Goal: Task Accomplishment & Management: Use online tool/utility

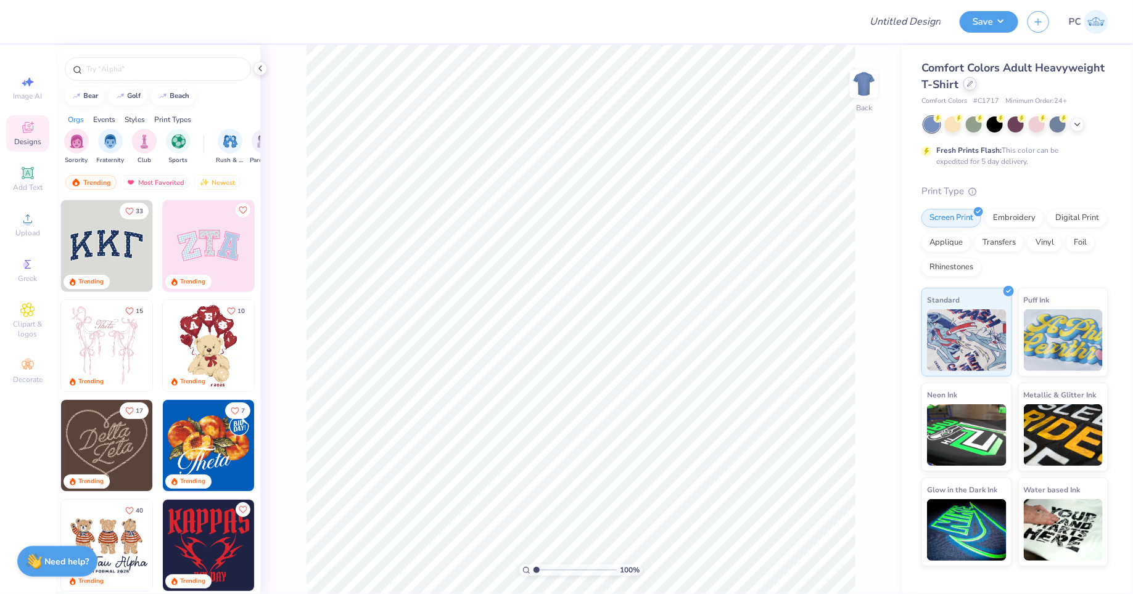
click at [969, 87] on div at bounding box center [970, 84] width 14 height 14
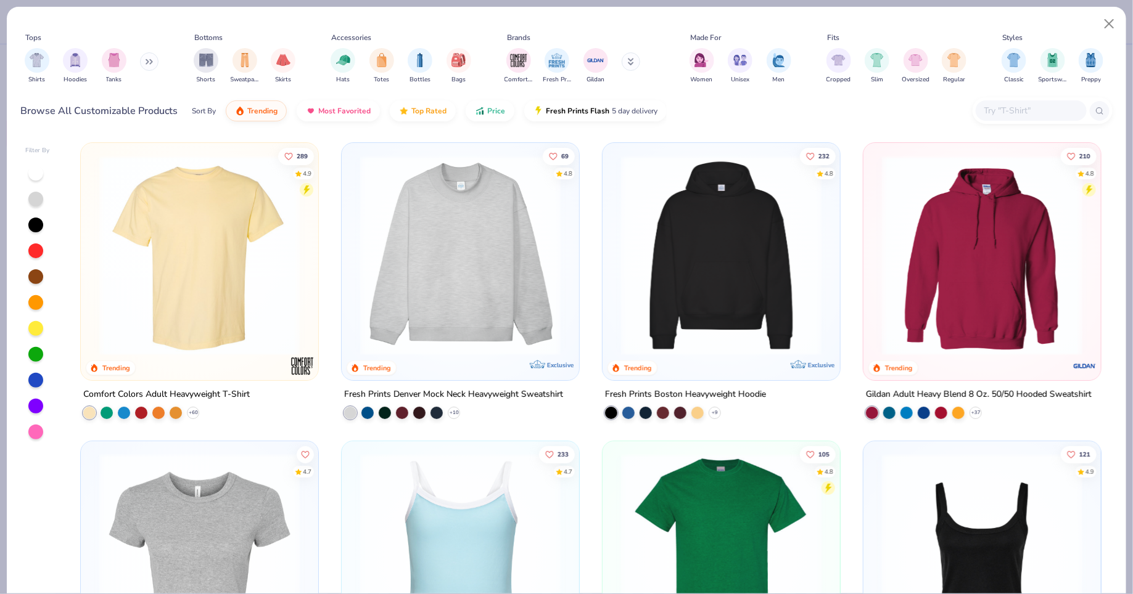
click at [665, 276] on img at bounding box center [721, 255] width 213 height 200
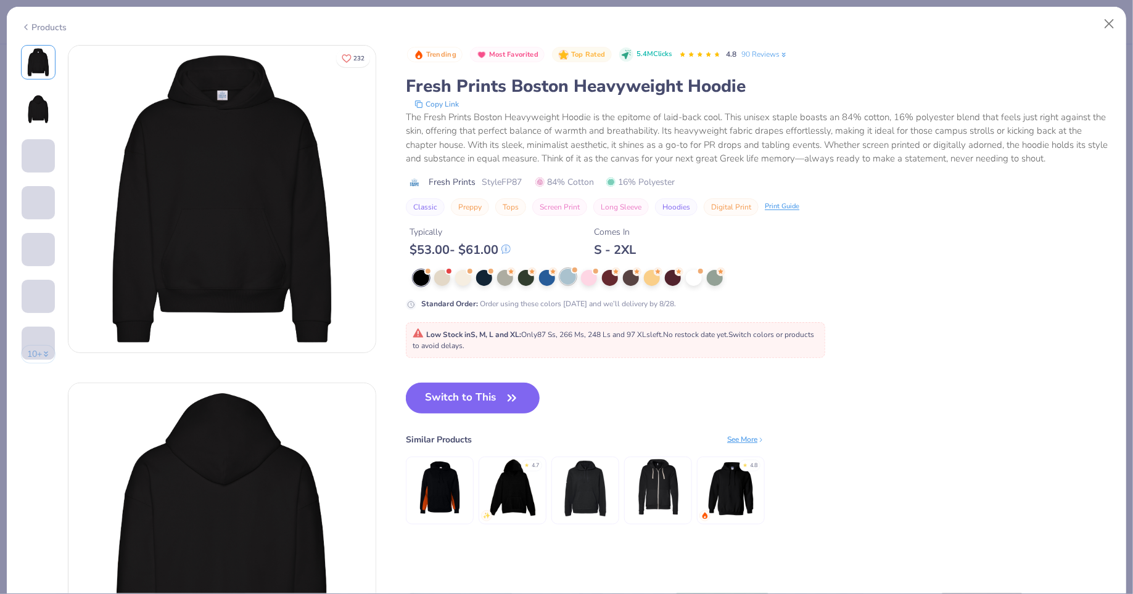
click at [572, 277] on div at bounding box center [568, 277] width 16 height 16
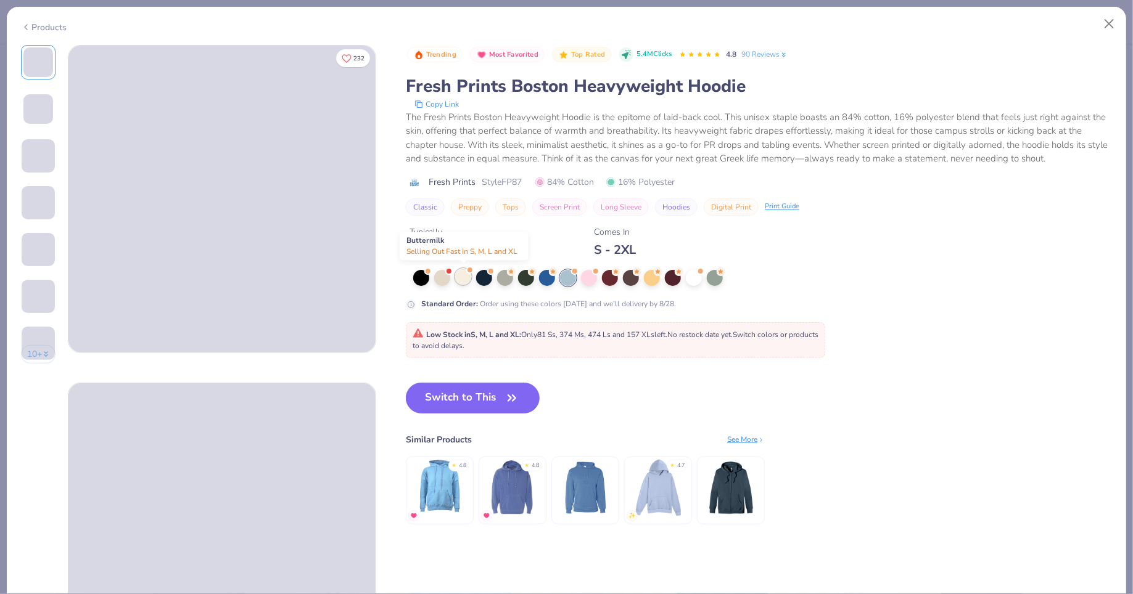
click at [464, 275] on div at bounding box center [463, 277] width 16 height 16
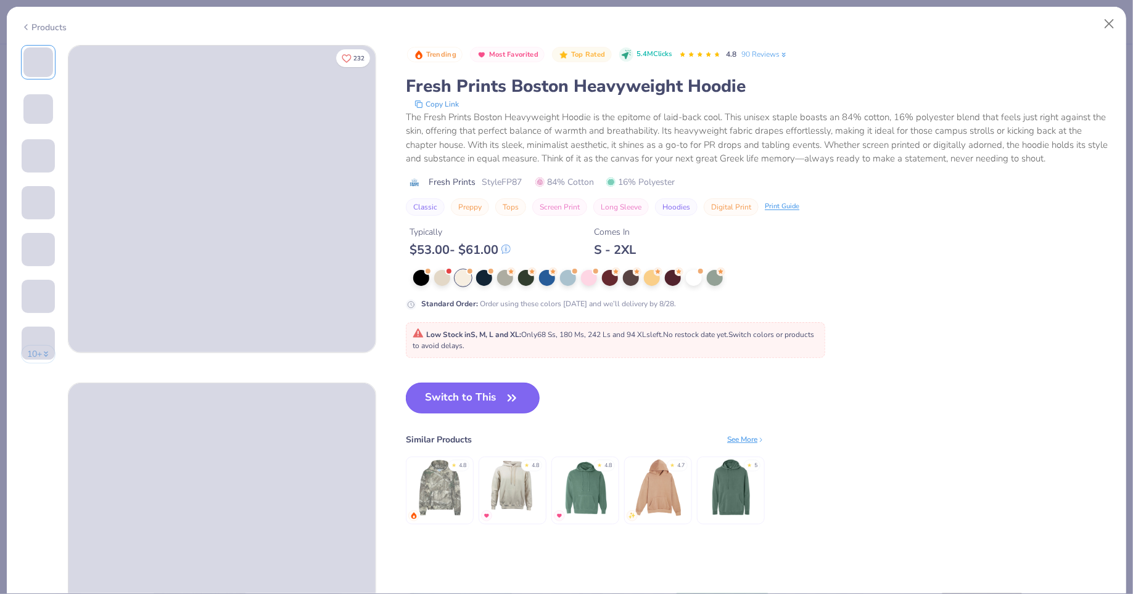
click at [429, 392] on button "Switch to This" at bounding box center [473, 398] width 134 height 31
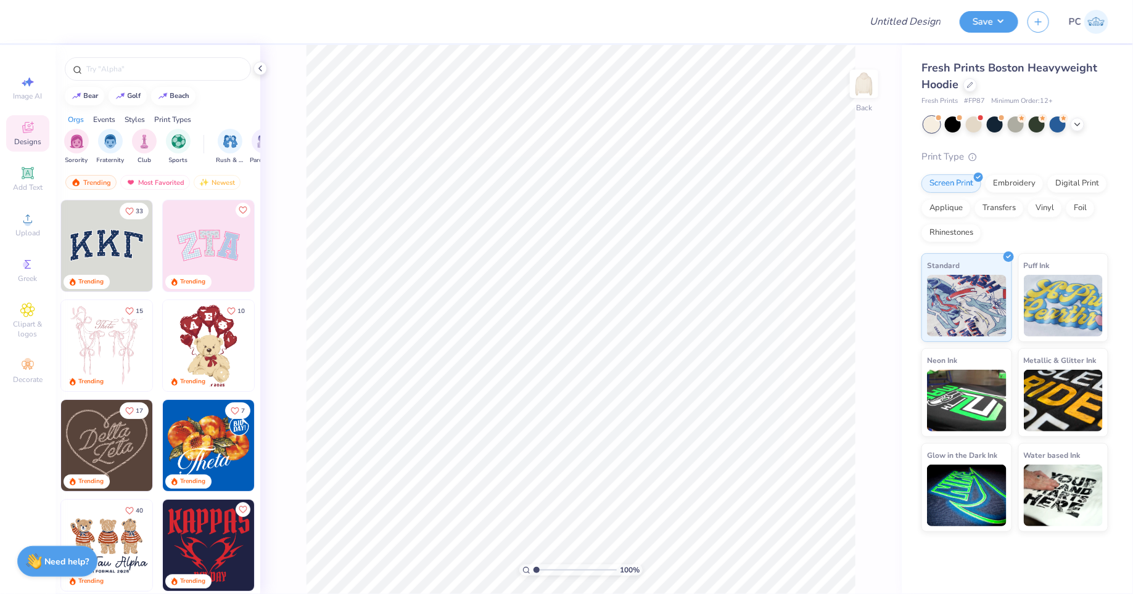
scroll to position [48, 0]
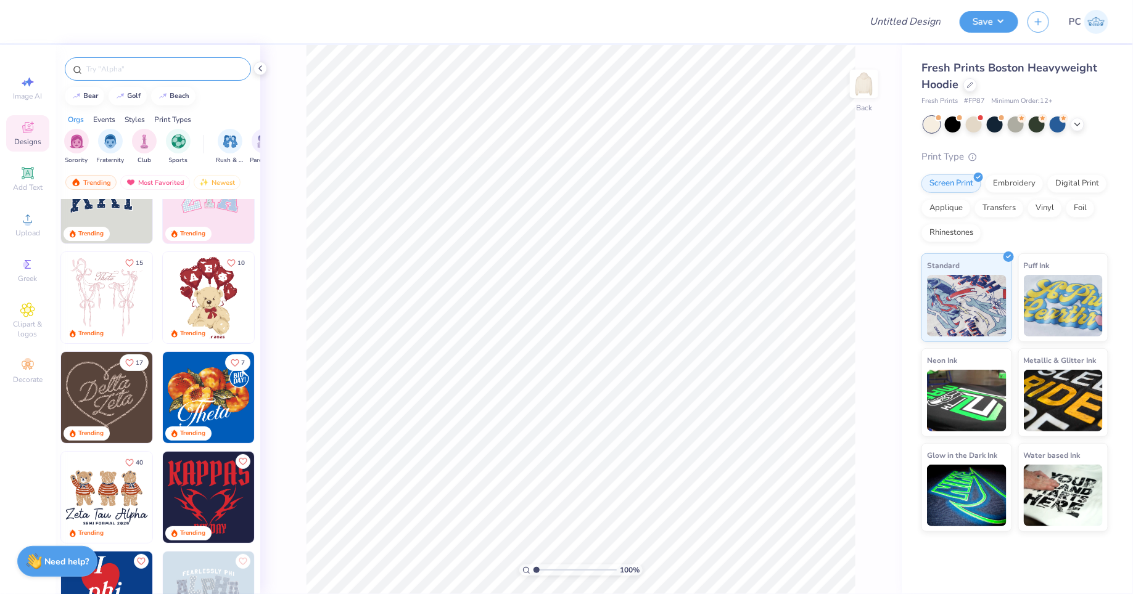
click at [149, 60] on div at bounding box center [158, 68] width 186 height 23
click at [148, 67] on input "text" at bounding box center [164, 69] width 158 height 12
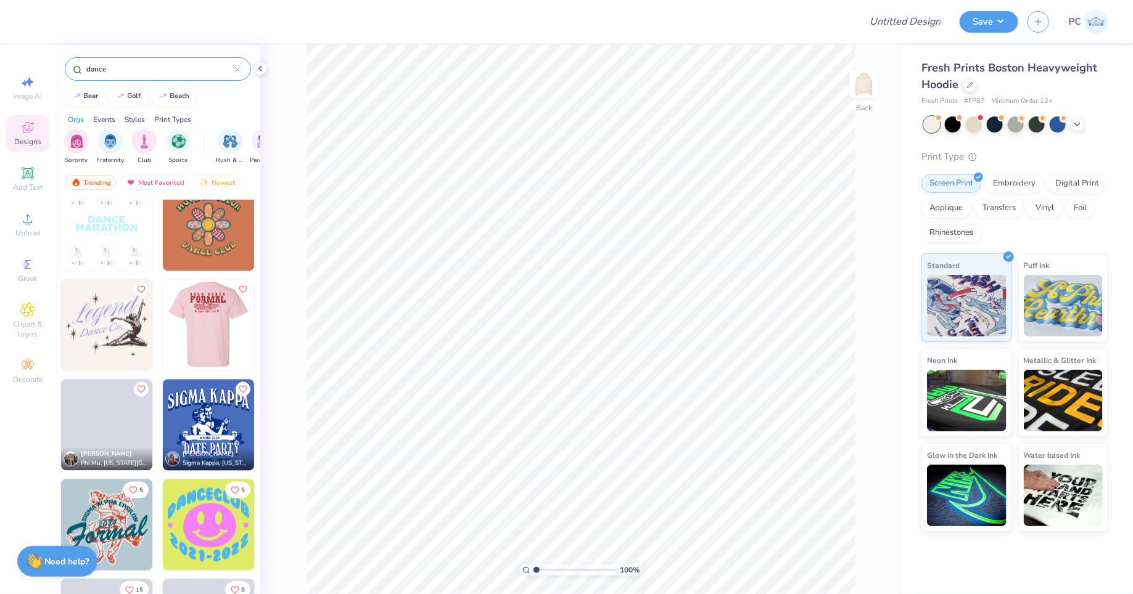
scroll to position [1143, 0]
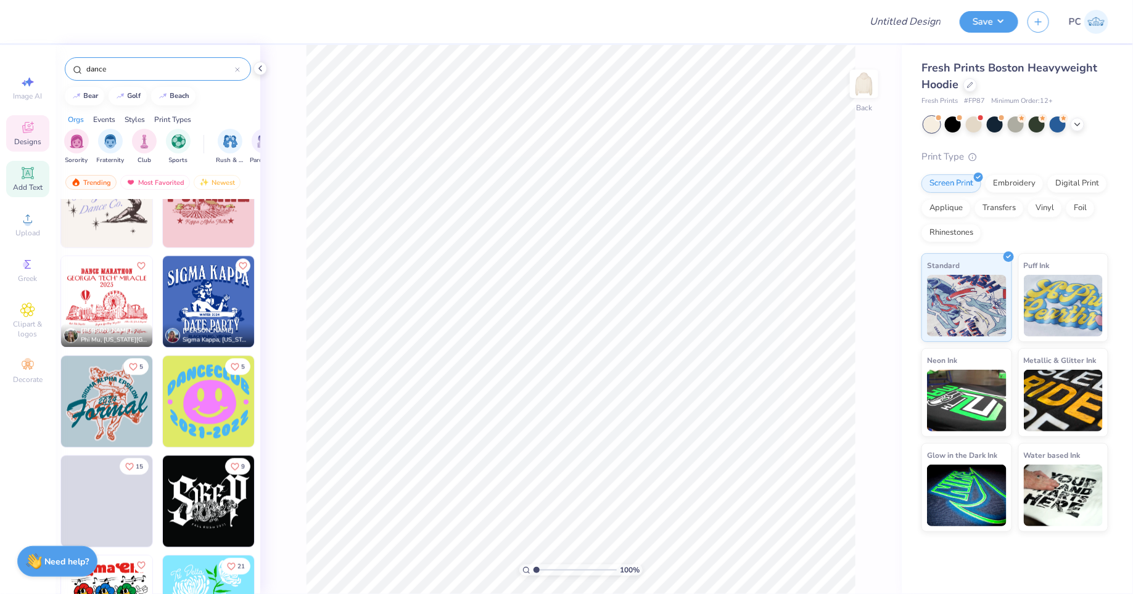
type input "dance"
click at [23, 186] on span "Add Text" at bounding box center [28, 188] width 30 height 10
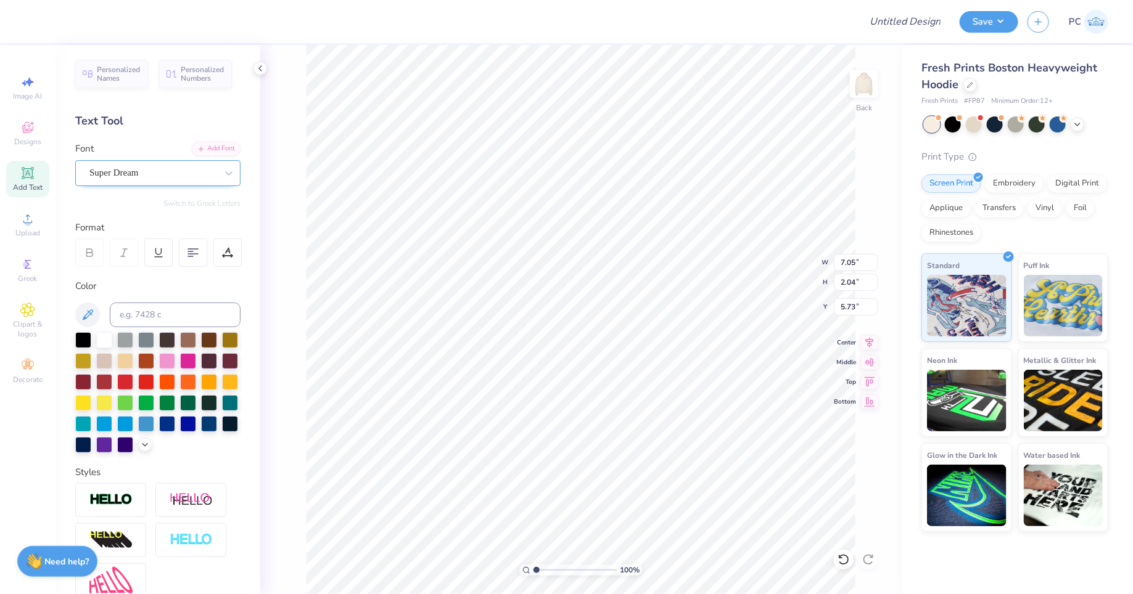
type textarea "E"
type textarea "GATEWAY"
click at [143, 181] on div "Super Dream" at bounding box center [152, 172] width 129 height 19
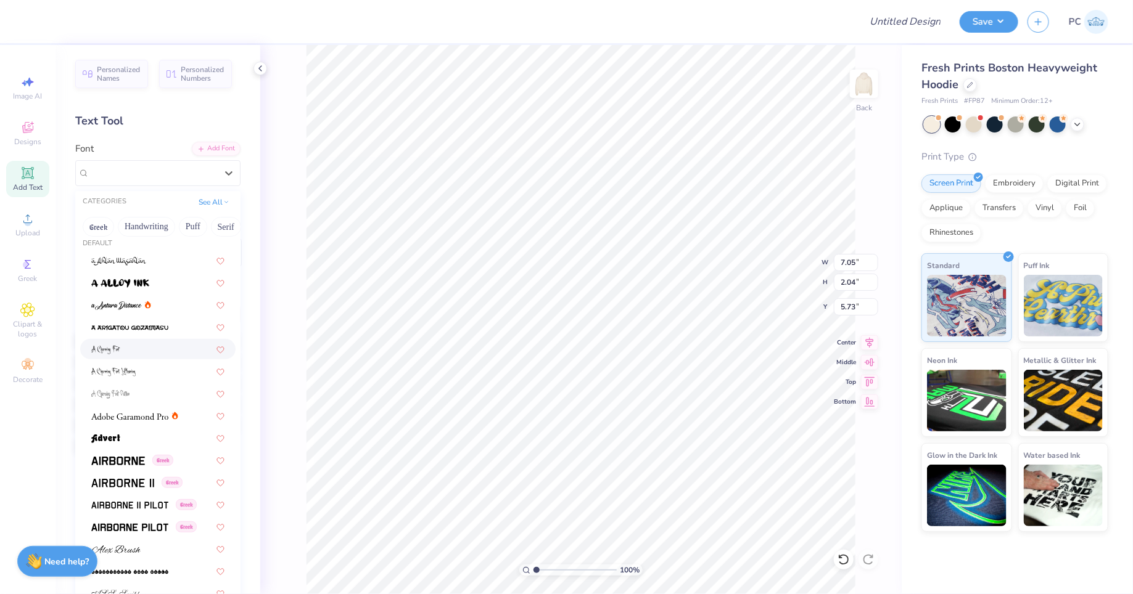
scroll to position [0, 0]
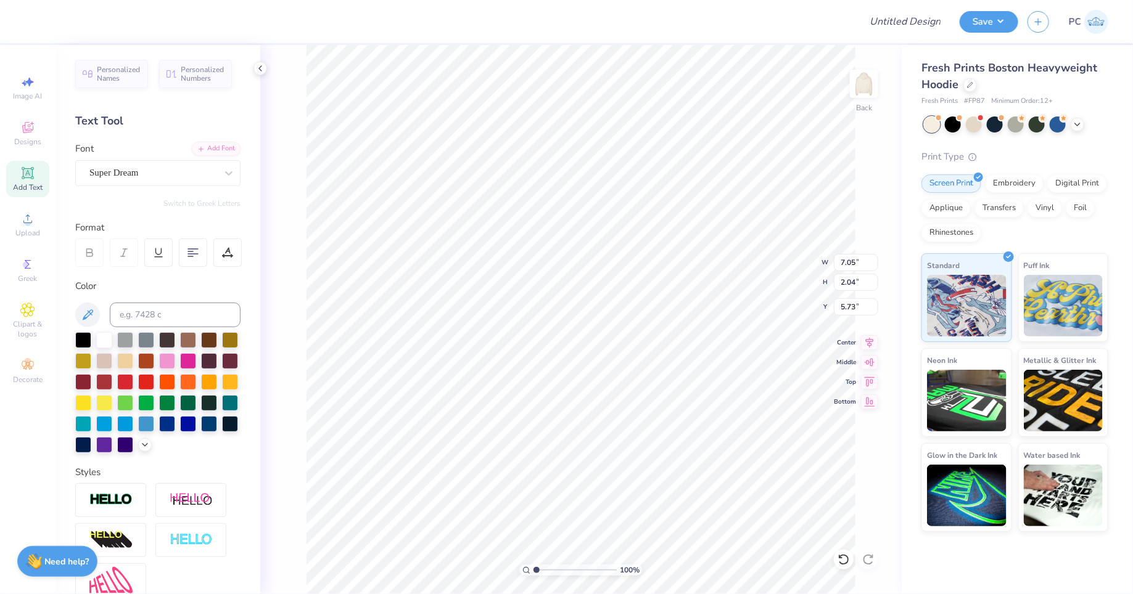
click at [277, 267] on div "100 % Back W 7.05 7.05 " H 2.04 2.04 " Y 5.73 5.73 " Center Middle Top Bottom" at bounding box center [580, 319] width 641 height 549
click at [84, 331] on div at bounding box center [83, 339] width 16 height 16
click at [143, 187] on div "Personalized Names Personalized Numbers Text Tool Add Font Font Super Dream Swi…" at bounding box center [157, 319] width 205 height 549
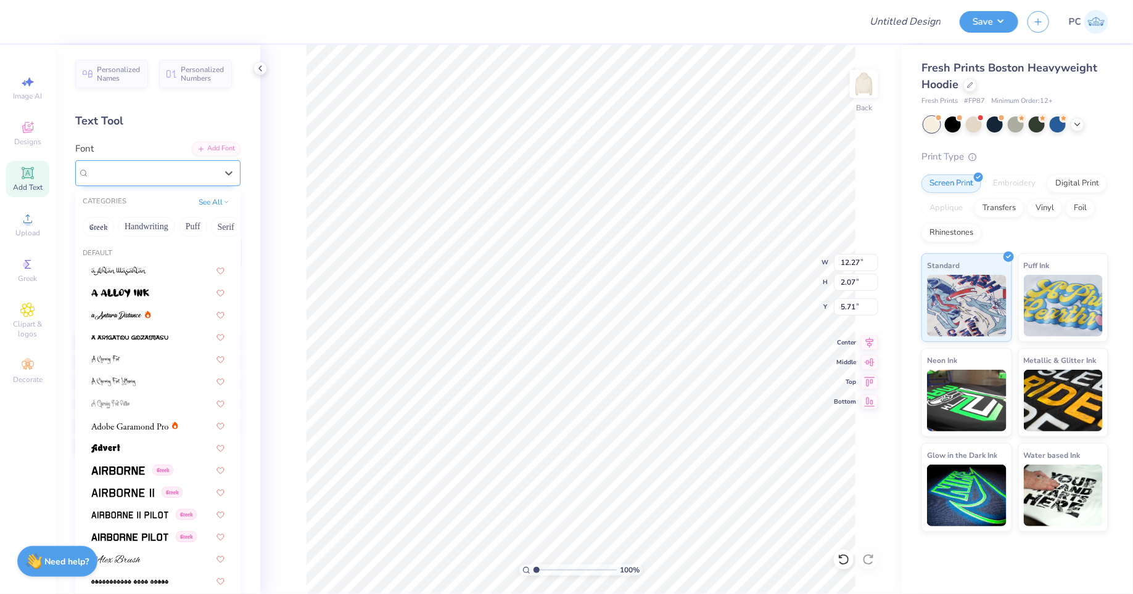
click at [137, 173] on div "Super Dream" at bounding box center [152, 172] width 129 height 19
click at [209, 197] on button "See All" at bounding box center [214, 201] width 38 height 12
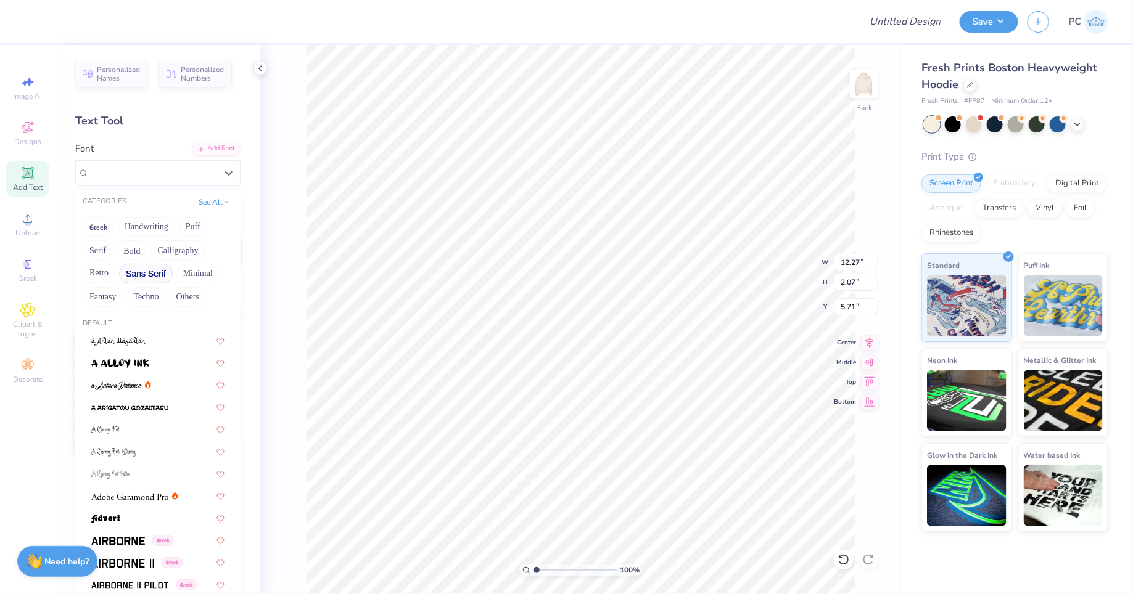
click at [144, 276] on button "Sans Serif" at bounding box center [146, 274] width 54 height 20
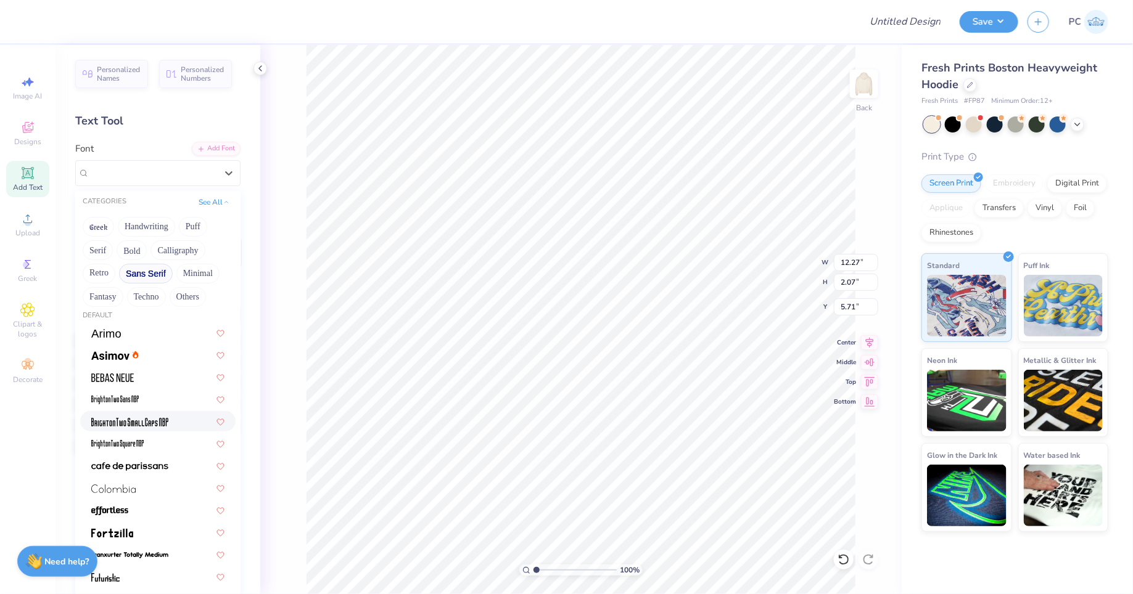
scroll to position [4, 0]
click at [92, 243] on button "Serif" at bounding box center [98, 250] width 30 height 20
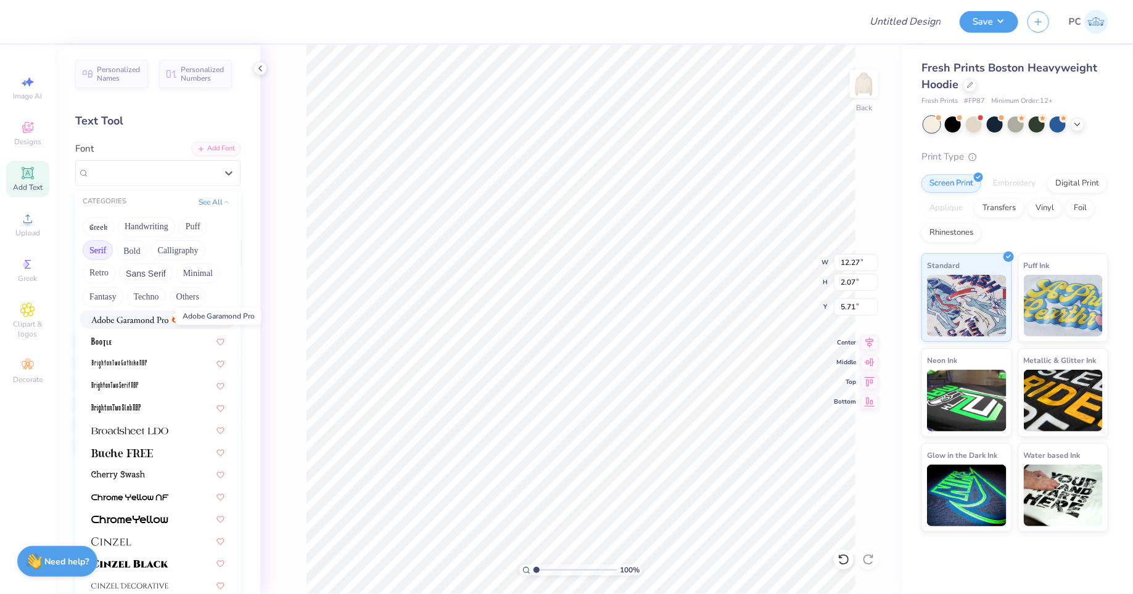
scroll to position [23, 0]
click at [131, 311] on span at bounding box center [129, 317] width 77 height 13
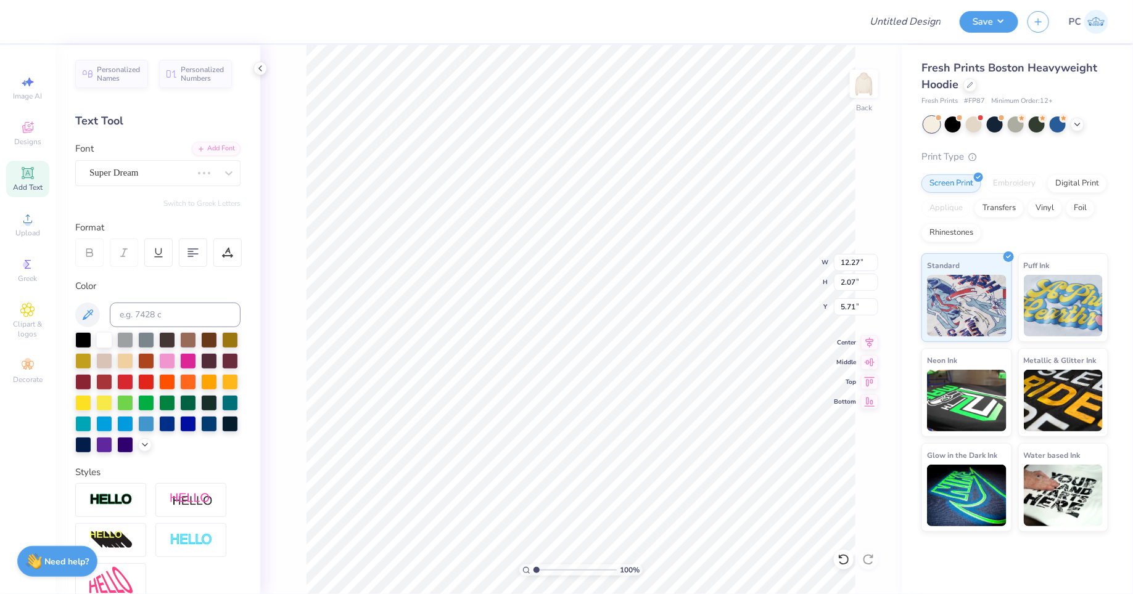
type input "13.24"
type input "5.72"
click at [162, 168] on div "Adobe Garamond Pro" at bounding box center [152, 172] width 129 height 19
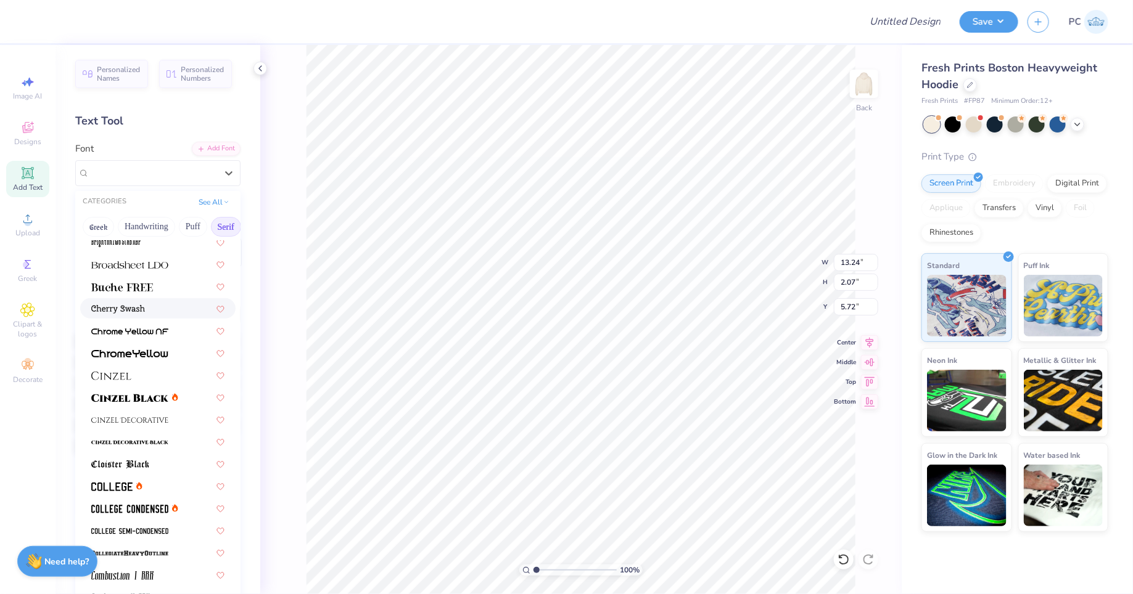
scroll to position [128, 0]
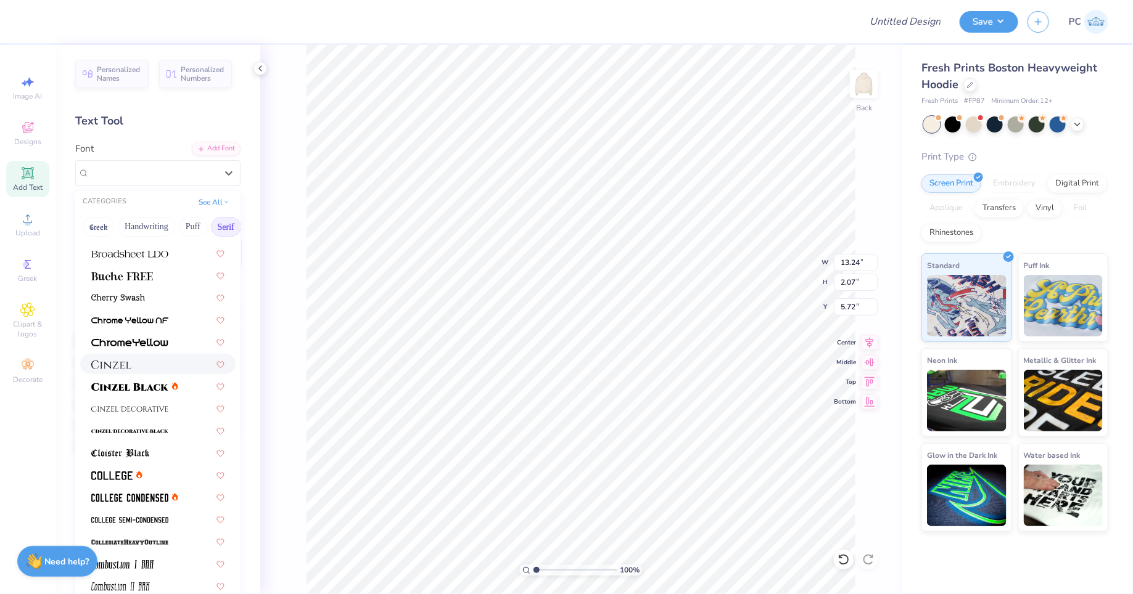
click at [137, 361] on div at bounding box center [157, 364] width 133 height 13
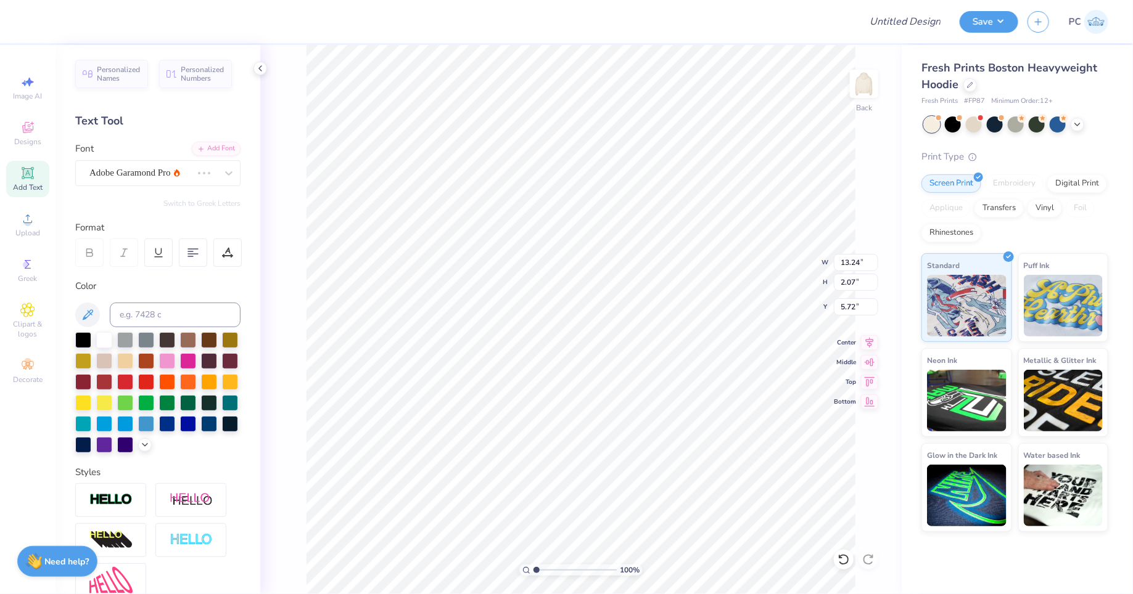
type input "13.84"
type input "2.14"
type input "5.68"
click at [143, 171] on div at bounding box center [152, 172] width 129 height 19
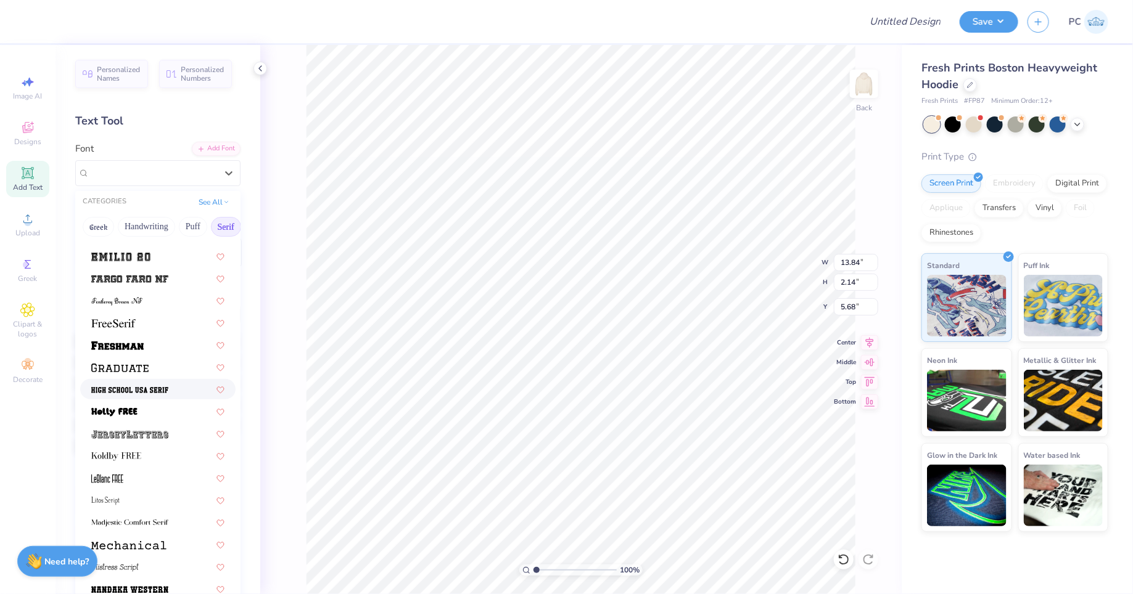
scroll to position [990, 0]
click at [140, 322] on div at bounding box center [157, 323] width 133 height 13
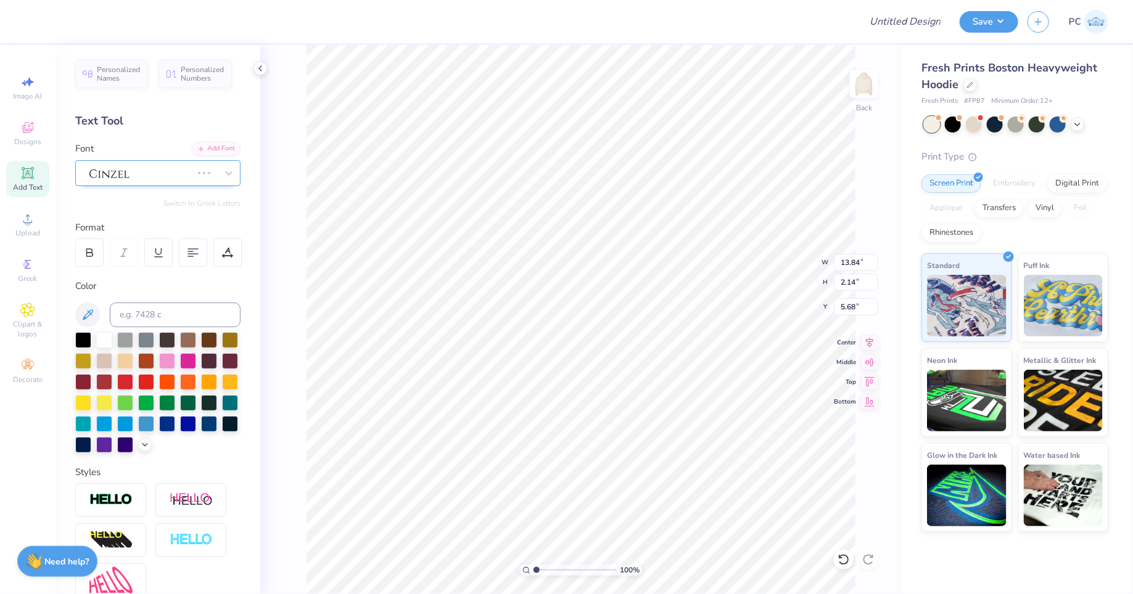
type input "13.47"
type input "2.01"
type input "5.74"
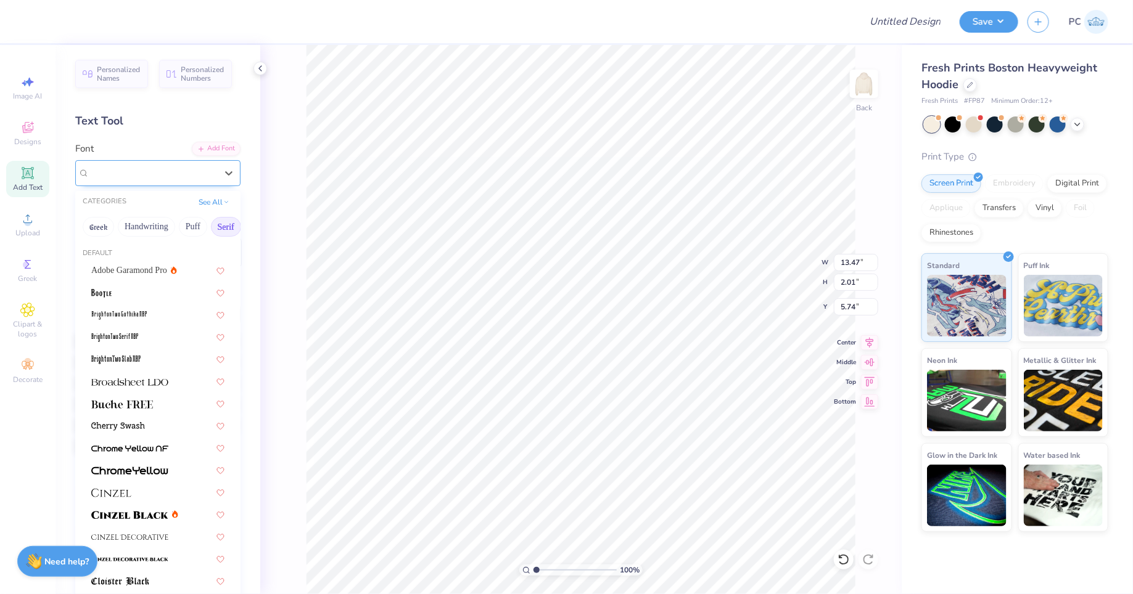
click at [112, 179] on div "FreeSerif" at bounding box center [152, 172] width 129 height 19
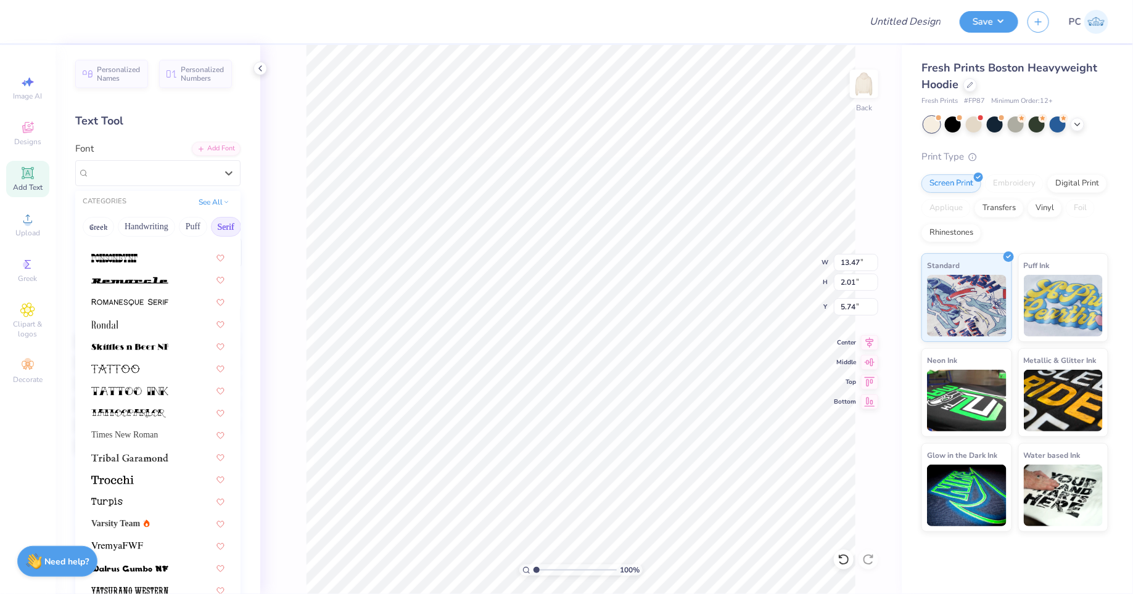
scroll to position [121, 0]
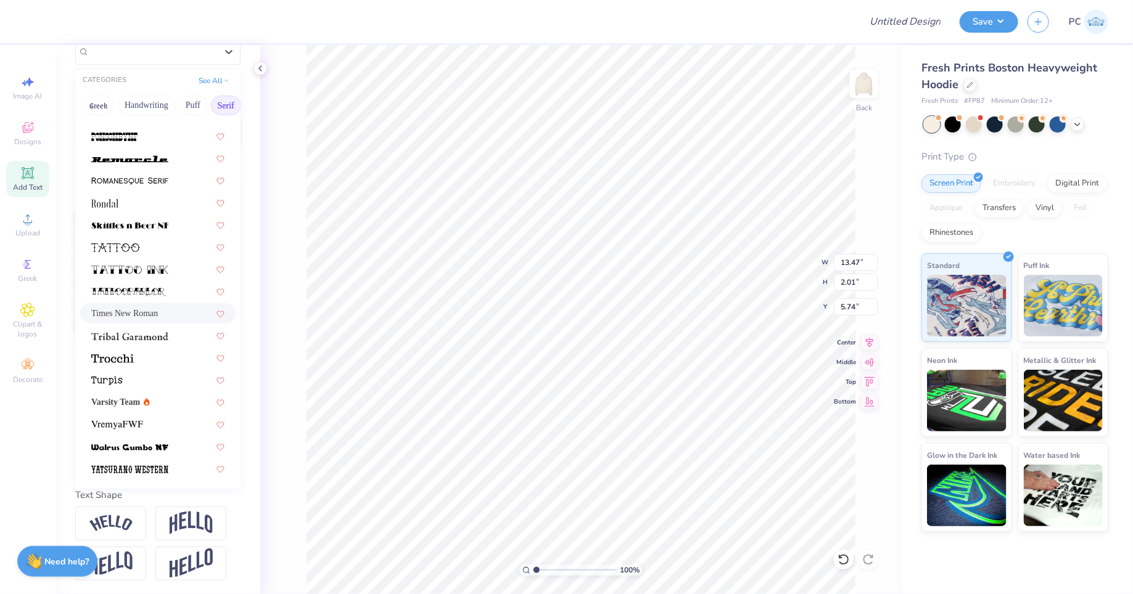
click at [144, 318] on span "Times New Roman" at bounding box center [124, 313] width 67 height 13
type input "13.77"
type input "2.11"
type input "5.52"
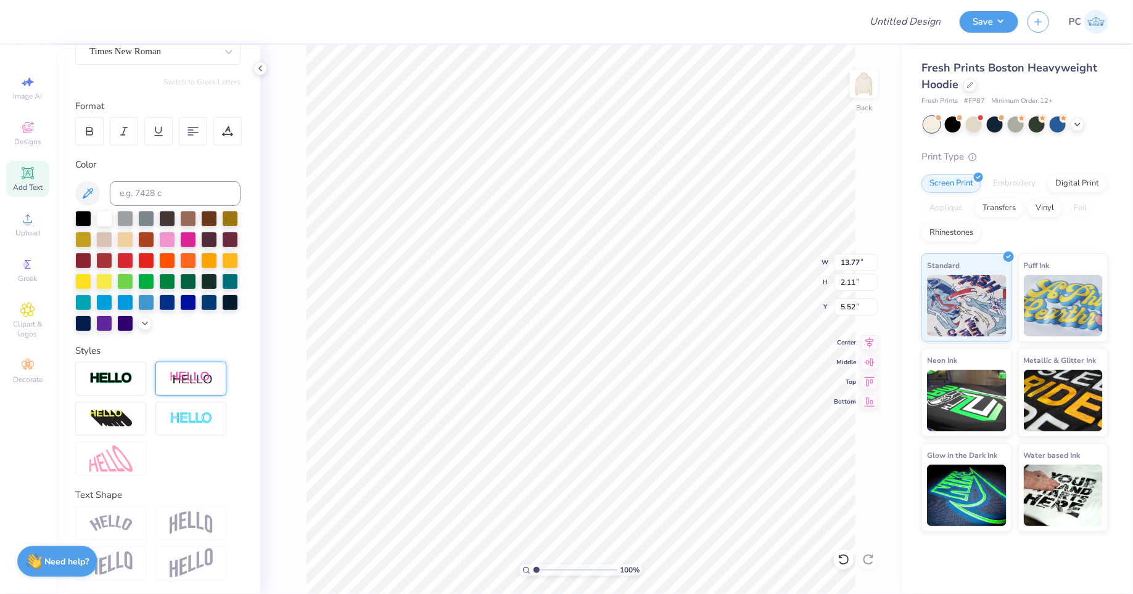
scroll to position [0, 0]
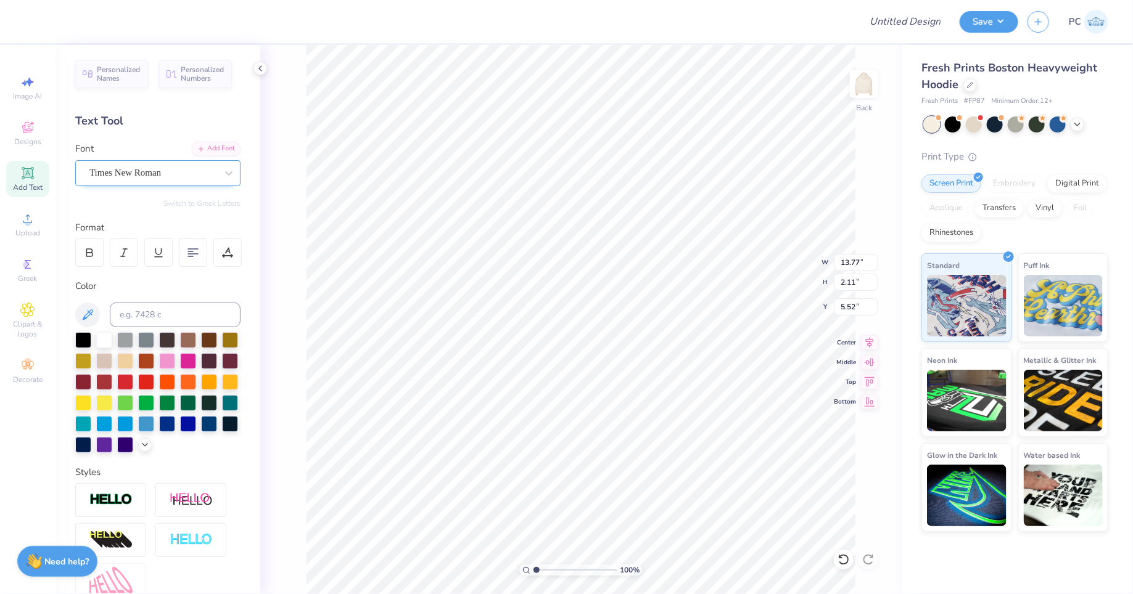
click at [181, 179] on div "Times New Roman" at bounding box center [152, 172] width 129 height 19
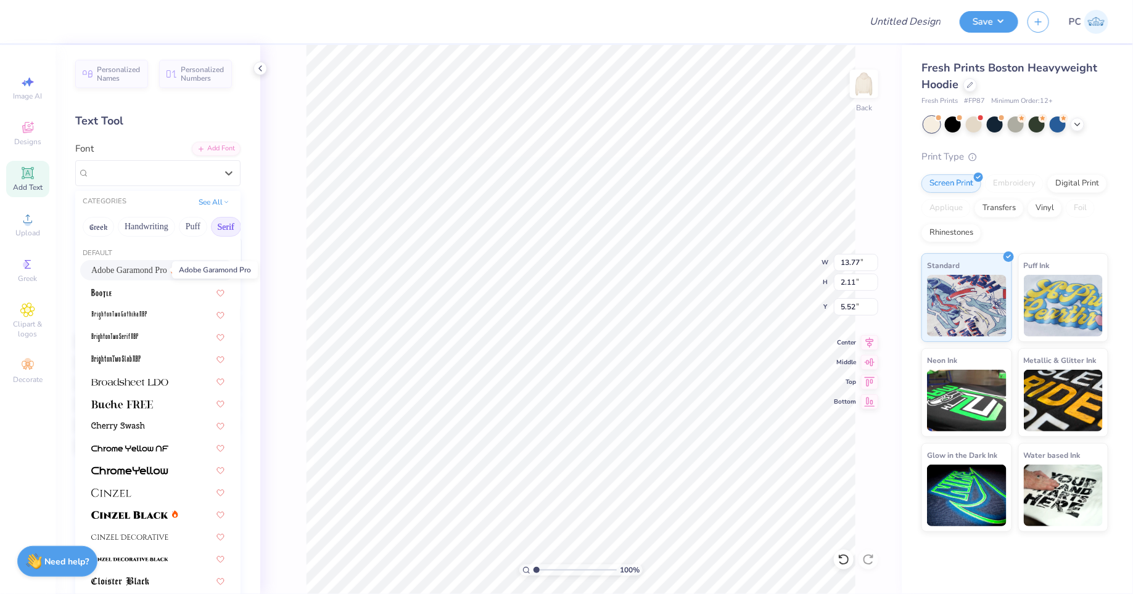
click at [160, 272] on span "Adobe Garamond Pro" at bounding box center [129, 270] width 76 height 13
type input "13.24"
type input "2.07"
type input "5.72"
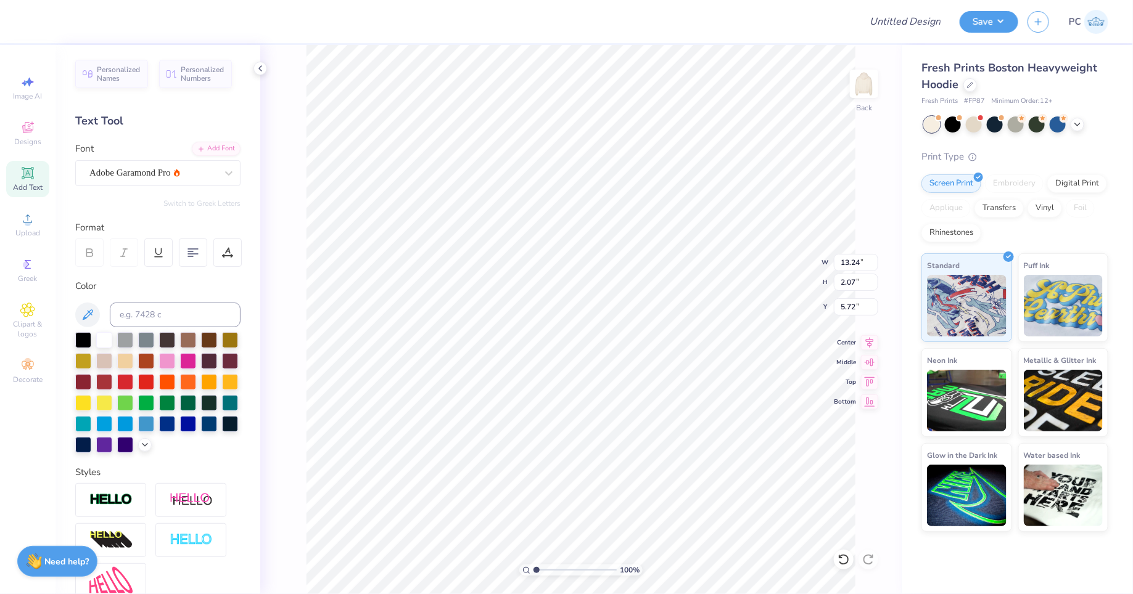
type input "8.44"
type input "1.32"
type input "6.47"
type input "3.40"
type input "3.41"
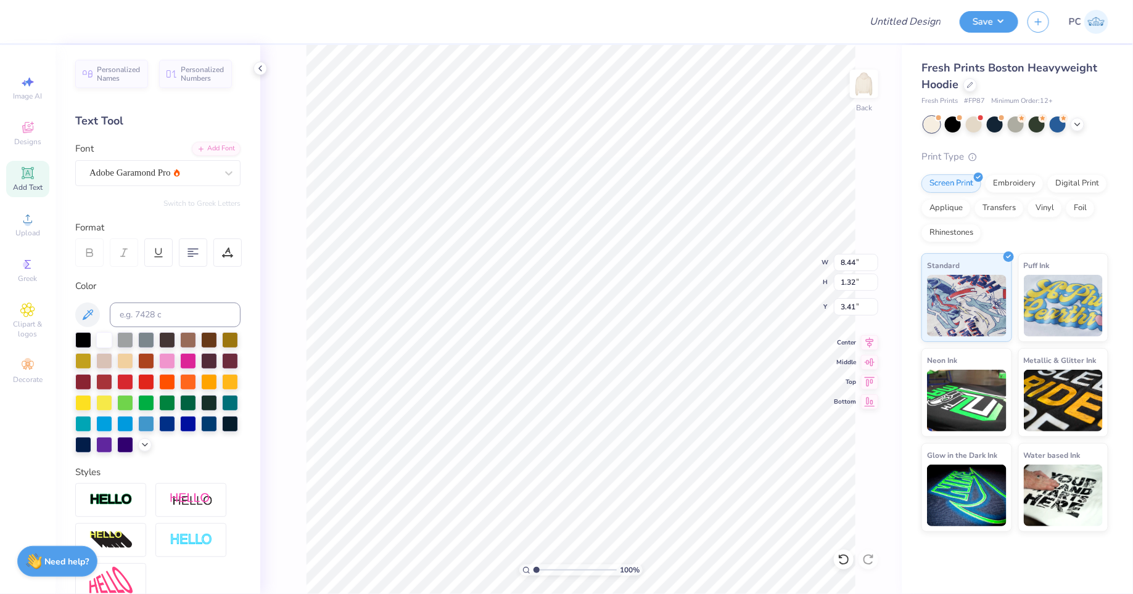
click at [150, 195] on div "Personalized Names Personalized Numbers Text Tool Add Font Font Adobe Garamond …" at bounding box center [157, 319] width 205 height 549
click at [150, 184] on div "Adobe Garamond Pro" at bounding box center [157, 173] width 165 height 26
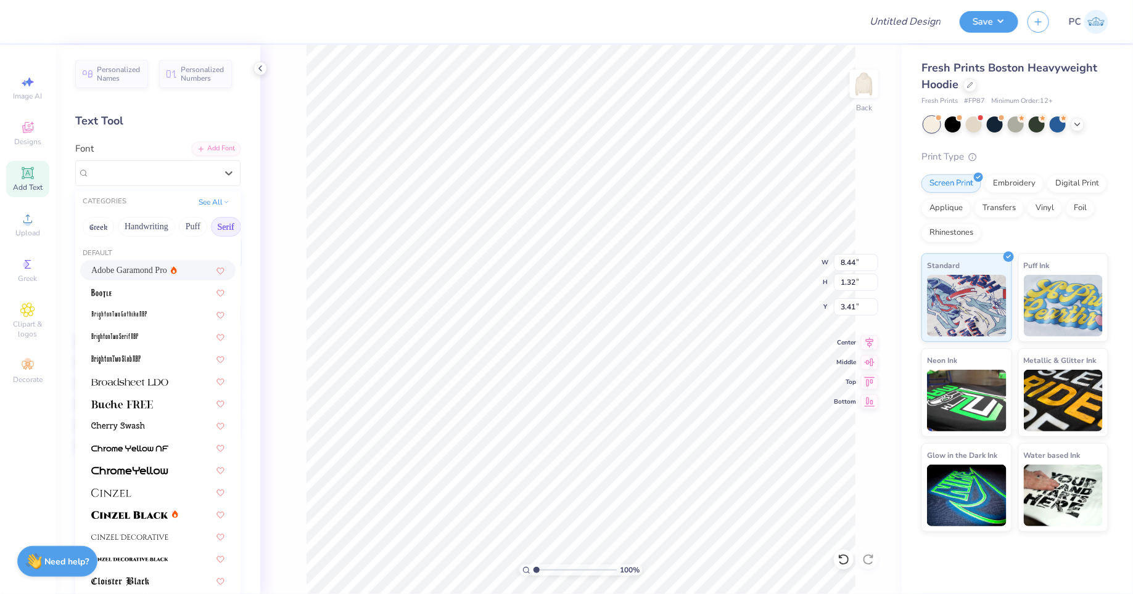
click at [19, 188] on span "Add Text" at bounding box center [28, 188] width 30 height 10
type input "7.05"
type input "2.04"
type input "5.73"
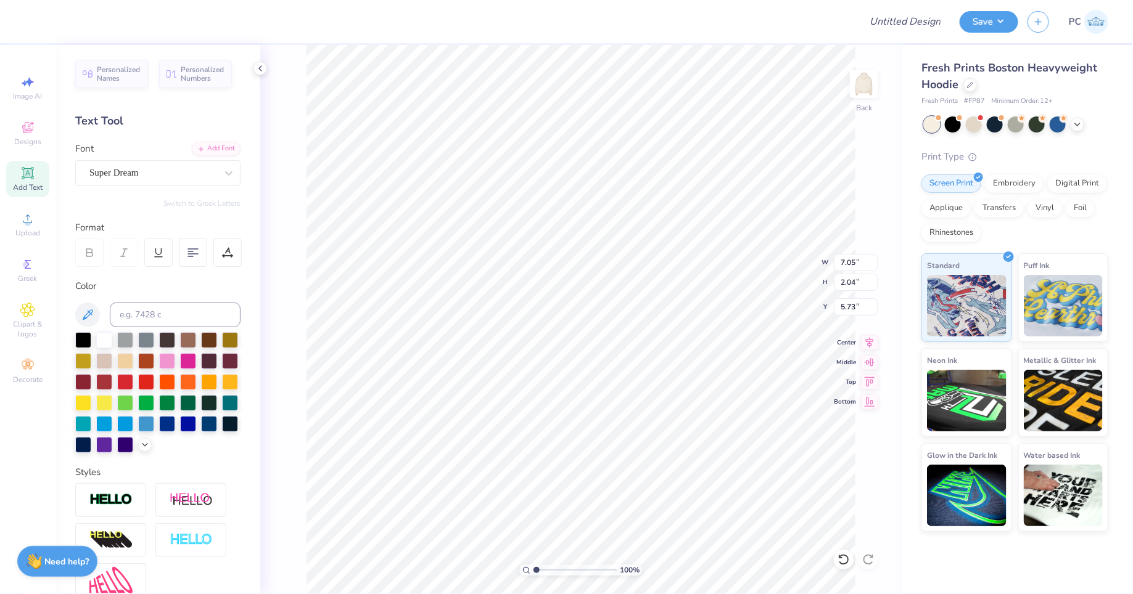
scroll to position [0, 1]
type textarea "Season 2"
click at [188, 179] on div "Super Dream" at bounding box center [152, 172] width 129 height 19
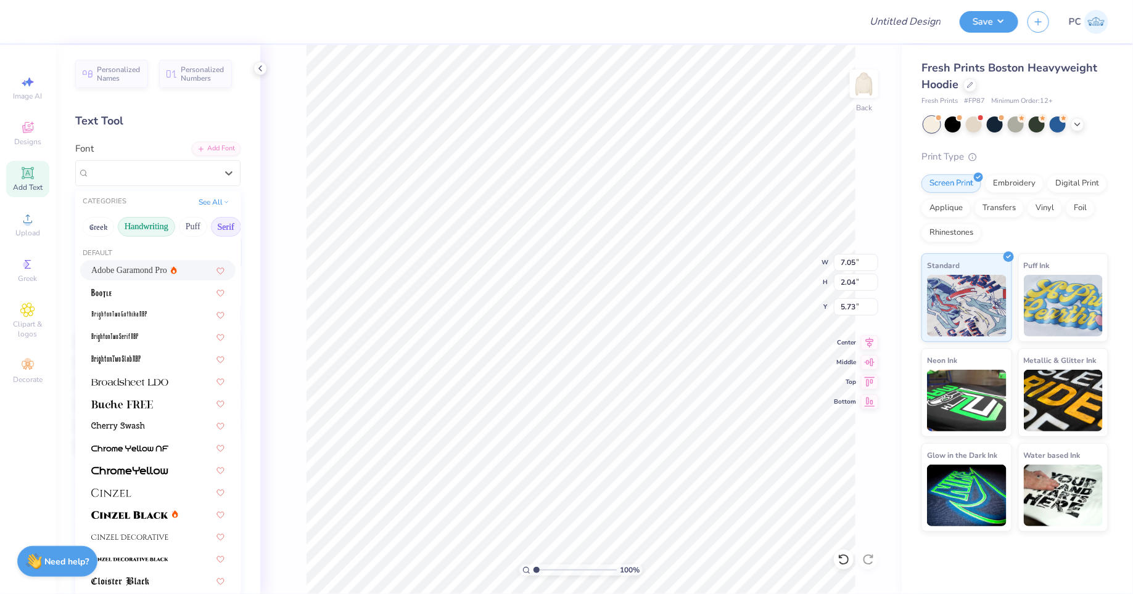
click at [134, 227] on button "Handwriting" at bounding box center [146, 227] width 57 height 20
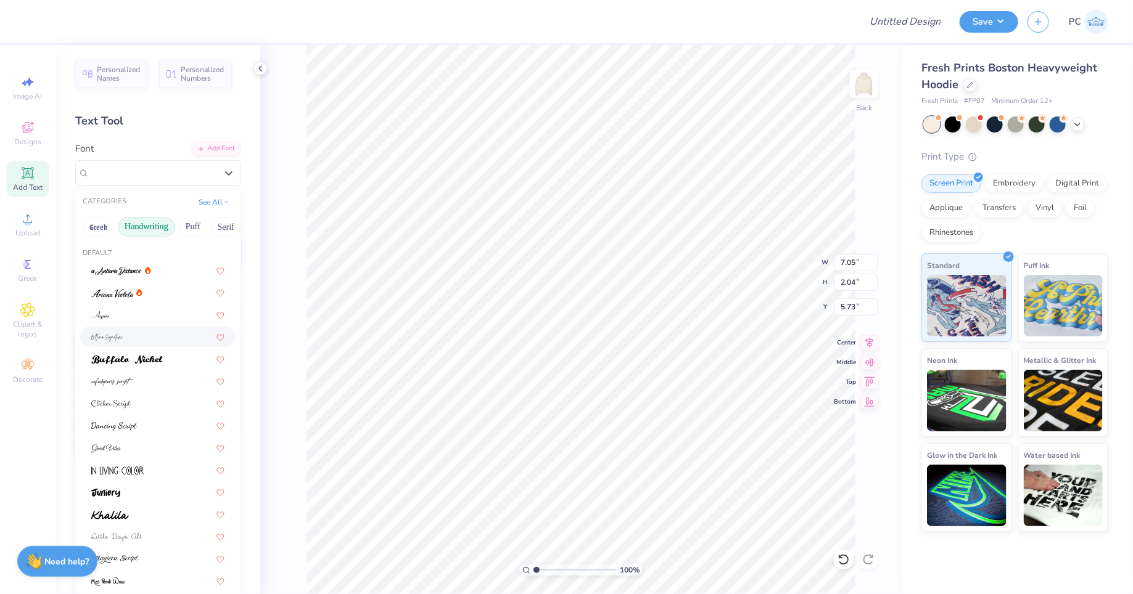
click at [129, 335] on div at bounding box center [157, 337] width 133 height 13
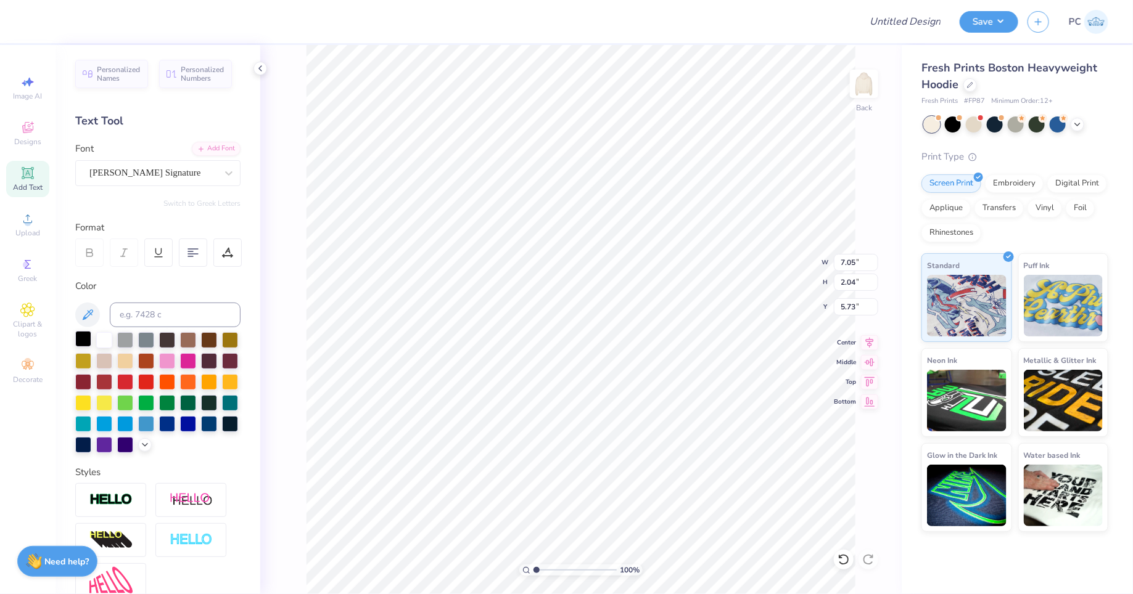
click at [84, 337] on div at bounding box center [83, 339] width 16 height 16
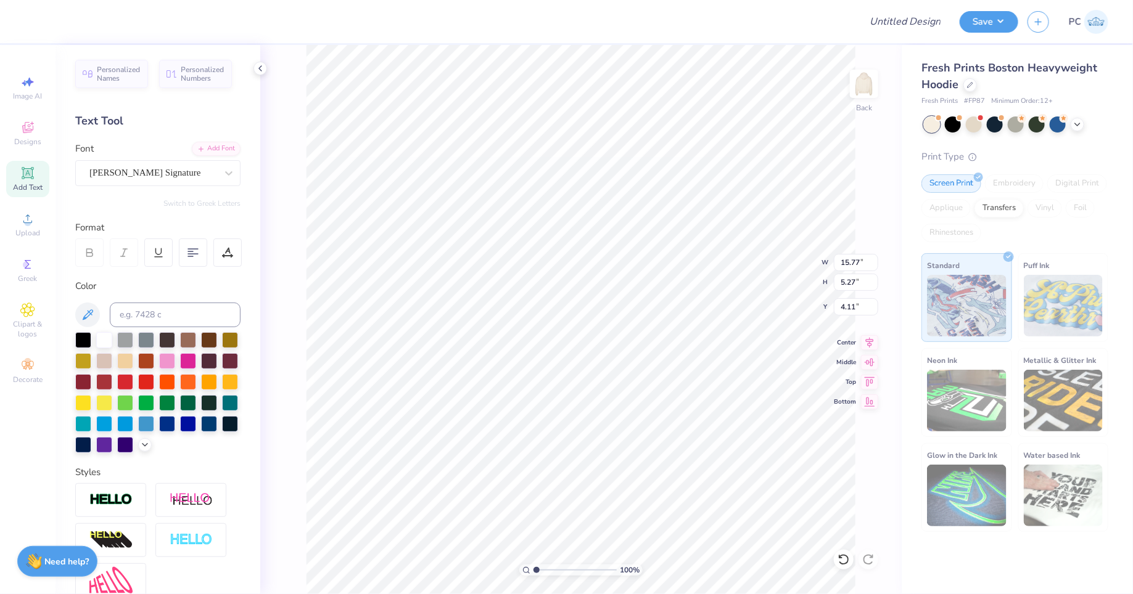
type input "8.01"
type input "2.68"
type input "6.71"
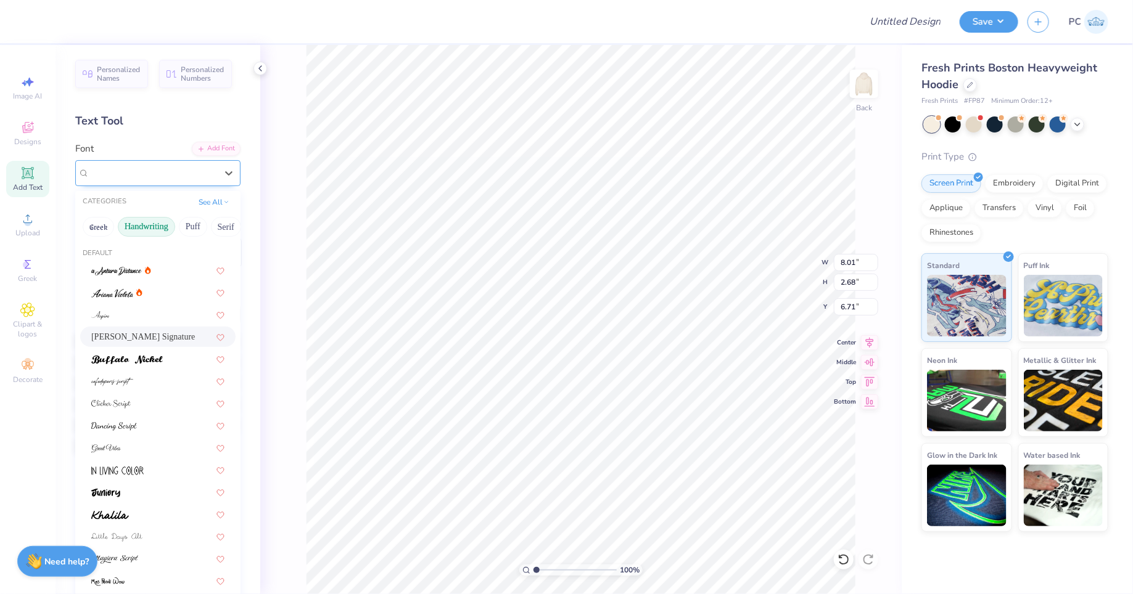
click at [185, 179] on div at bounding box center [152, 173] width 127 height 17
click at [141, 313] on div at bounding box center [157, 314] width 133 height 13
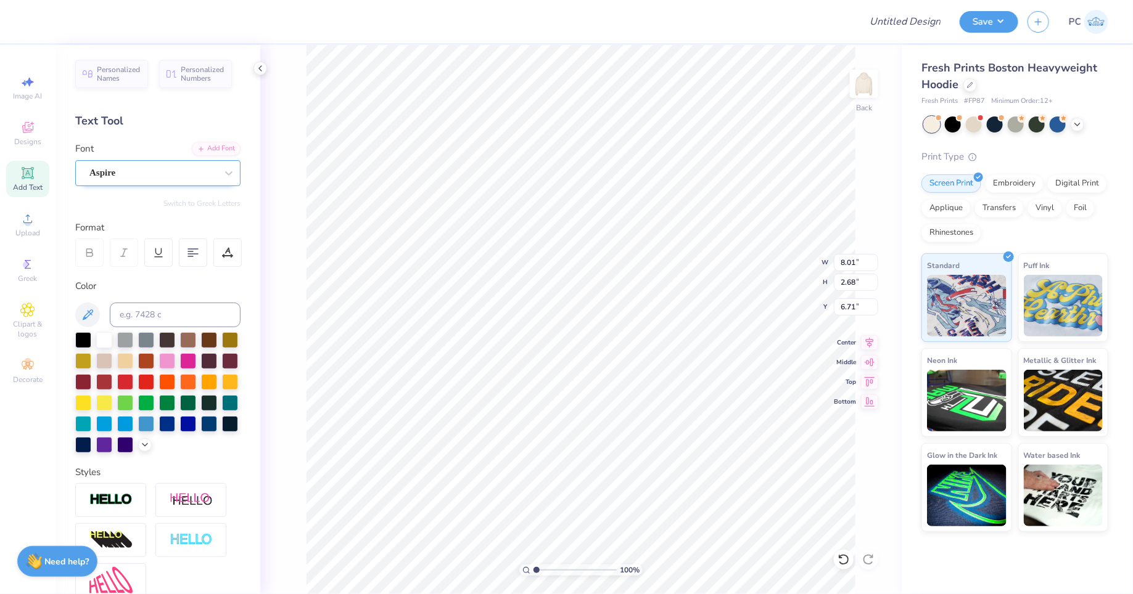
type input "3.54"
type input "1.05"
type input "7.52"
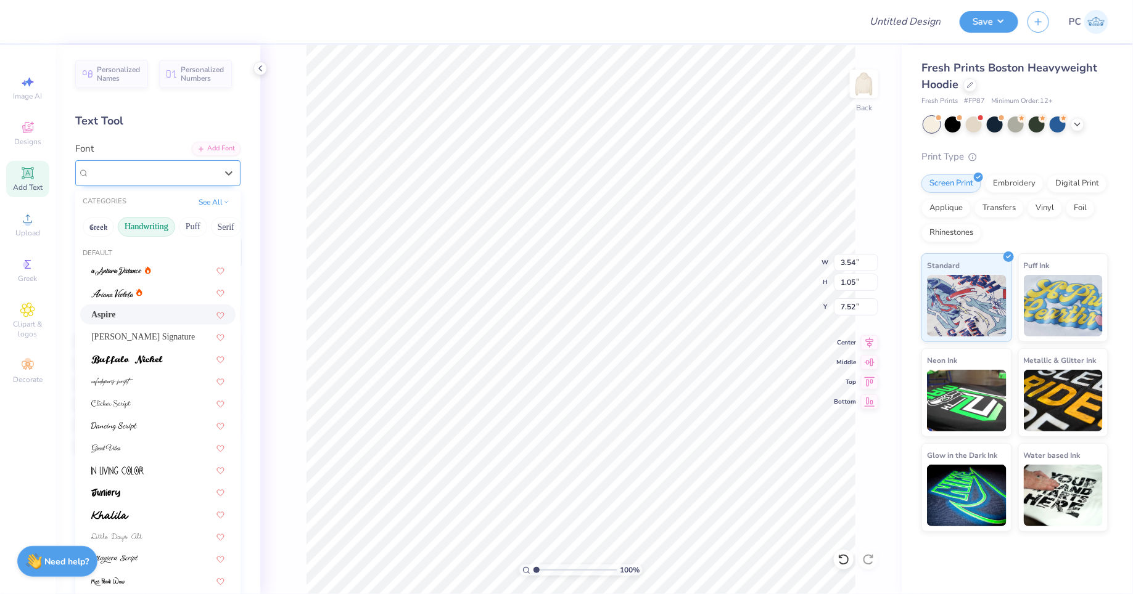
click at [121, 170] on div "Aspire" at bounding box center [152, 172] width 129 height 19
click at [113, 382] on img at bounding box center [112, 382] width 42 height 9
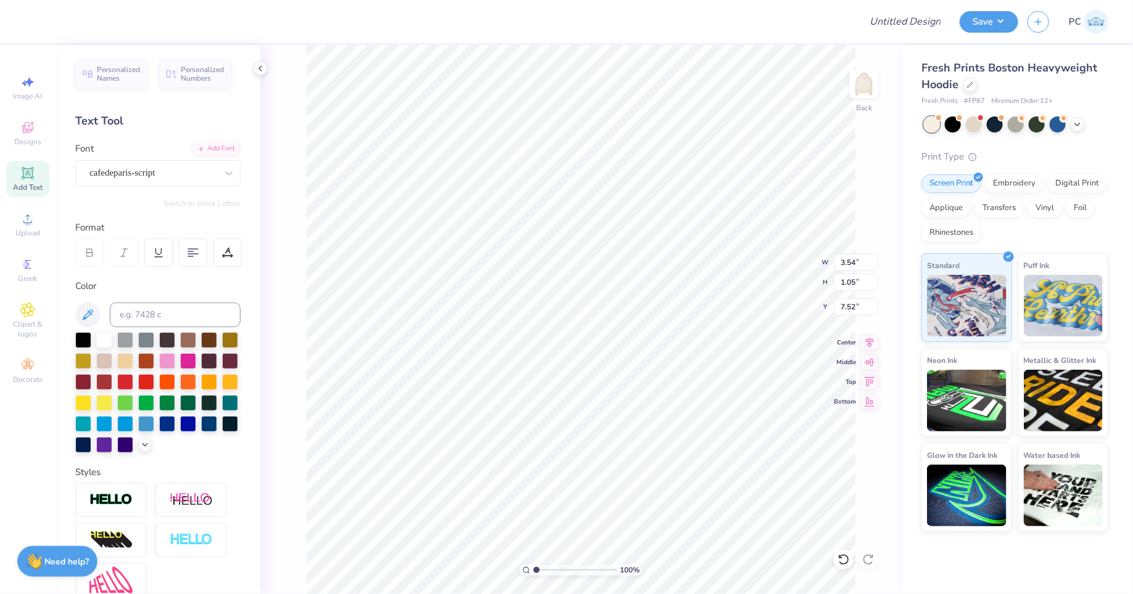
type input "2.35"
type input "1.38"
type input "7.36"
click at [142, 175] on div "cafedeparis-script" at bounding box center [152, 172] width 129 height 19
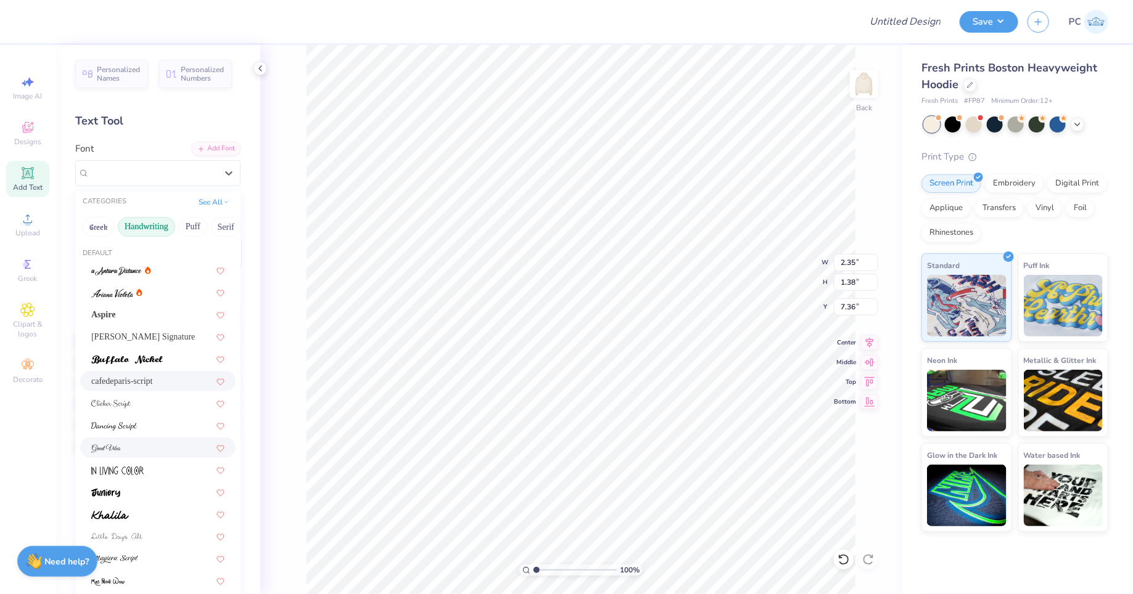
click at [128, 448] on div at bounding box center [157, 448] width 133 height 13
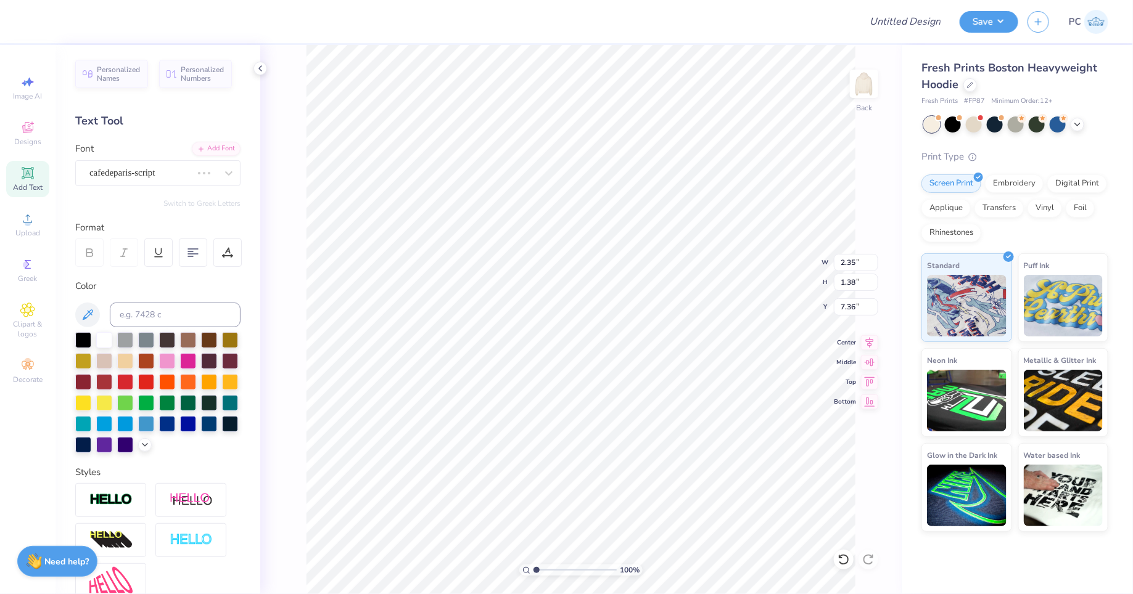
type input "4.72"
type input "1.34"
type input "7.38"
click at [145, 179] on div at bounding box center [152, 173] width 127 height 17
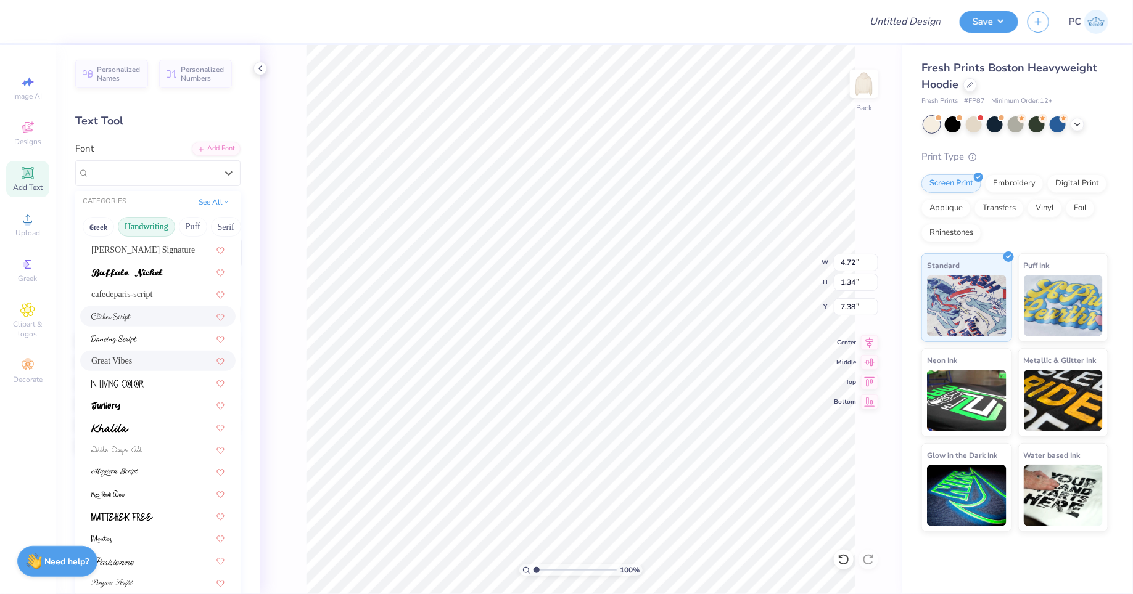
scroll to position [88, 0]
click at [146, 472] on div at bounding box center [157, 471] width 133 height 13
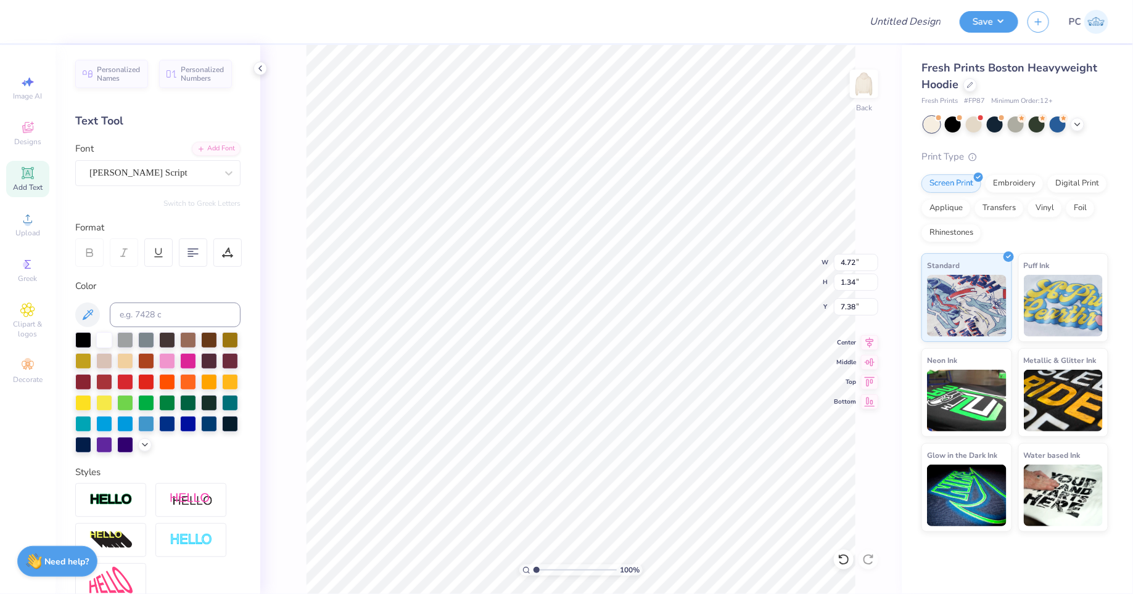
type input "6.87"
type input "1.45"
type input "7.32"
click at [144, 176] on div "[PERSON_NAME] Script" at bounding box center [152, 172] width 129 height 19
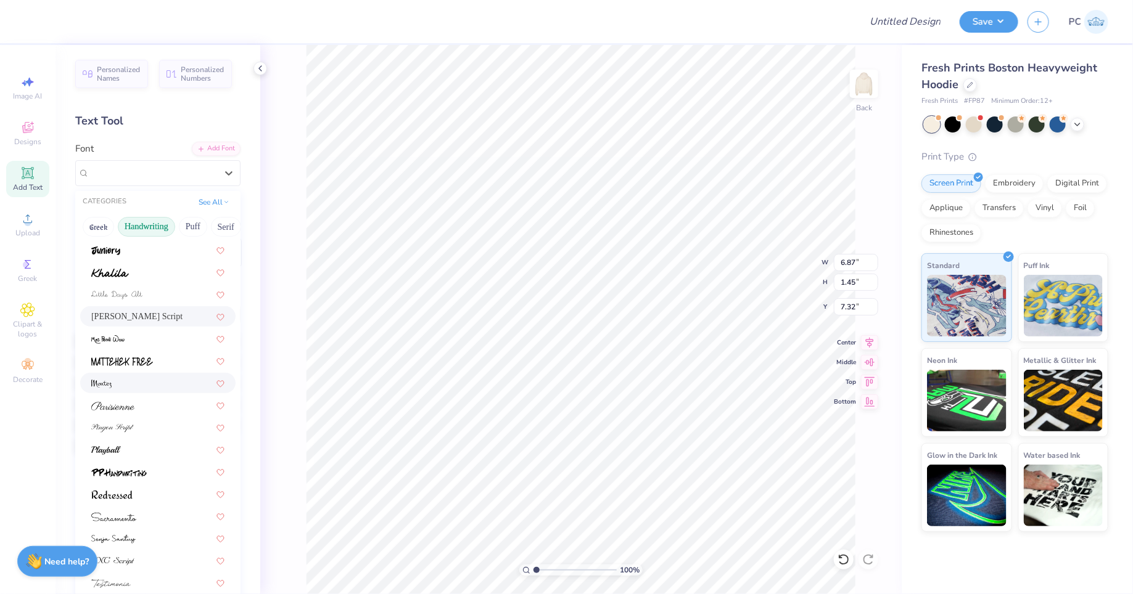
scroll to position [267, 0]
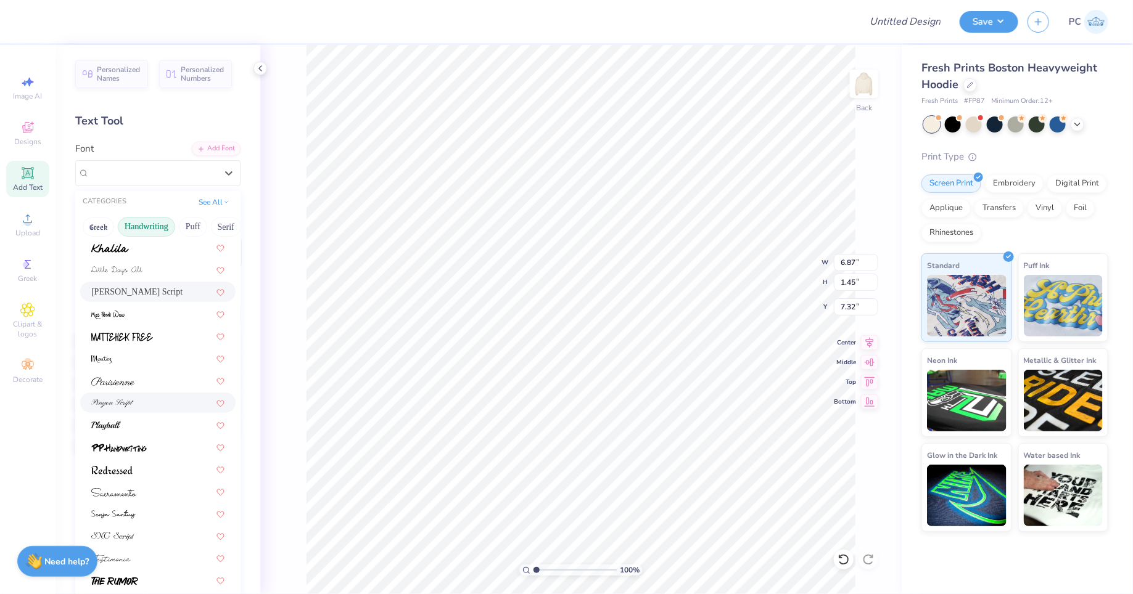
click at [141, 396] on div at bounding box center [157, 402] width 133 height 13
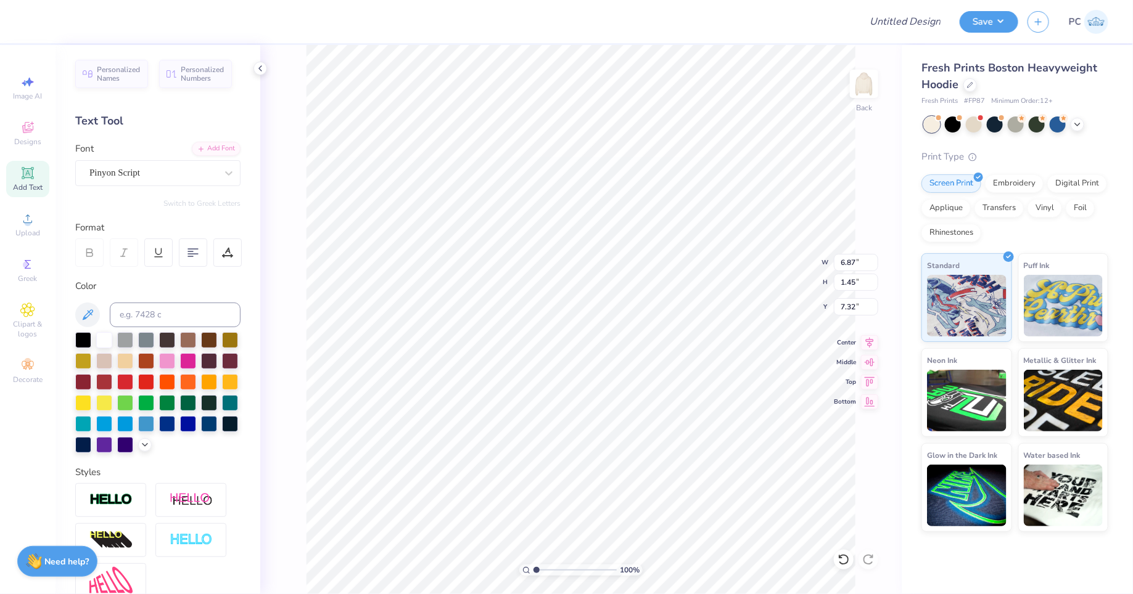
type input "5.27"
type input "1.06"
type input "7.52"
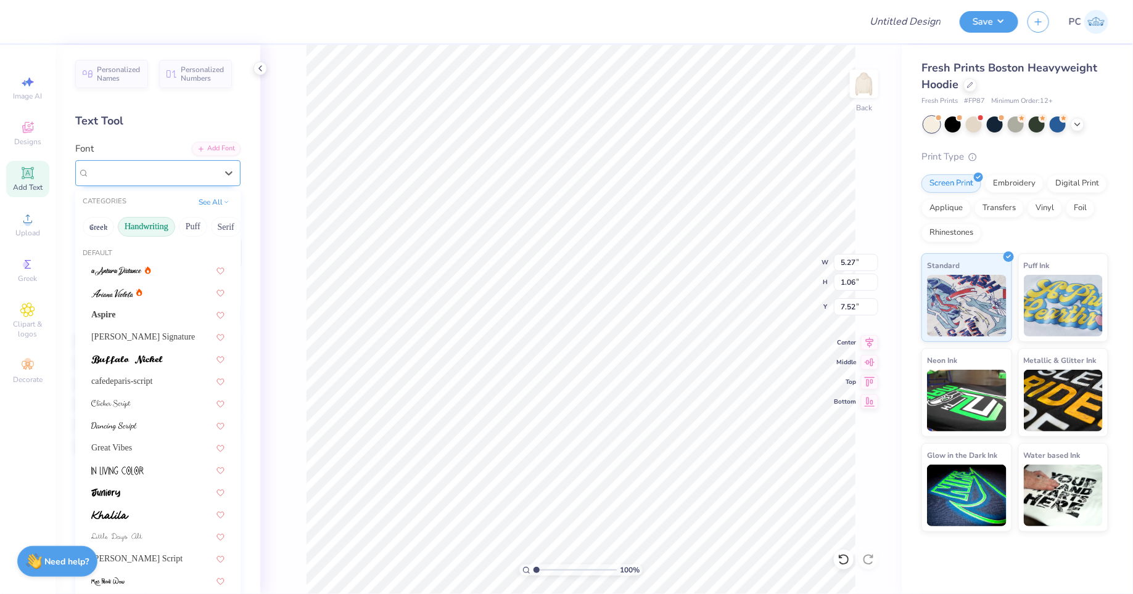
click at [121, 173] on div "Pinyon Script" at bounding box center [152, 172] width 129 height 19
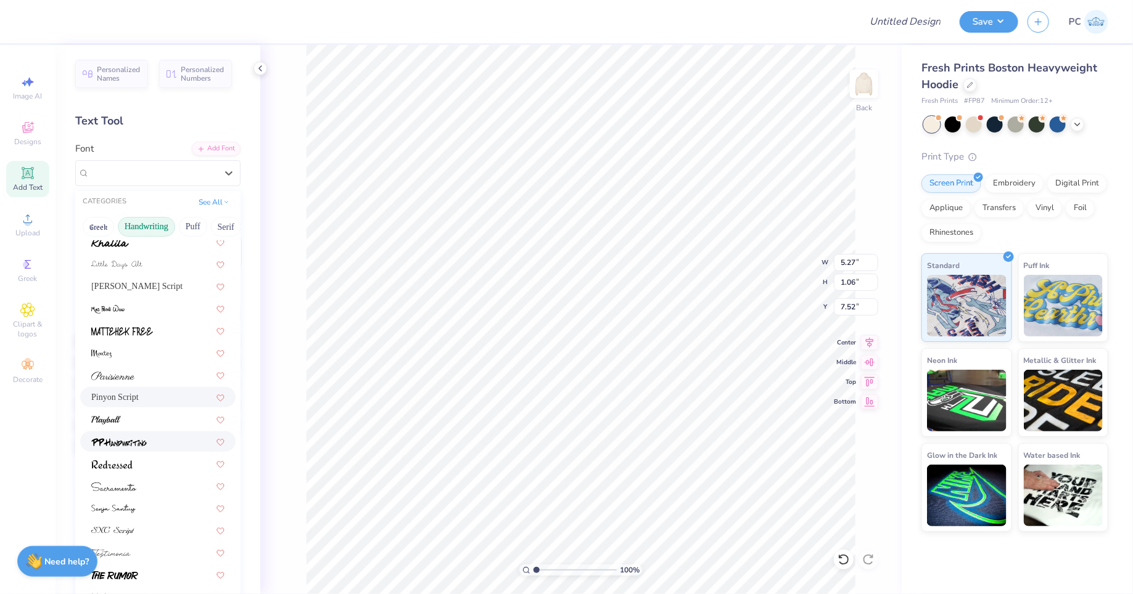
scroll to position [274, 0]
click at [134, 551] on div at bounding box center [157, 550] width 133 height 13
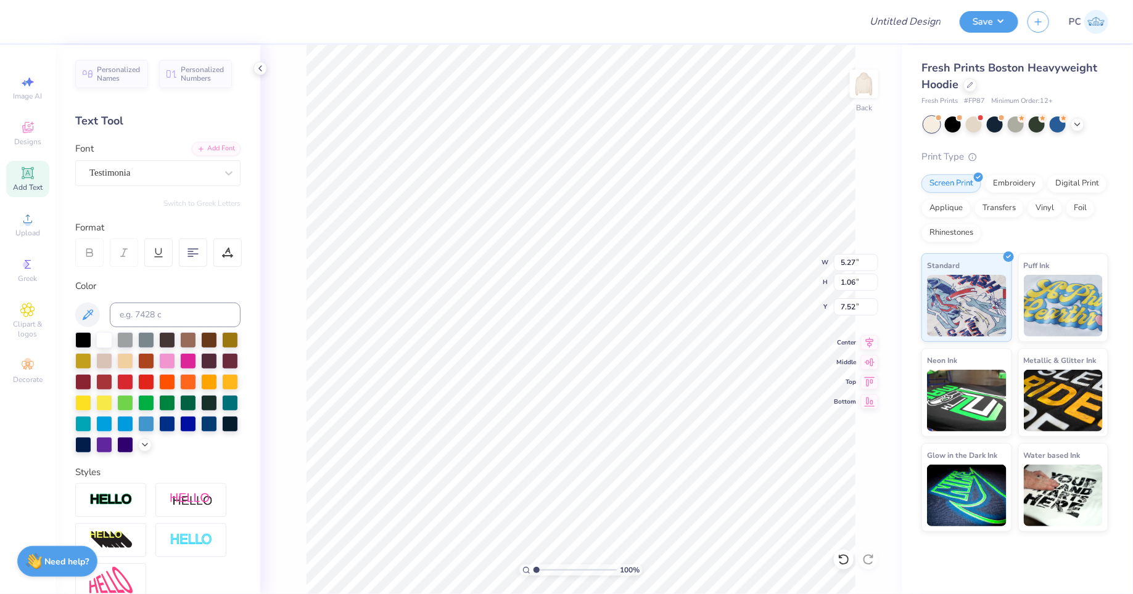
type input "4.44"
type input "1.15"
type input "7.47"
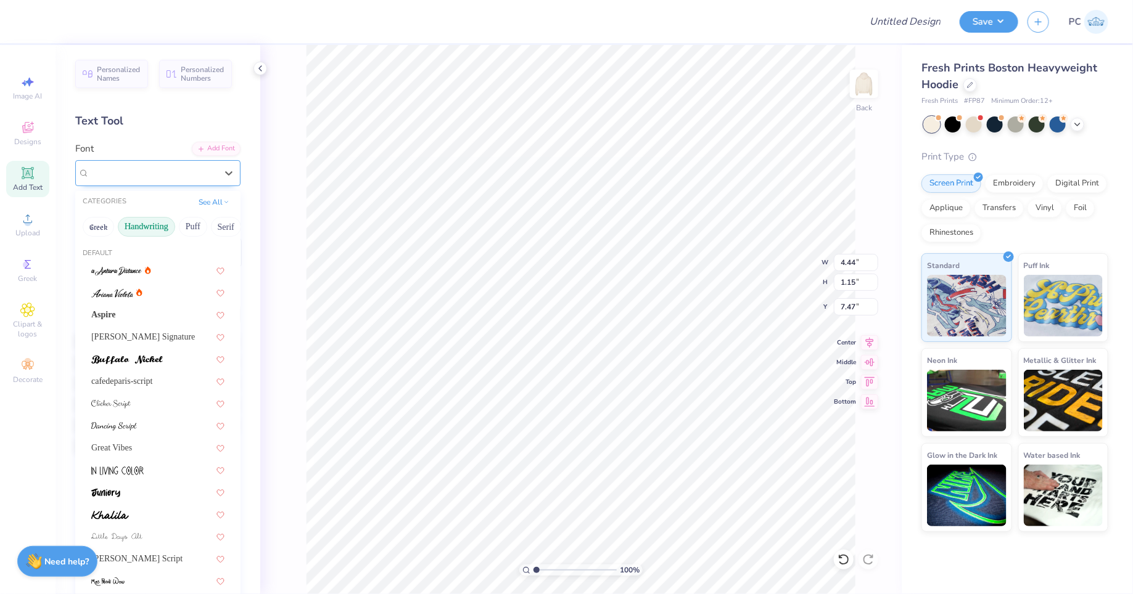
click at [157, 176] on div "Testimonia" at bounding box center [152, 172] width 129 height 19
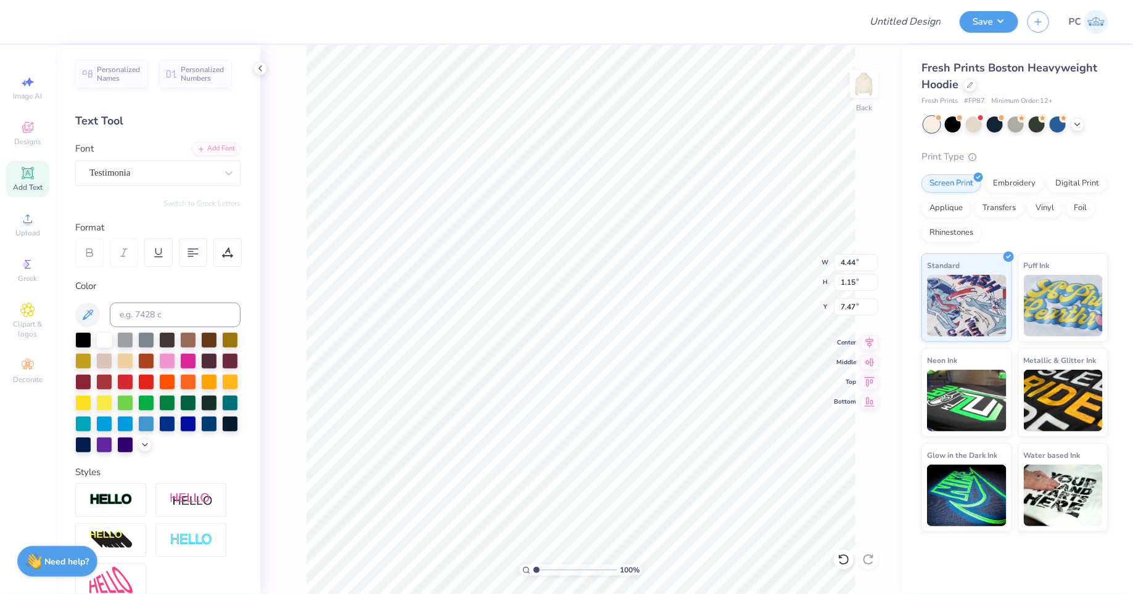
type input "5.28"
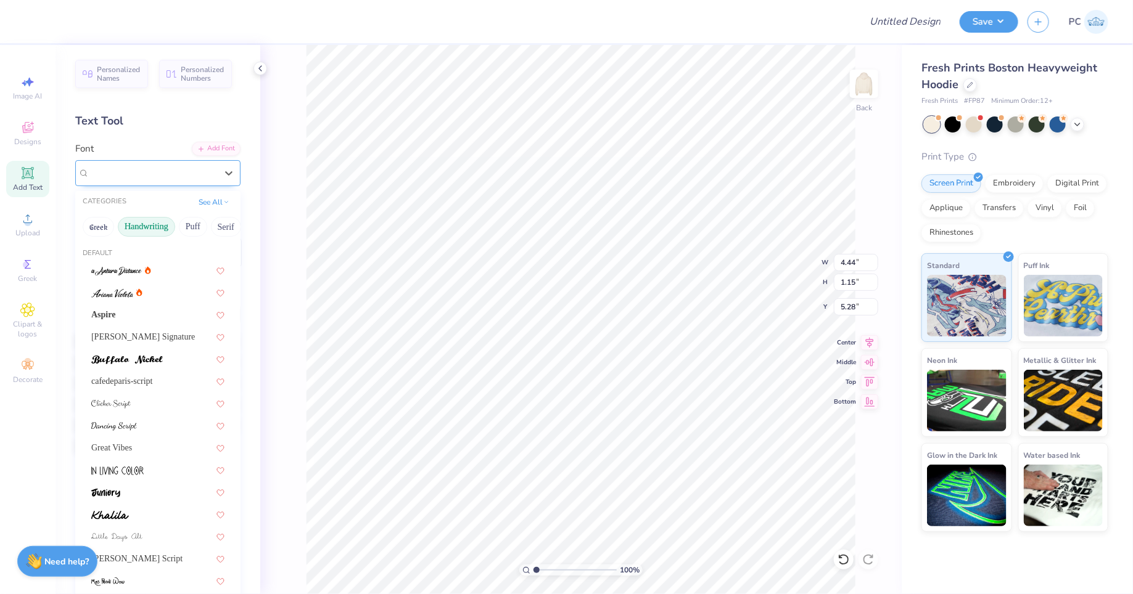
click at [135, 179] on div at bounding box center [152, 173] width 127 height 17
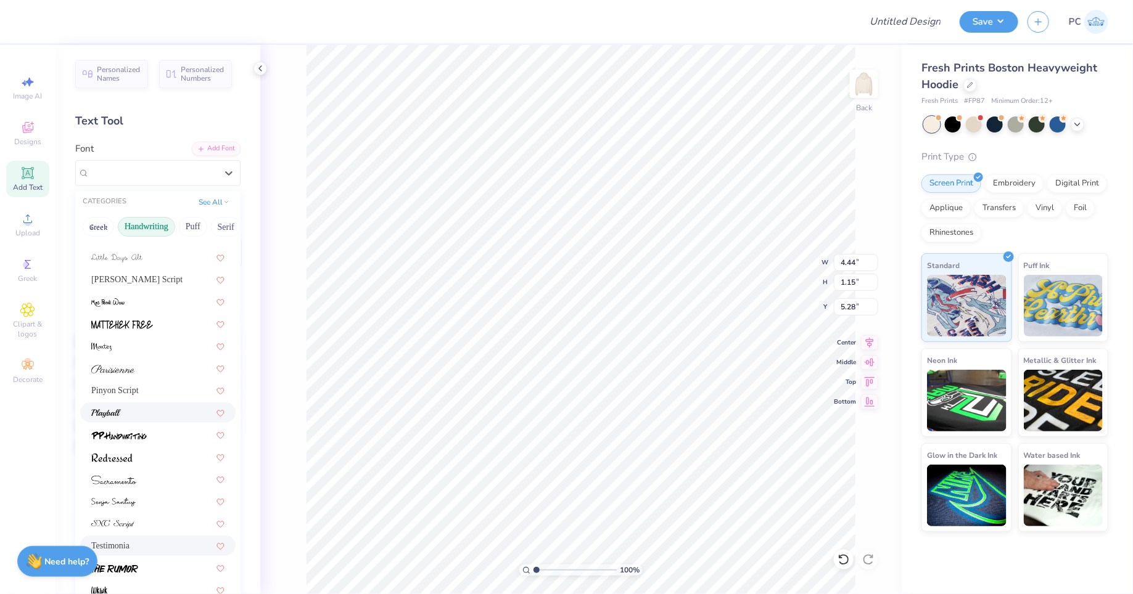
scroll to position [121, 0]
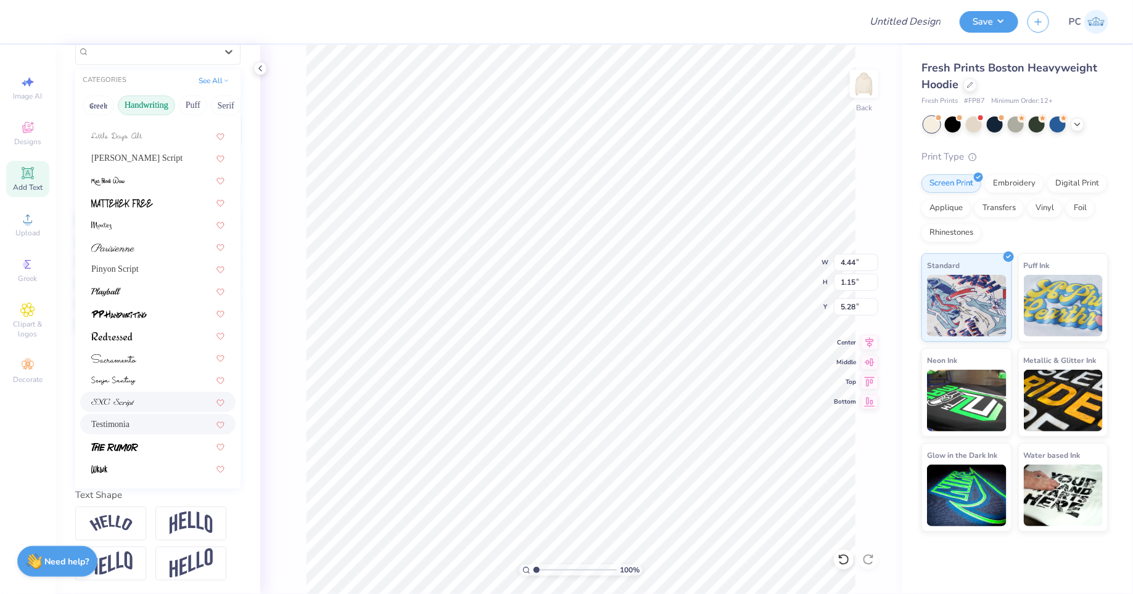
click at [133, 405] on img at bounding box center [112, 403] width 43 height 9
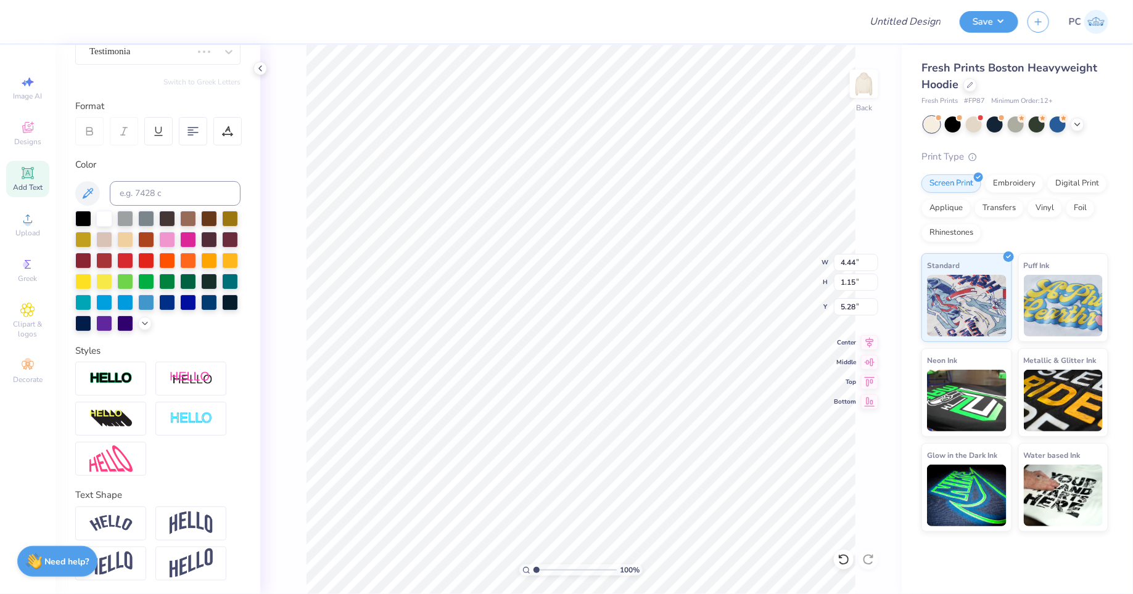
type input "4.15"
type input "0.90"
type input "5.40"
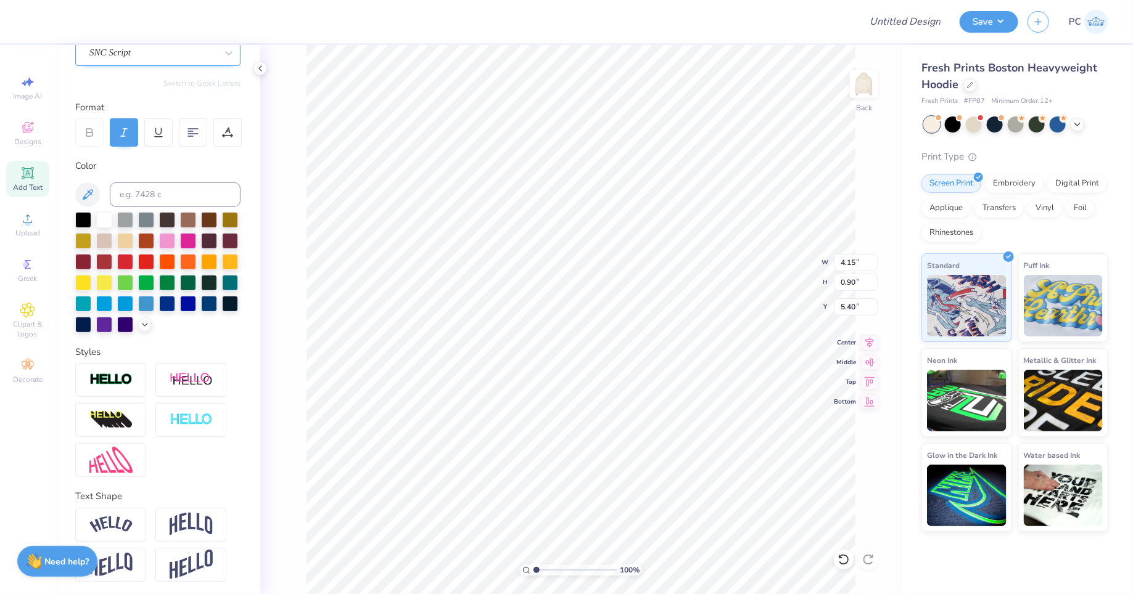
click at [154, 61] on div "SNC Script" at bounding box center [157, 53] width 165 height 26
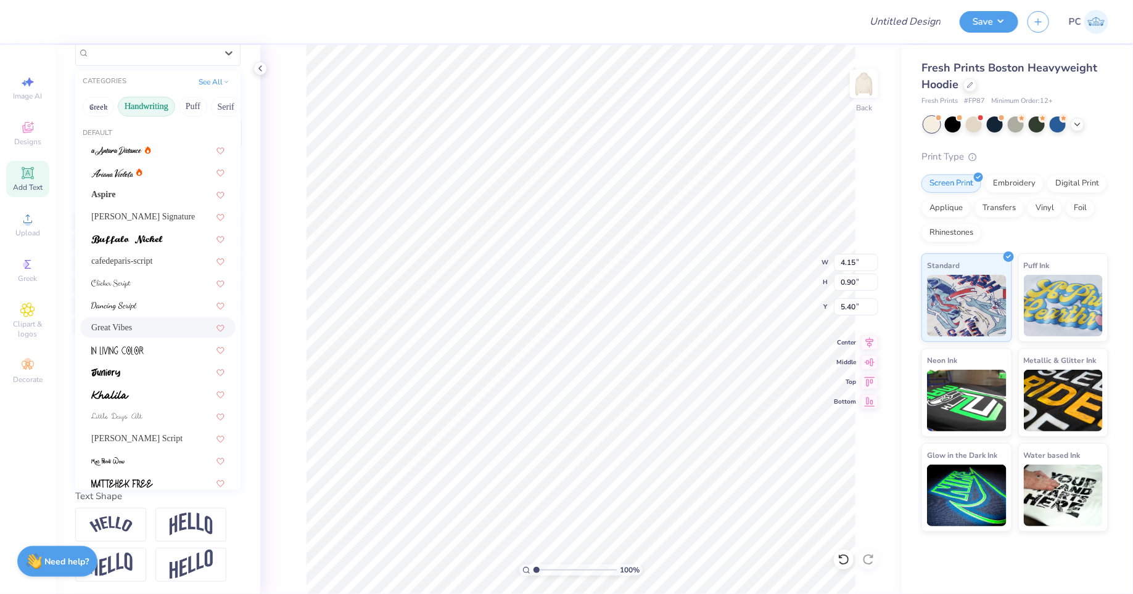
scroll to position [279, 0]
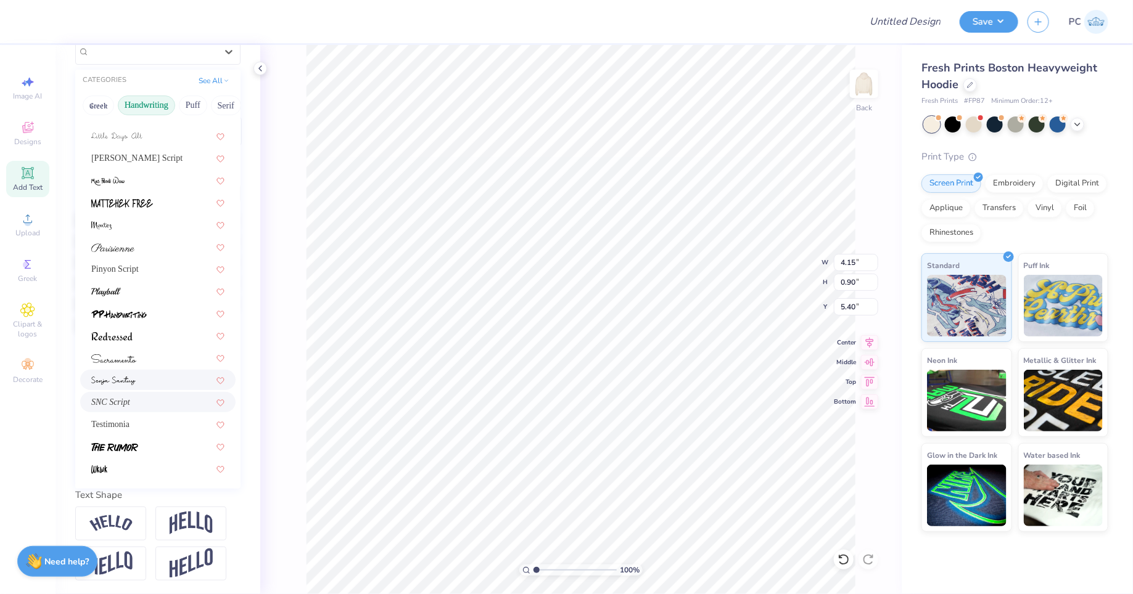
click at [127, 377] on img at bounding box center [113, 381] width 44 height 9
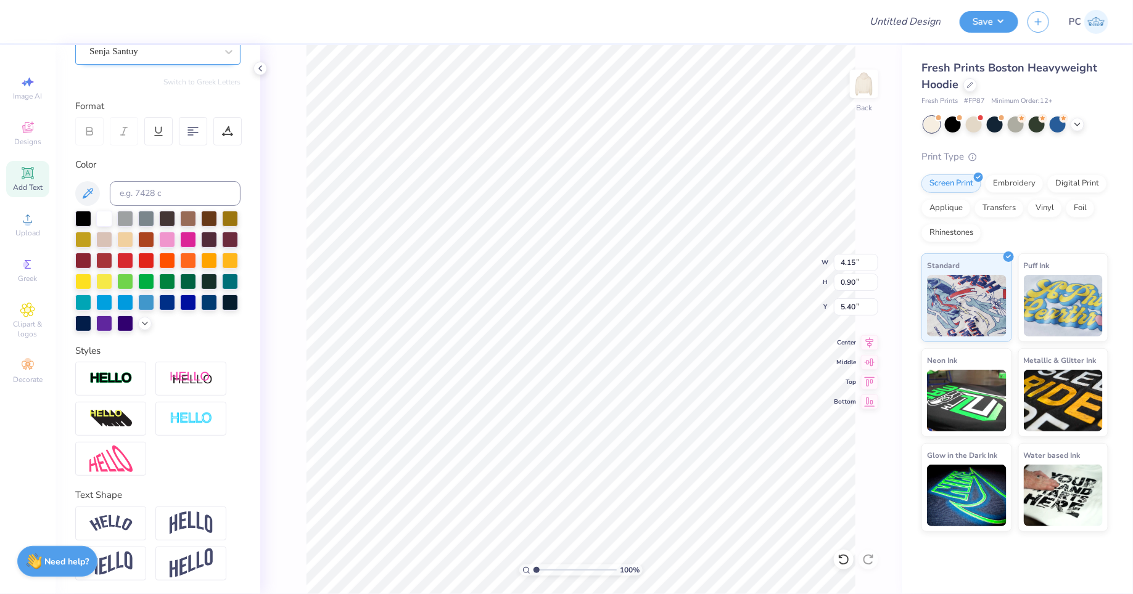
type input "4.83"
type input "1.12"
type input "5.29"
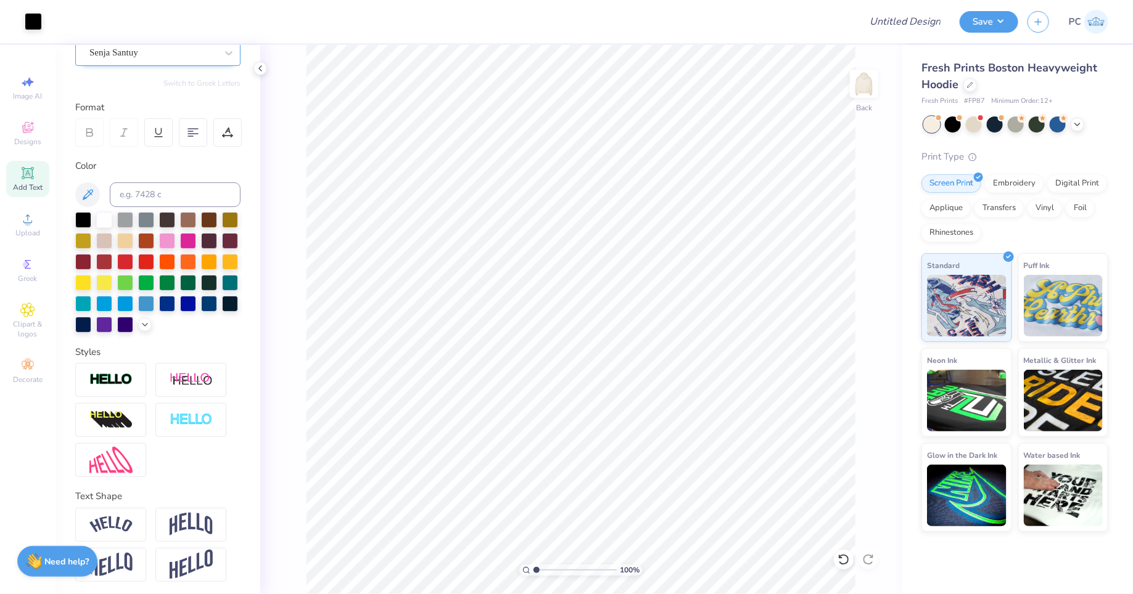
click at [162, 53] on div "Senja Santuy" at bounding box center [152, 52] width 129 height 19
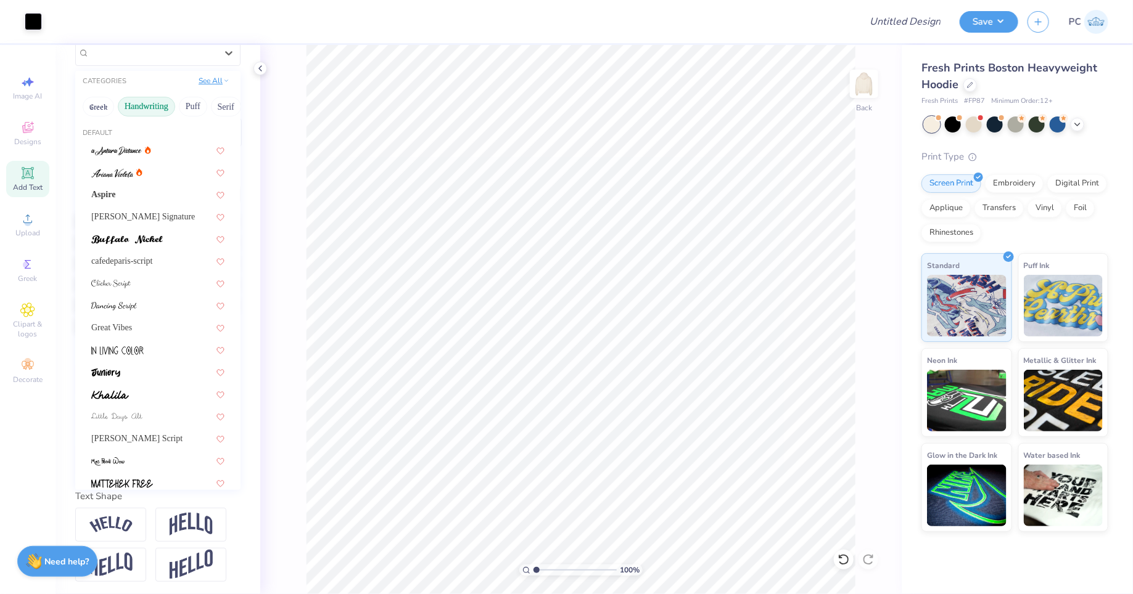
click at [210, 82] on button "See All" at bounding box center [214, 81] width 38 height 12
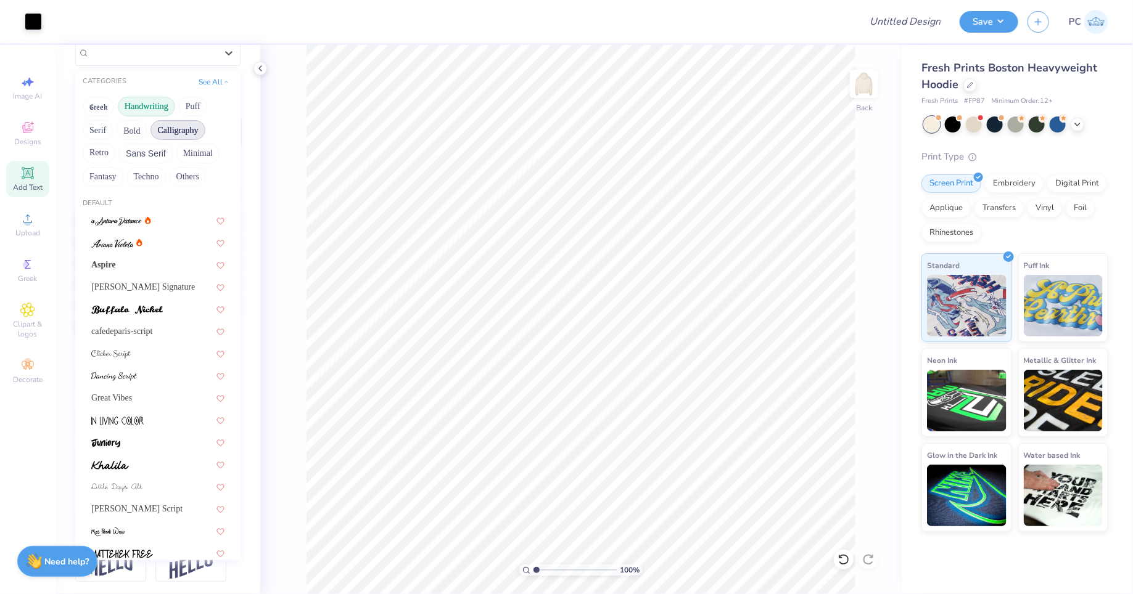
click at [187, 128] on button "Calligraphy" at bounding box center [177, 130] width 54 height 20
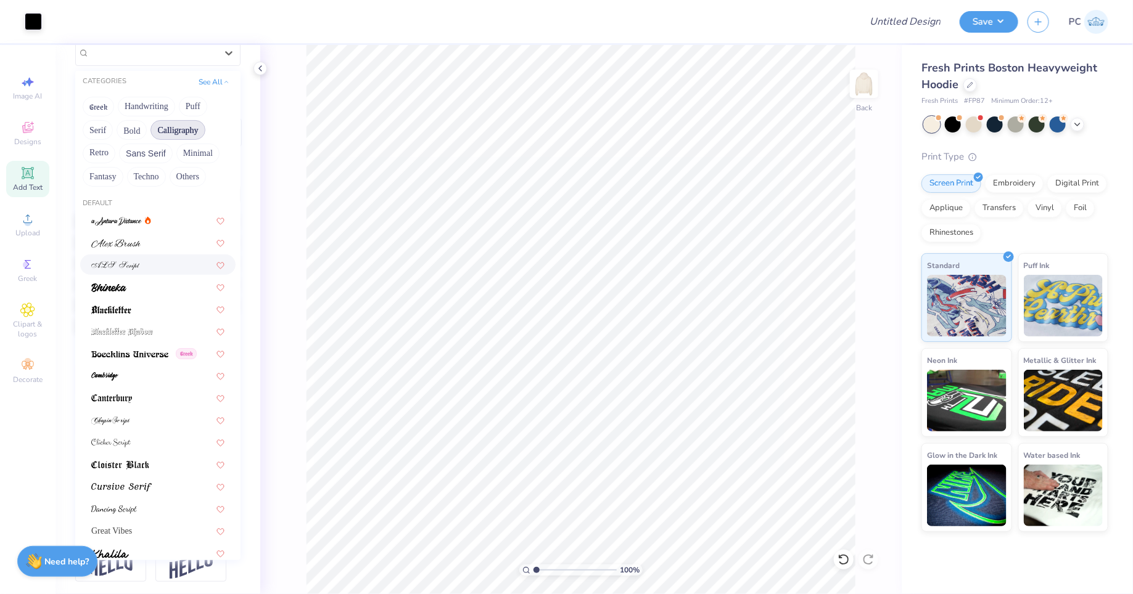
click at [140, 261] on div at bounding box center [157, 264] width 133 height 13
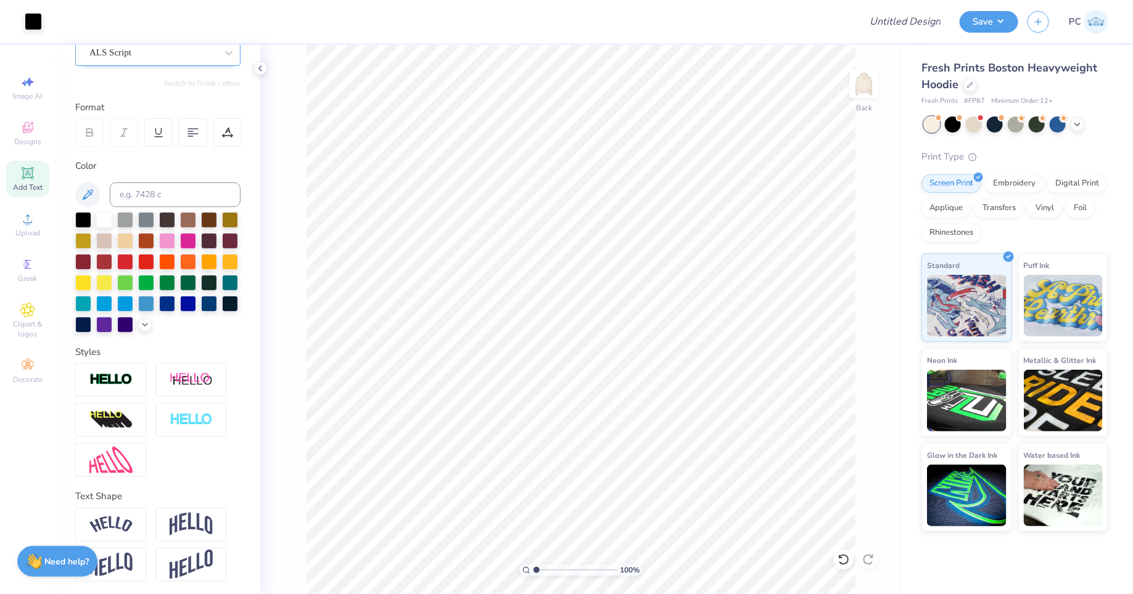
click at [163, 59] on div at bounding box center [152, 52] width 127 height 17
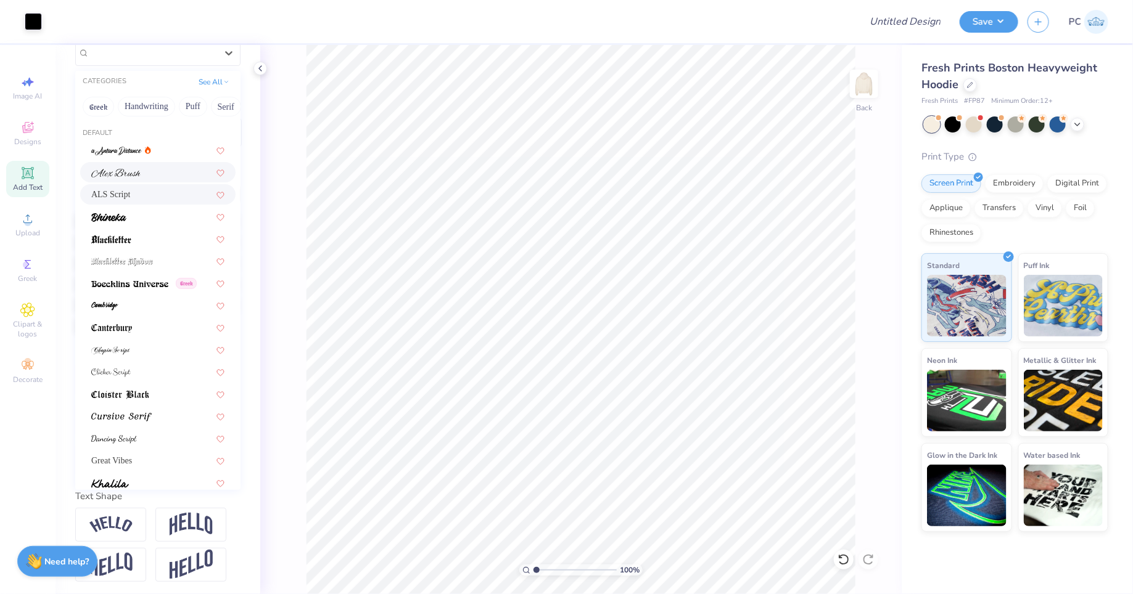
click at [146, 162] on div at bounding box center [157, 172] width 155 height 20
click at [210, 55] on div "[PERSON_NAME]" at bounding box center [152, 52] width 129 height 19
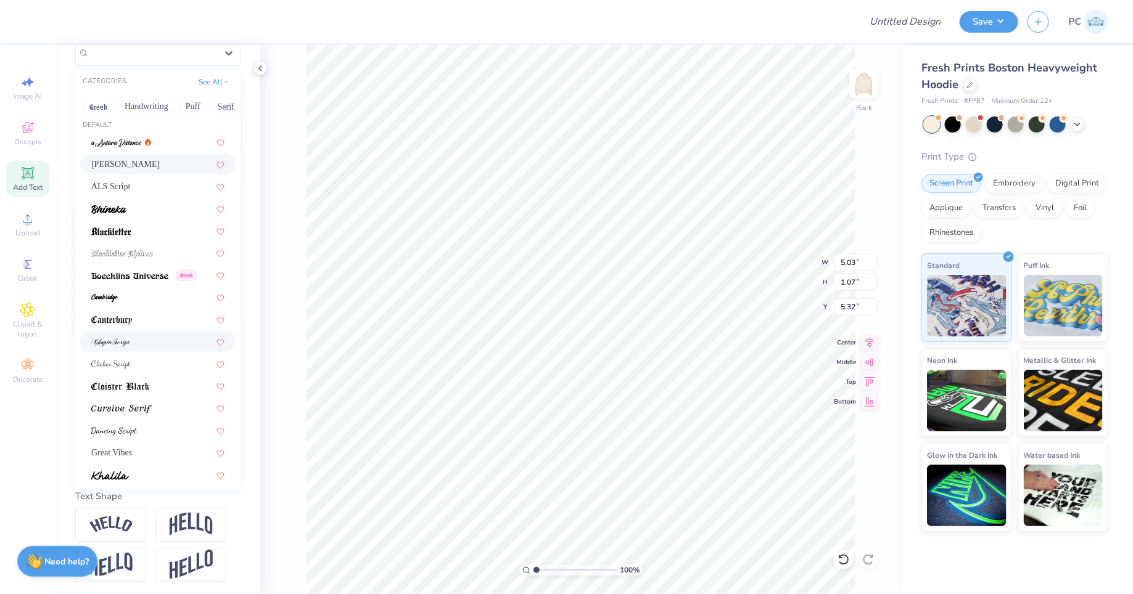
click at [142, 341] on div at bounding box center [157, 341] width 133 height 13
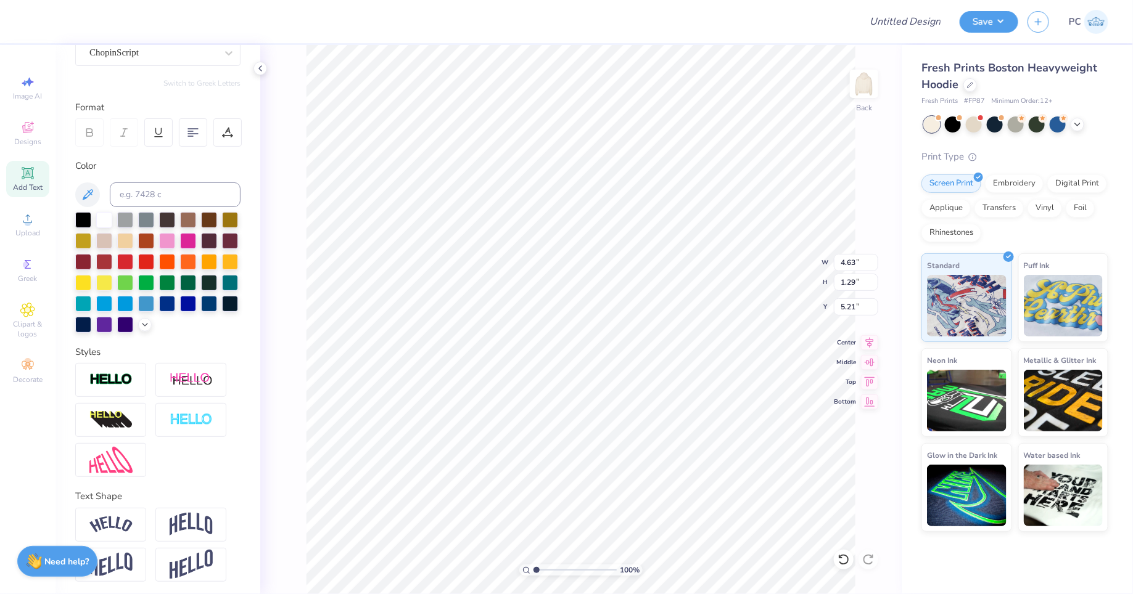
type input "4.63"
type input "1.29"
type input "5.21"
click at [147, 322] on polyline at bounding box center [144, 323] width 5 height 2
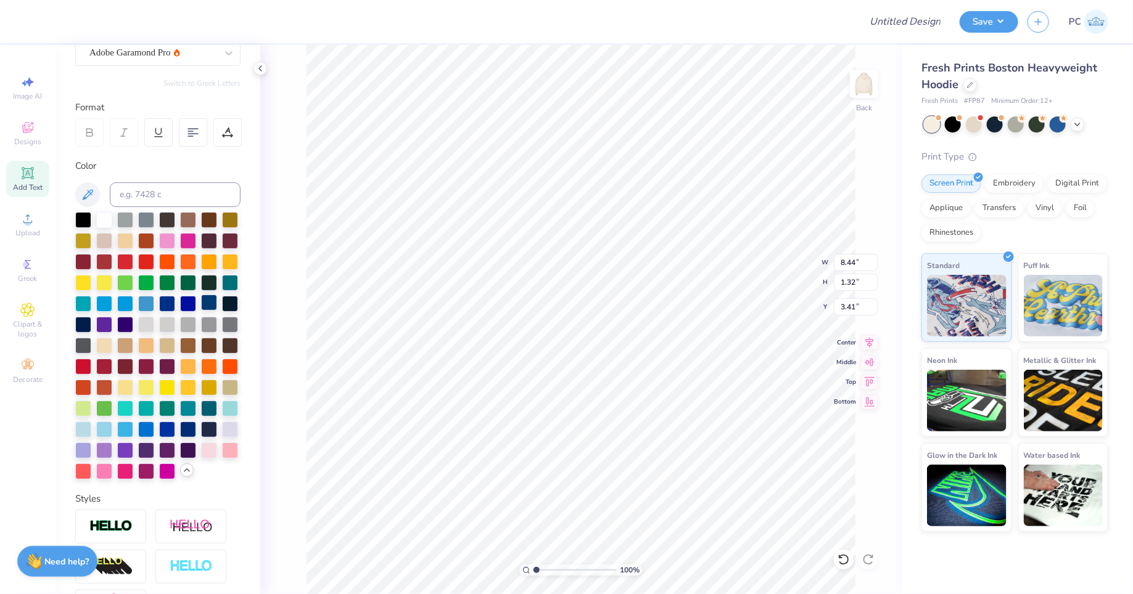
click at [210, 300] on div at bounding box center [209, 303] width 16 height 16
click at [203, 305] on div at bounding box center [209, 303] width 16 height 16
click at [160, 306] on div at bounding box center [167, 303] width 16 height 16
click at [216, 302] on div at bounding box center [209, 303] width 16 height 16
type input "8.44"
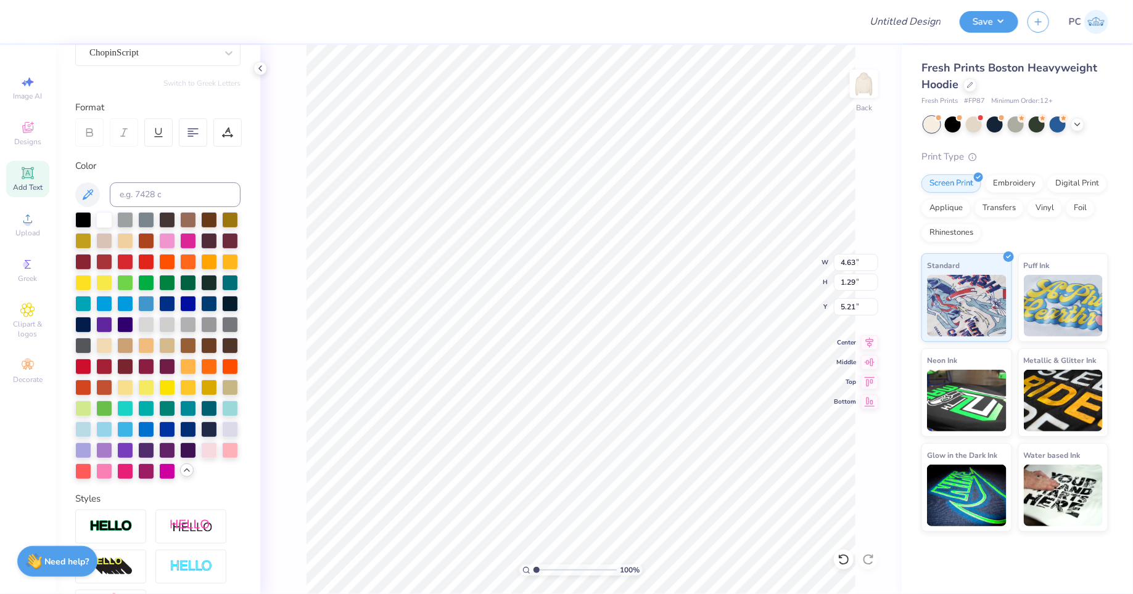
type input "1.32"
type input "3.41"
click at [171, 304] on div at bounding box center [167, 303] width 16 height 16
click at [168, 302] on div at bounding box center [167, 303] width 16 height 16
type input "2.89"
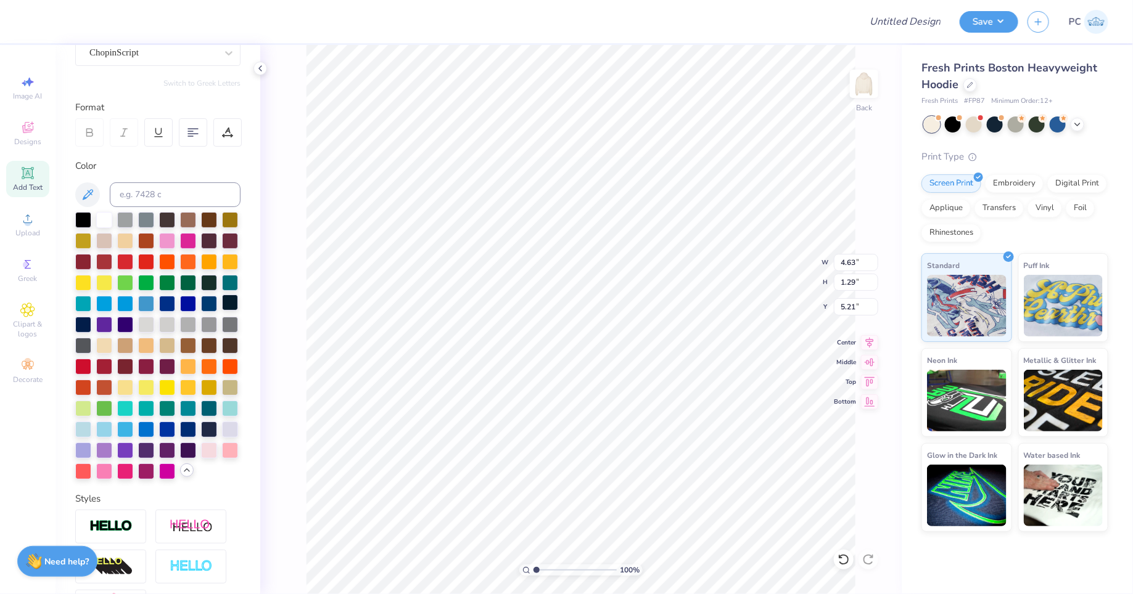
type input "0.81"
type input "5.69"
type input "5.17"
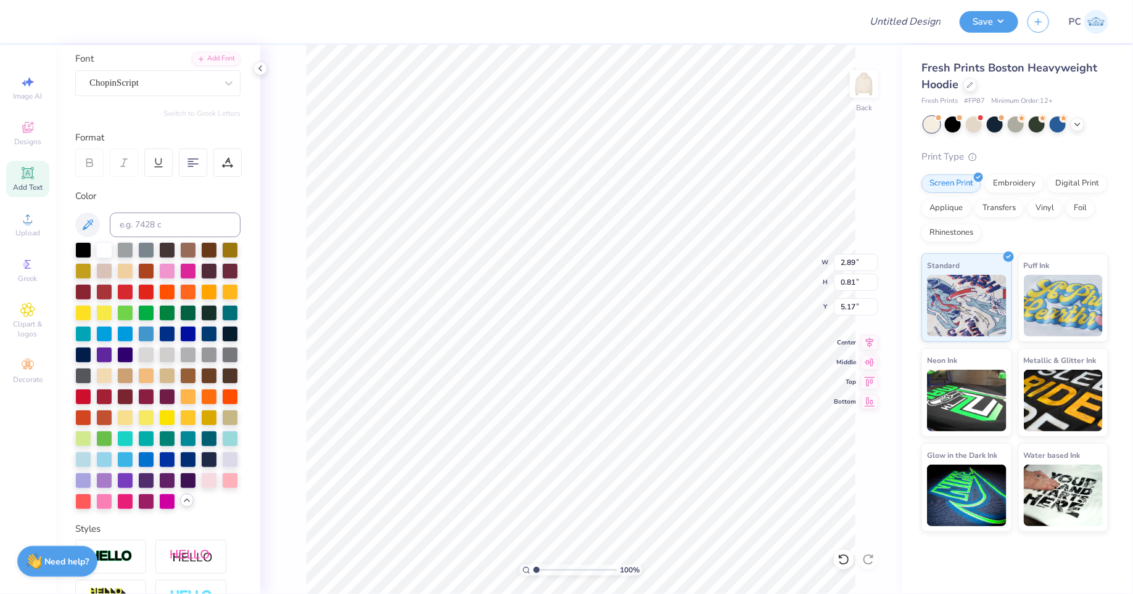
scroll to position [88, 0]
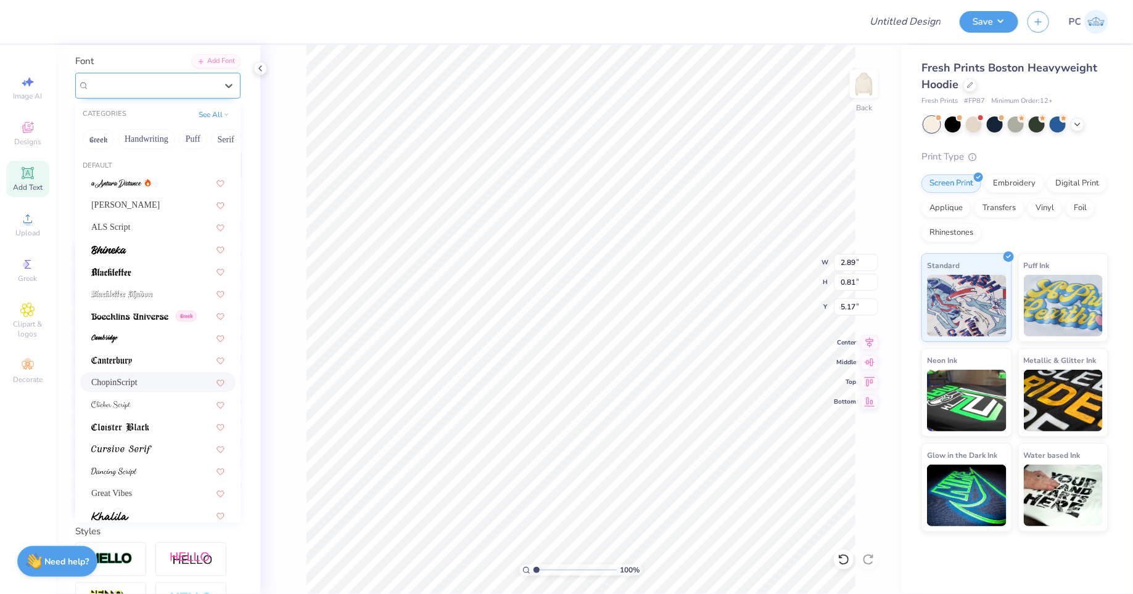
click at [135, 84] on div "ChopinScript" at bounding box center [152, 85] width 129 height 19
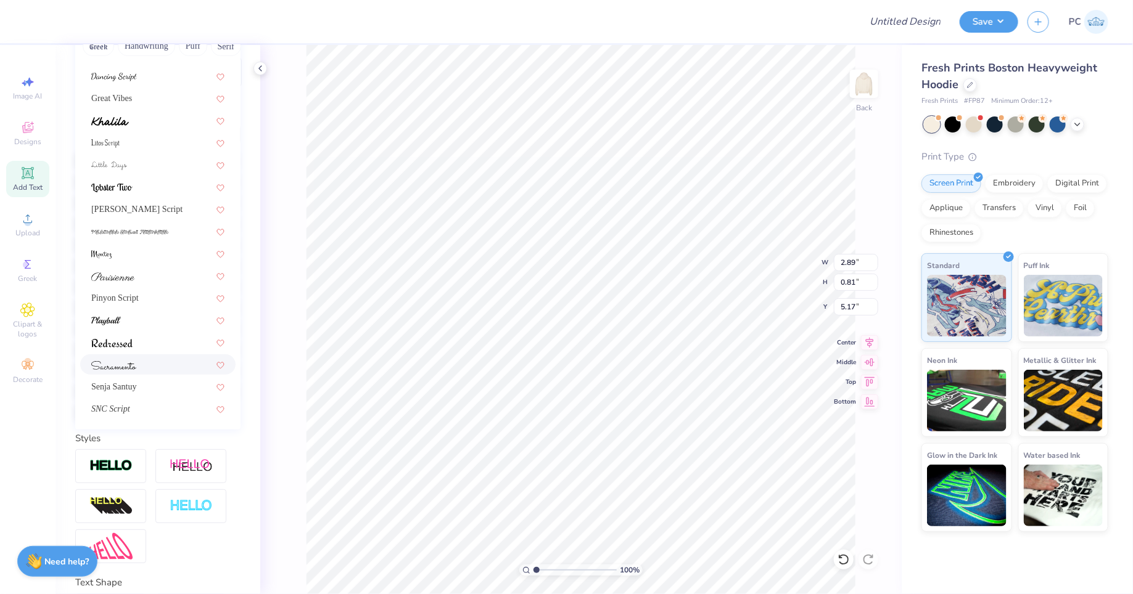
scroll to position [261, 0]
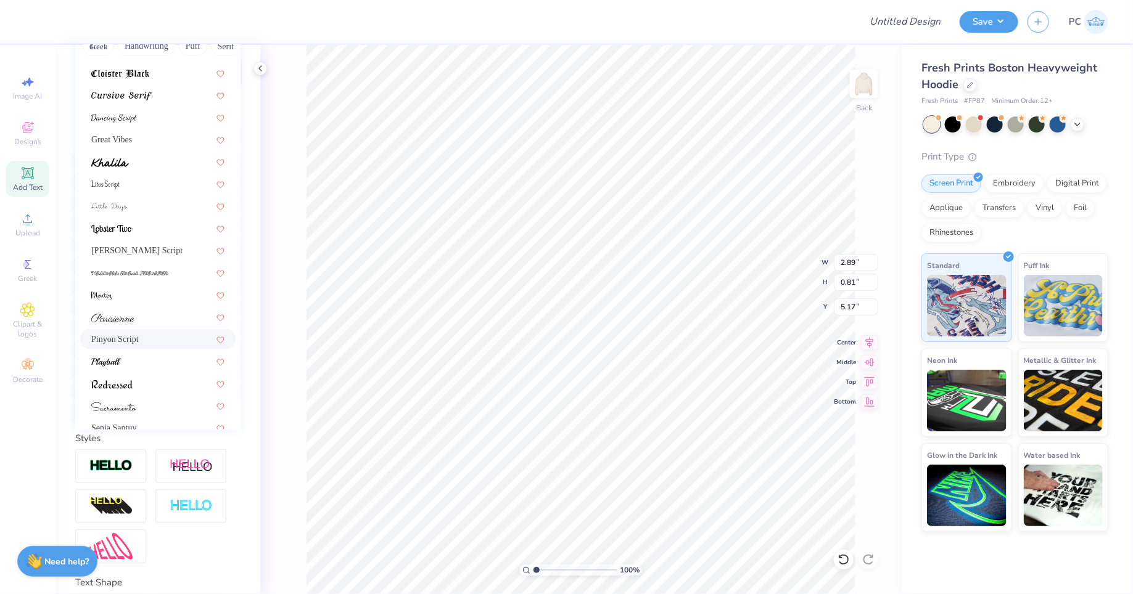
click at [149, 340] on div "Pinyon Script" at bounding box center [157, 339] width 133 height 13
type input "3.29"
type input "0.66"
type input "5.24"
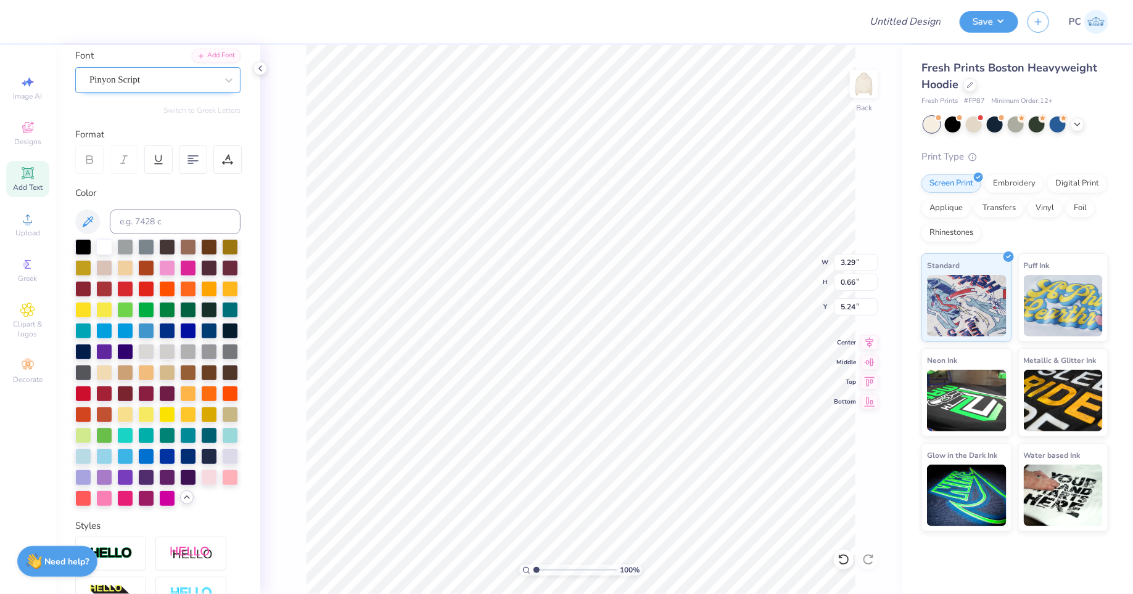
scroll to position [78, 0]
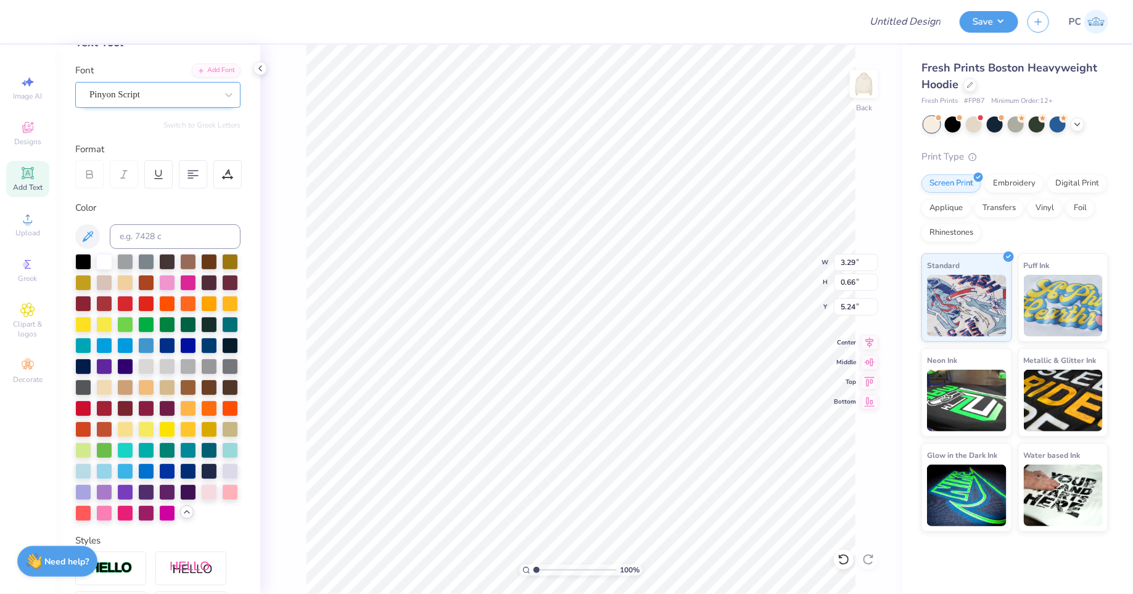
click at [125, 98] on div "Pinyon Script" at bounding box center [152, 94] width 129 height 19
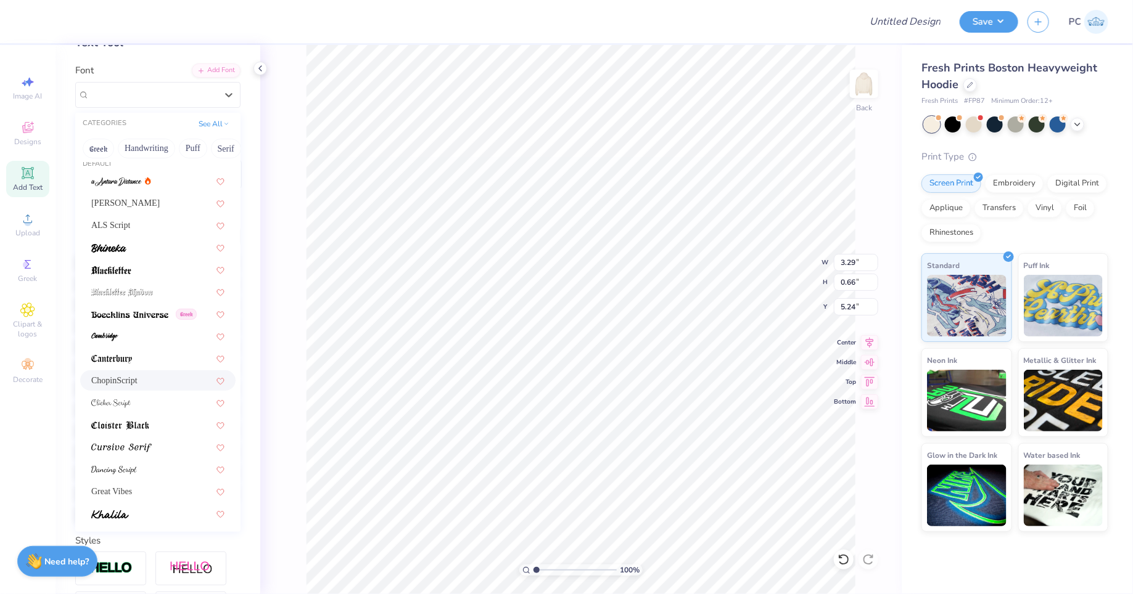
scroll to position [10, 0]
click at [133, 334] on div at bounding box center [157, 337] width 133 height 13
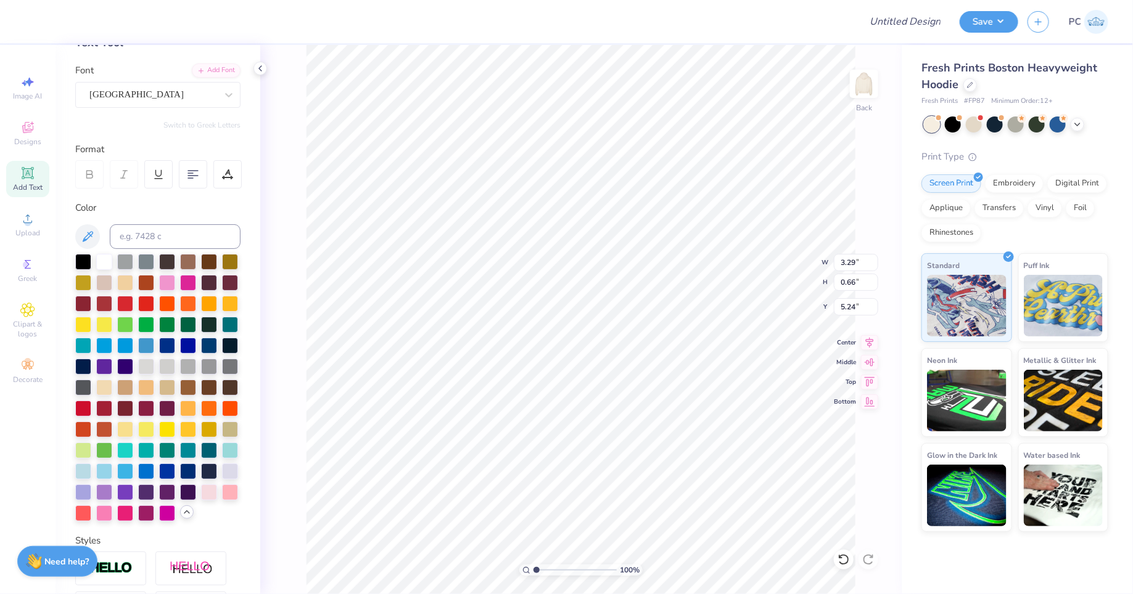
type input "2.93"
type input "0.76"
type input "5.19"
click at [115, 88] on div "[GEOGRAPHIC_DATA]" at bounding box center [152, 94] width 129 height 19
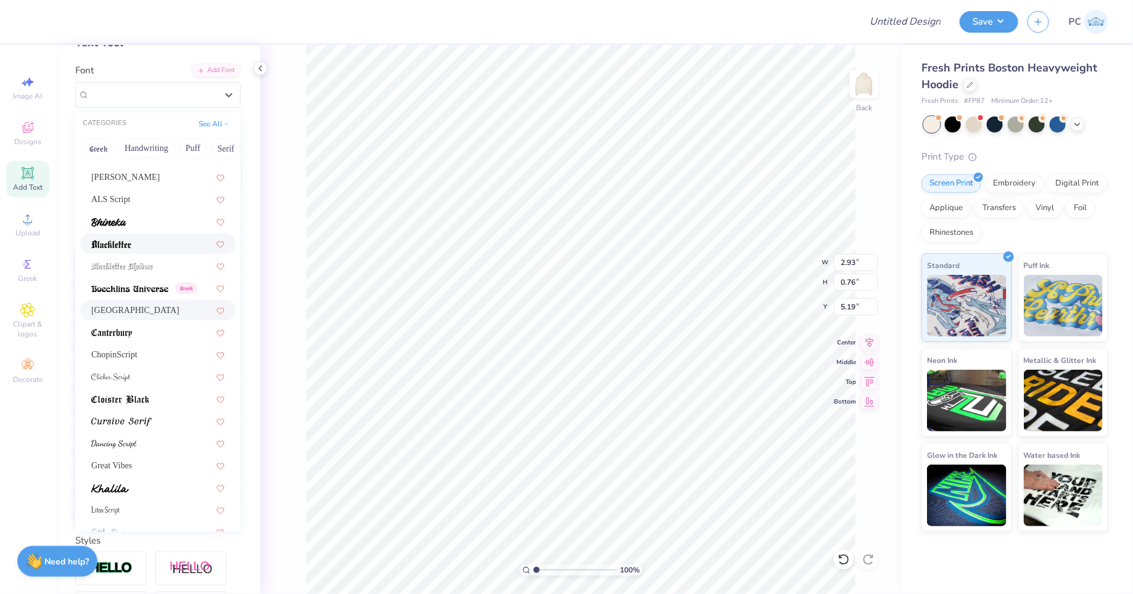
scroll to position [44, 0]
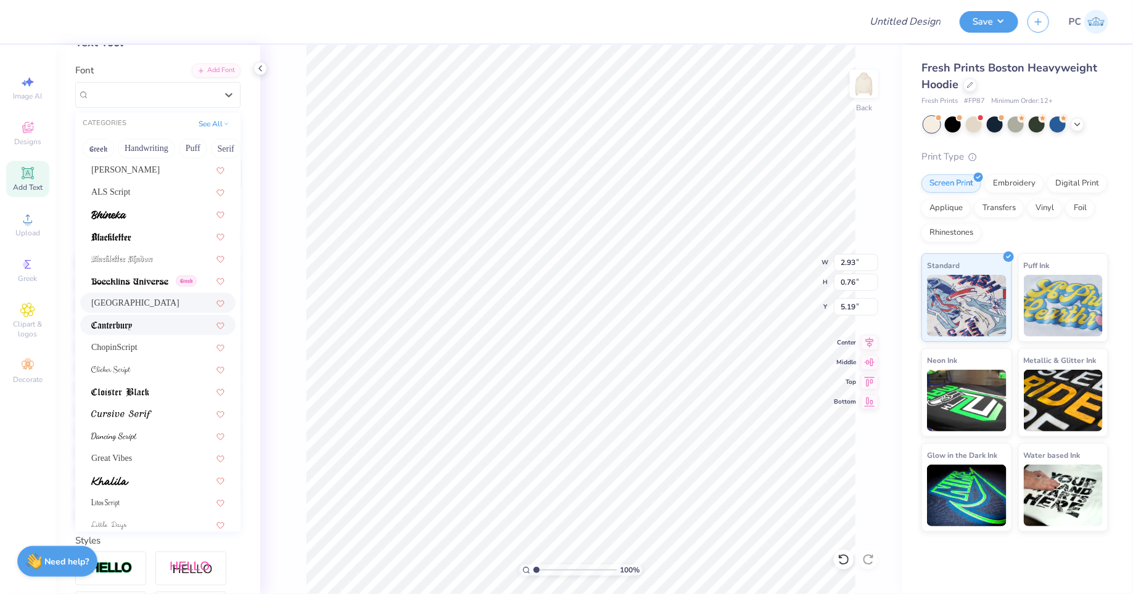
click at [139, 321] on div at bounding box center [157, 325] width 133 height 13
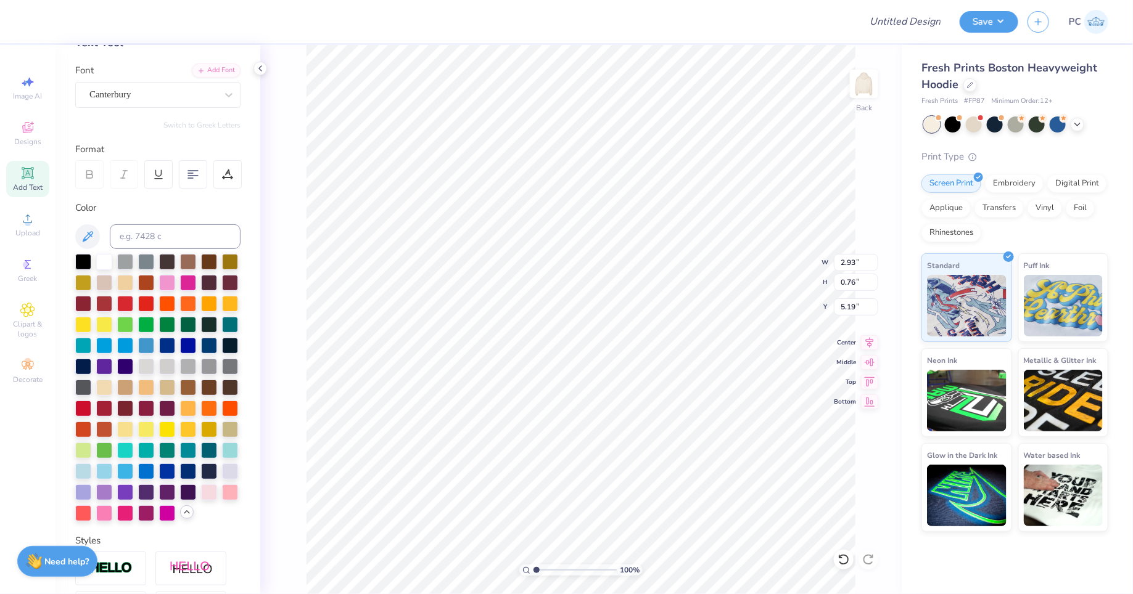
type input "3.26"
type input "0.64"
type input "5.25"
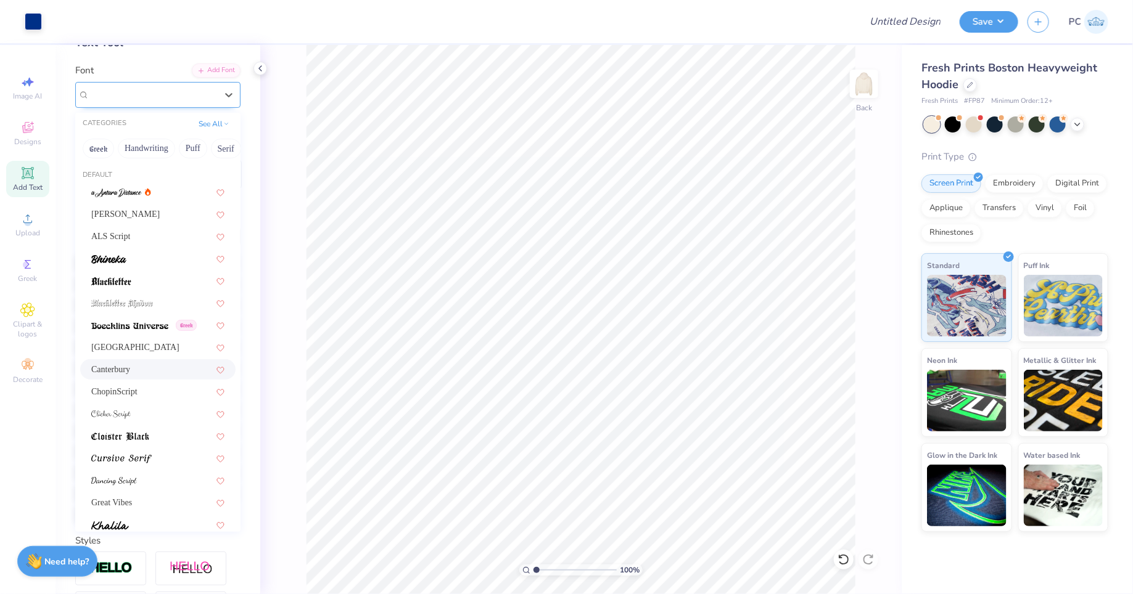
click at [216, 97] on div "Canterbury" at bounding box center [152, 94] width 129 height 19
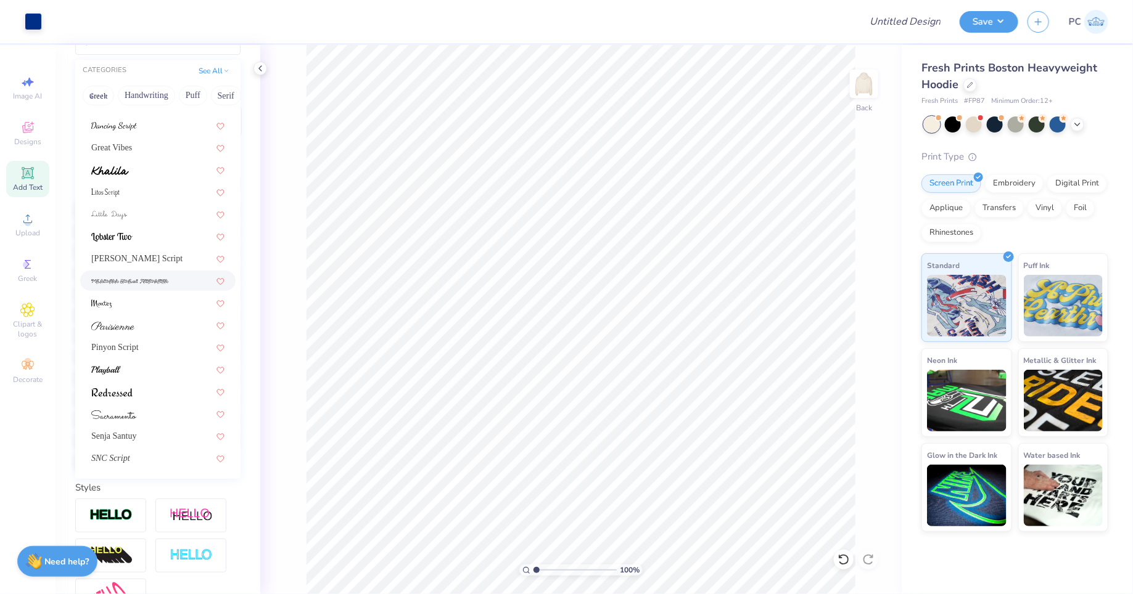
scroll to position [150, 0]
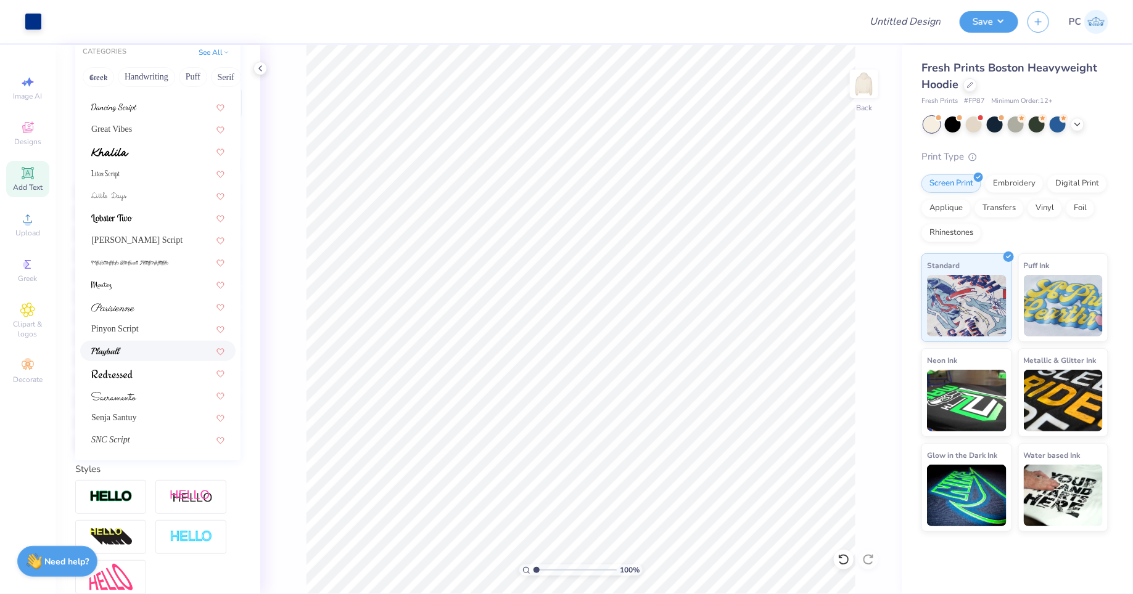
click at [132, 349] on div at bounding box center [157, 351] width 133 height 13
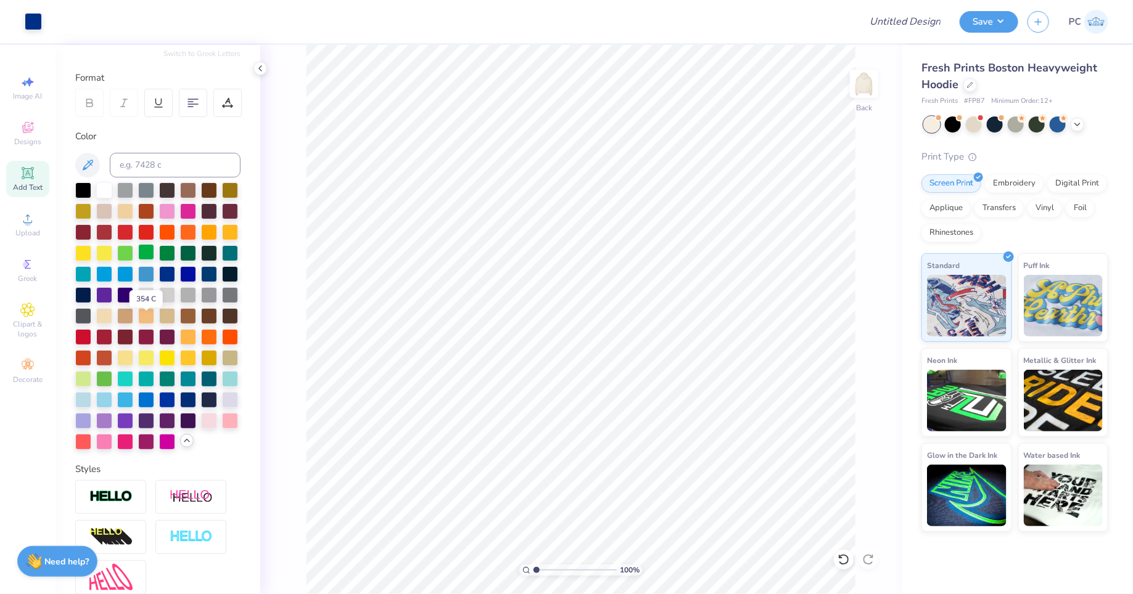
scroll to position [0, 0]
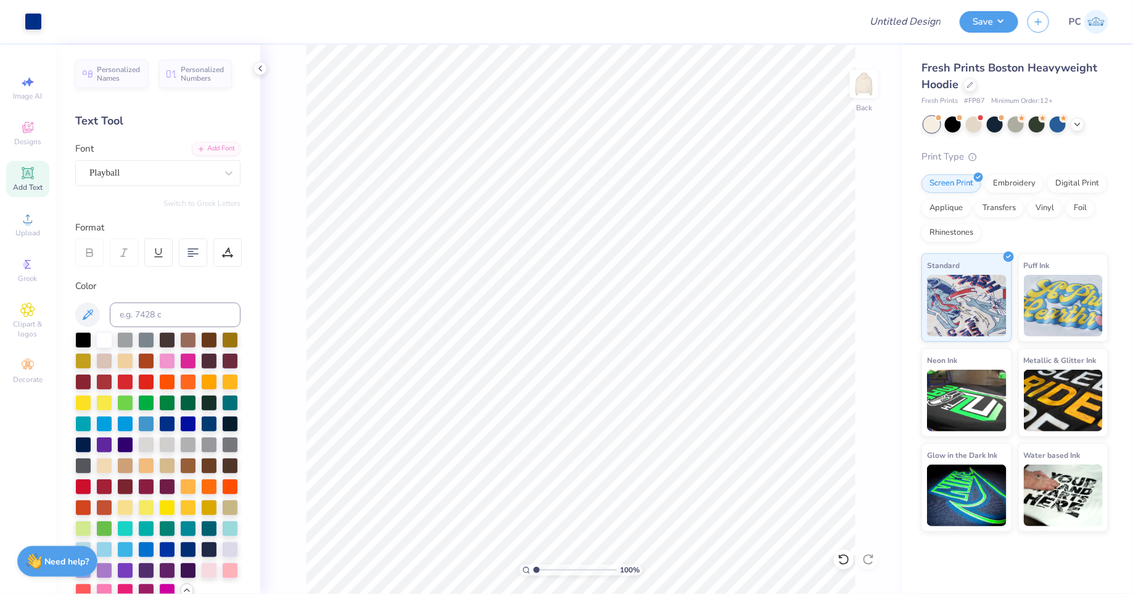
click at [152, 124] on div "Text Tool" at bounding box center [157, 121] width 165 height 17
click at [124, 170] on div "Playball" at bounding box center [152, 172] width 129 height 19
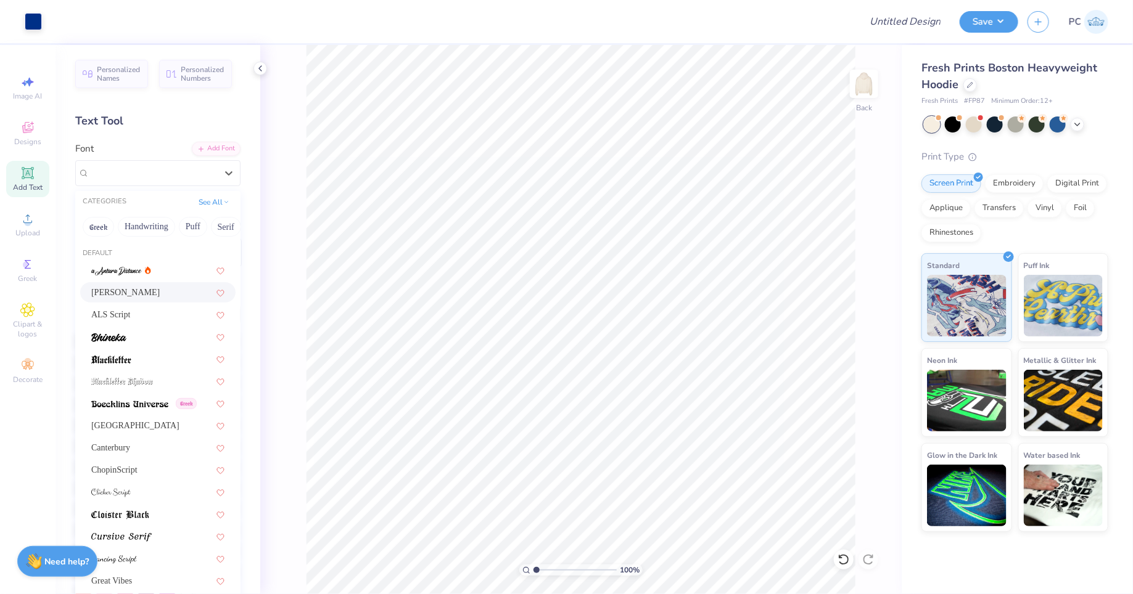
click at [125, 293] on span "[PERSON_NAME]" at bounding box center [125, 292] width 68 height 13
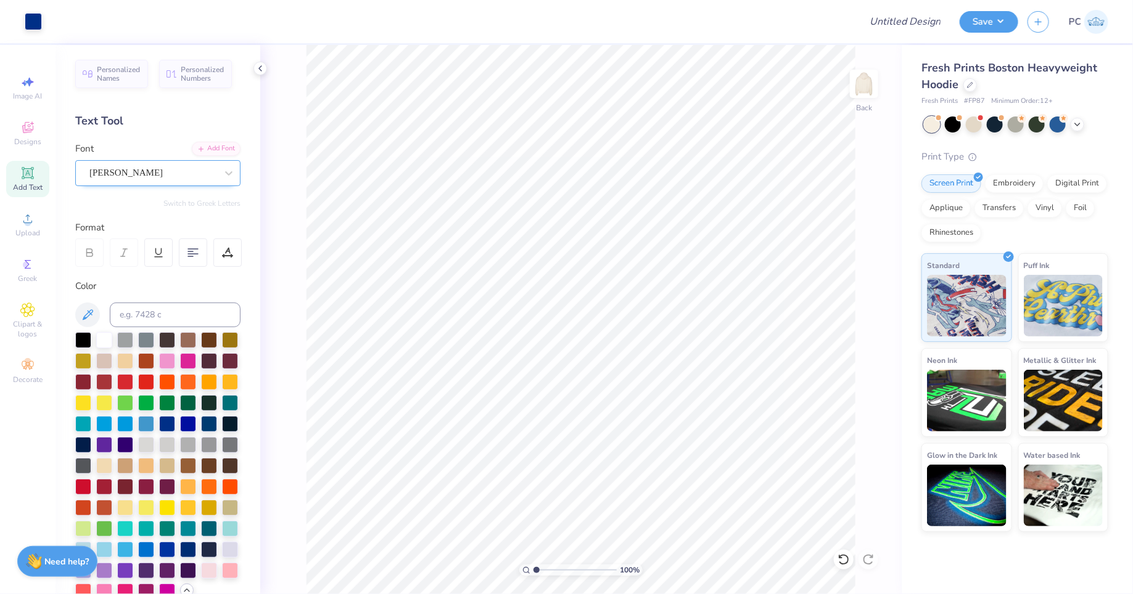
click at [122, 160] on div "[PERSON_NAME]" at bounding box center [157, 173] width 165 height 26
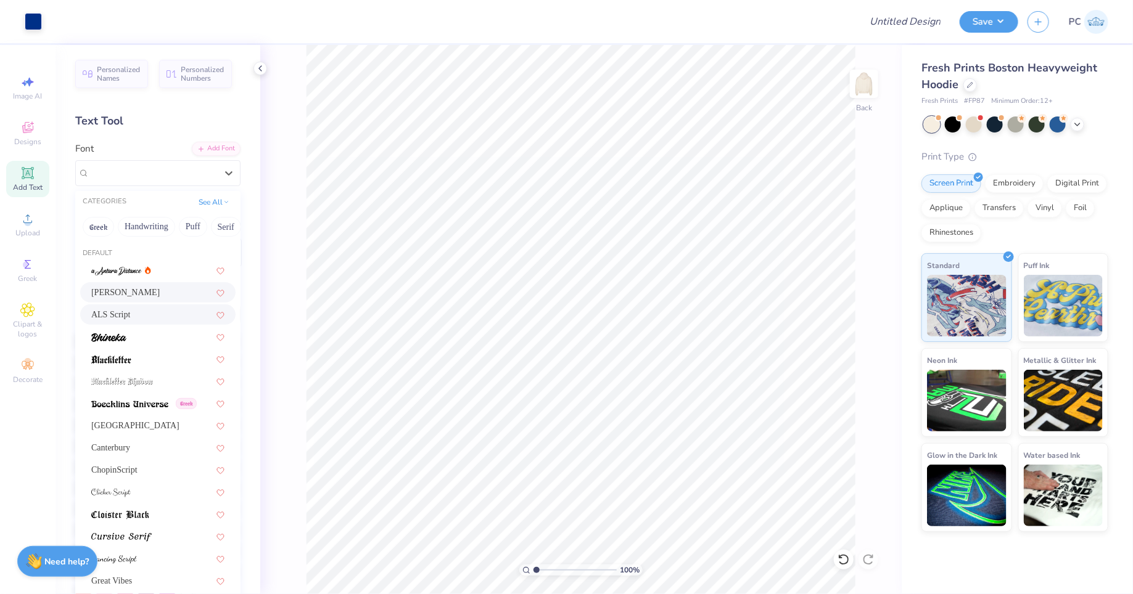
click at [106, 316] on span "ALS Script" at bounding box center [110, 314] width 39 height 13
click at [156, 166] on div "ALS Script" at bounding box center [152, 172] width 129 height 19
click at [140, 223] on button "Handwriting" at bounding box center [146, 227] width 57 height 20
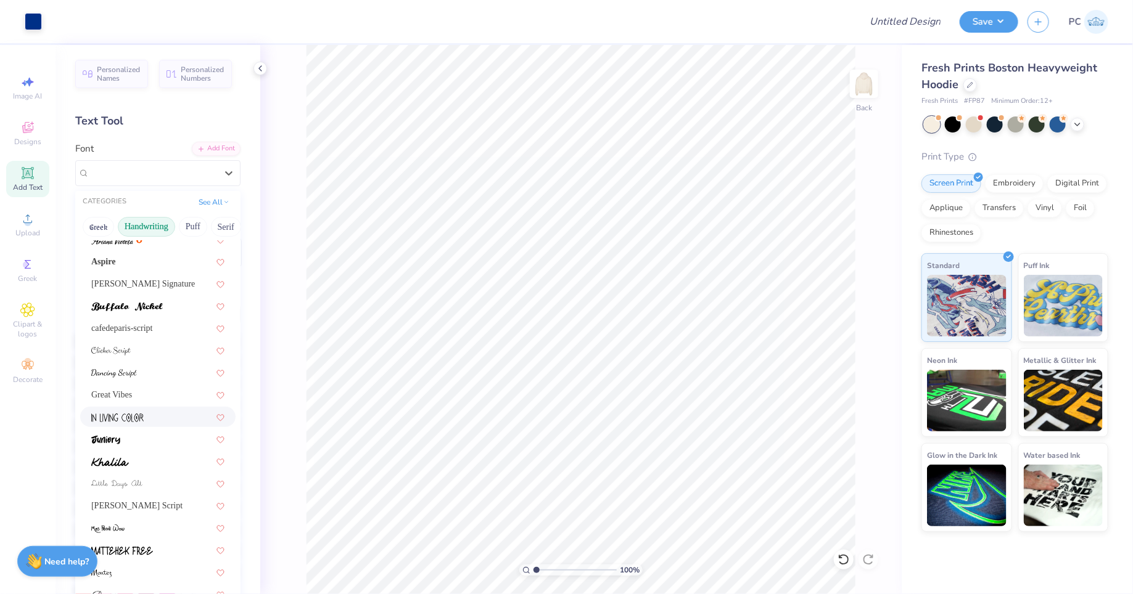
scroll to position [54, 0]
click at [149, 352] on div at bounding box center [157, 349] width 133 height 13
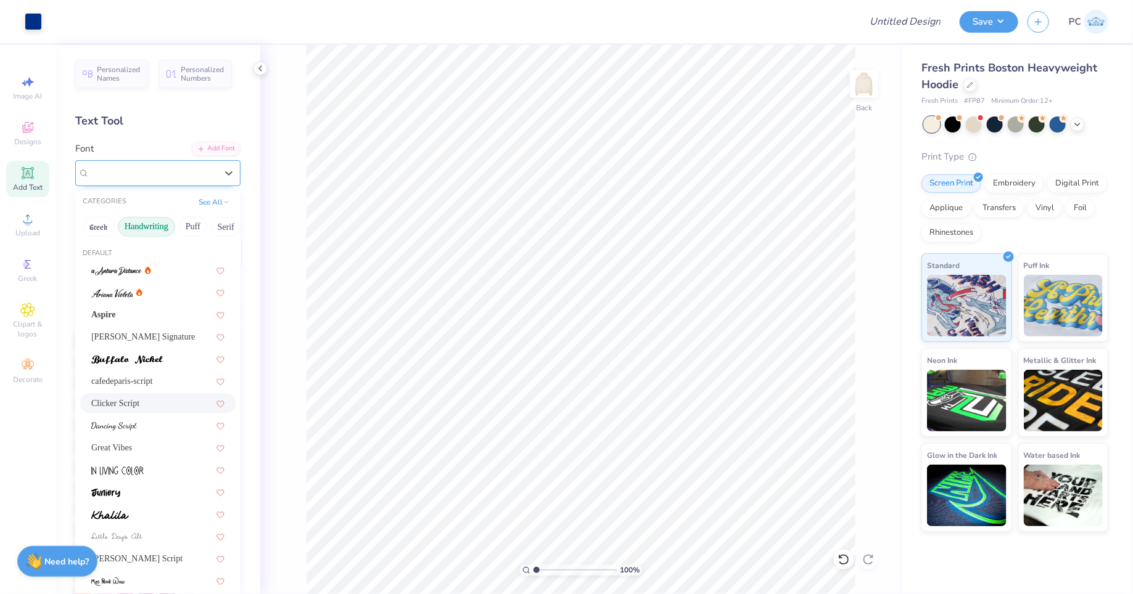
click at [99, 163] on div "Clicker Script" at bounding box center [152, 172] width 129 height 19
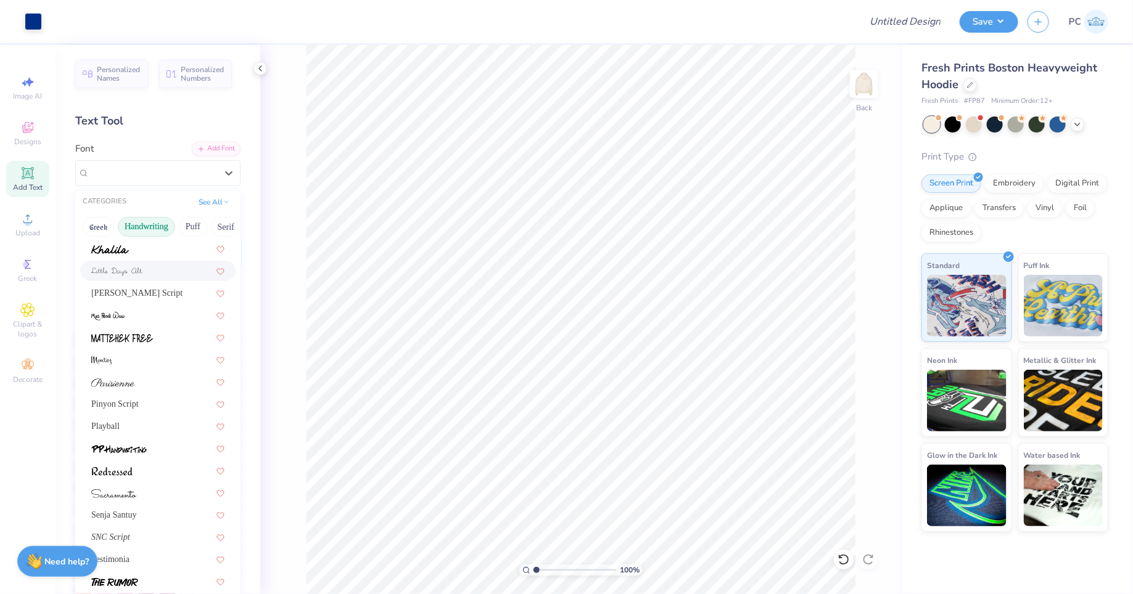
scroll to position [279, 0]
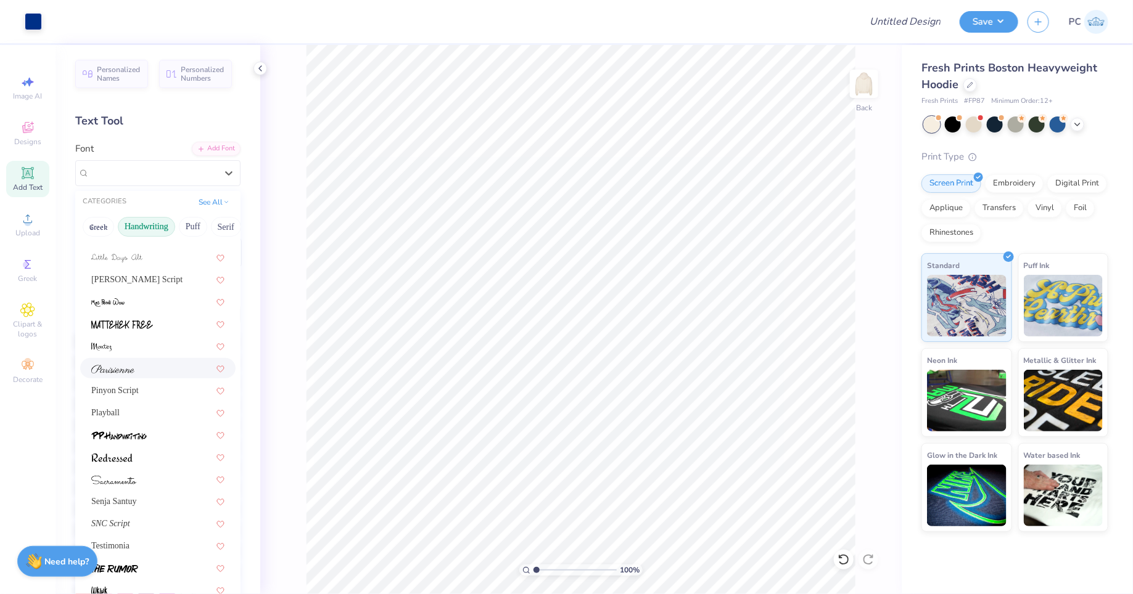
click at [147, 366] on div at bounding box center [157, 368] width 133 height 13
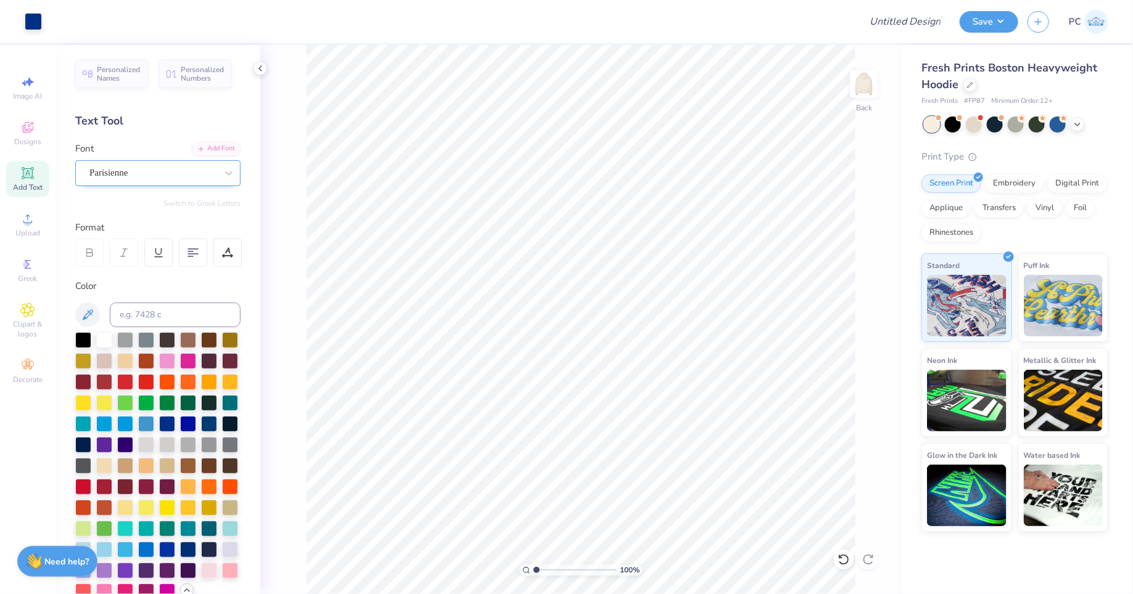
click at [148, 166] on div "Parisienne" at bounding box center [152, 172] width 129 height 19
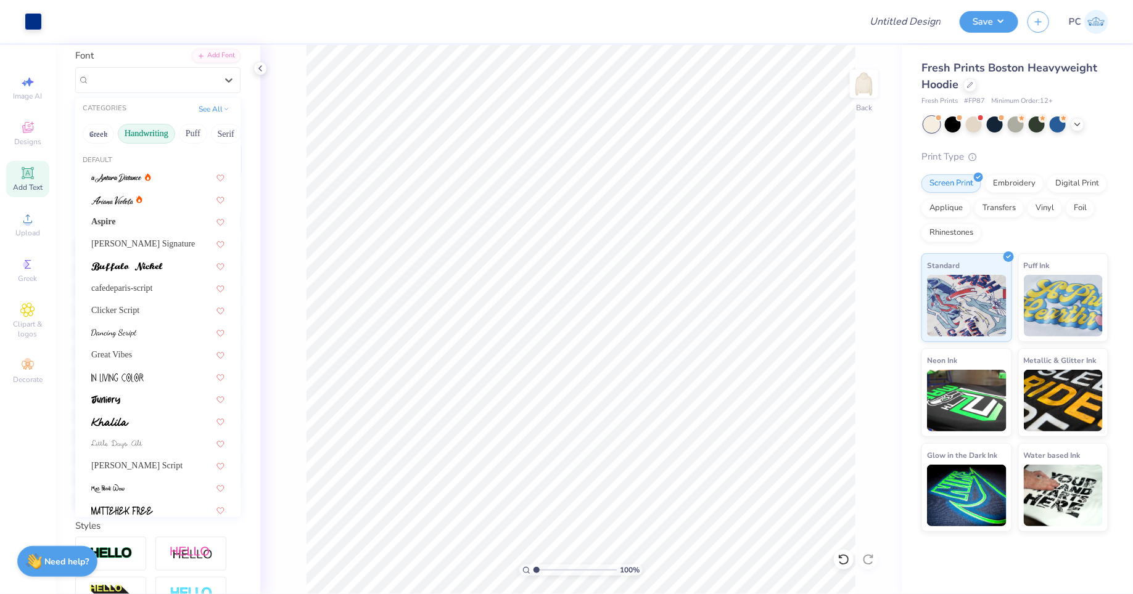
scroll to position [19, 0]
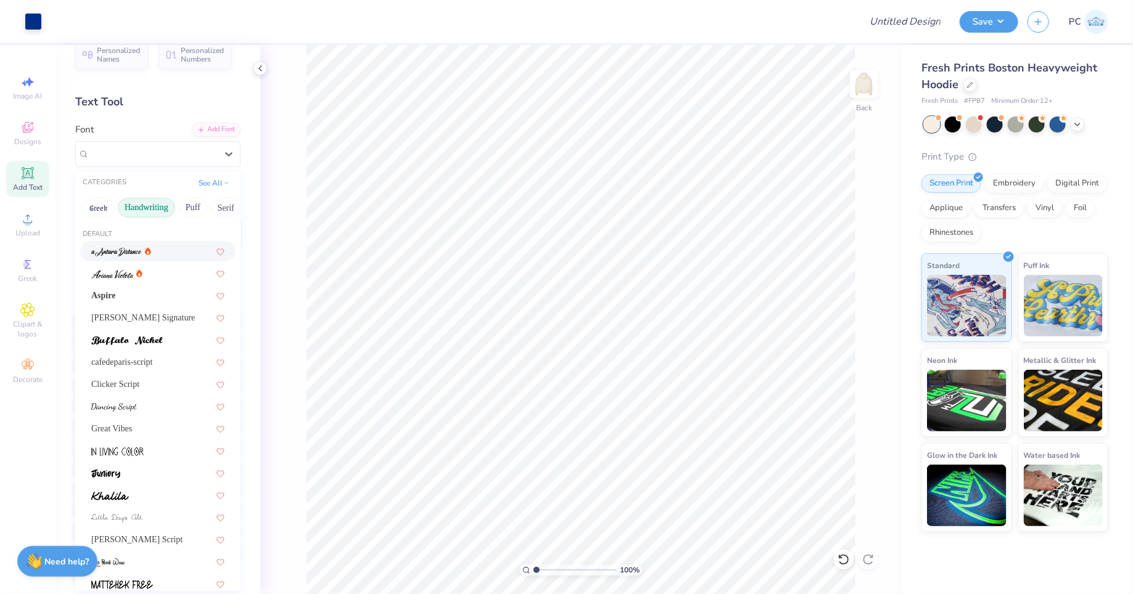
click at [151, 252] on div at bounding box center [157, 251] width 133 height 13
click at [114, 159] on div "a Antara Distance" at bounding box center [152, 153] width 129 height 19
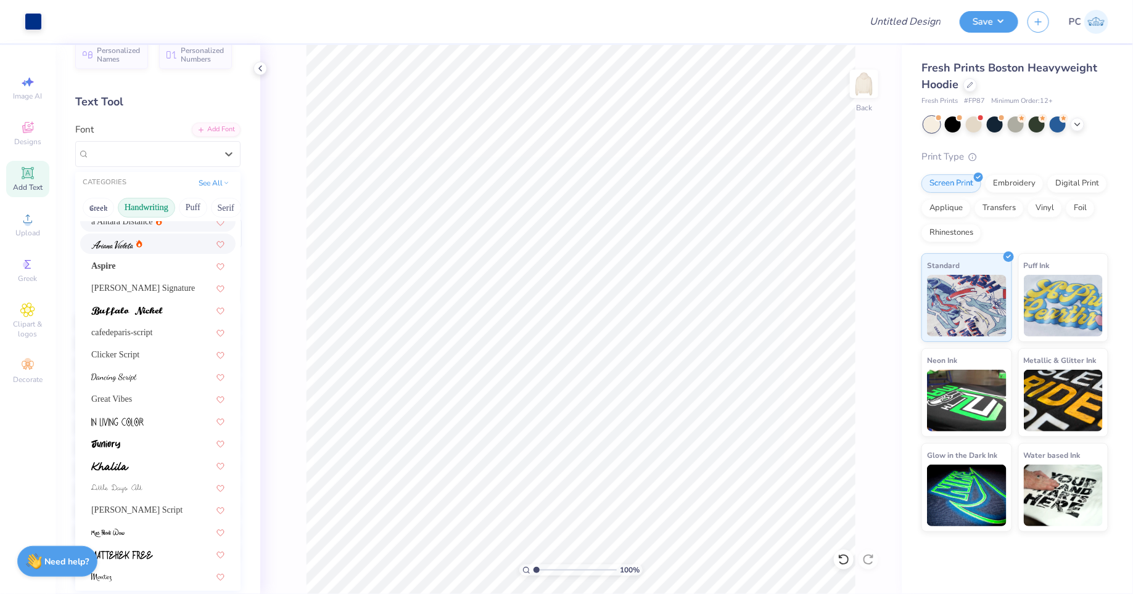
scroll to position [35, 0]
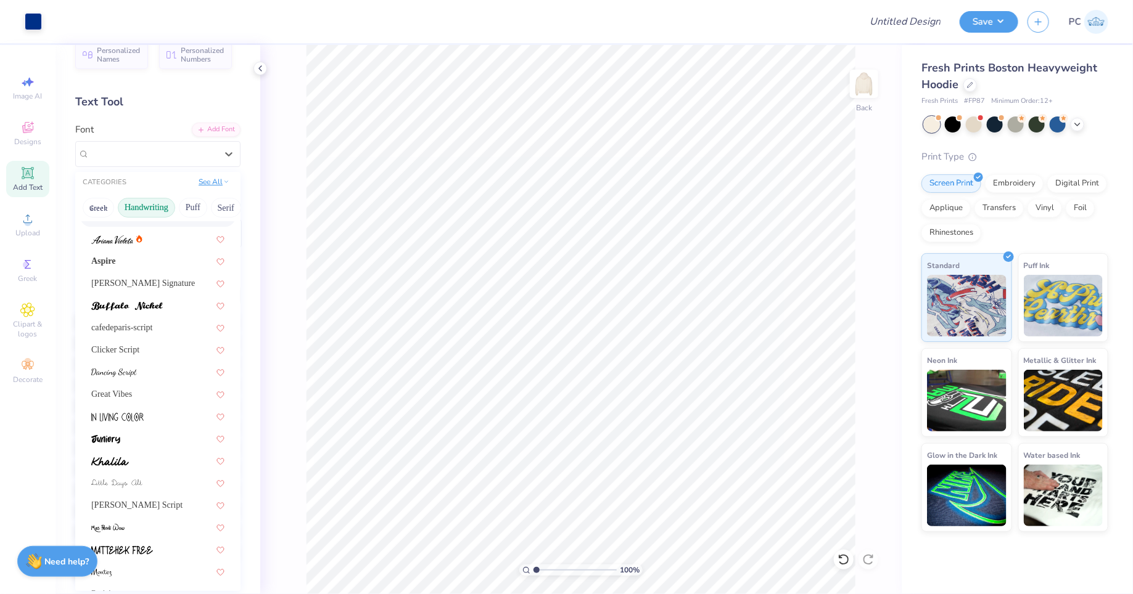
click at [205, 184] on button "See All" at bounding box center [214, 182] width 38 height 12
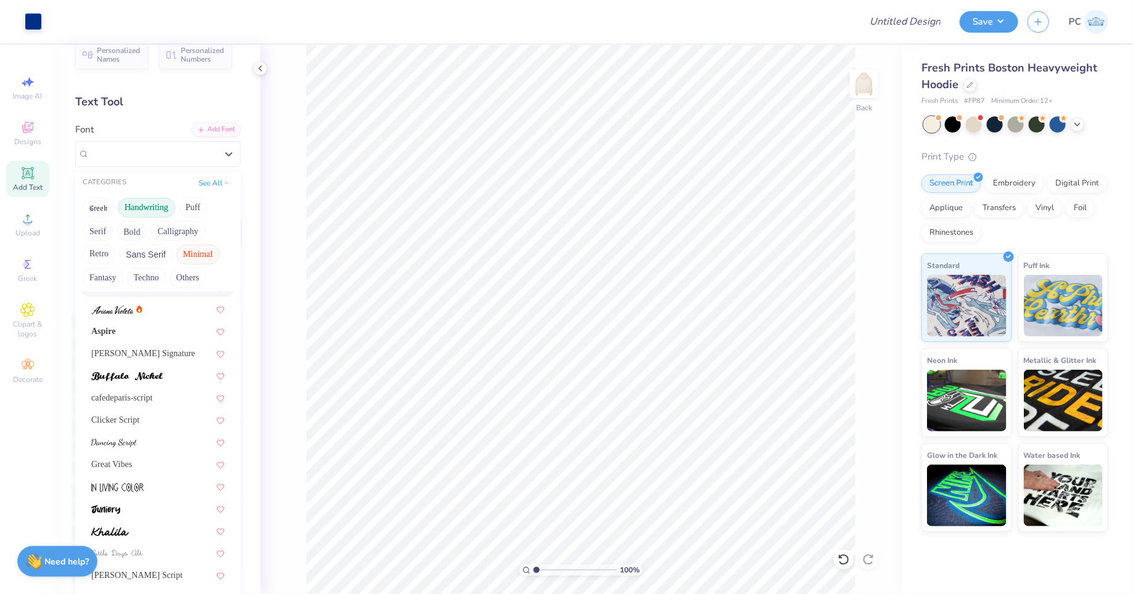
click at [192, 249] on button "Minimal" at bounding box center [197, 255] width 43 height 20
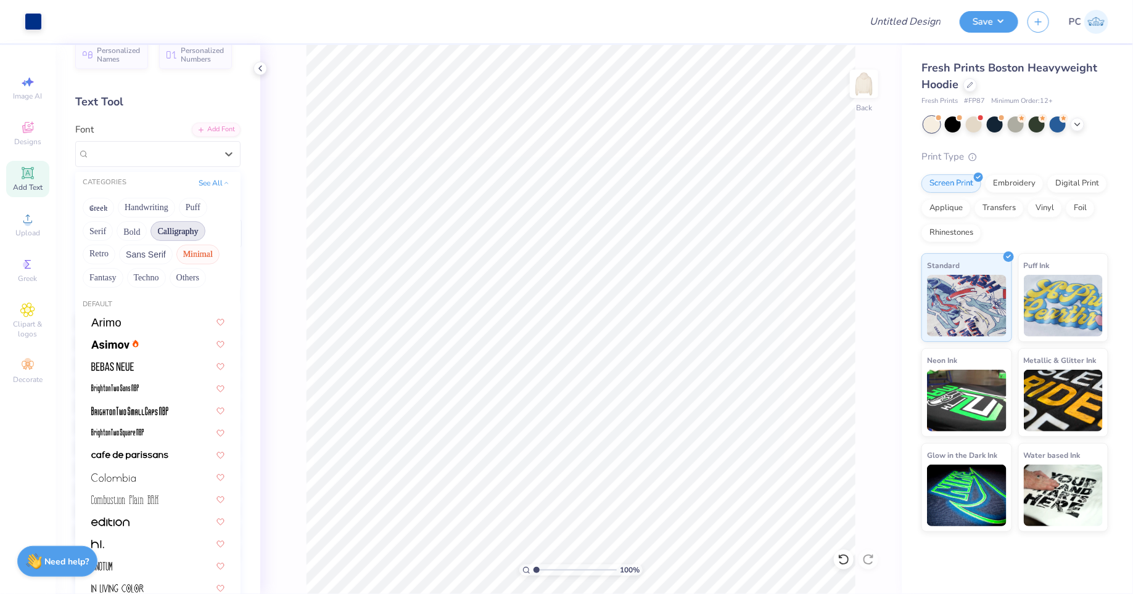
click at [184, 231] on button "Calligraphy" at bounding box center [177, 231] width 54 height 20
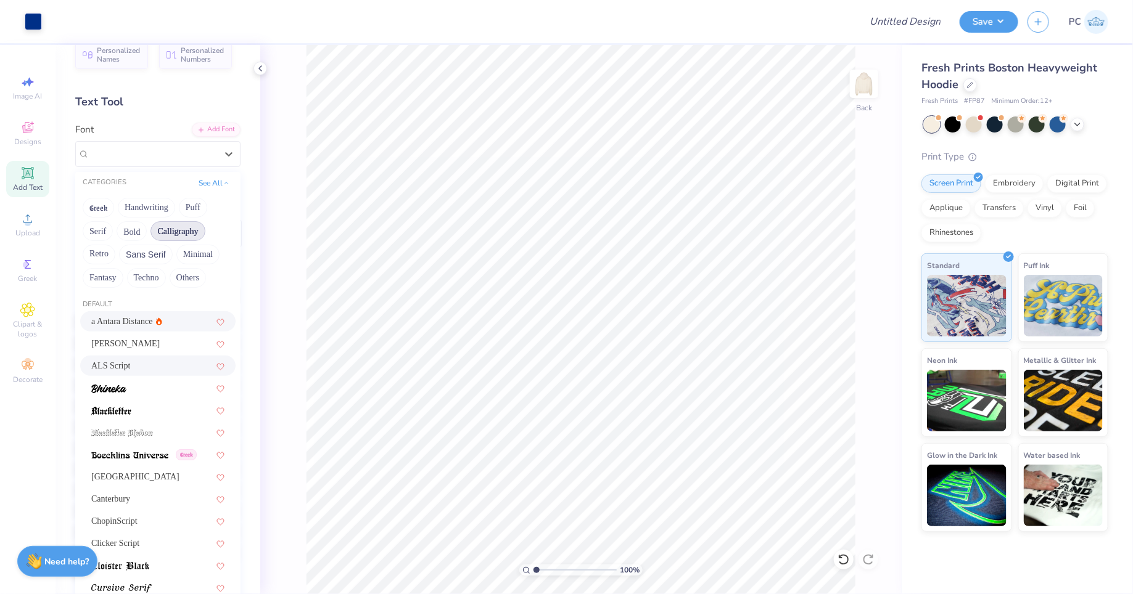
click at [149, 361] on div "ALS Script" at bounding box center [157, 365] width 133 height 13
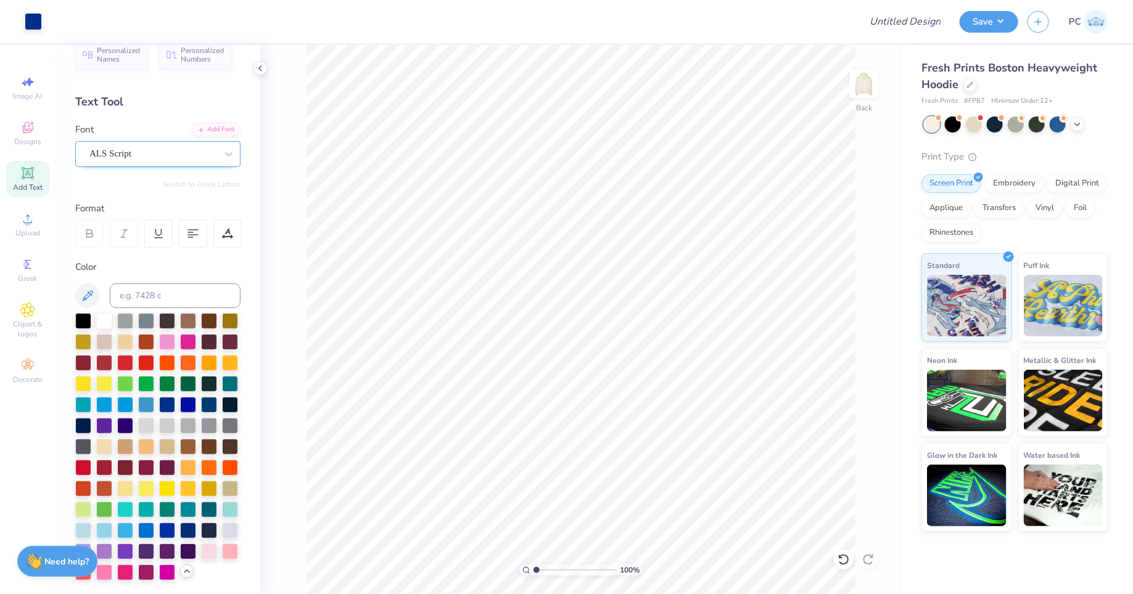
click at [144, 141] on div "ALS Script" at bounding box center [157, 154] width 165 height 26
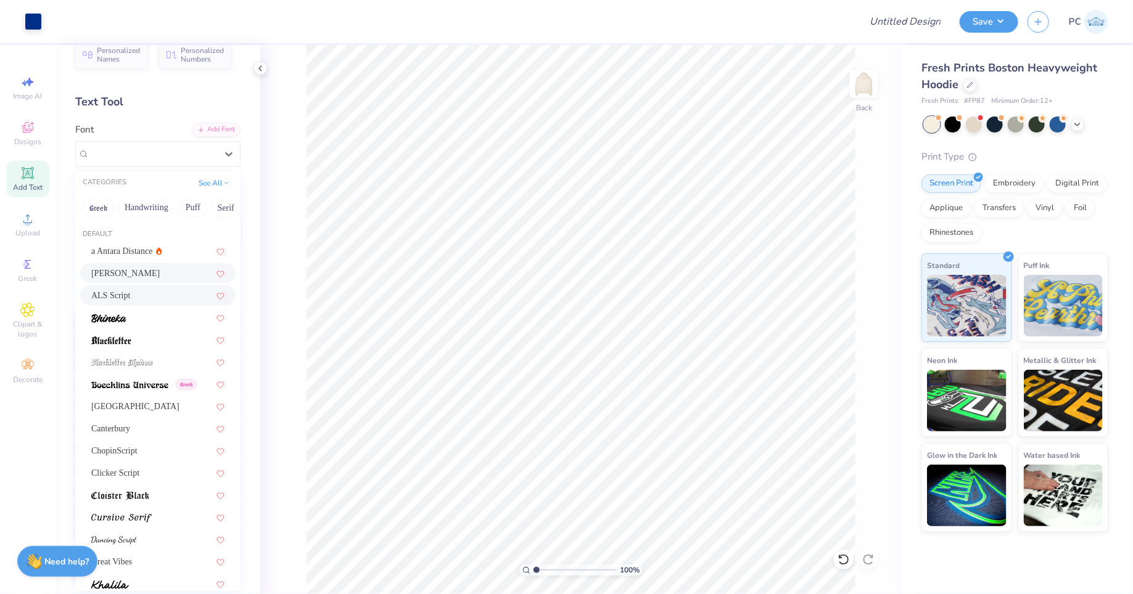
click at [134, 273] on div "[PERSON_NAME]" at bounding box center [157, 273] width 133 height 13
click at [152, 152] on div "[PERSON_NAME]" at bounding box center [152, 153] width 129 height 19
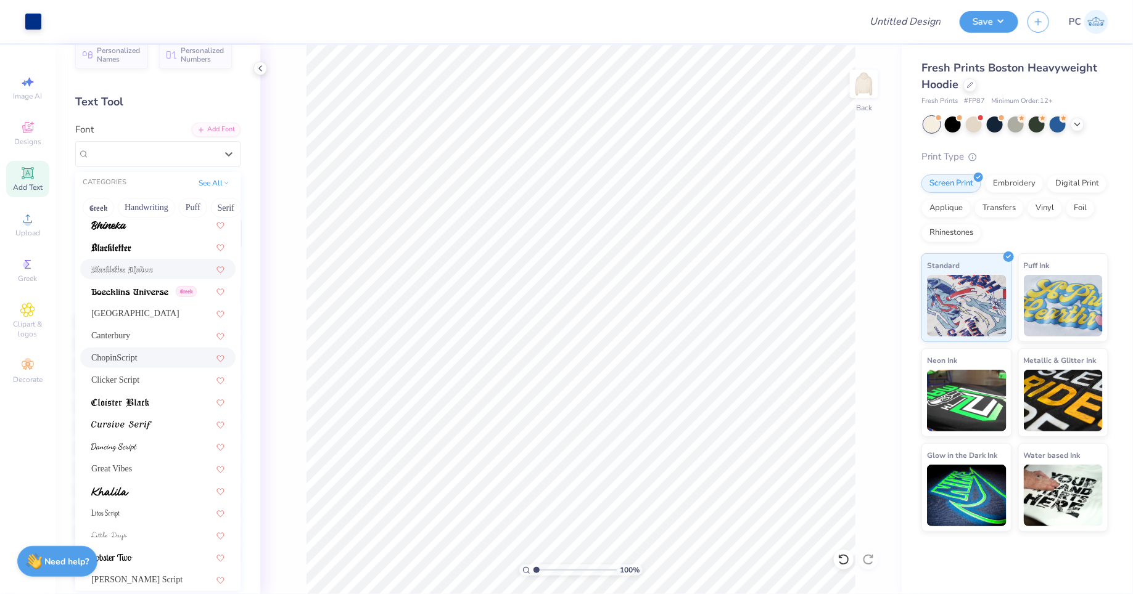
scroll to position [145, 0]
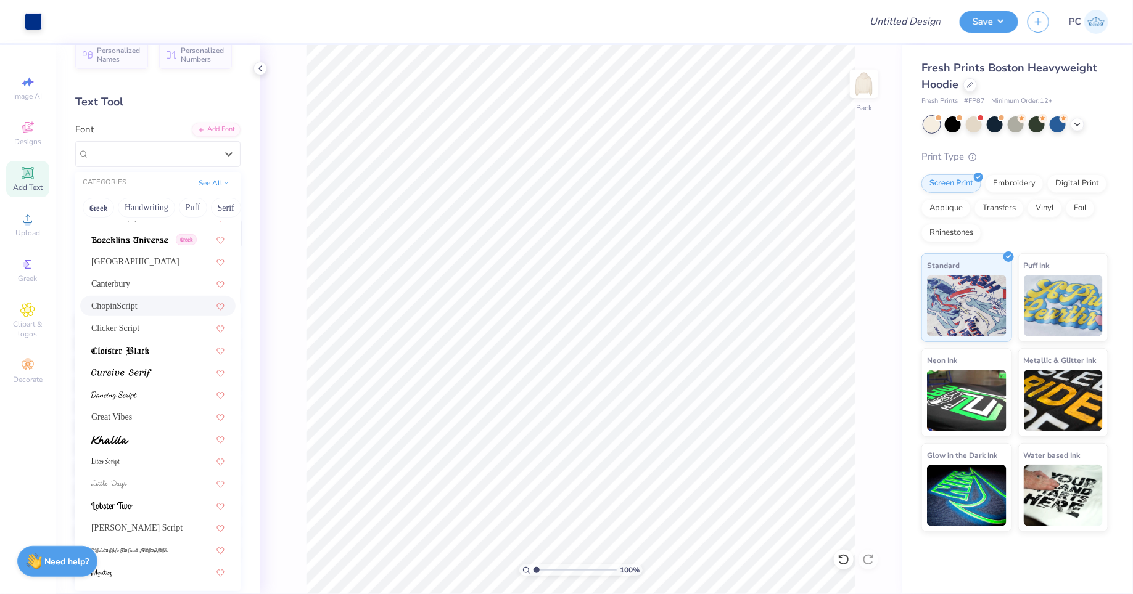
click at [127, 312] on div "ChopinScript" at bounding box center [157, 306] width 155 height 20
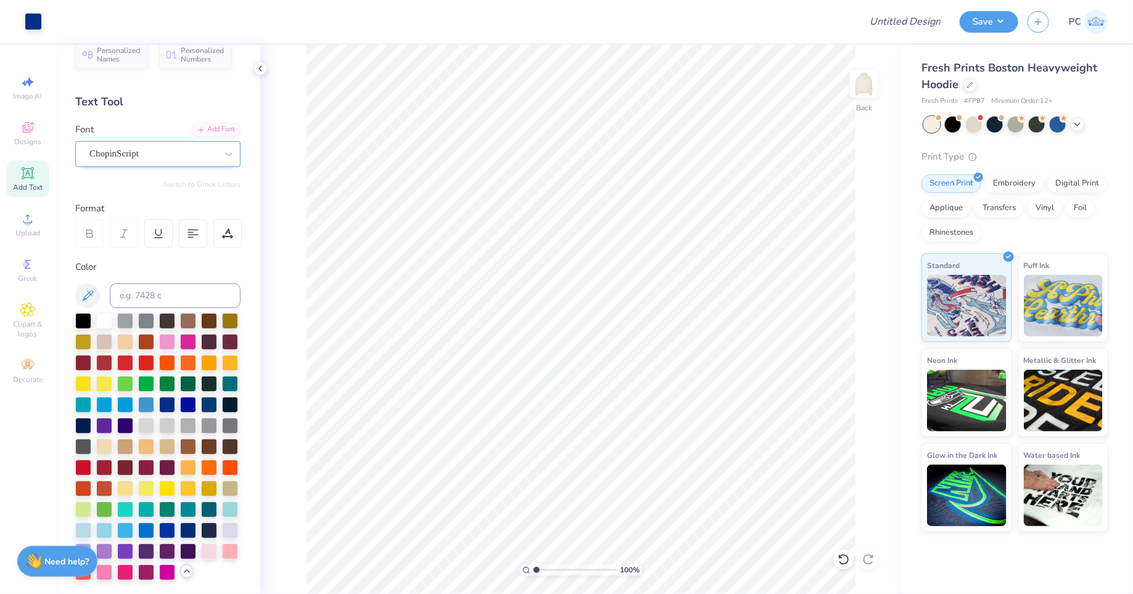
click at [151, 157] on div "ChopinScript" at bounding box center [152, 153] width 129 height 19
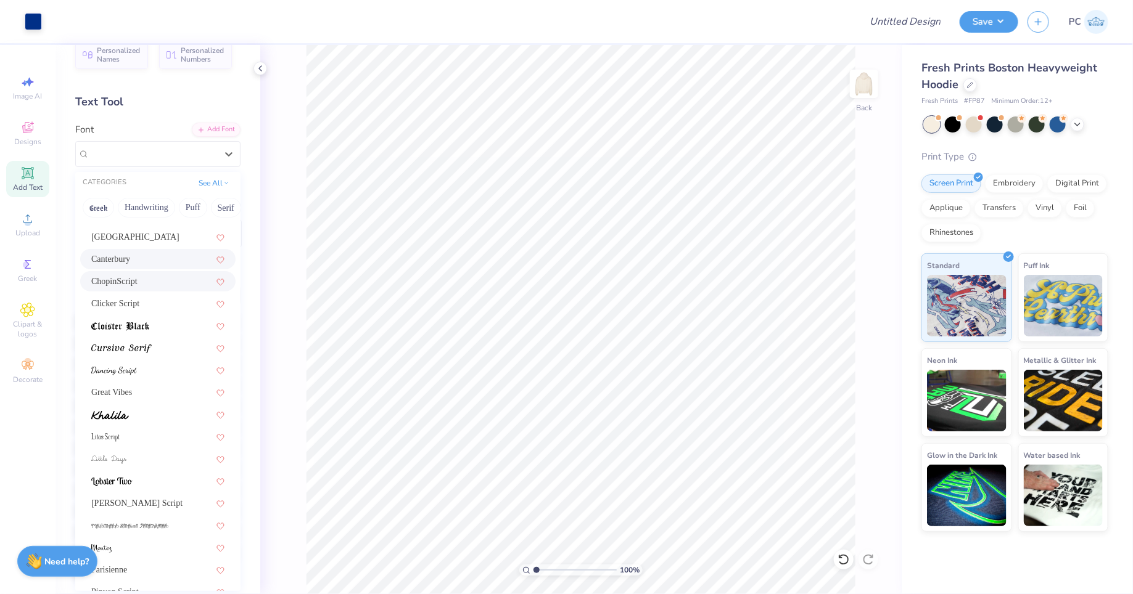
scroll to position [171, 0]
click at [136, 433] on div at bounding box center [157, 435] width 133 height 13
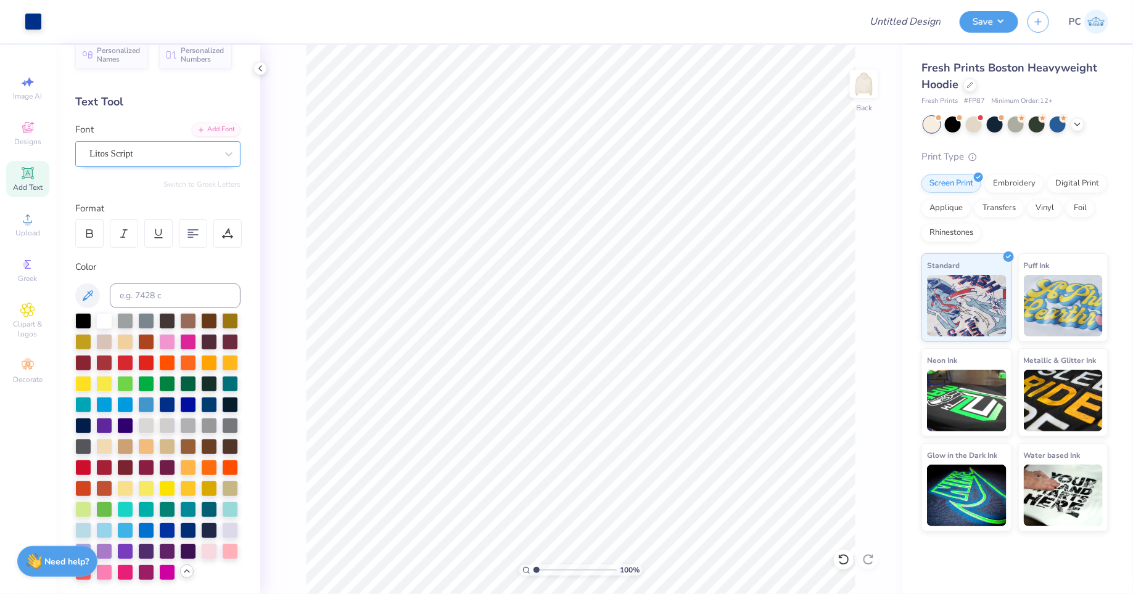
click at [132, 152] on div "Litos Script" at bounding box center [152, 153] width 129 height 19
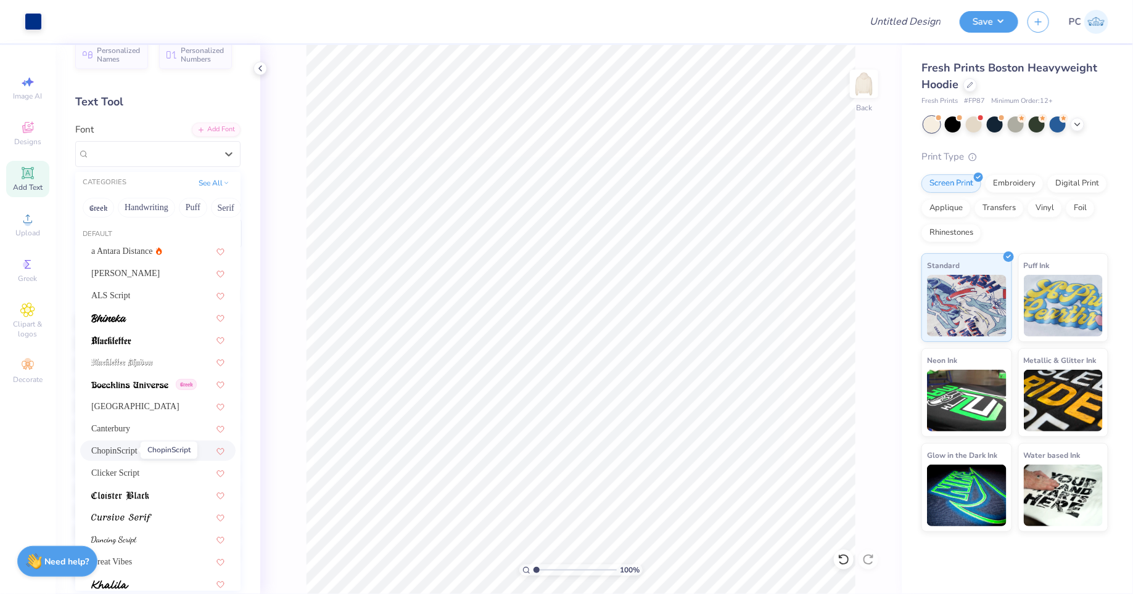
click at [131, 448] on span "ChopinScript" at bounding box center [114, 451] width 46 height 13
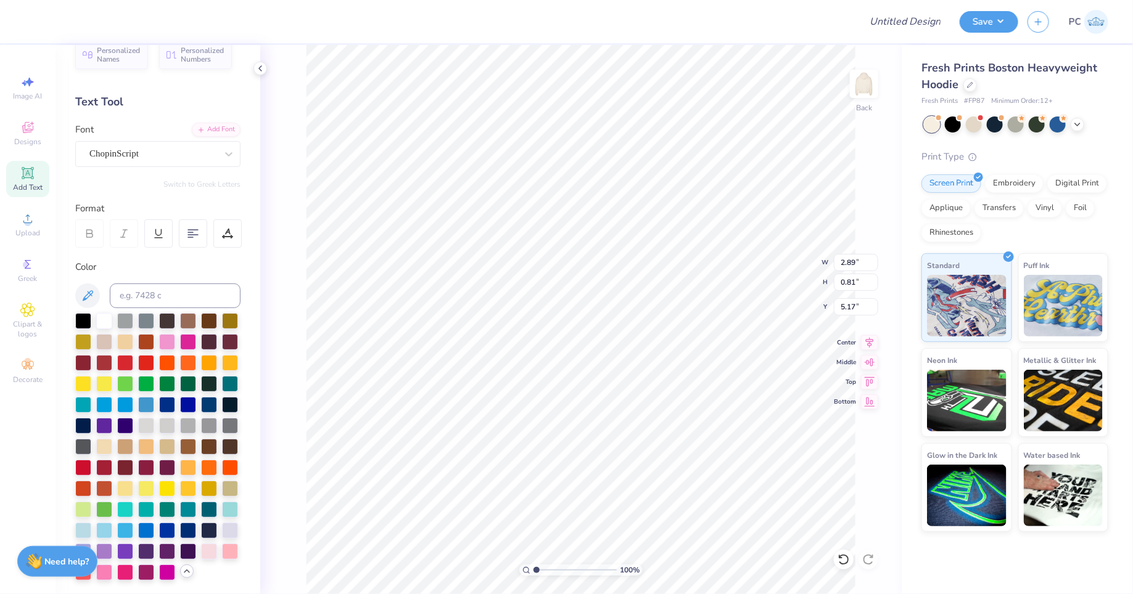
type input "11.91"
type input "8.44"
type input "1.32"
type input "3.41"
type input "11.29"
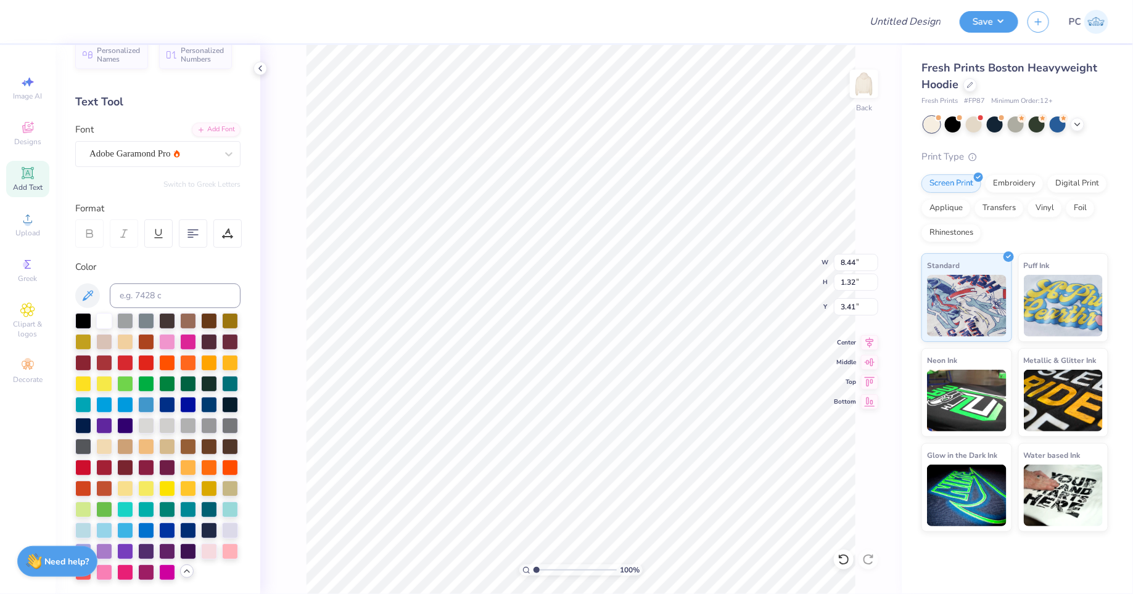
type input "1.76"
drag, startPoint x: 873, startPoint y: 341, endPoint x: 861, endPoint y: 260, distance: 82.2
click at [873, 341] on icon at bounding box center [869, 342] width 17 height 15
type input "3.26"
type input "3.58"
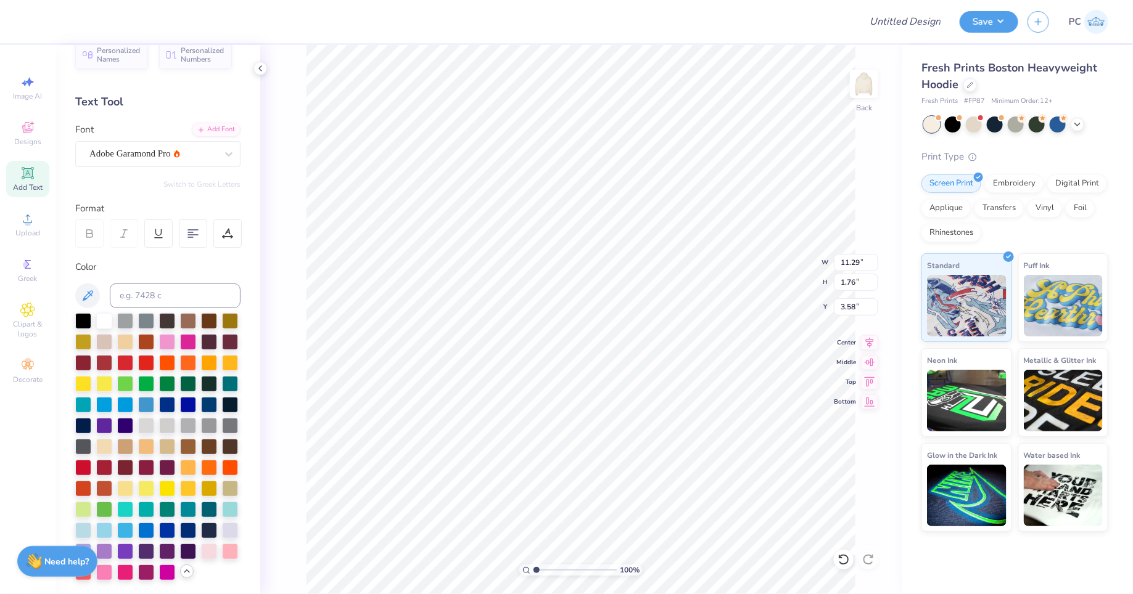
type input "9.68"
type input "1.51"
type input "3.83"
click at [865, 341] on icon at bounding box center [869, 341] width 17 height 15
click at [103, 360] on div at bounding box center [104, 362] width 16 height 16
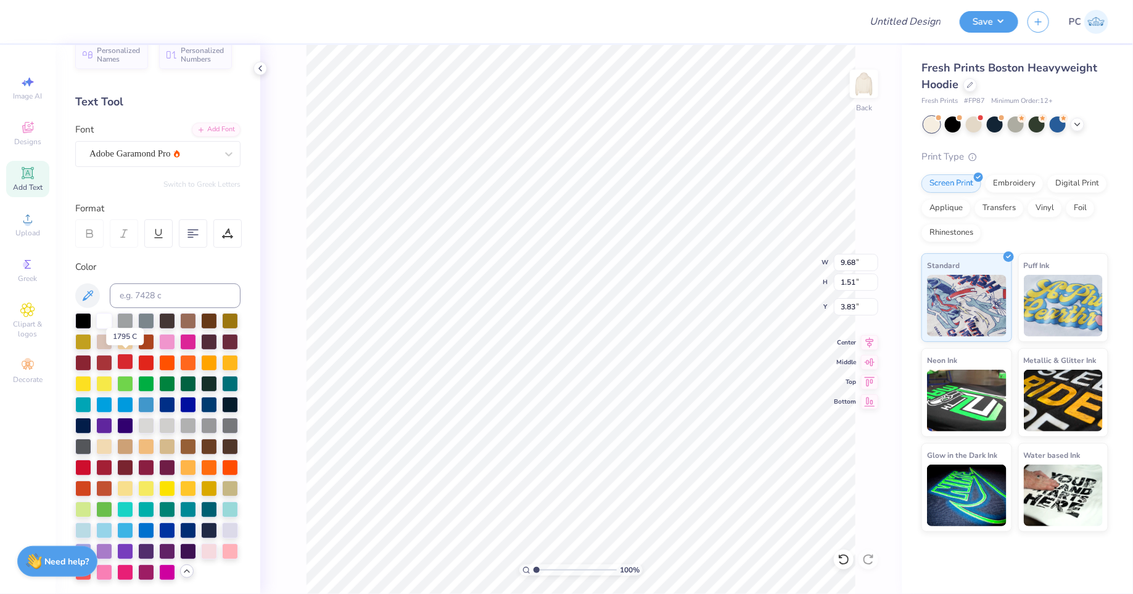
click at [123, 358] on div at bounding box center [125, 362] width 16 height 16
click at [165, 401] on div at bounding box center [167, 404] width 16 height 16
type input "4.18"
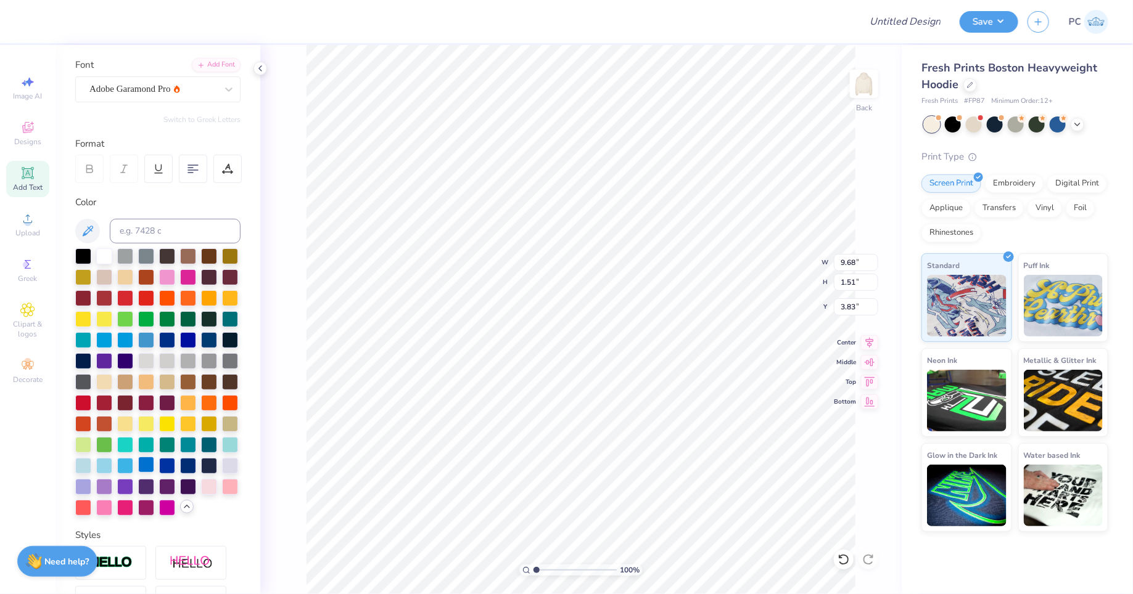
click at [147, 465] on div at bounding box center [146, 465] width 16 height 16
click at [83, 464] on div at bounding box center [83, 465] width 16 height 16
click at [86, 489] on div at bounding box center [83, 486] width 16 height 16
click at [235, 485] on div at bounding box center [230, 486] width 16 height 16
click at [157, 273] on div at bounding box center [157, 383] width 165 height 268
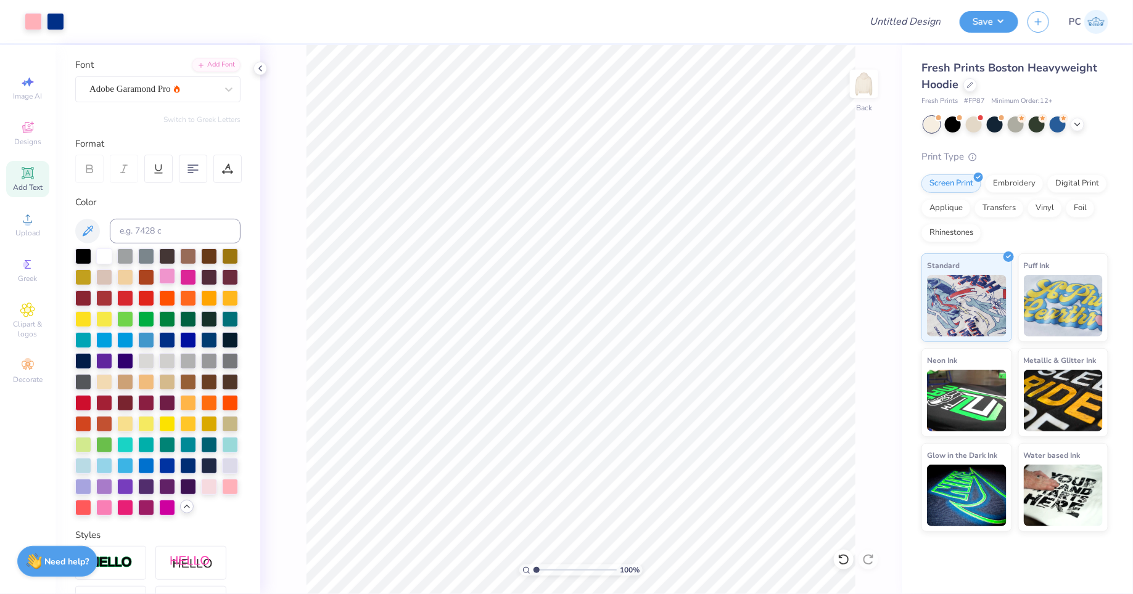
click at [160, 273] on div at bounding box center [167, 276] width 16 height 16
click at [104, 505] on div at bounding box center [104, 507] width 16 height 16
click at [107, 257] on div at bounding box center [104, 255] width 16 height 16
click at [84, 257] on div at bounding box center [83, 255] width 16 height 16
click at [106, 255] on div at bounding box center [104, 255] width 16 height 16
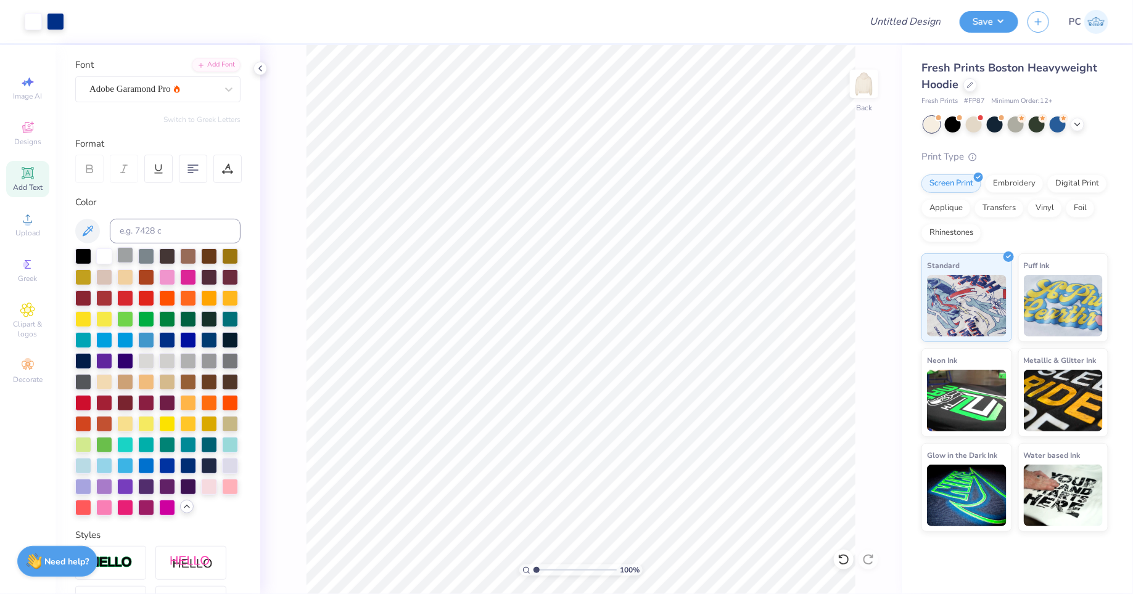
click at [126, 255] on div at bounding box center [125, 255] width 16 height 16
click at [147, 359] on div at bounding box center [146, 360] width 16 height 16
click at [104, 250] on div at bounding box center [104, 255] width 16 height 16
click at [88, 462] on div at bounding box center [83, 465] width 16 height 16
click at [234, 465] on div at bounding box center [230, 465] width 16 height 16
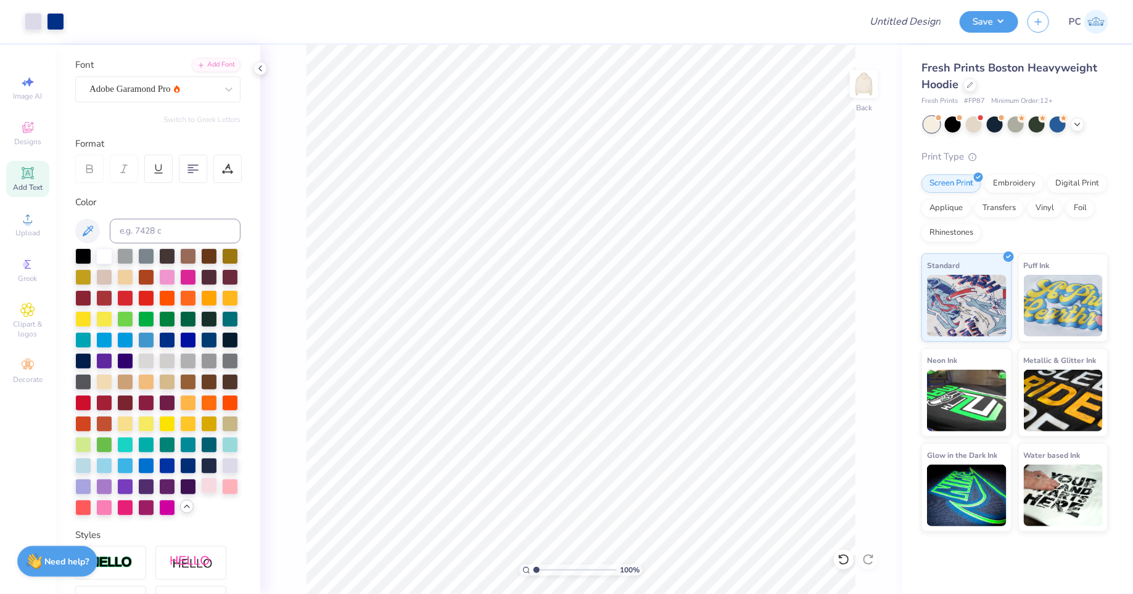
click at [212, 486] on div at bounding box center [209, 486] width 16 height 16
click at [85, 461] on div at bounding box center [83, 465] width 16 height 16
click at [150, 466] on div at bounding box center [146, 465] width 16 height 16
click at [304, 410] on div "100 % Back W 2.89 2.89 " H 0.81 0.81 " Y 4.18 4.18 " Center Middle Top Bottom" at bounding box center [580, 319] width 641 height 549
type input "2.89"
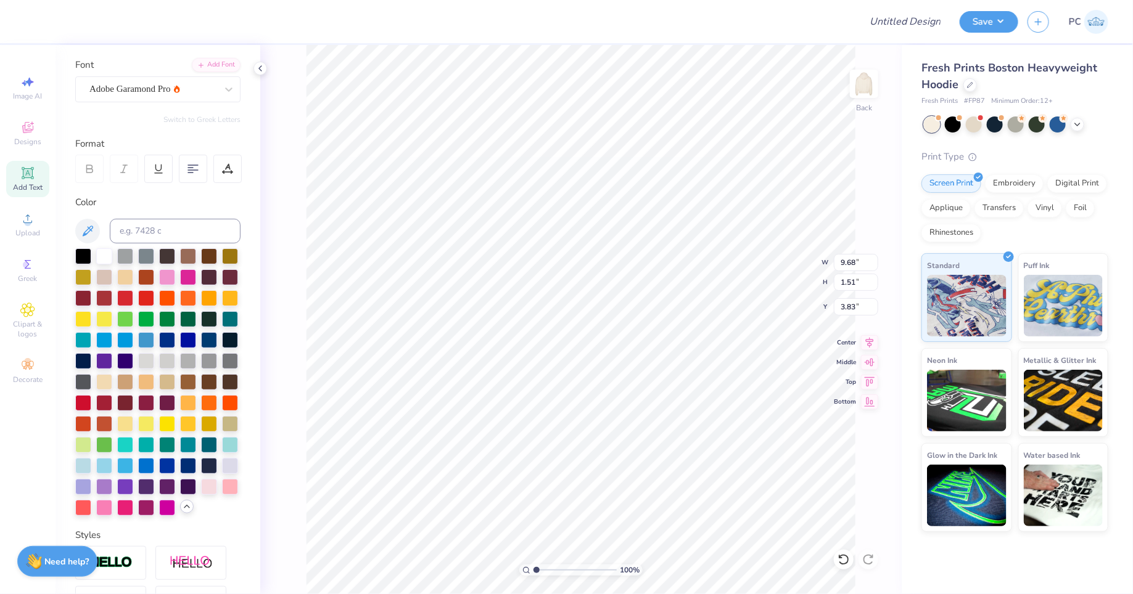
type input "0.81"
type input "4.18"
type input "3.97"
type input "1.11"
type input "3.88"
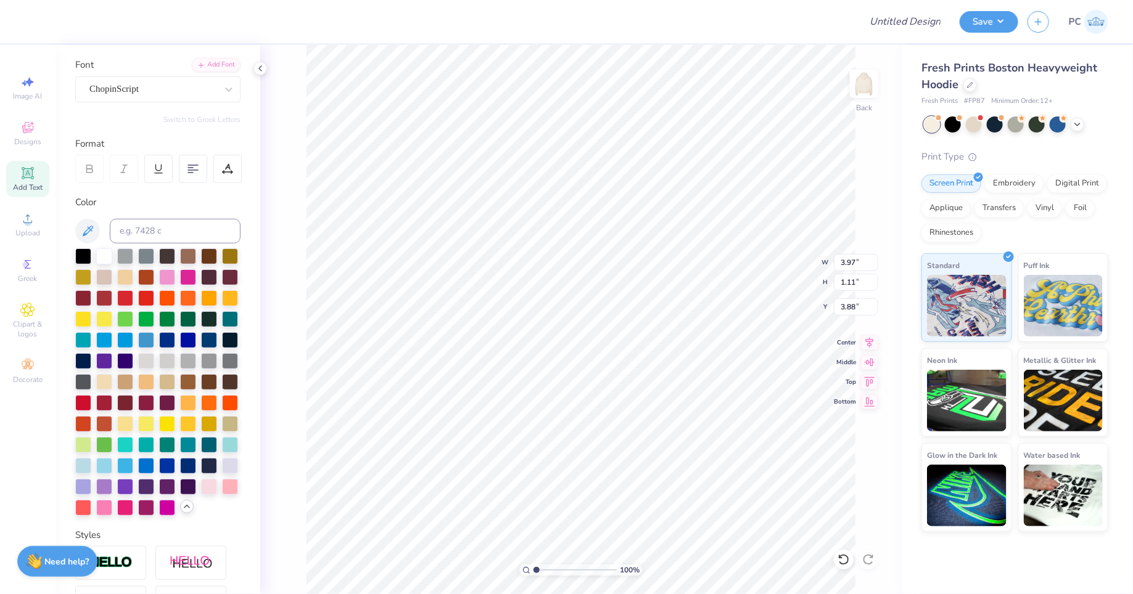
type input "4.03"
click at [103, 81] on div "ChopinScript" at bounding box center [152, 89] width 129 height 19
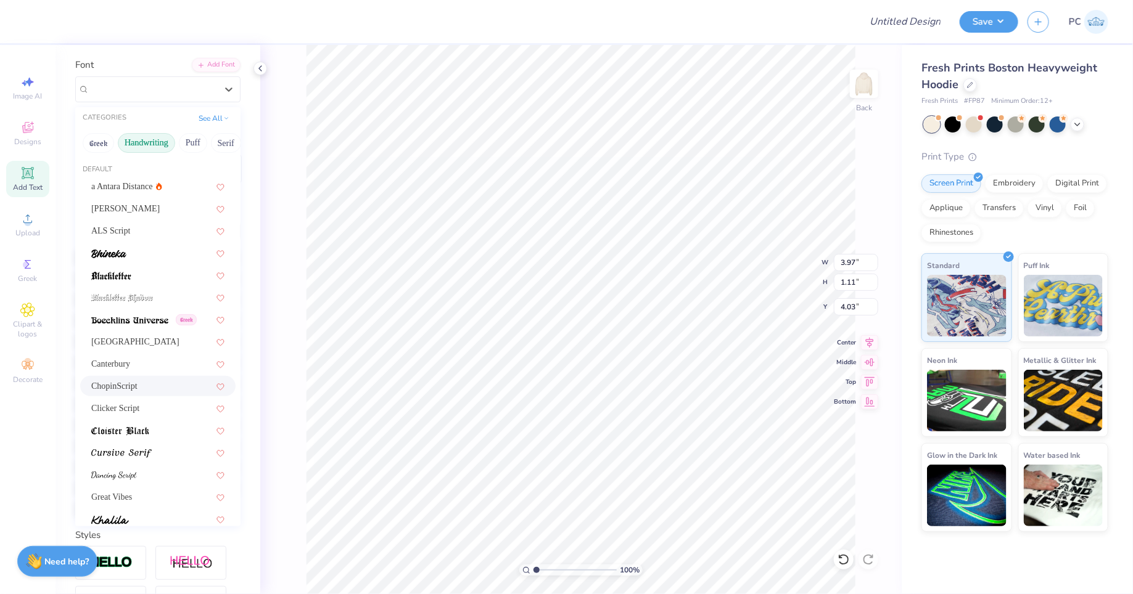
click at [149, 147] on button "Handwriting" at bounding box center [146, 143] width 57 height 20
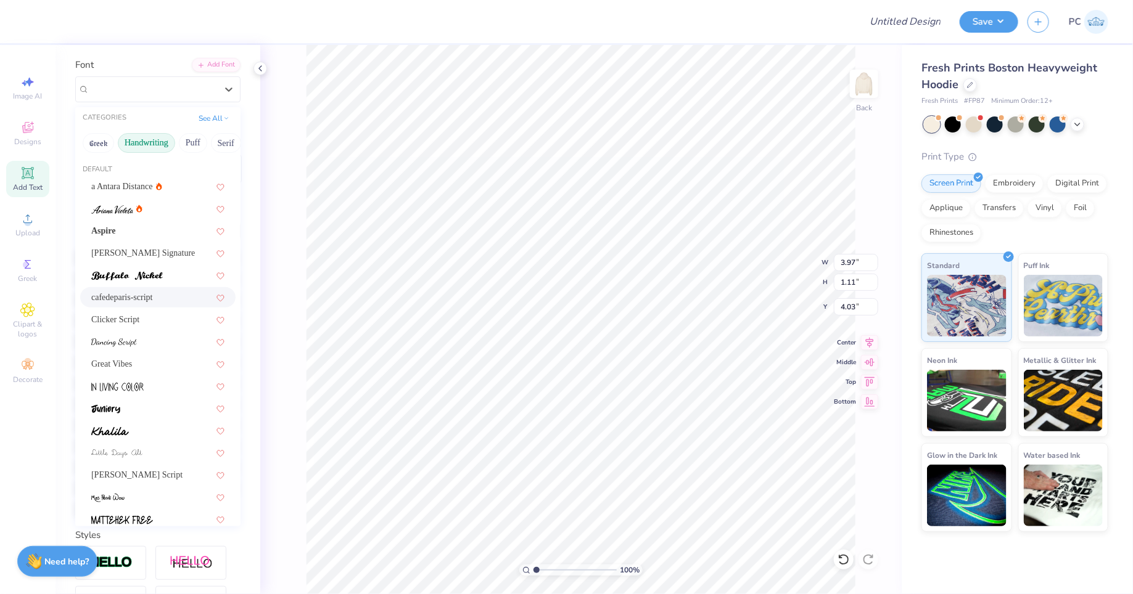
click at [131, 299] on div "cafedeparis-script" at bounding box center [157, 297] width 133 height 13
type input "2.02"
type input "1.19"
type input "3.99"
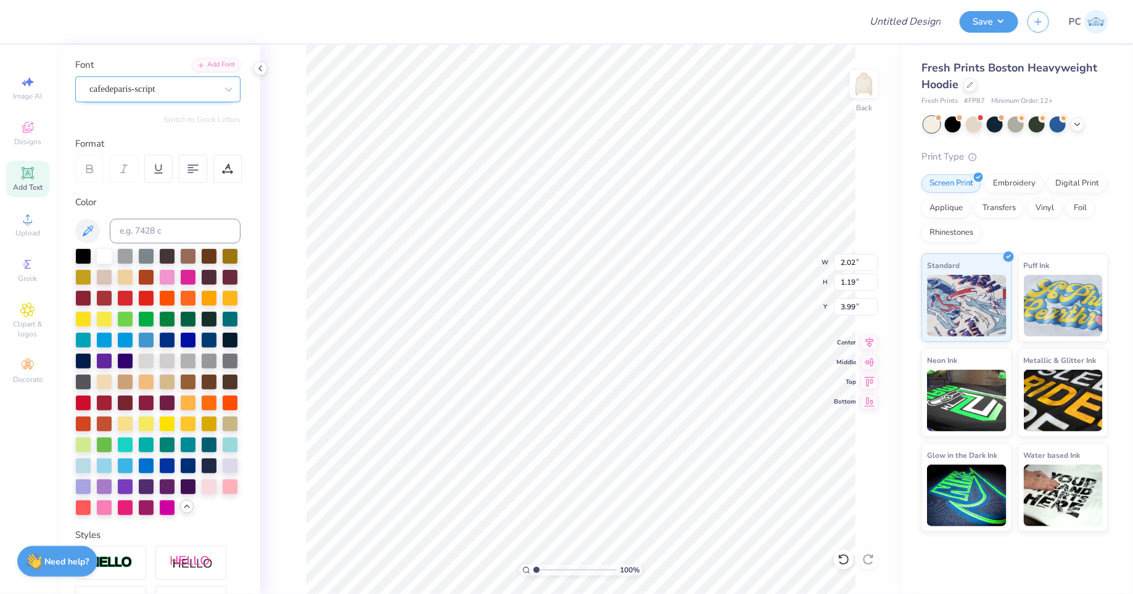
click at [134, 83] on div "cafedeparis-script" at bounding box center [152, 89] width 129 height 19
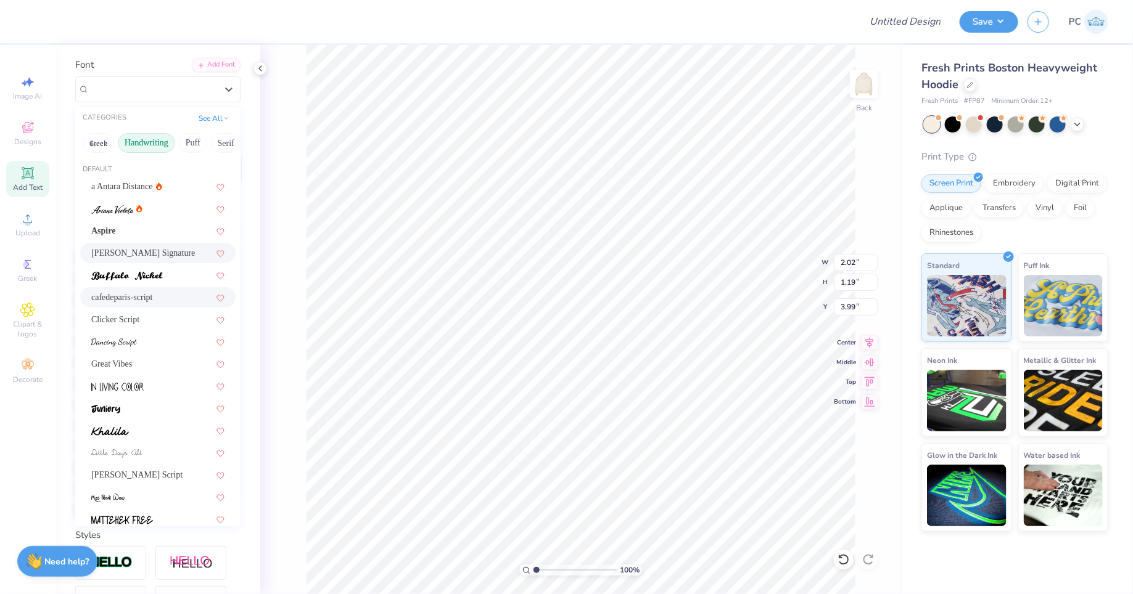
click at [145, 255] on span "[PERSON_NAME] Signature" at bounding box center [143, 253] width 104 height 13
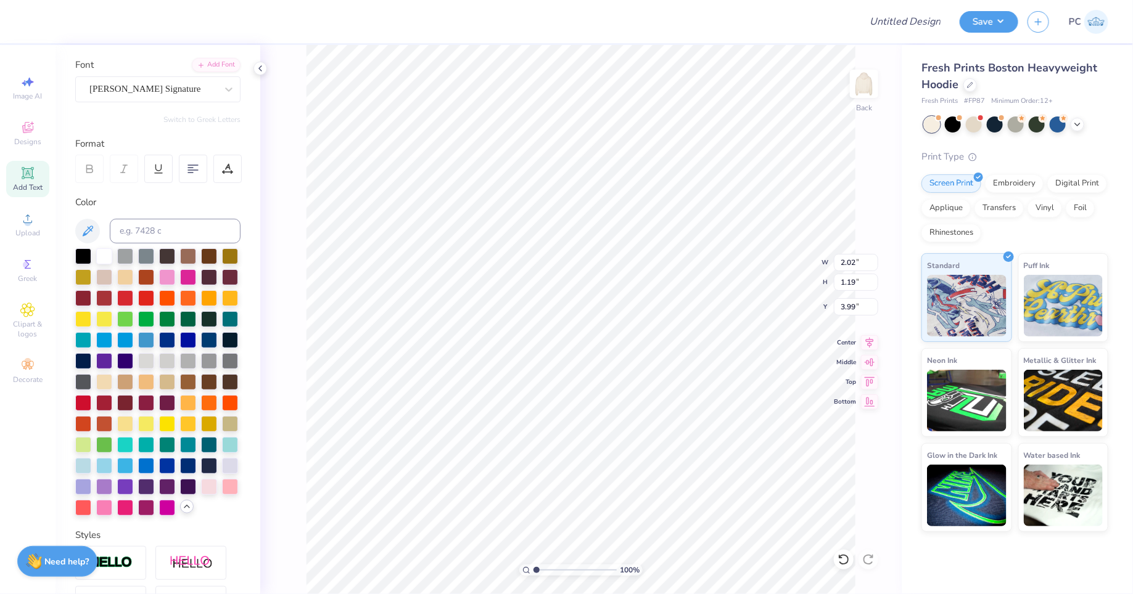
type input "6.87"
type input "2.30"
type input "3.44"
click at [126, 89] on div "[PERSON_NAME] Signature" at bounding box center [152, 89] width 129 height 19
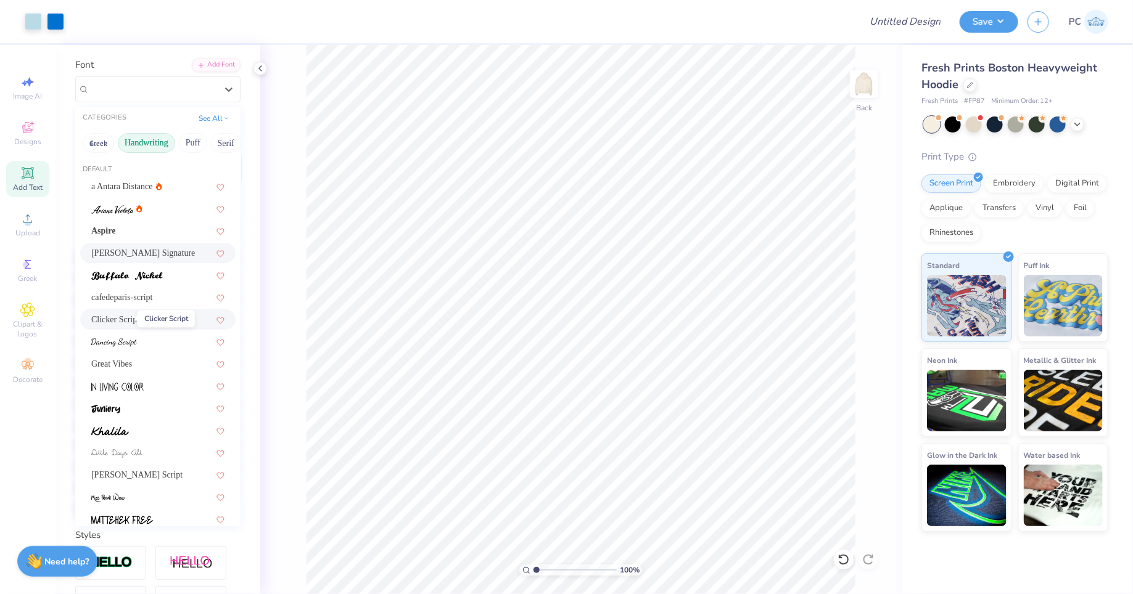
click at [122, 314] on span "Clicker Script" at bounding box center [115, 319] width 48 height 13
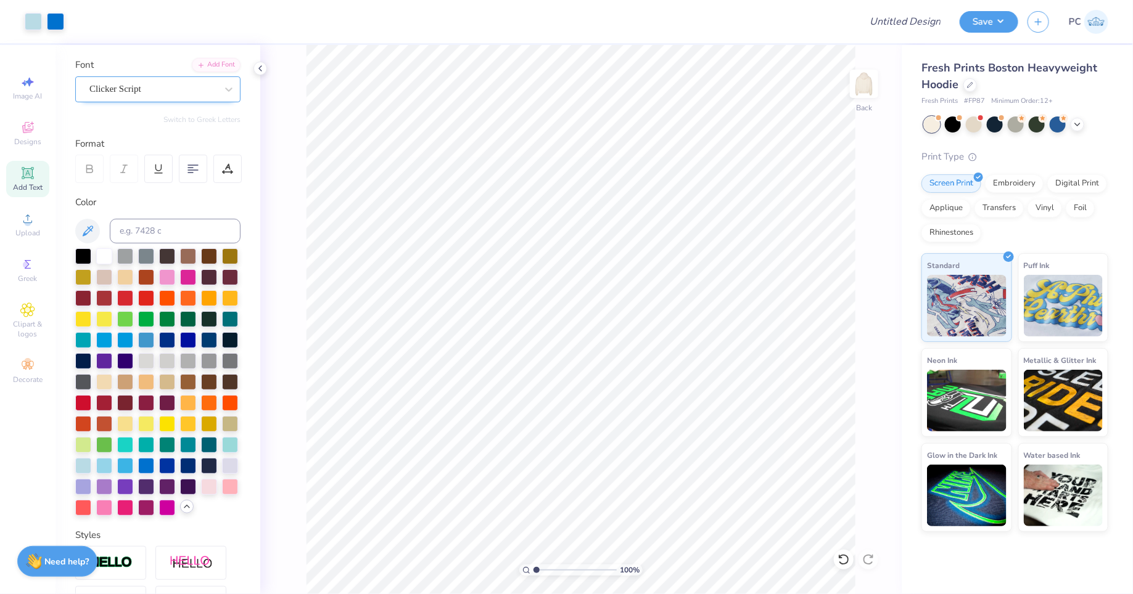
click at [126, 83] on div "Clicker Script" at bounding box center [152, 89] width 129 height 19
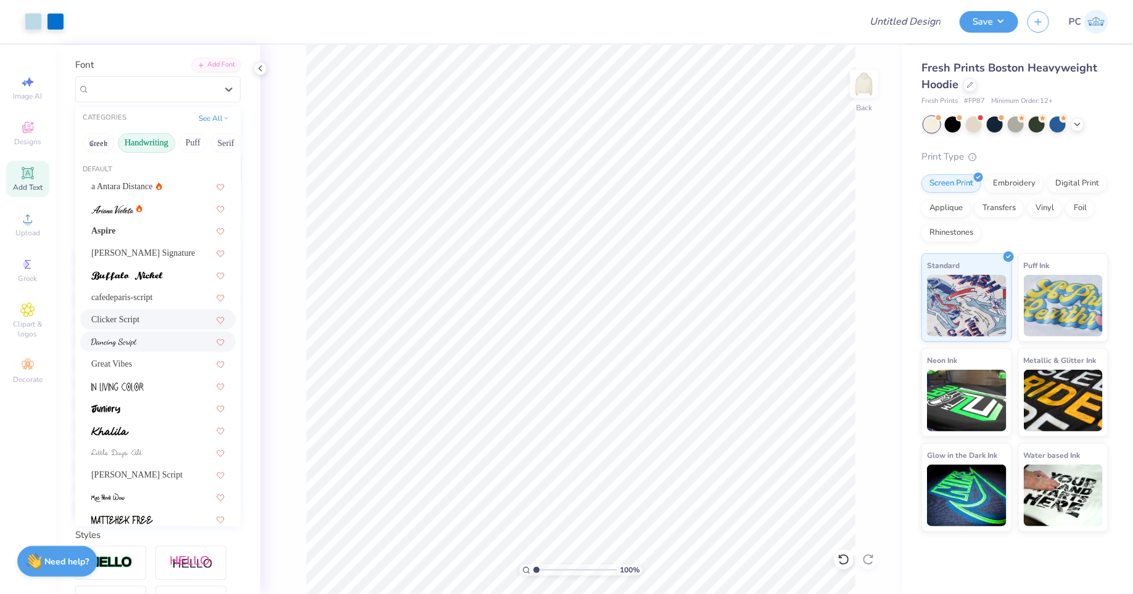
click at [106, 342] on img at bounding box center [114, 343] width 46 height 9
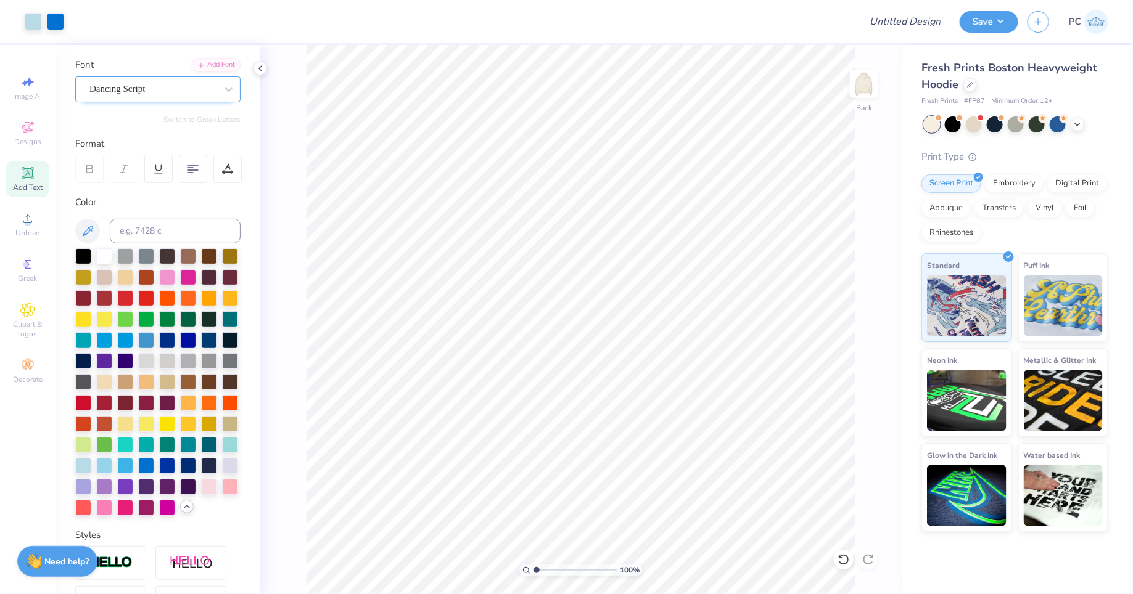
click at [130, 92] on div "Dancing Script" at bounding box center [152, 89] width 129 height 19
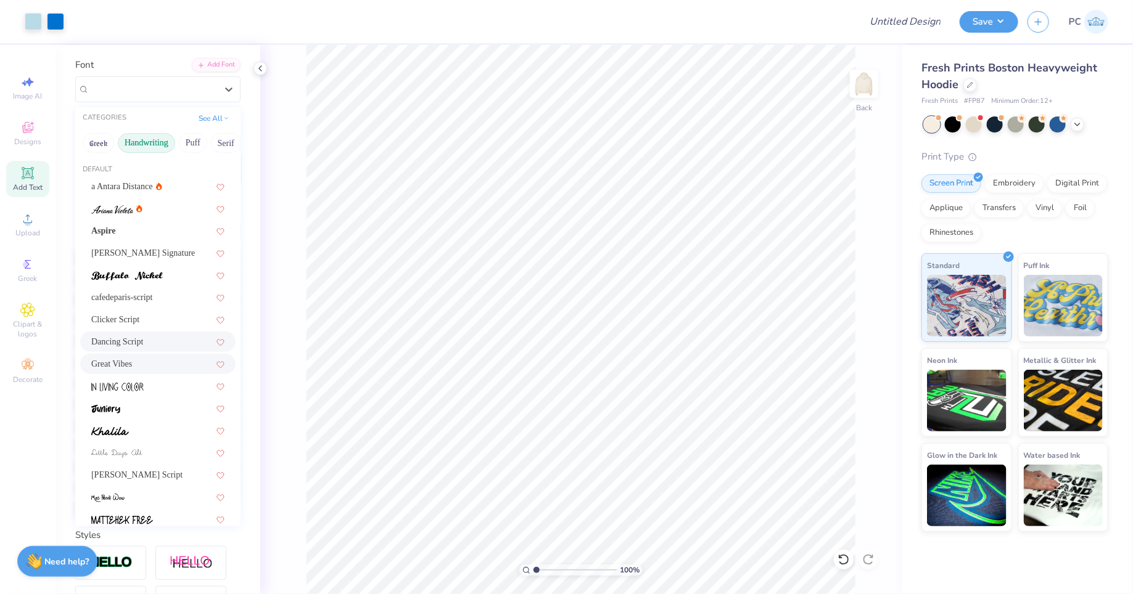
click at [129, 366] on div "Great Vibes" at bounding box center [157, 364] width 133 height 13
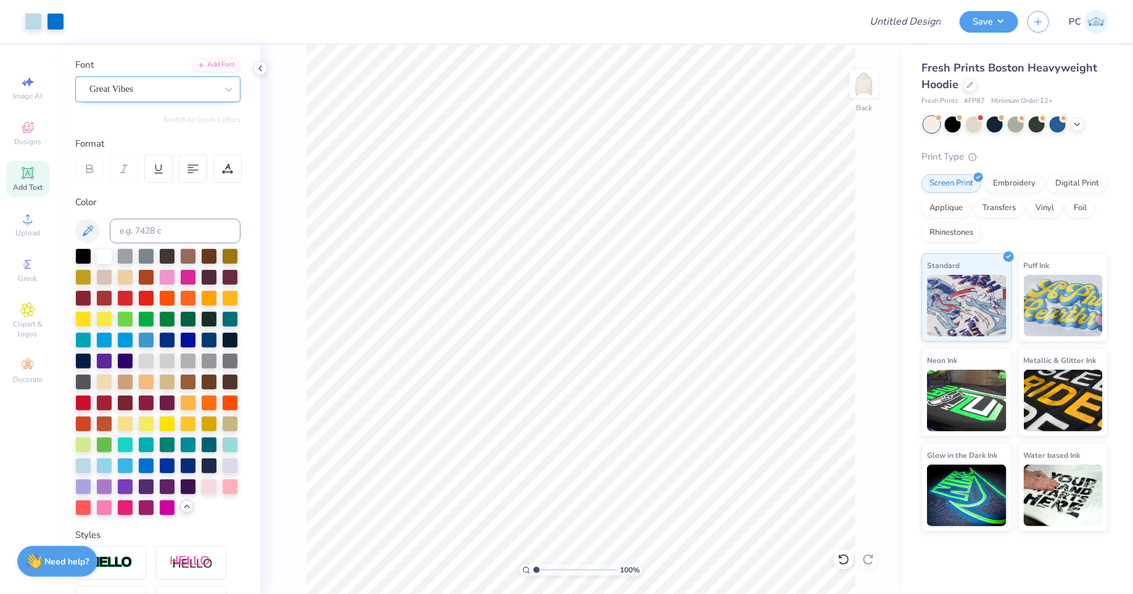
click at [129, 78] on div "Great Vibes" at bounding box center [157, 89] width 165 height 26
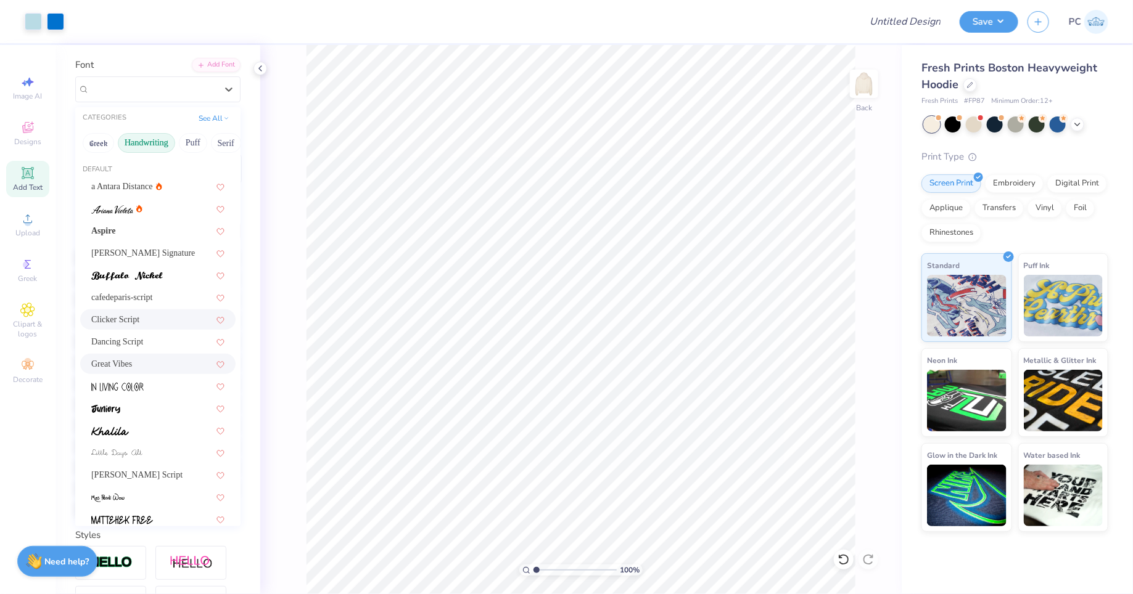
scroll to position [69, 0]
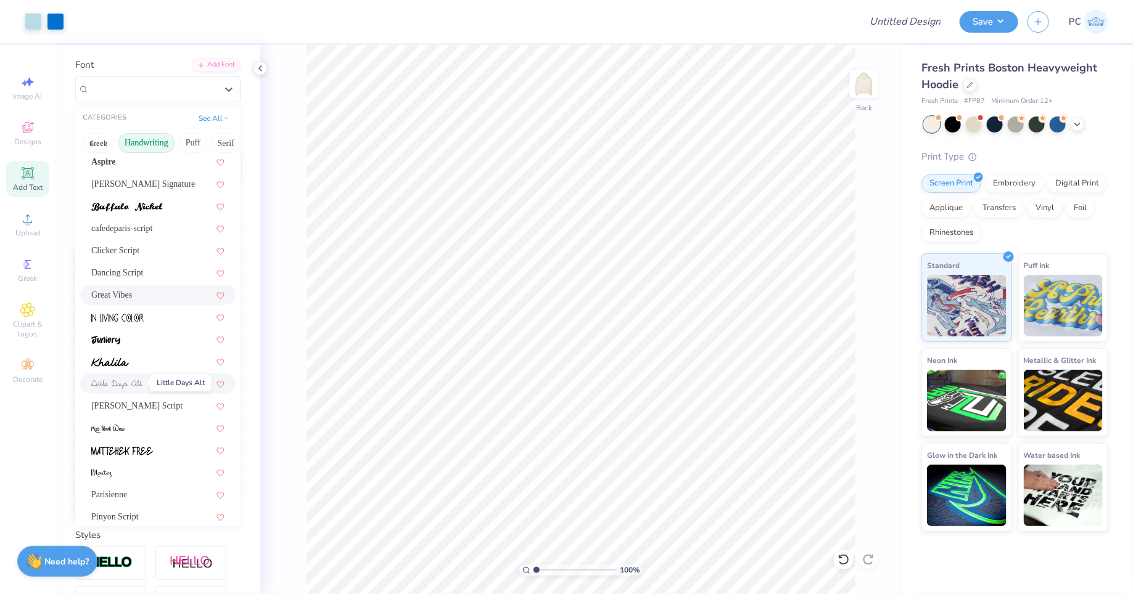
click at [116, 380] on img at bounding box center [116, 384] width 51 height 9
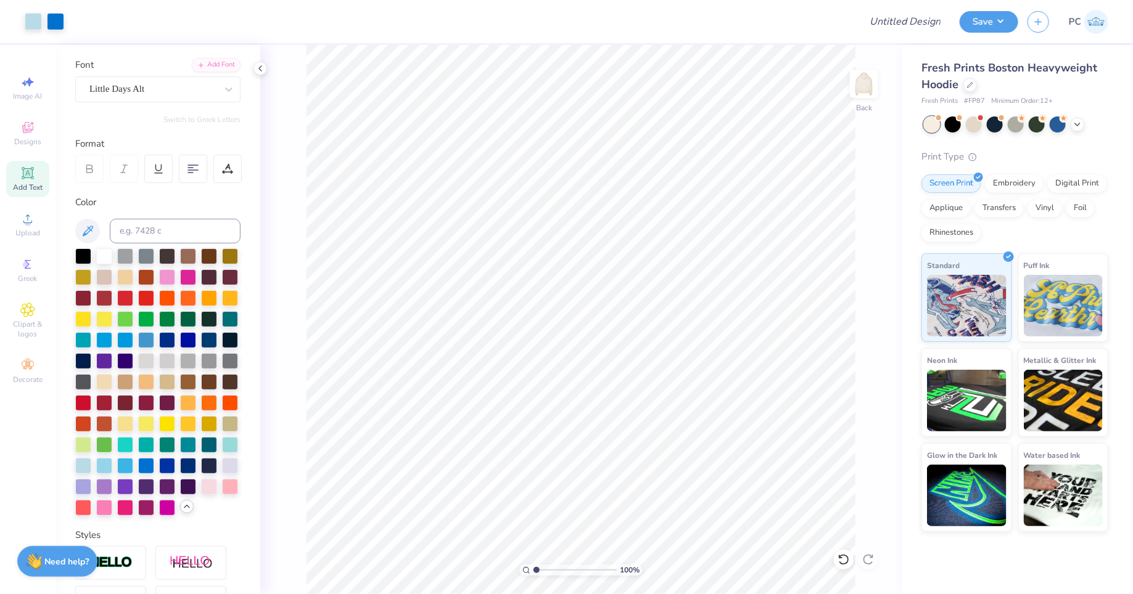
click at [141, 73] on div "Font Little Days Alt" at bounding box center [157, 80] width 165 height 44
click at [136, 83] on div "Little Days Alt" at bounding box center [152, 89] width 129 height 19
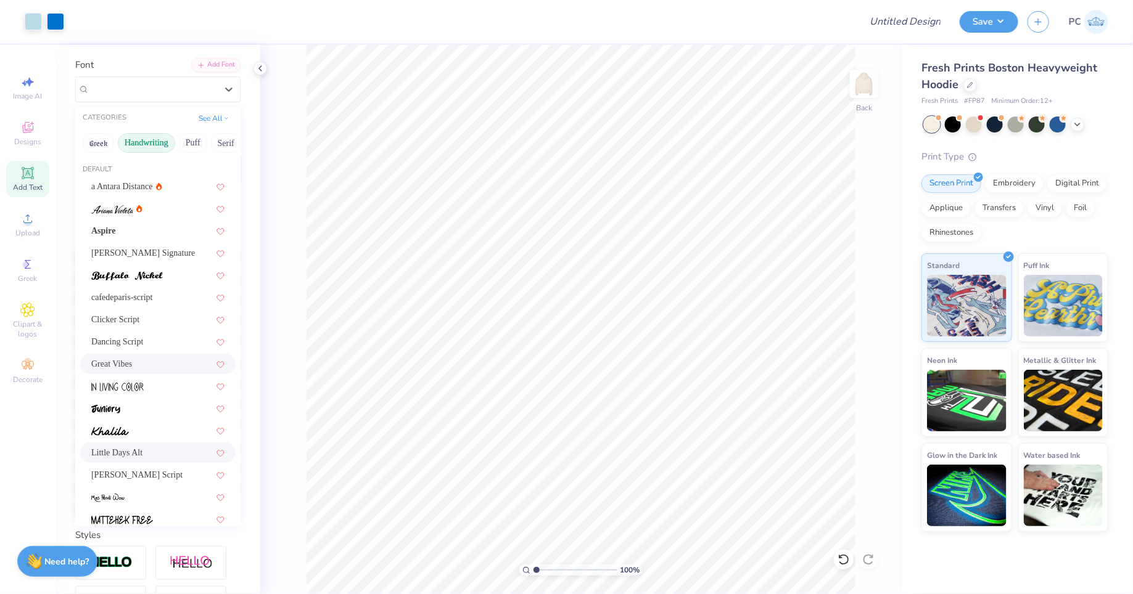
click at [121, 361] on span "Great Vibes" at bounding box center [111, 364] width 41 height 13
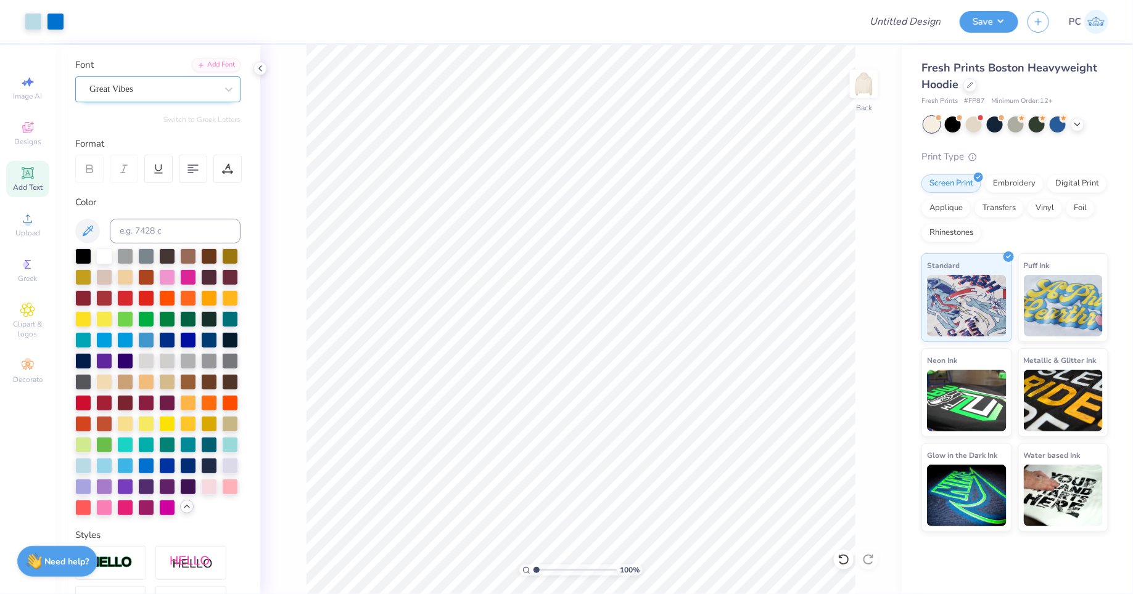
click at [167, 88] on div "Great Vibes" at bounding box center [152, 89] width 129 height 19
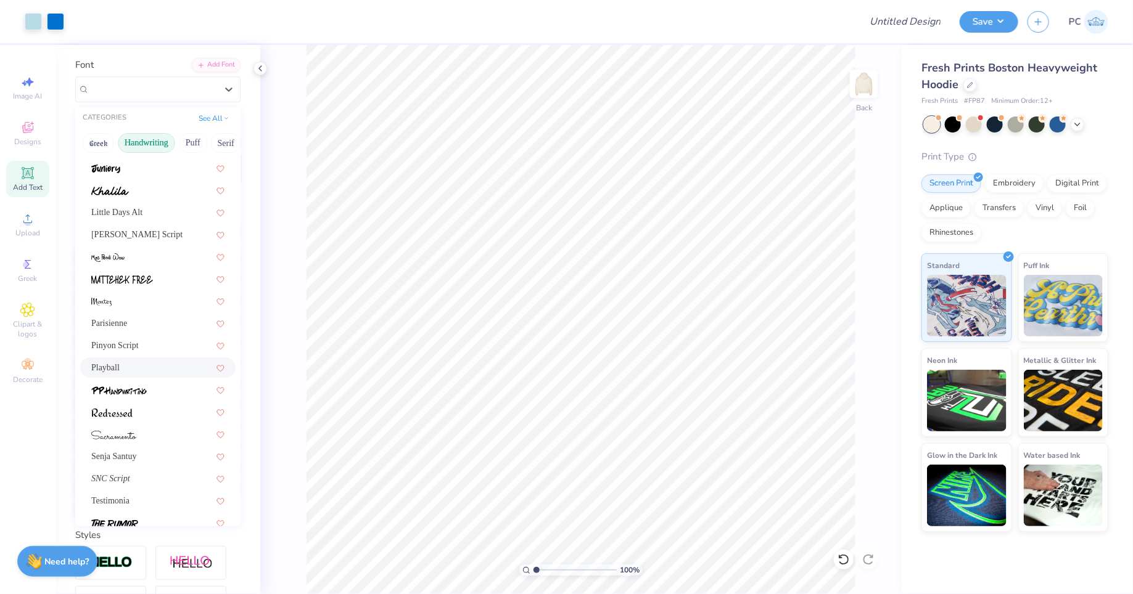
scroll to position [279, 0]
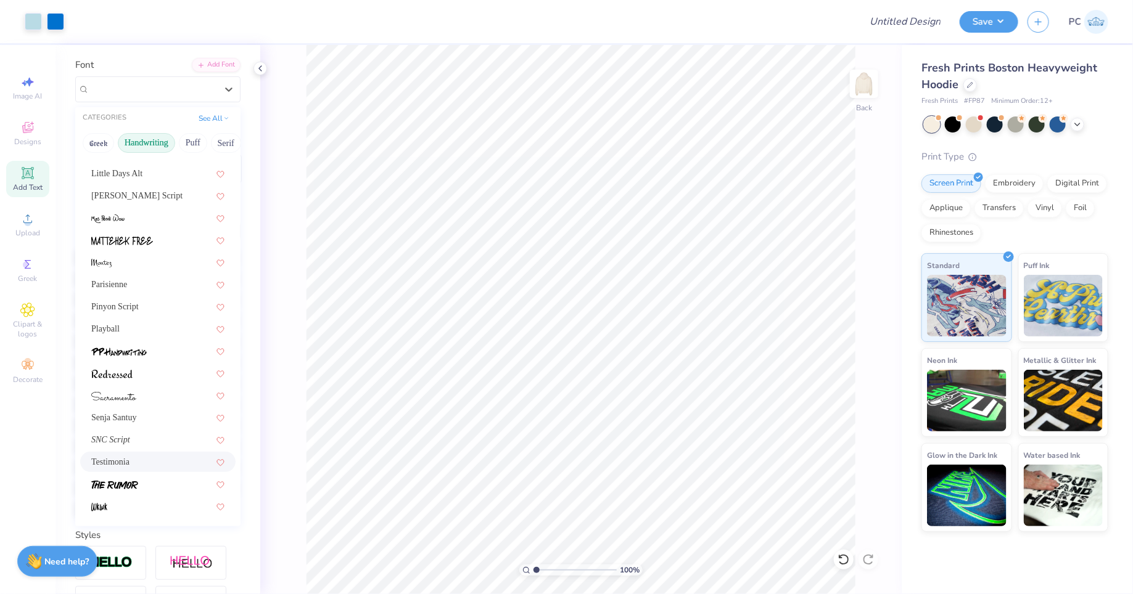
click at [118, 469] on div "Testimonia" at bounding box center [157, 462] width 155 height 20
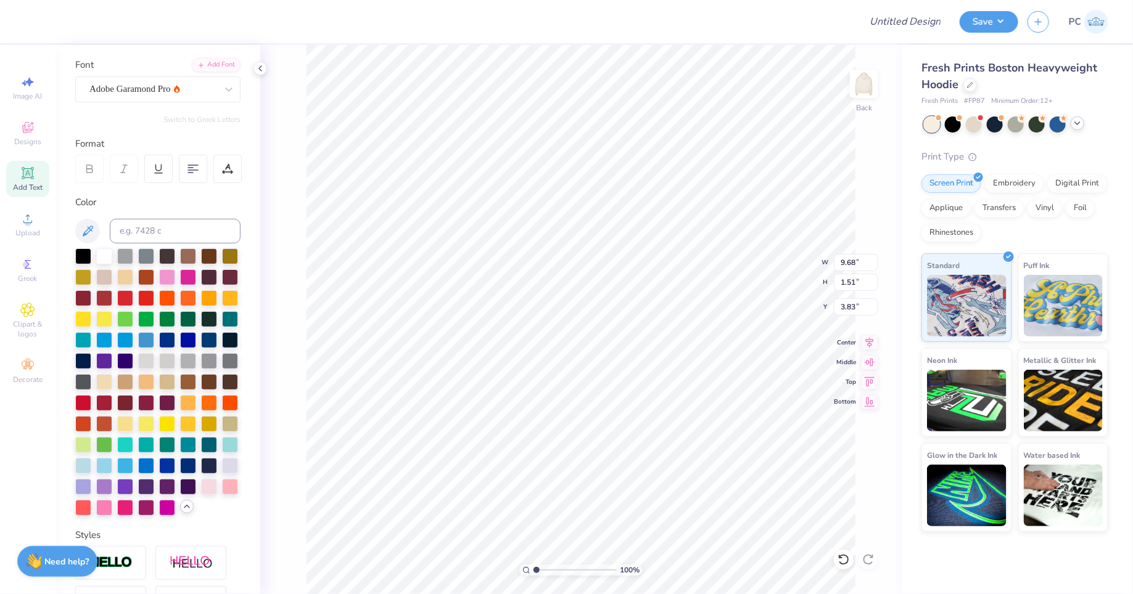
click at [1079, 119] on icon at bounding box center [1077, 123] width 10 height 10
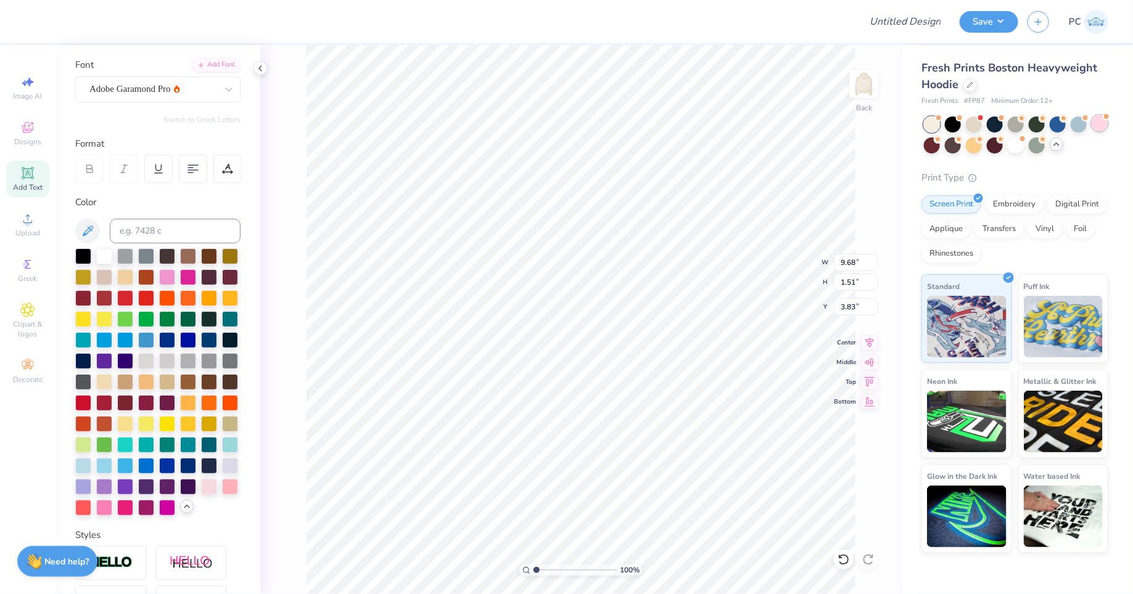
click at [1098, 125] on div at bounding box center [1099, 123] width 16 height 16
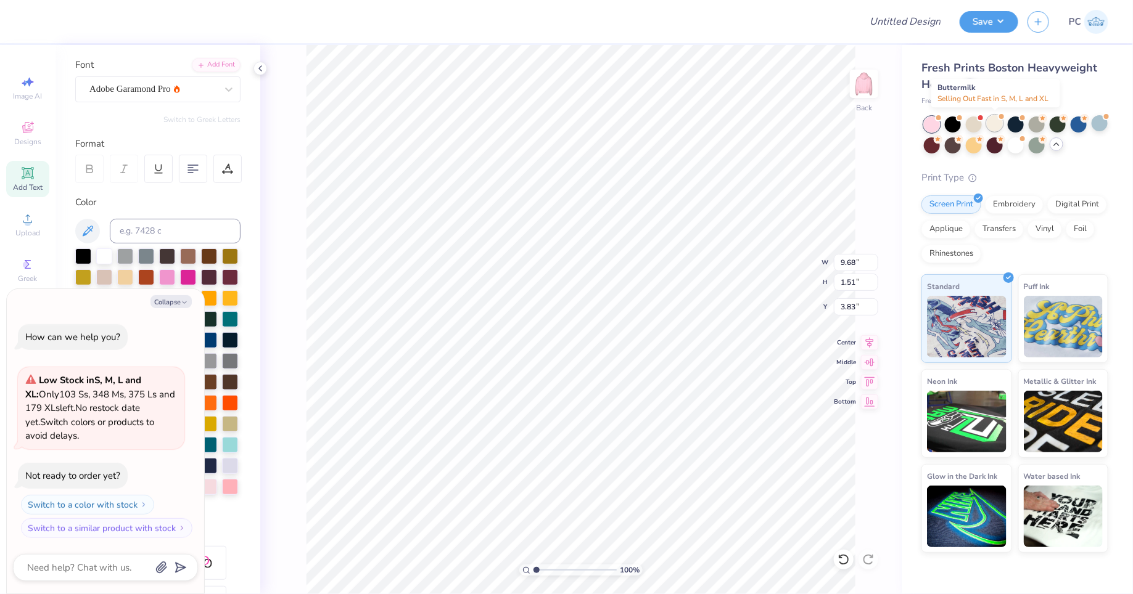
click at [992, 123] on div at bounding box center [995, 123] width 16 height 16
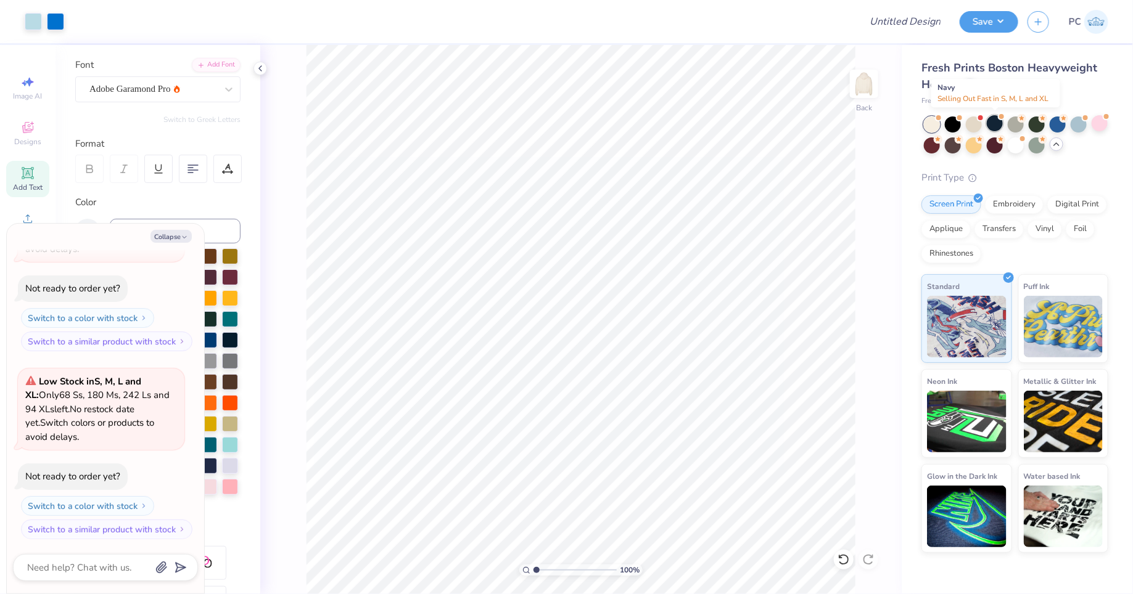
click at [995, 123] on div at bounding box center [995, 123] width 16 height 16
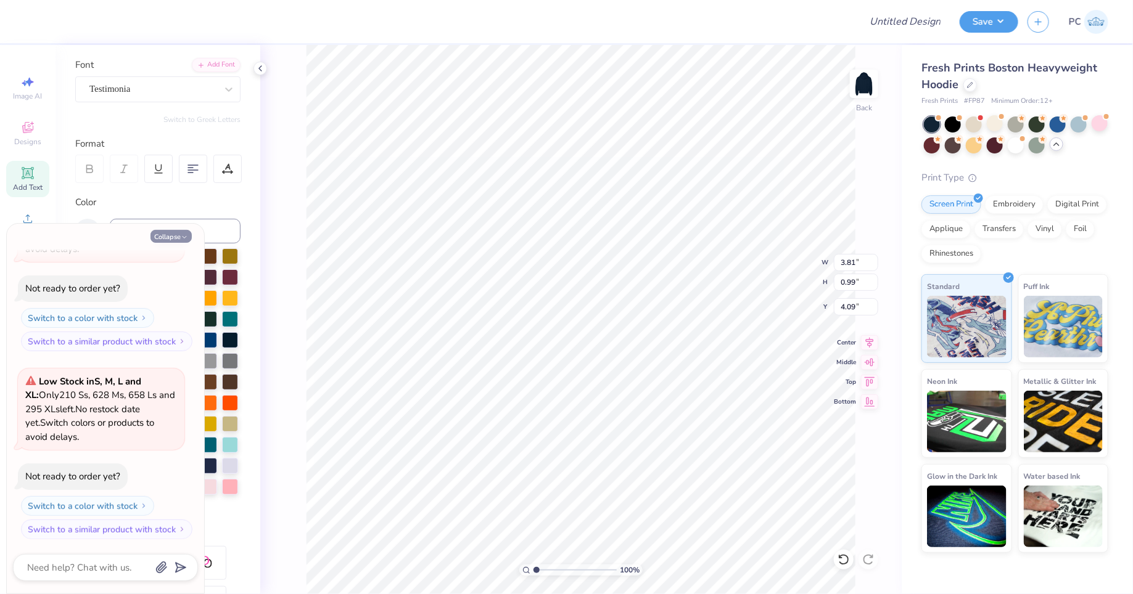
click at [167, 238] on button "Collapse" at bounding box center [170, 236] width 41 height 13
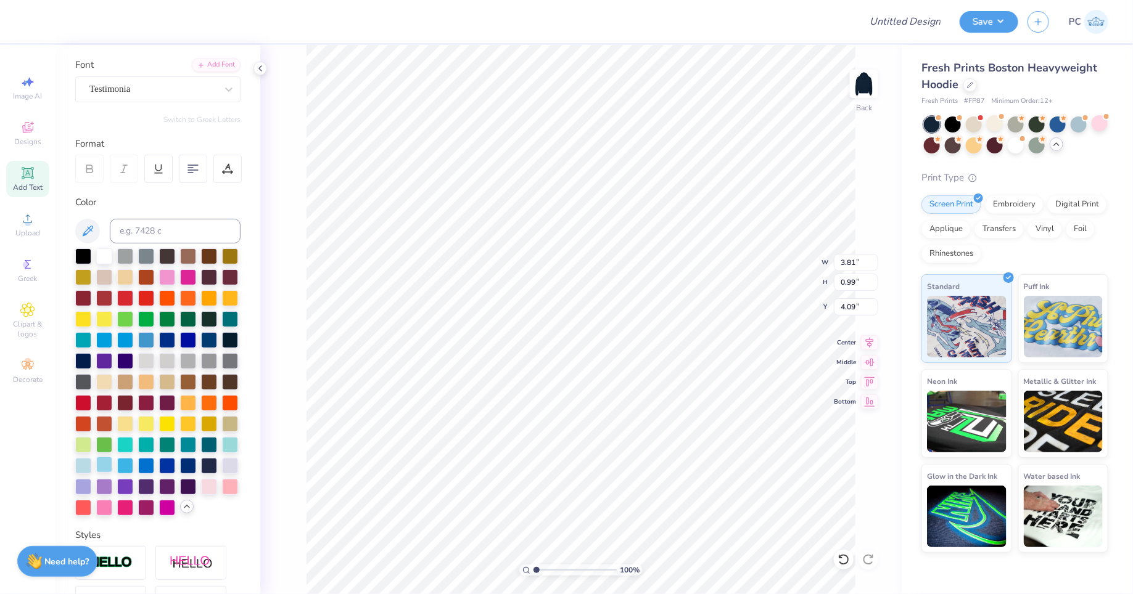
click at [105, 463] on div at bounding box center [104, 465] width 16 height 16
click at [101, 252] on div at bounding box center [104, 255] width 16 height 16
click at [167, 506] on div at bounding box center [167, 507] width 16 height 16
click at [109, 252] on div at bounding box center [104, 255] width 16 height 16
click at [145, 424] on div at bounding box center [146, 423] width 16 height 16
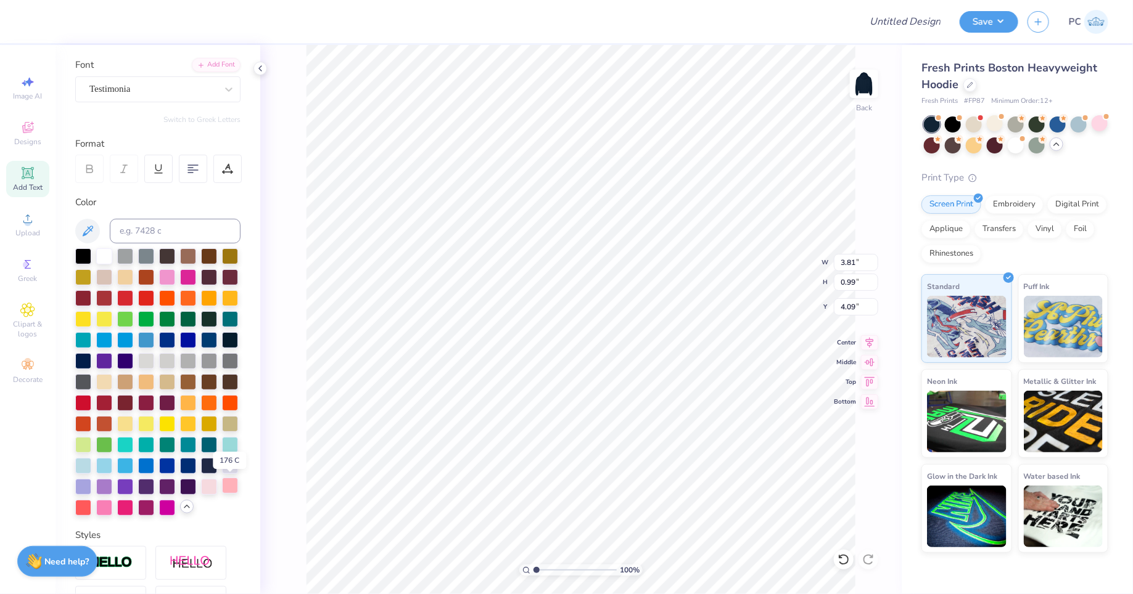
click at [231, 482] on div at bounding box center [230, 486] width 16 height 16
click at [302, 316] on div "100 % Back W 3.81 3.81 " H 0.99 0.99 " Y 4.09 4.09 " Center Middle Top Bottom" at bounding box center [580, 319] width 641 height 549
click at [993, 126] on div at bounding box center [995, 123] width 16 height 16
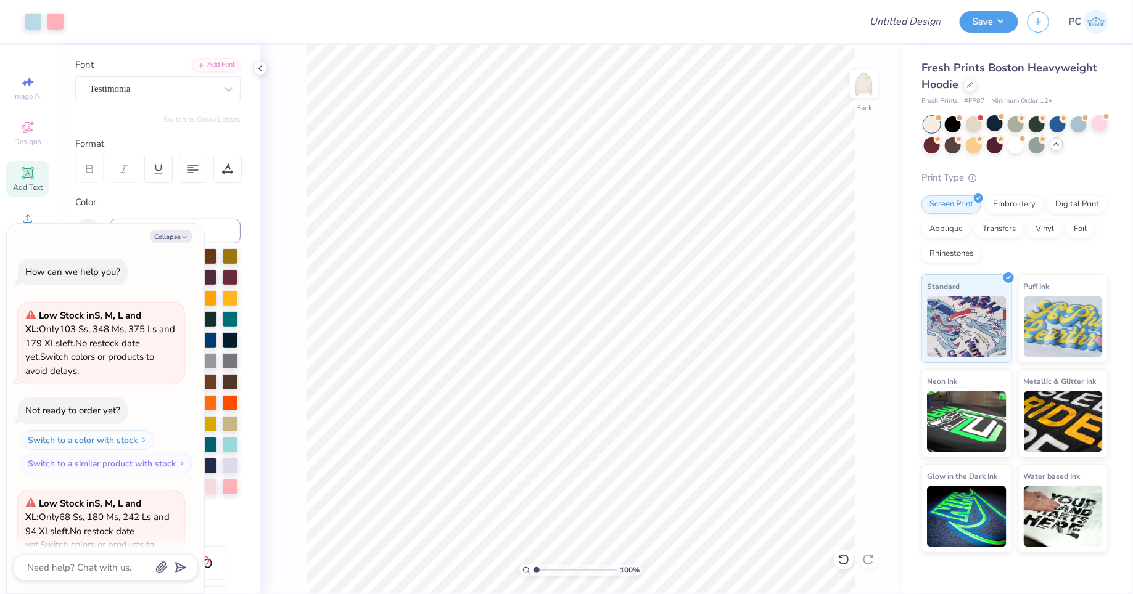
scroll to position [498, 0]
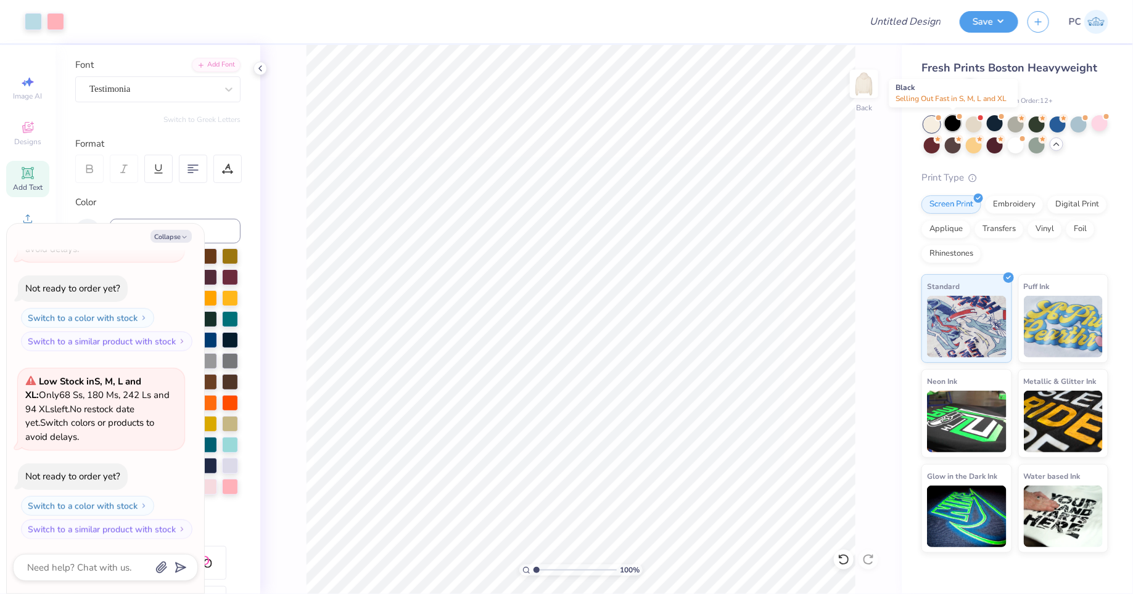
click at [953, 118] on div at bounding box center [953, 123] width 16 height 16
click at [994, 122] on div at bounding box center [995, 123] width 16 height 16
click at [169, 239] on button "Collapse" at bounding box center [170, 236] width 41 height 13
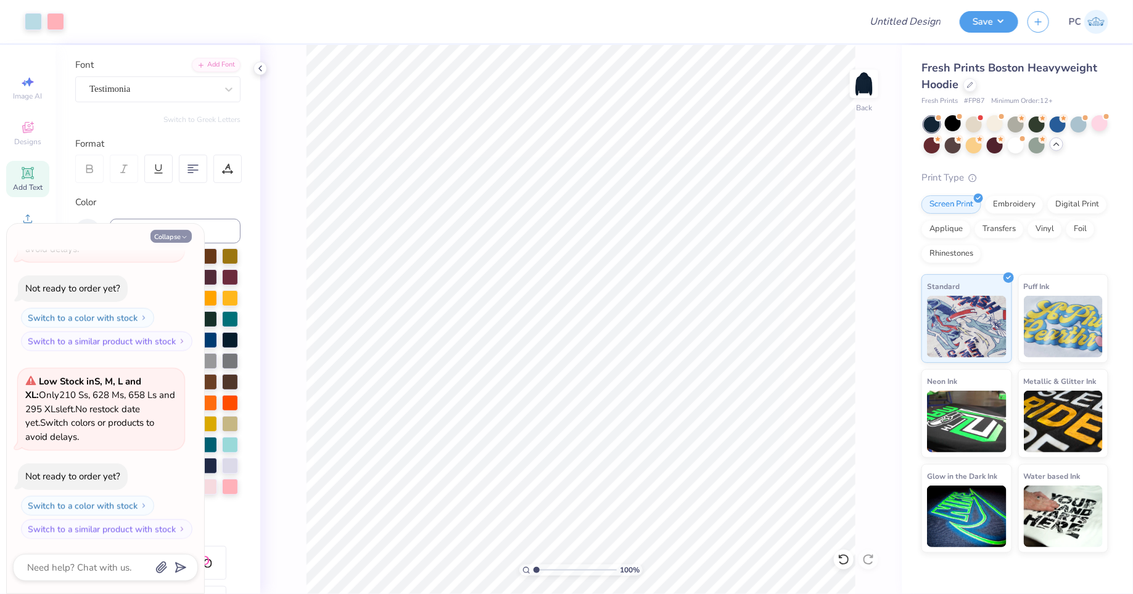
type textarea "x"
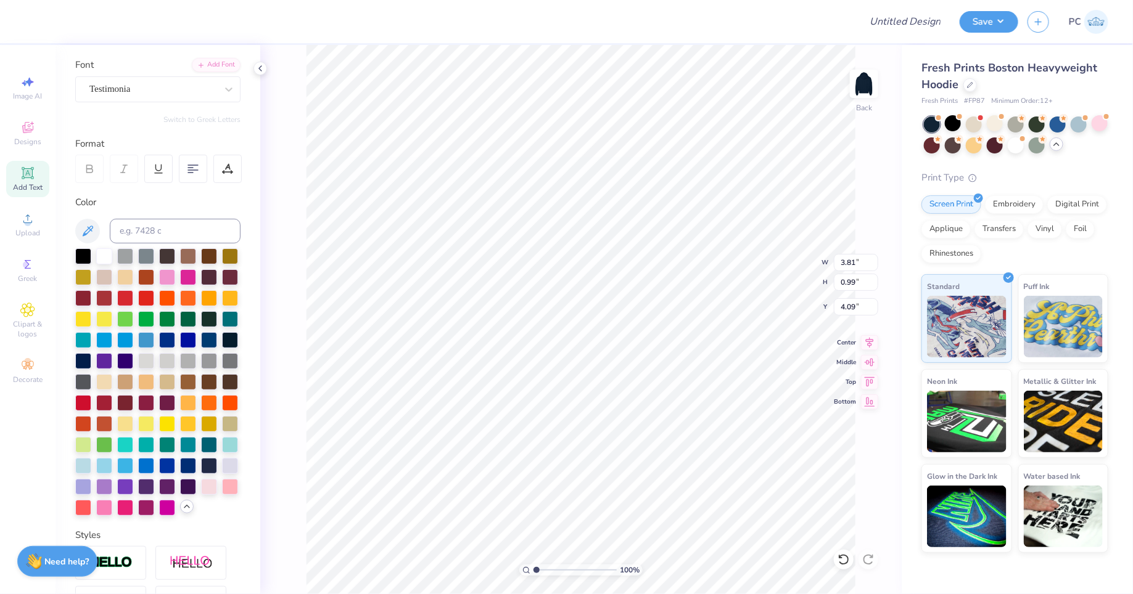
type input "6.05"
type input "1.57"
type input "4.56"
type input "4.71"
type input "1.22"
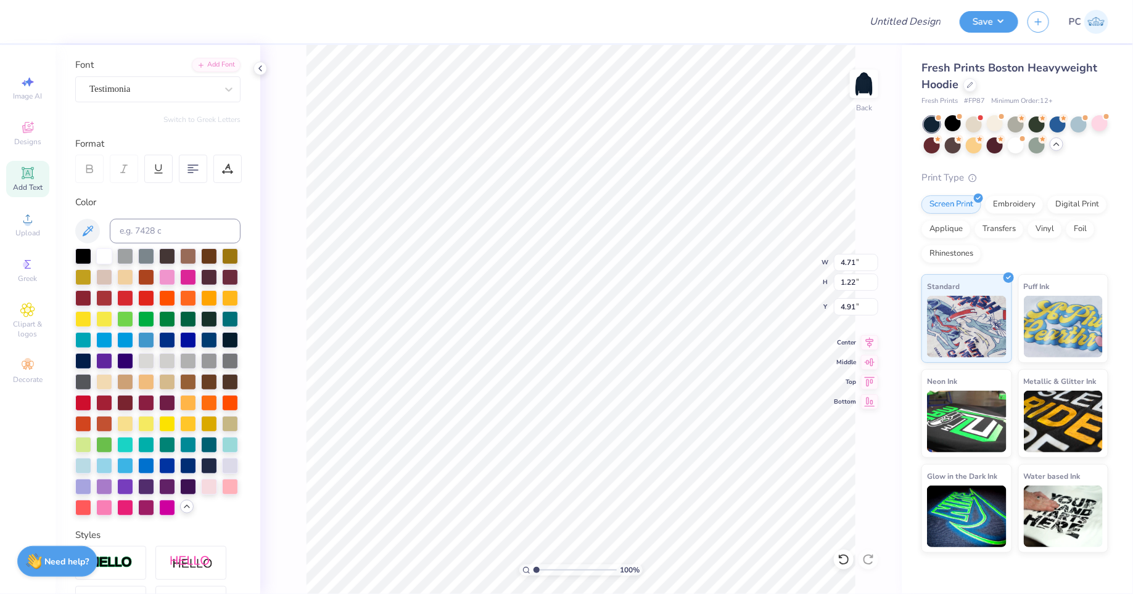
type input "4.91"
type input "3.83"
click at [107, 256] on div at bounding box center [104, 255] width 16 height 16
type input "4.03"
click at [998, 125] on div at bounding box center [995, 123] width 16 height 16
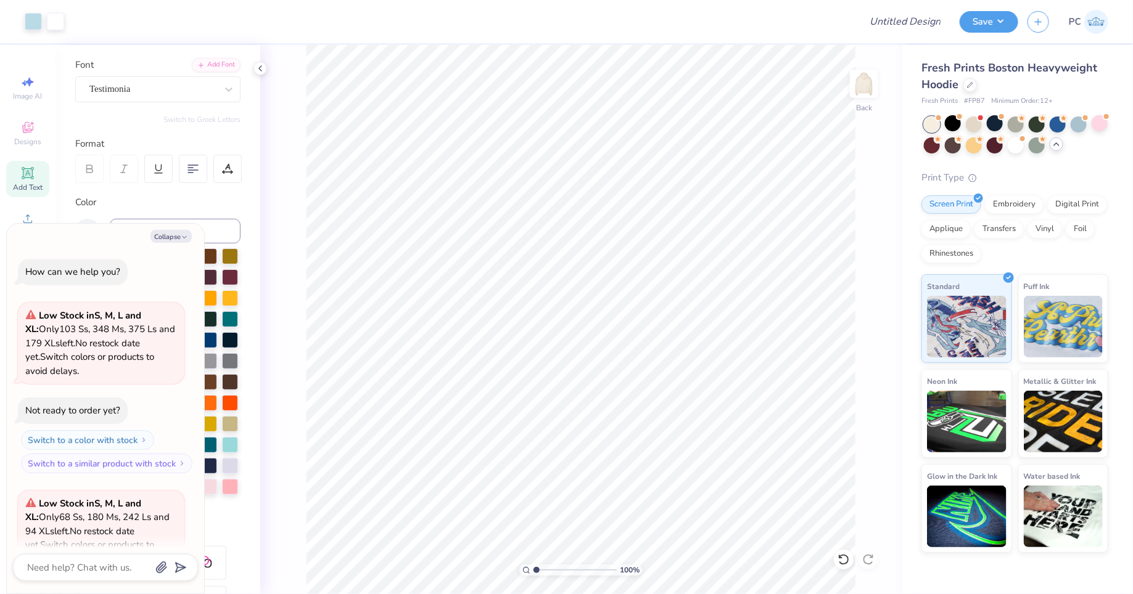
scroll to position [1062, 0]
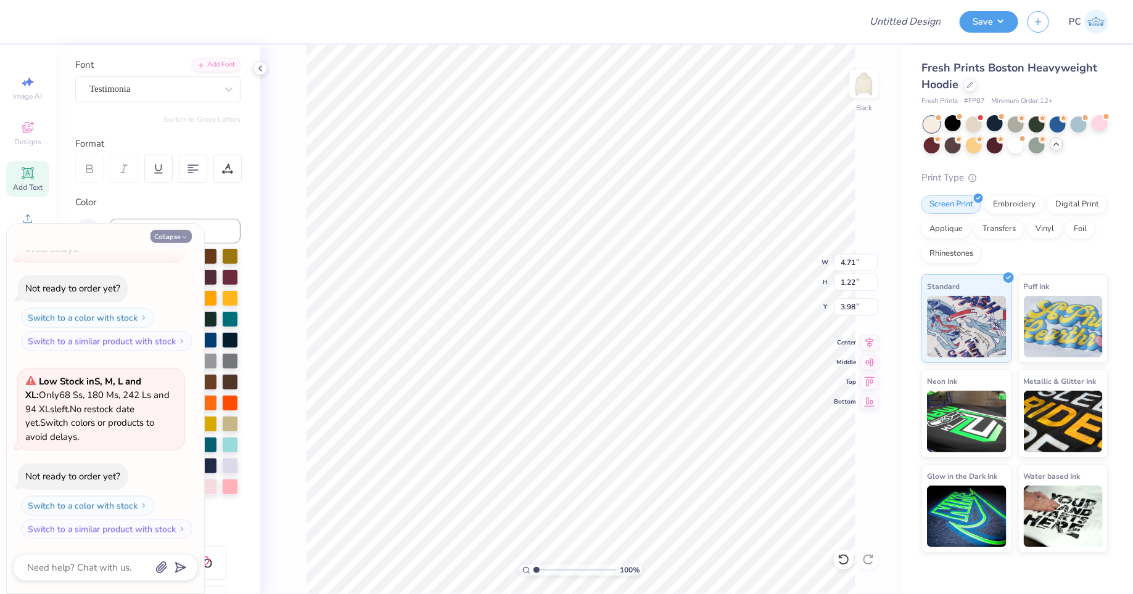
click at [172, 236] on button "Collapse" at bounding box center [170, 236] width 41 height 13
type textarea "x"
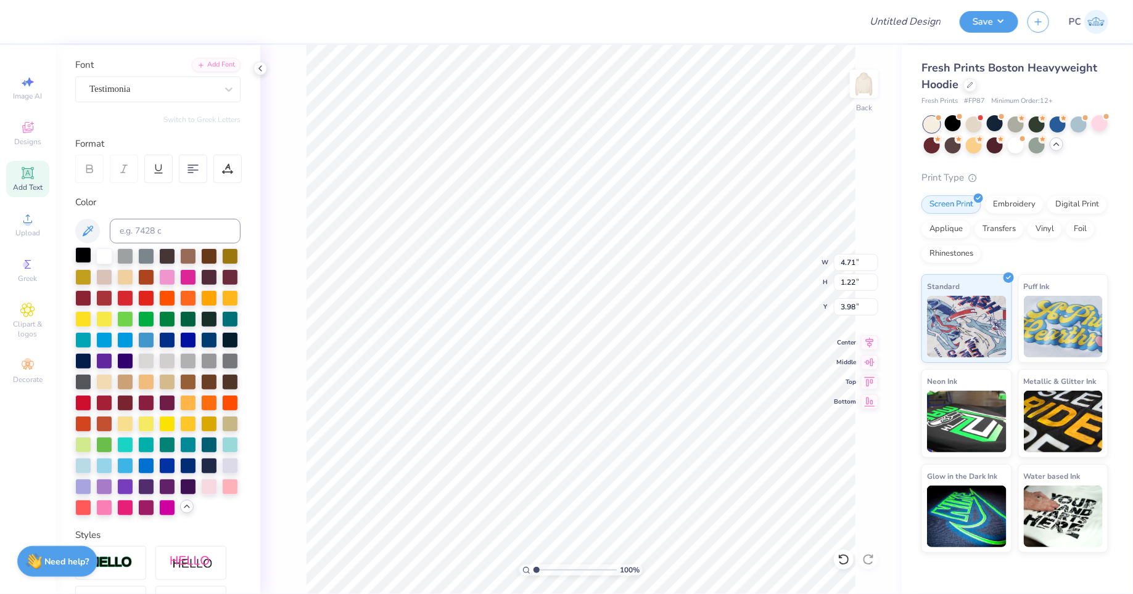
click at [84, 253] on div at bounding box center [83, 255] width 16 height 16
click at [105, 460] on div at bounding box center [104, 465] width 16 height 16
click at [124, 469] on div at bounding box center [125, 465] width 16 height 16
click at [244, 396] on div "Personalized Names Personalized Numbers Text Tool Add Font Font Adobe Garamond …" at bounding box center [157, 319] width 205 height 549
click at [105, 463] on div at bounding box center [104, 465] width 16 height 16
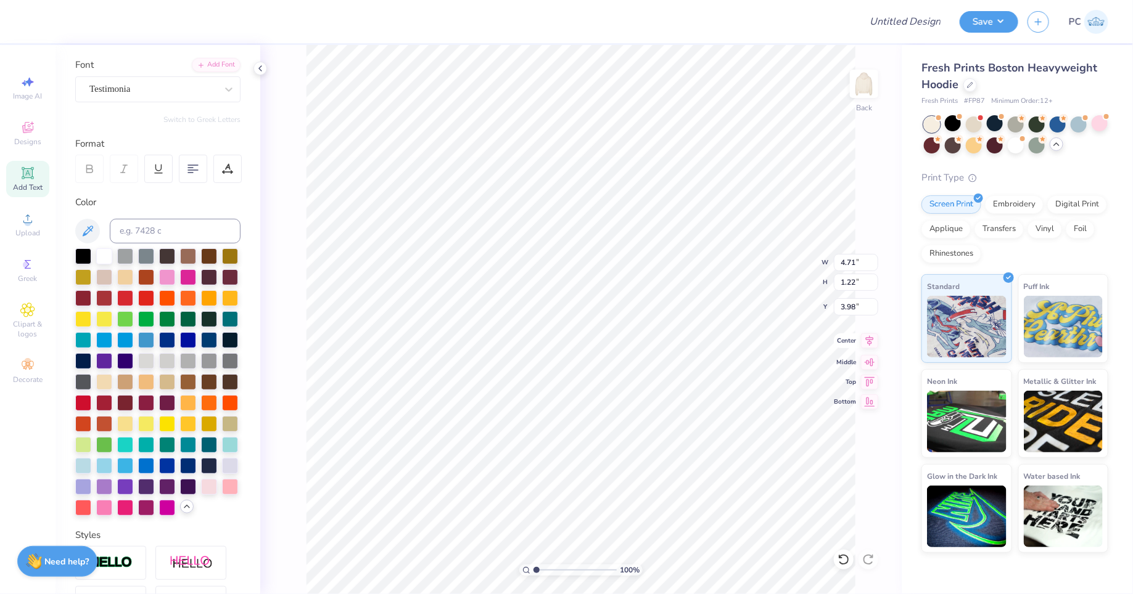
click at [871, 340] on icon at bounding box center [869, 341] width 17 height 15
type input "9.68"
type input "1.51"
type input "3.83"
click at [867, 337] on icon at bounding box center [870, 341] width 8 height 10
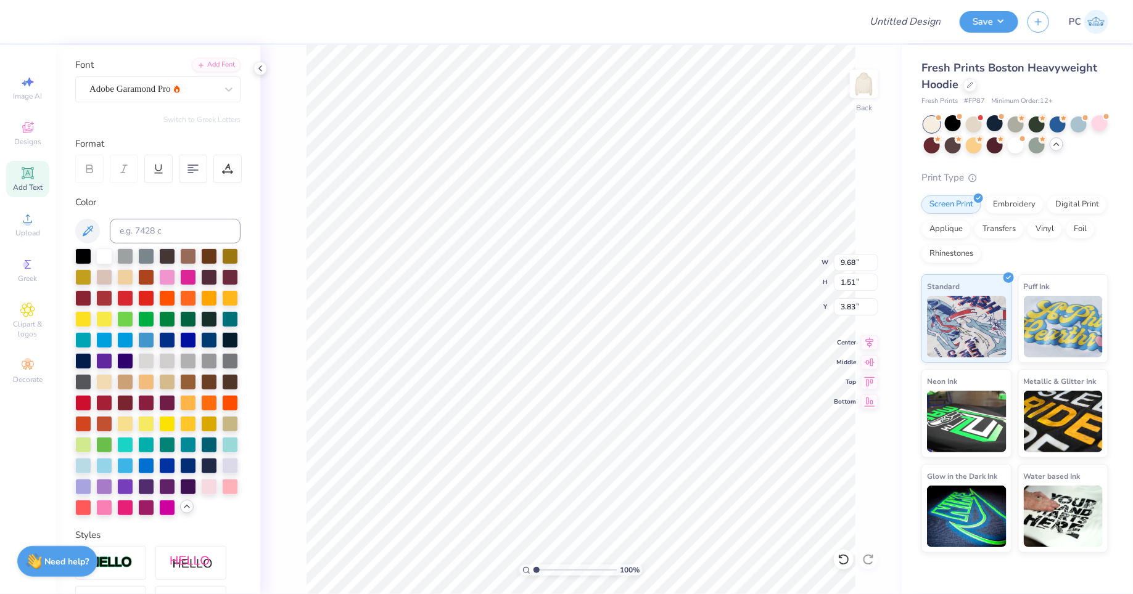
type input "10.59"
type input "1.65"
type input "3.69"
click at [870, 340] on icon at bounding box center [869, 341] width 17 height 15
click at [873, 341] on icon at bounding box center [869, 341] width 17 height 15
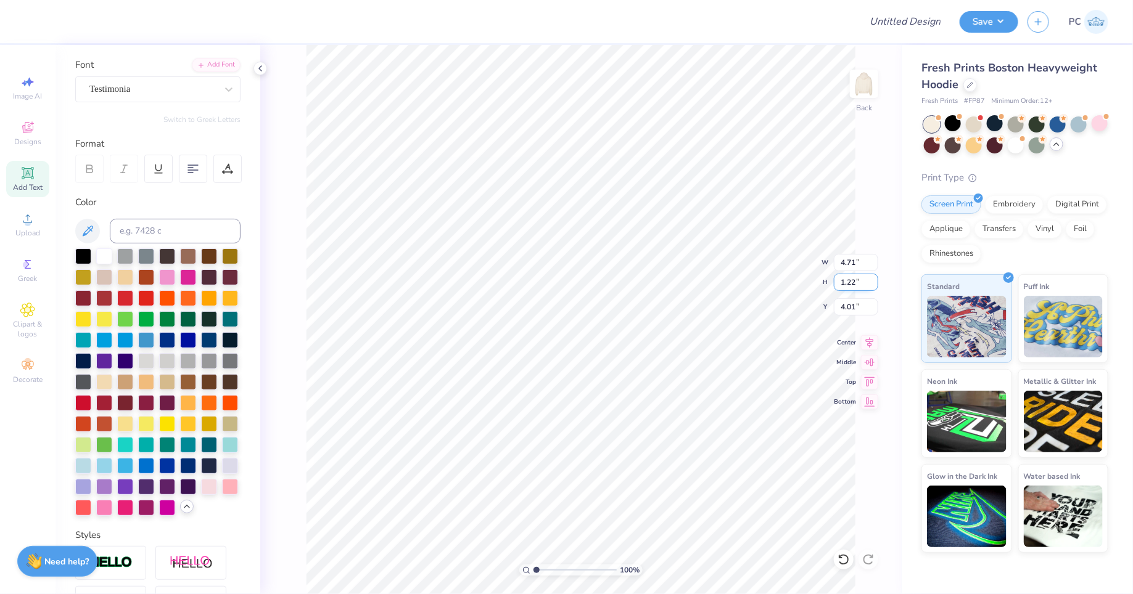
type input "10.59"
type input "1.65"
type input "3.79"
click at [866, 337] on icon at bounding box center [870, 341] width 8 height 10
type input "4.71"
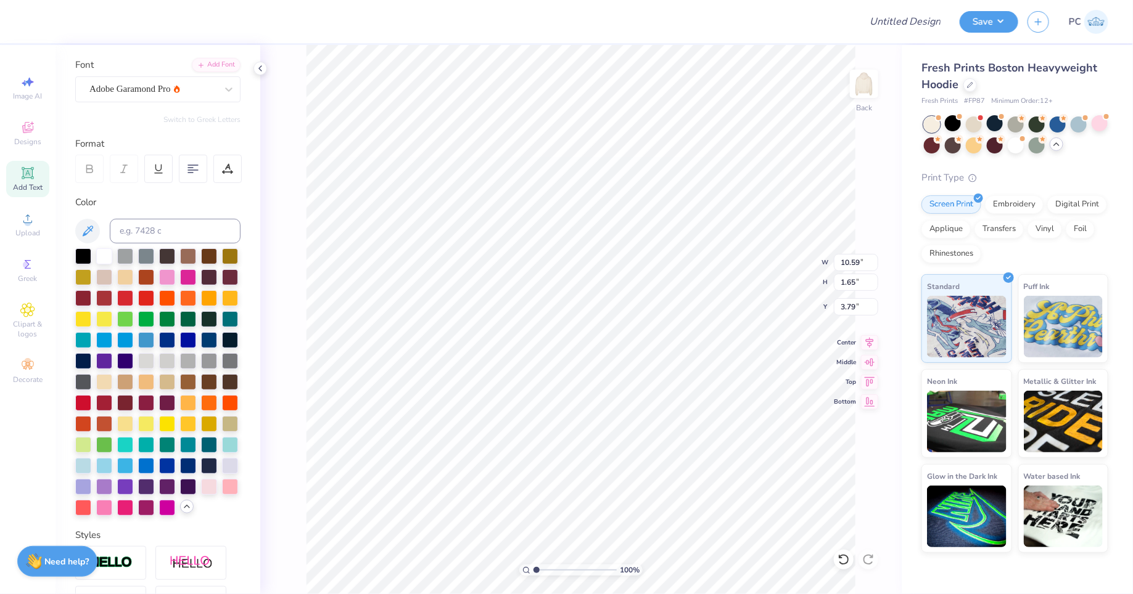
type input "1.22"
type input "4.01"
click at [167, 340] on div at bounding box center [167, 339] width 16 height 16
click at [189, 339] on div at bounding box center [188, 339] width 16 height 16
click at [205, 340] on div at bounding box center [209, 339] width 16 height 16
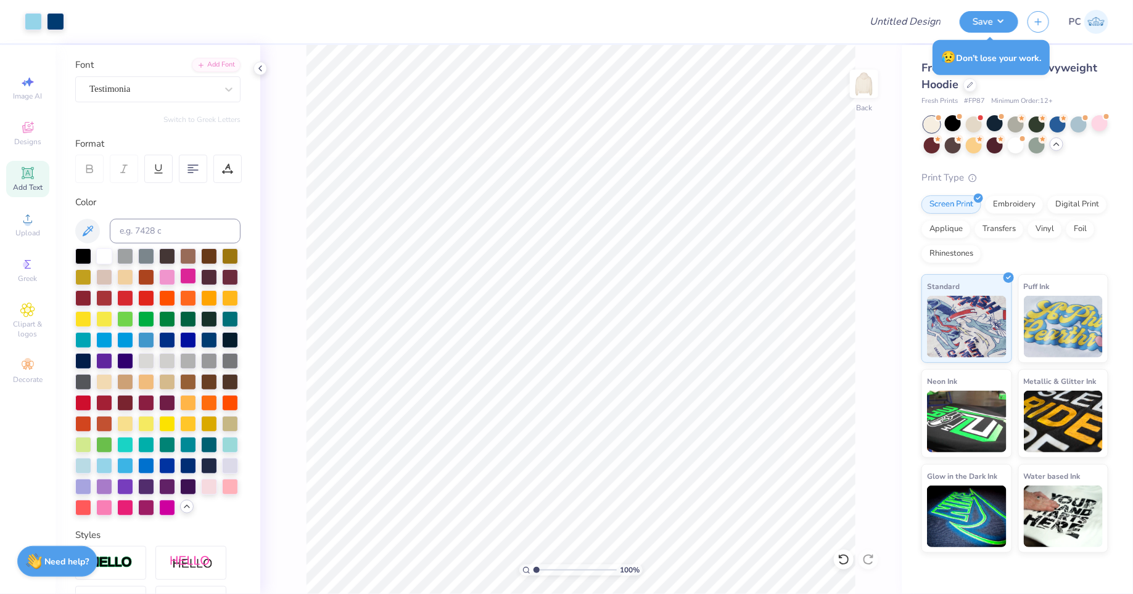
click at [191, 276] on div at bounding box center [188, 276] width 16 height 16
click at [229, 481] on div at bounding box center [230, 486] width 16 height 16
click at [149, 485] on div at bounding box center [146, 486] width 16 height 16
click at [191, 465] on div at bounding box center [188, 465] width 16 height 16
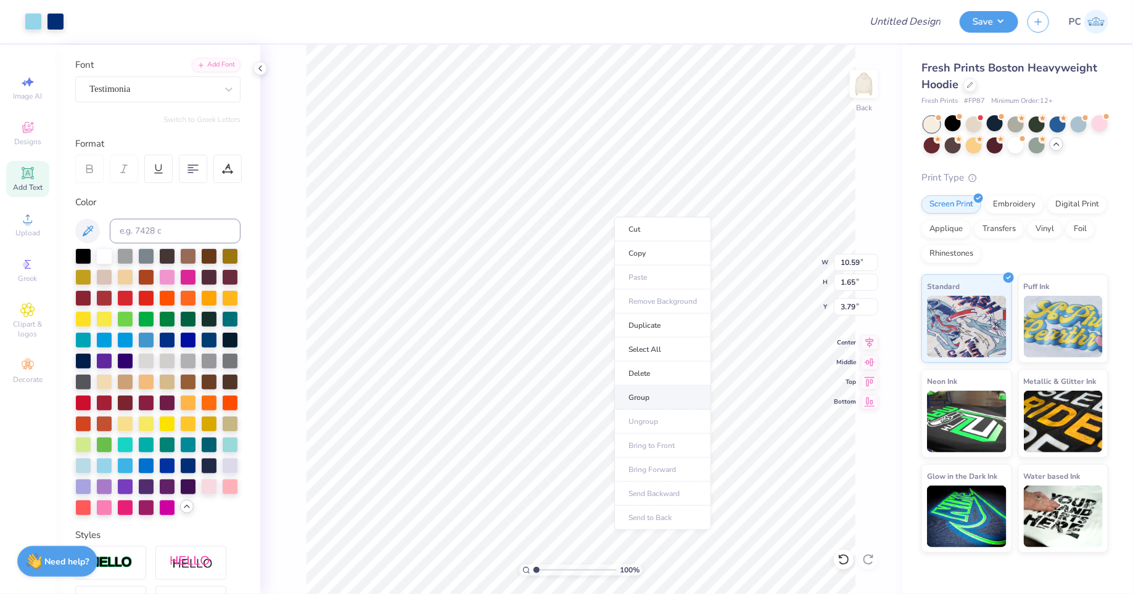
click at [639, 404] on li "Group" at bounding box center [662, 398] width 97 height 24
type input "12.29"
type input "1.92"
type input "3.52"
click at [27, 182] on div "Add Text" at bounding box center [27, 179] width 43 height 36
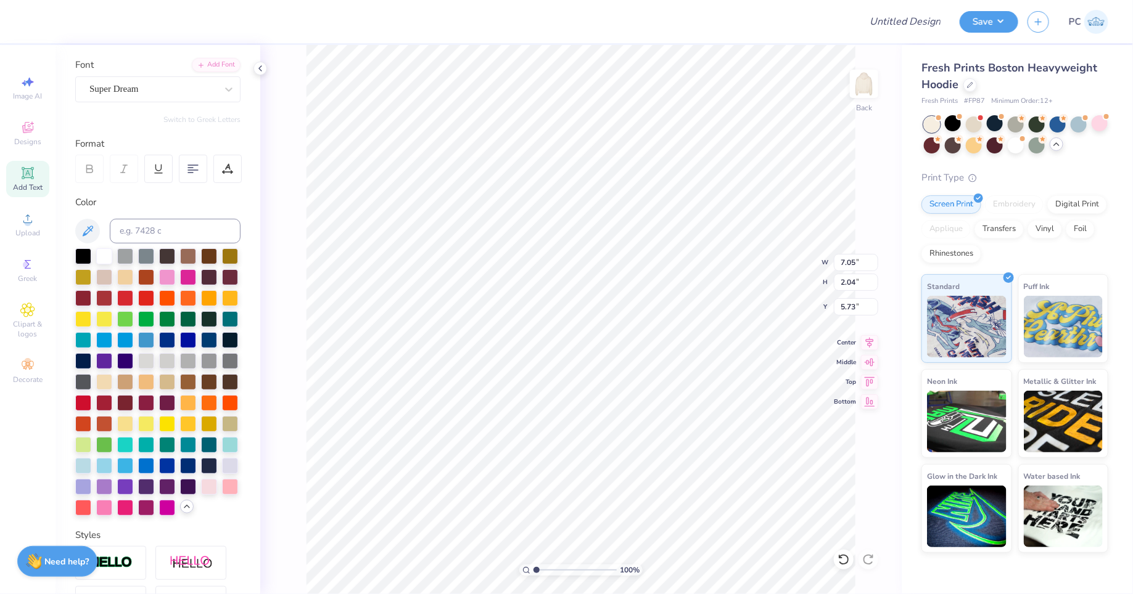
scroll to position [0, 2]
type textarea "ESTD 2014"
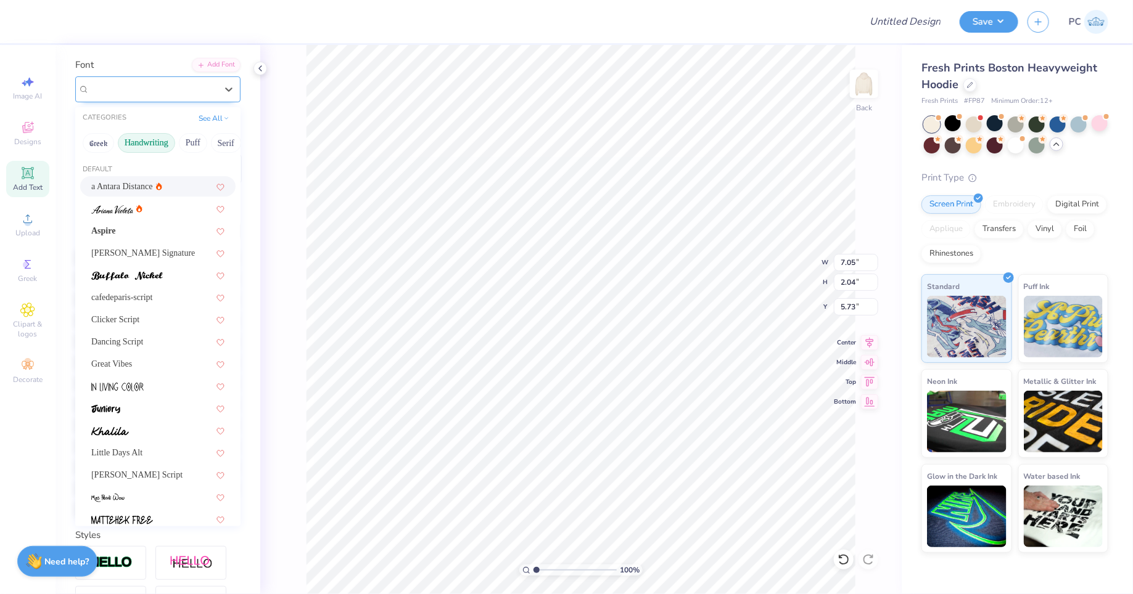
click at [165, 97] on div "Super Dream" at bounding box center [152, 89] width 129 height 19
click at [187, 141] on button "Puff" at bounding box center [193, 143] width 28 height 20
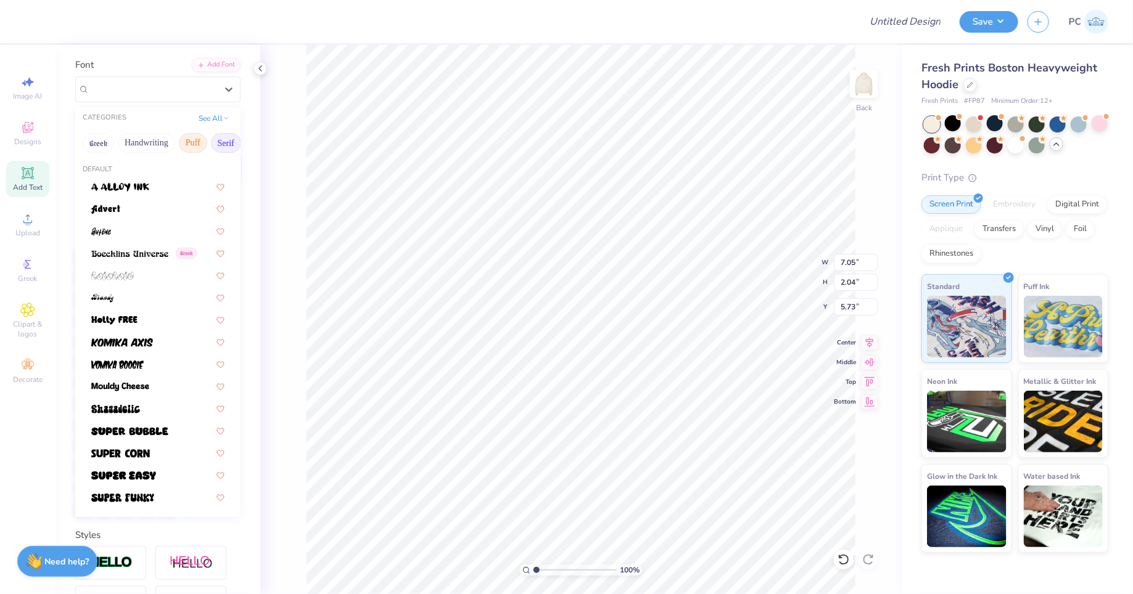
click at [216, 142] on button "Serif" at bounding box center [226, 143] width 30 height 20
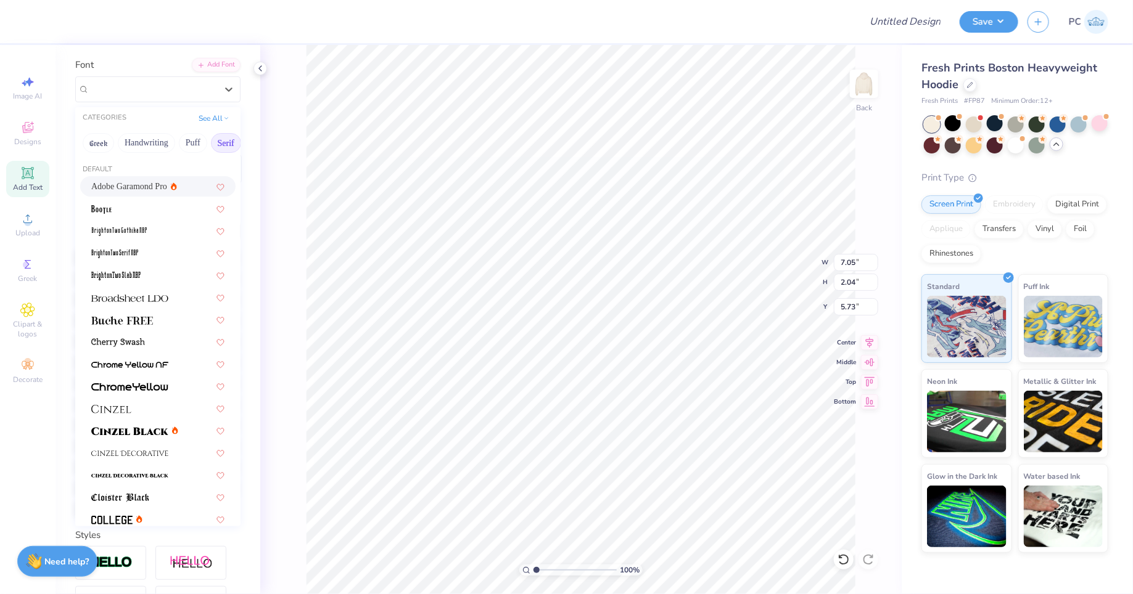
click at [134, 189] on span "Adobe Garamond Pro" at bounding box center [129, 186] width 76 height 13
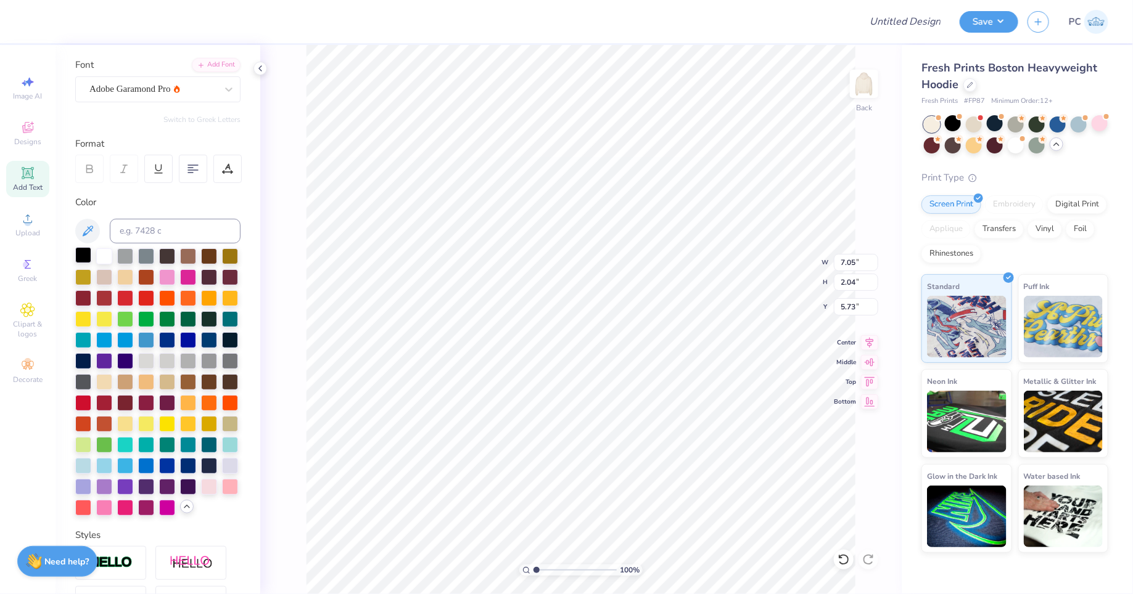
click at [76, 250] on div at bounding box center [83, 255] width 16 height 16
type input "5.65"
type input "0.87"
type input "6.93"
type input "6.32"
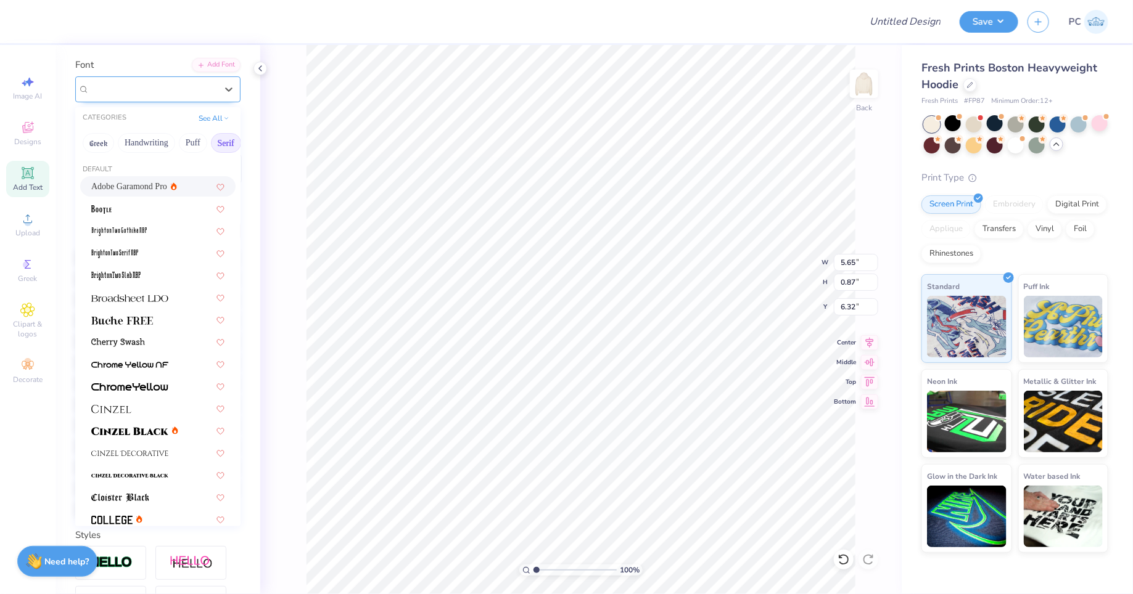
click at [96, 98] on div "Adobe Garamond Pro" at bounding box center [157, 89] width 165 height 26
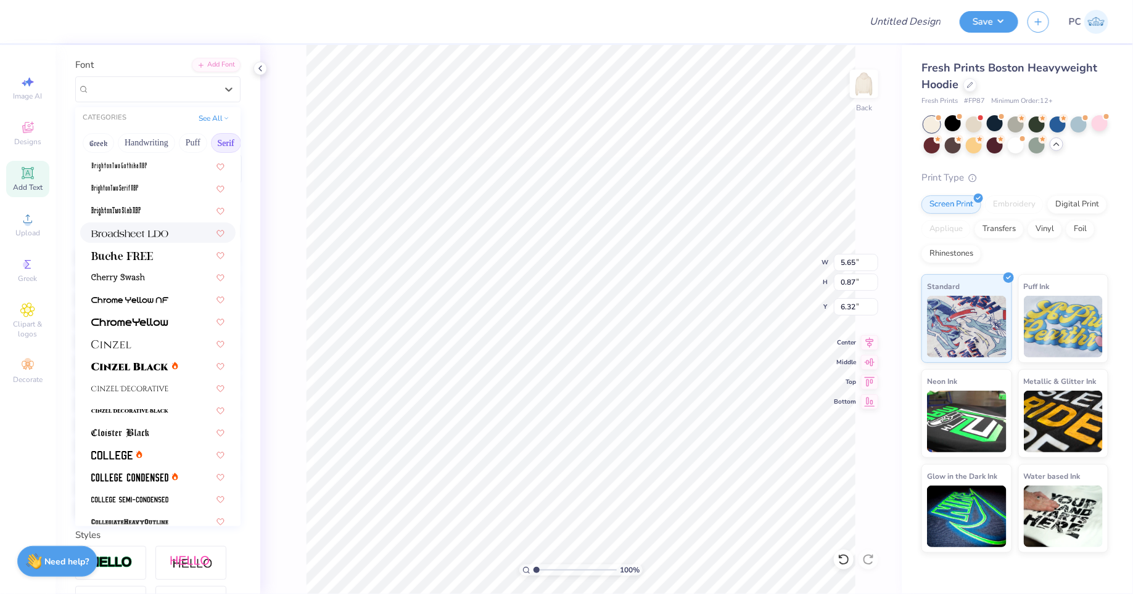
scroll to position [79, 0]
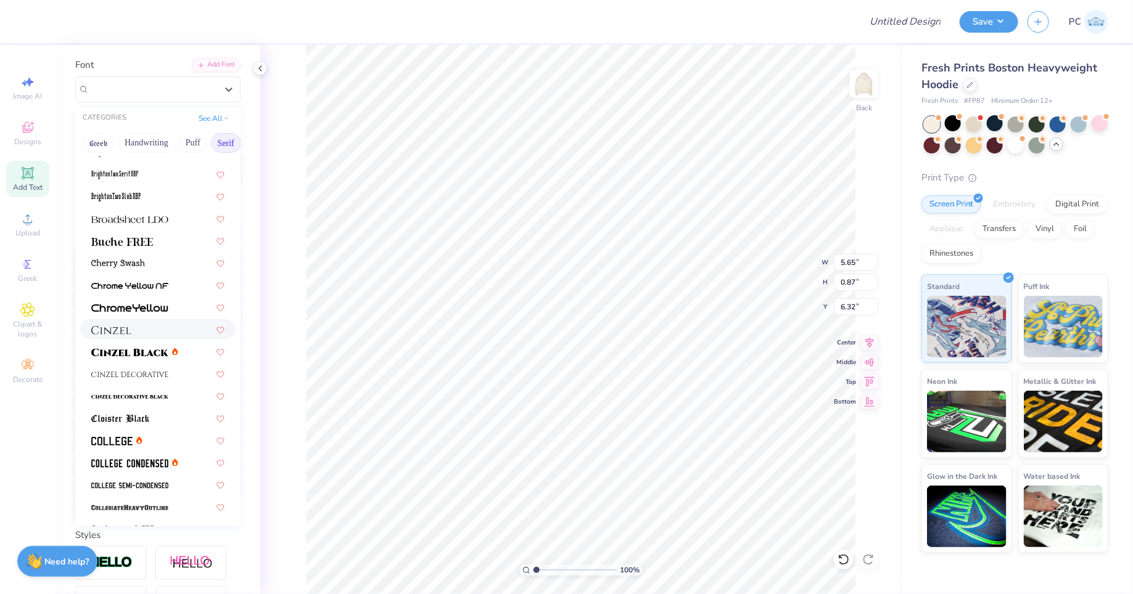
click at [129, 319] on div at bounding box center [157, 329] width 155 height 20
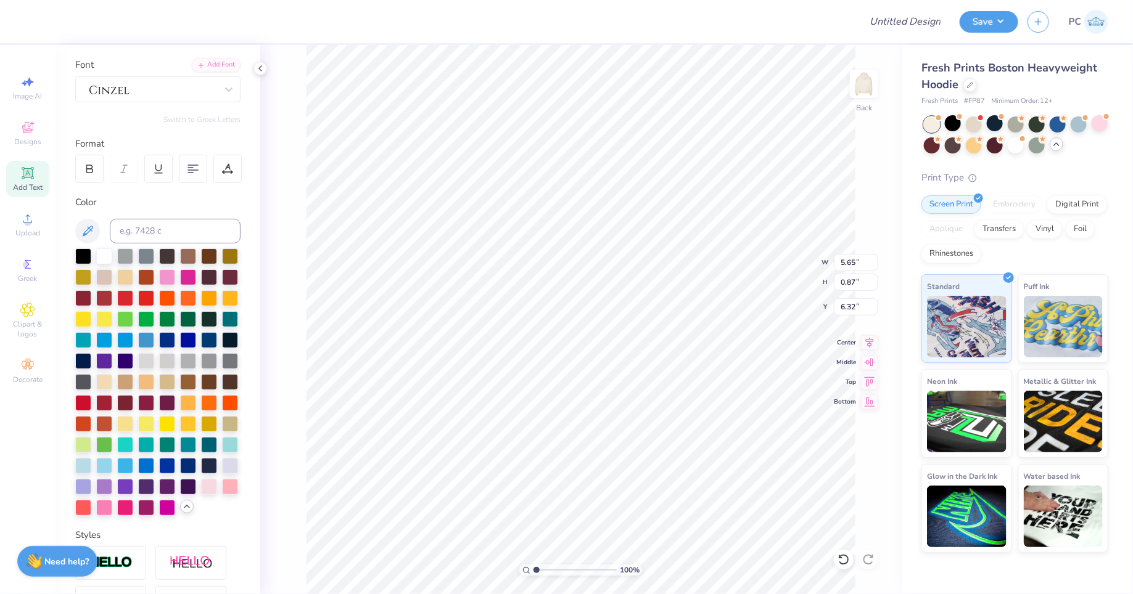
type input "5.62"
type input "0.88"
type input "6.31"
click at [109, 103] on div "Personalized Names Personalized Numbers Text Tool Add Font Font Switch to Greek…" at bounding box center [157, 319] width 205 height 549
click at [109, 86] on div at bounding box center [152, 89] width 129 height 19
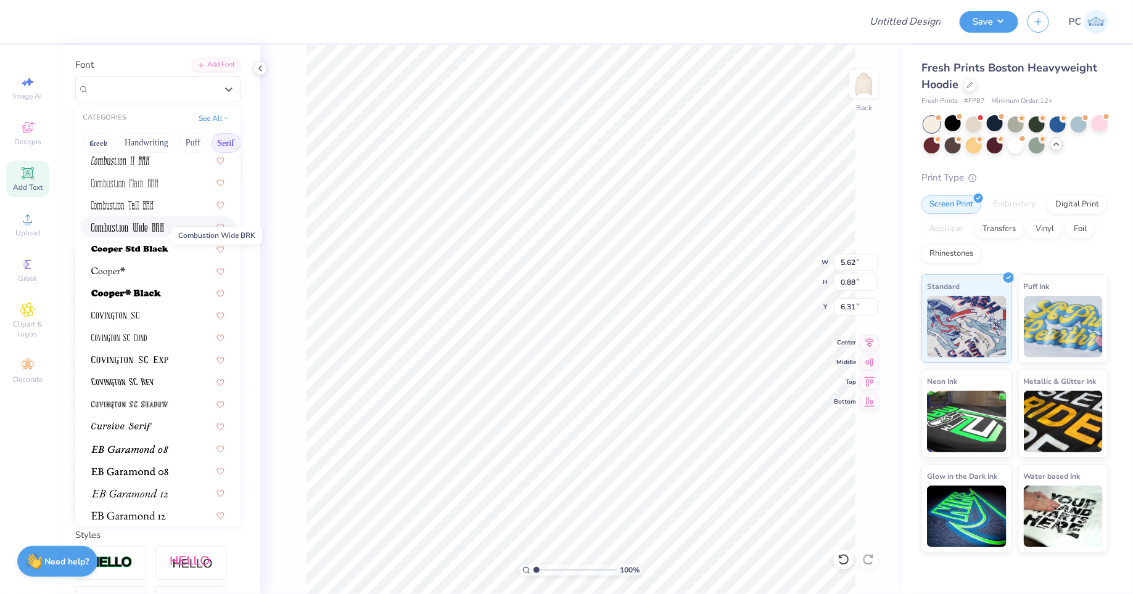
scroll to position [472, 0]
click at [146, 335] on img at bounding box center [118, 336] width 55 height 9
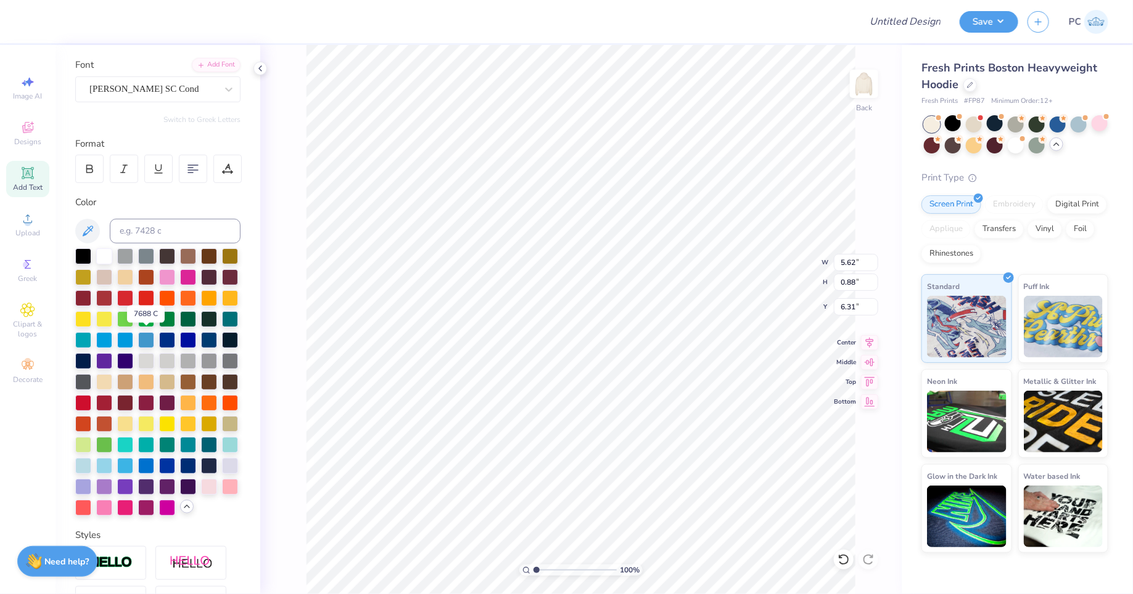
type input "3.96"
click at [141, 84] on div "[PERSON_NAME] SC Cond" at bounding box center [152, 89] width 129 height 19
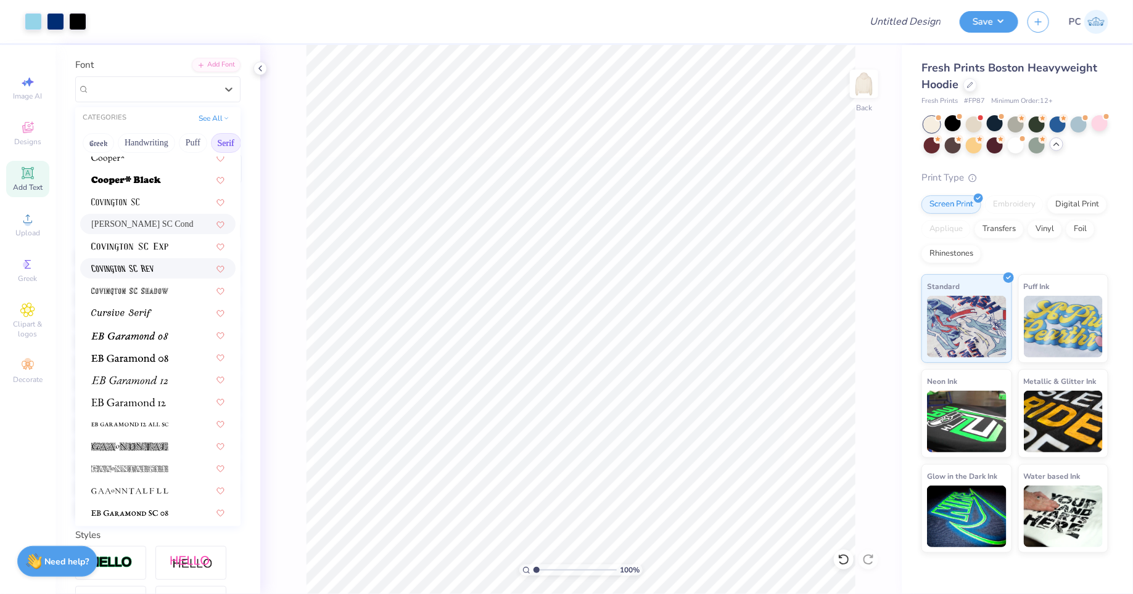
scroll to position [691, 0]
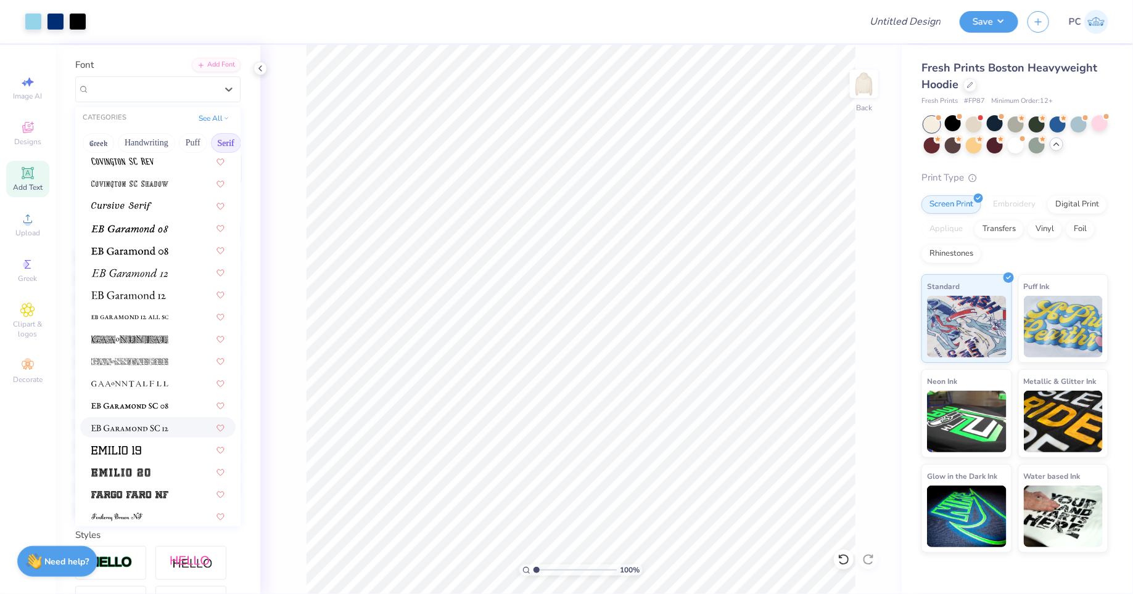
click at [131, 428] on img at bounding box center [129, 428] width 77 height 9
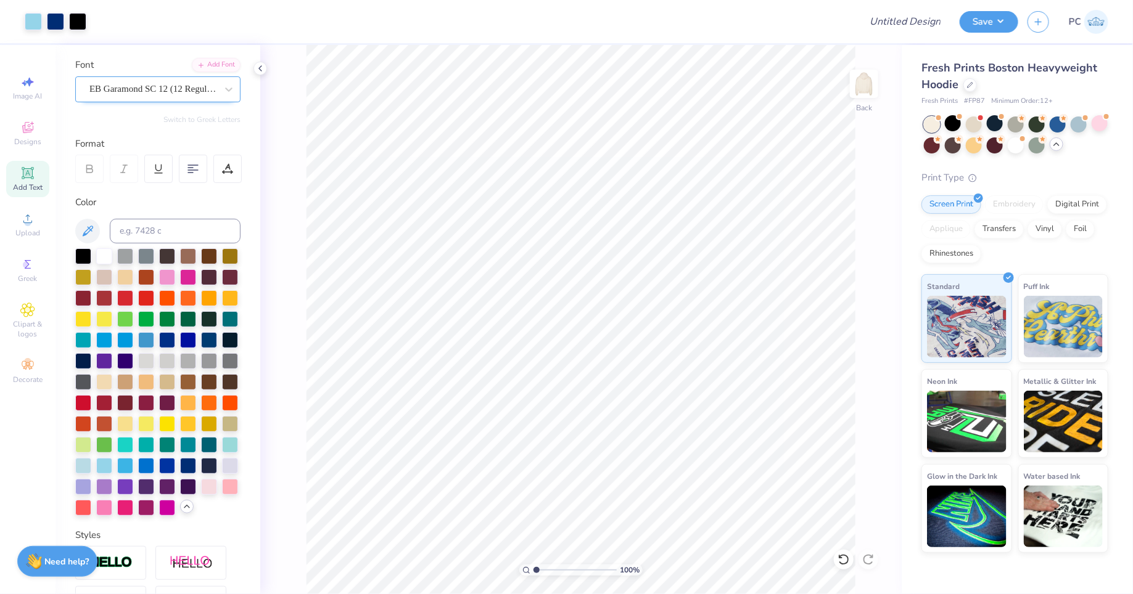
click at [162, 88] on div "EB Garamond SC 12 (12 Regular)" at bounding box center [152, 89] width 129 height 19
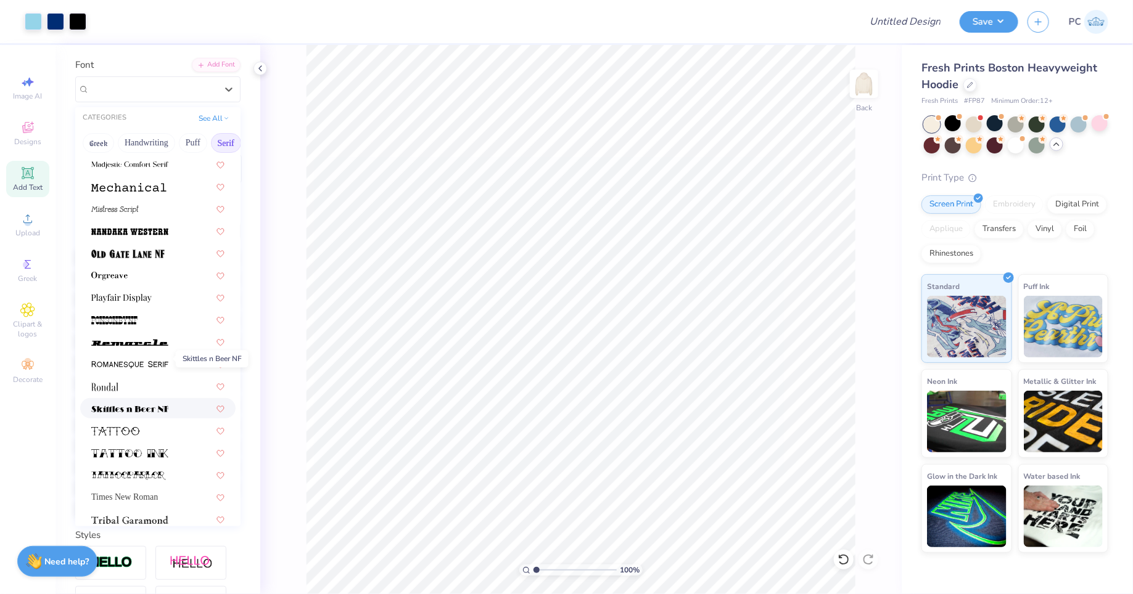
scroll to position [1345, 0]
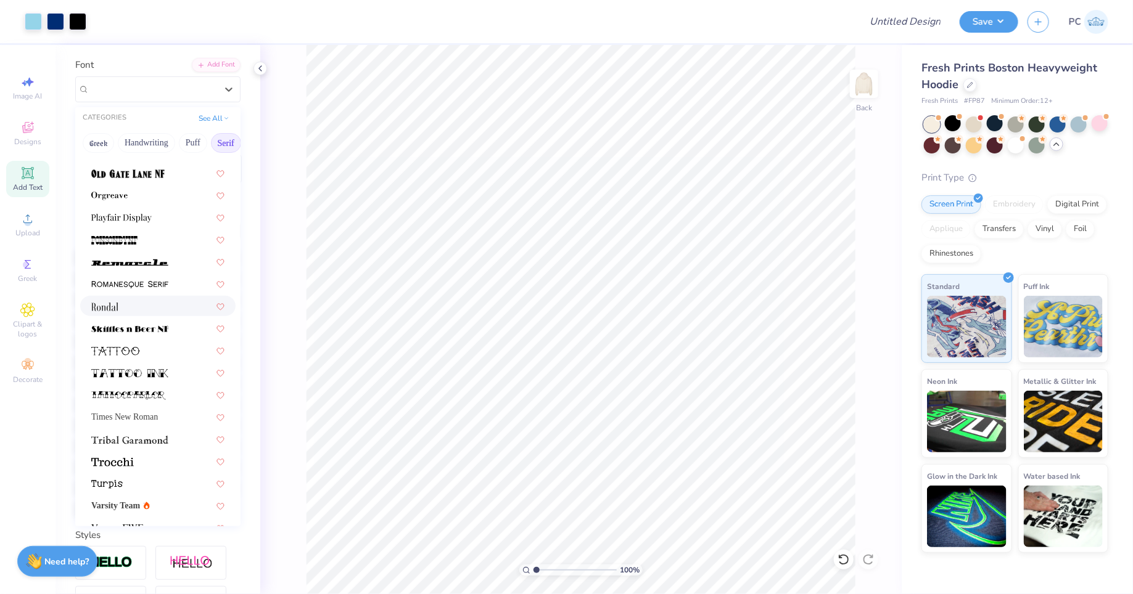
click at [133, 300] on div at bounding box center [157, 306] width 133 height 13
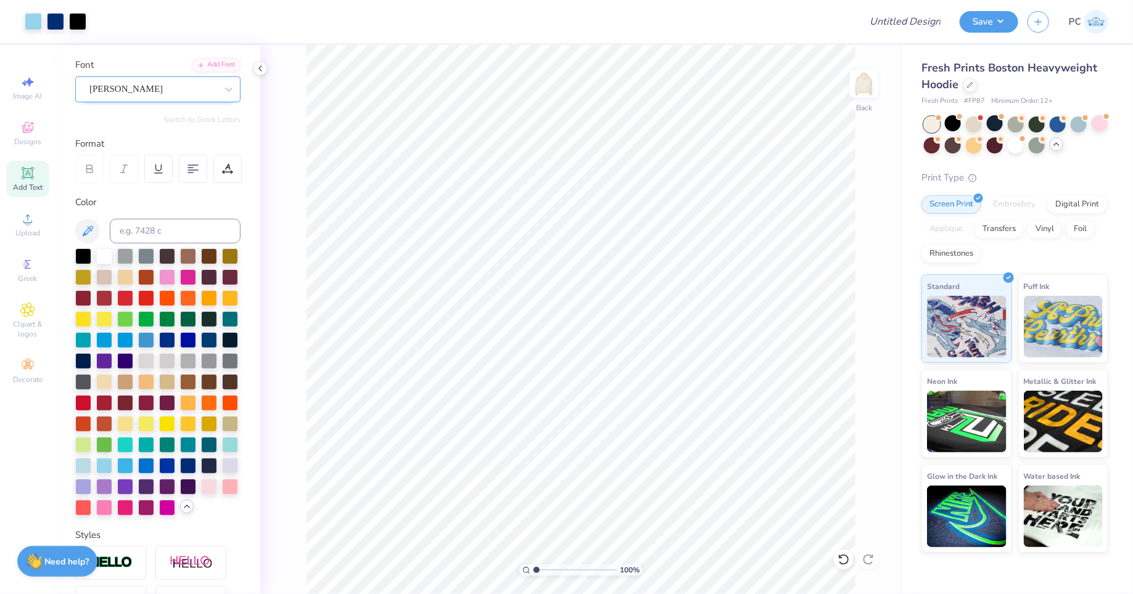
click at [178, 92] on div "[PERSON_NAME]" at bounding box center [152, 89] width 129 height 19
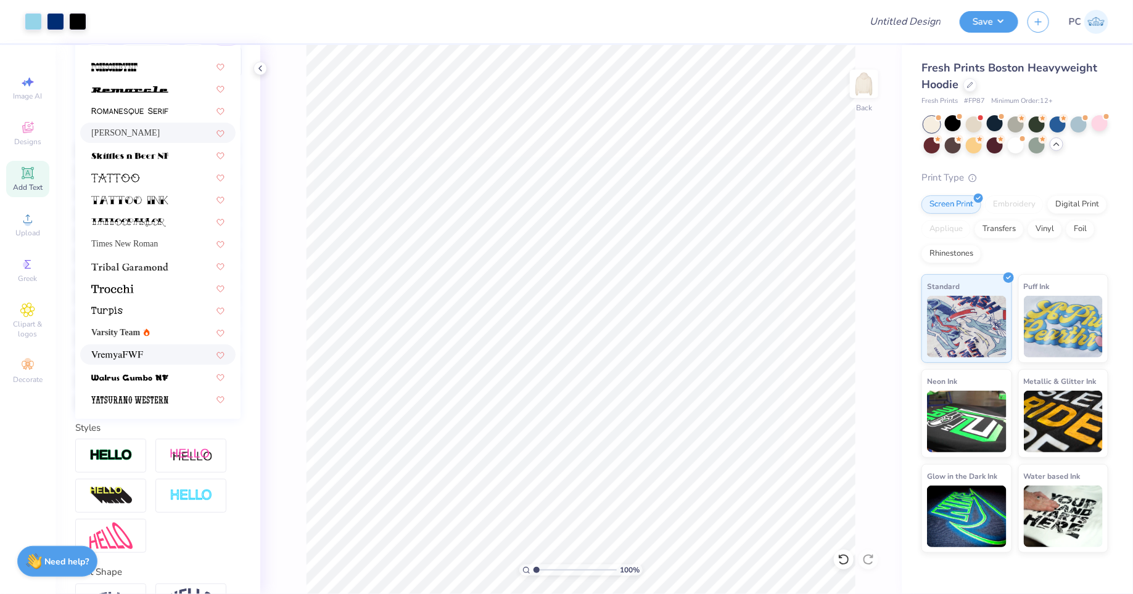
scroll to position [1395, 0]
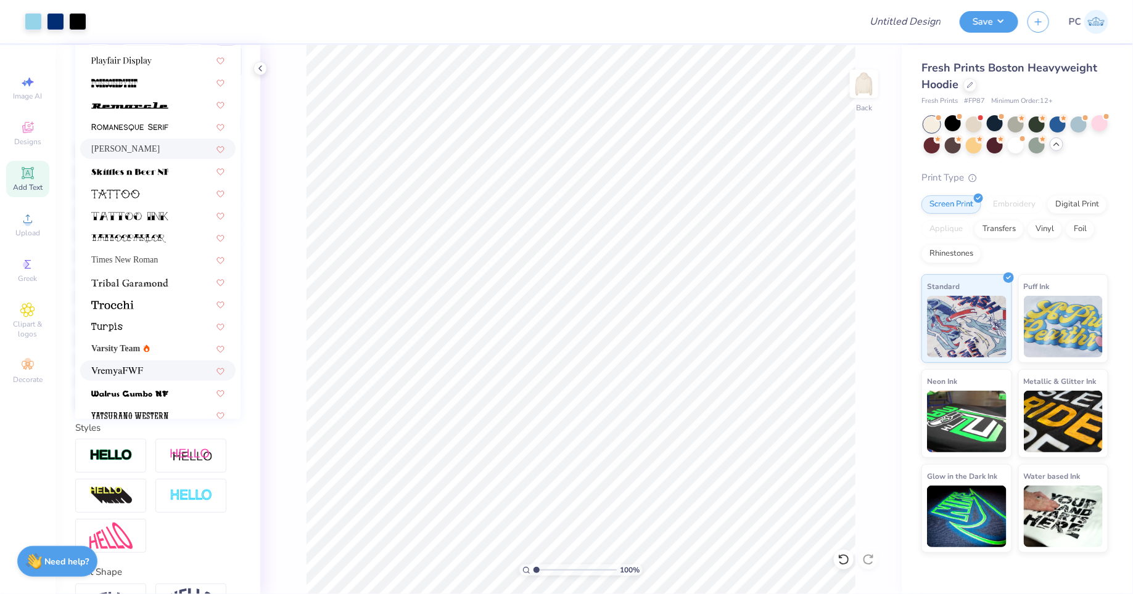
click at [138, 368] on img at bounding box center [117, 372] width 52 height 9
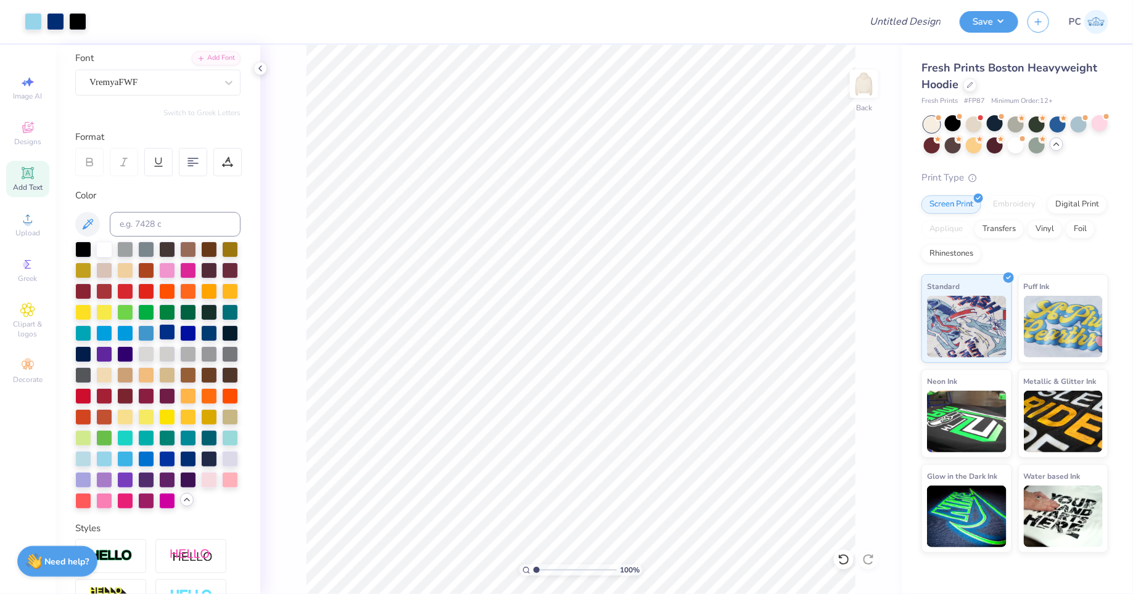
scroll to position [0, 0]
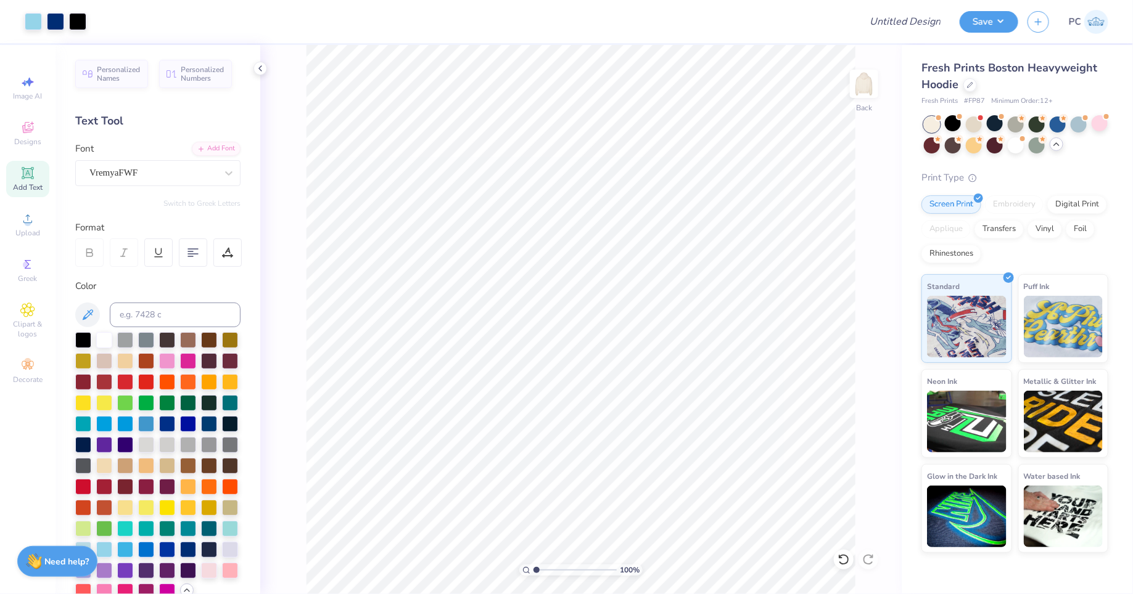
click at [144, 186] on div "Personalized Names Personalized Numbers Text Tool Add Font Font VremyaFWF Switc…" at bounding box center [157, 319] width 205 height 549
click at [141, 180] on div at bounding box center [152, 173] width 127 height 17
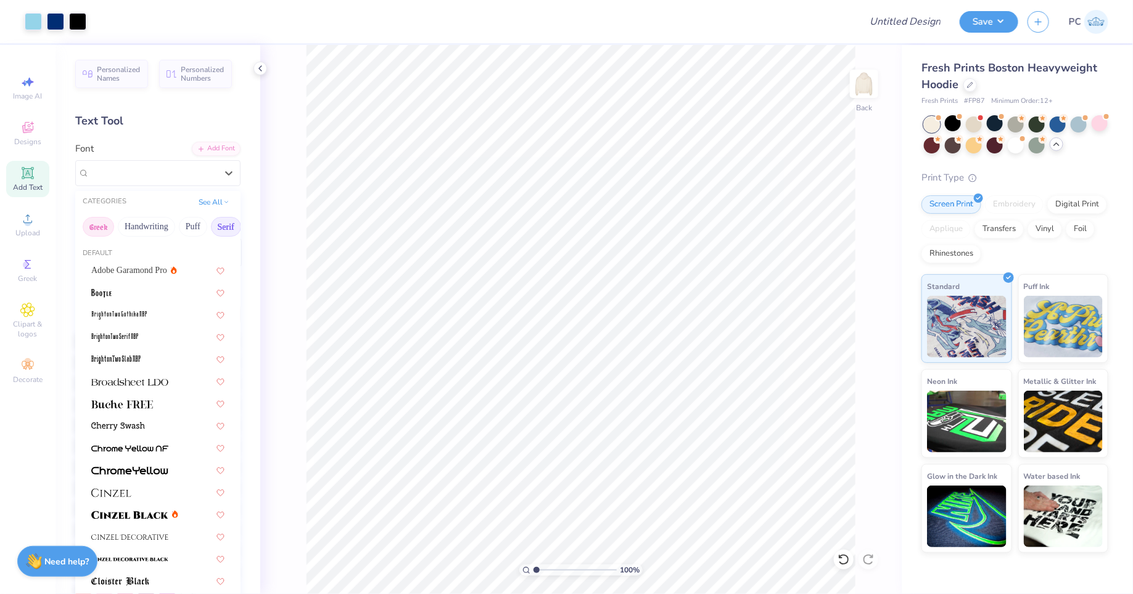
click at [88, 233] on button "Greek" at bounding box center [98, 227] width 31 height 20
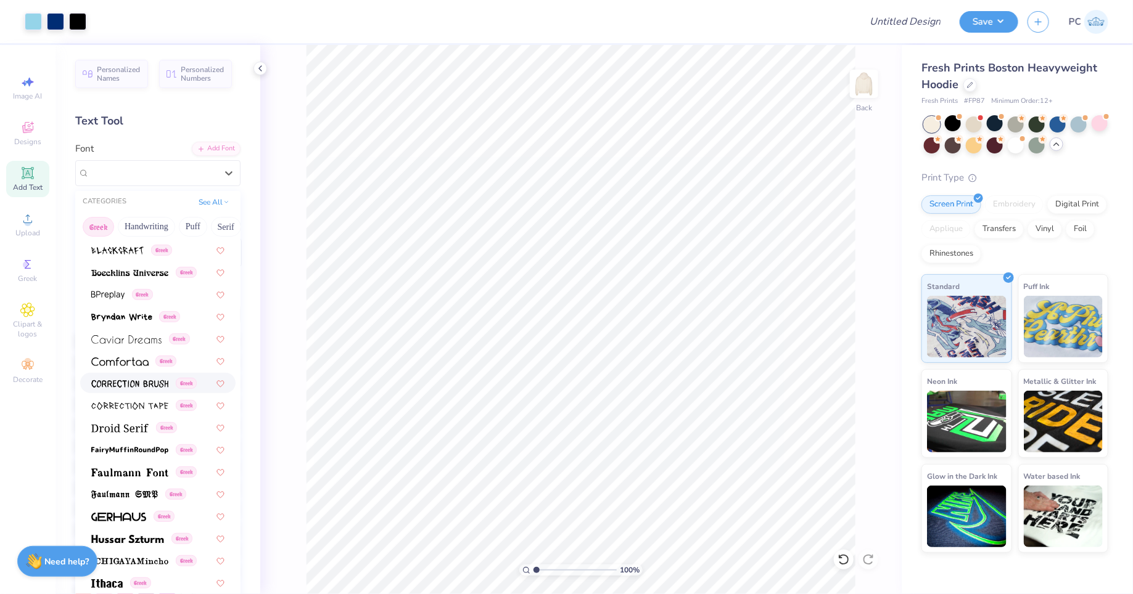
scroll to position [199, 0]
click at [151, 343] on span at bounding box center [126, 338] width 70 height 13
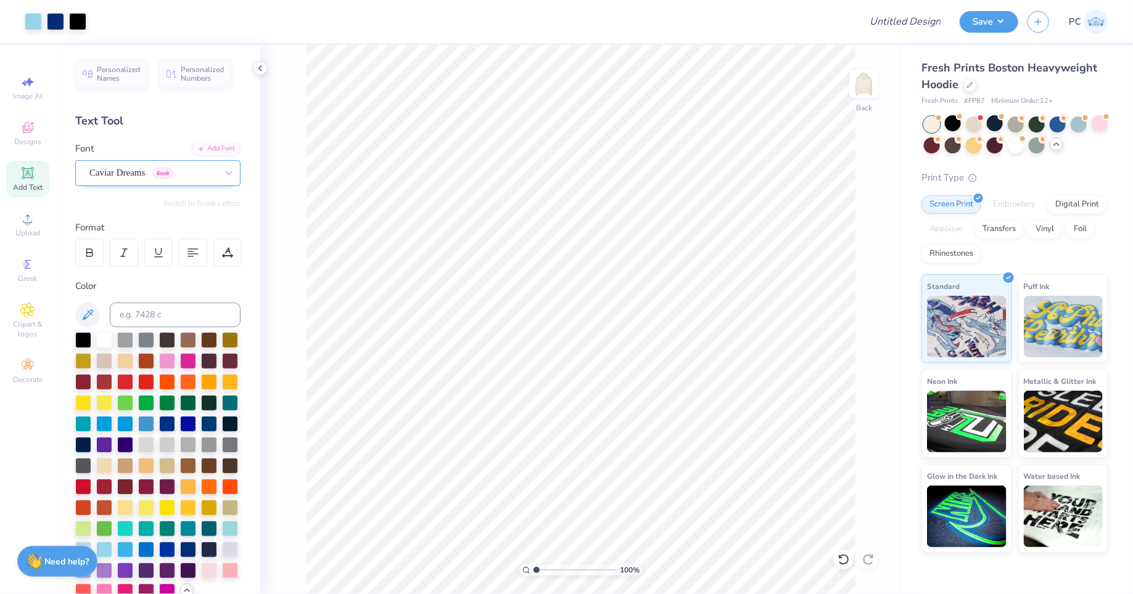
click at [163, 165] on div "Caviar Dreams Greek" at bounding box center [152, 172] width 129 height 19
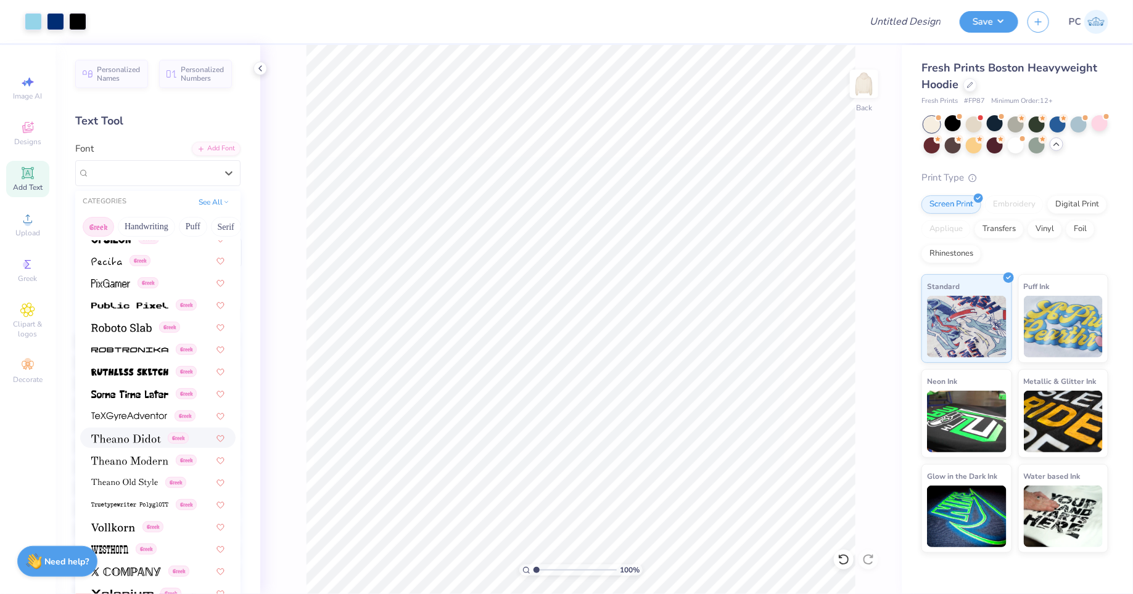
scroll to position [738, 0]
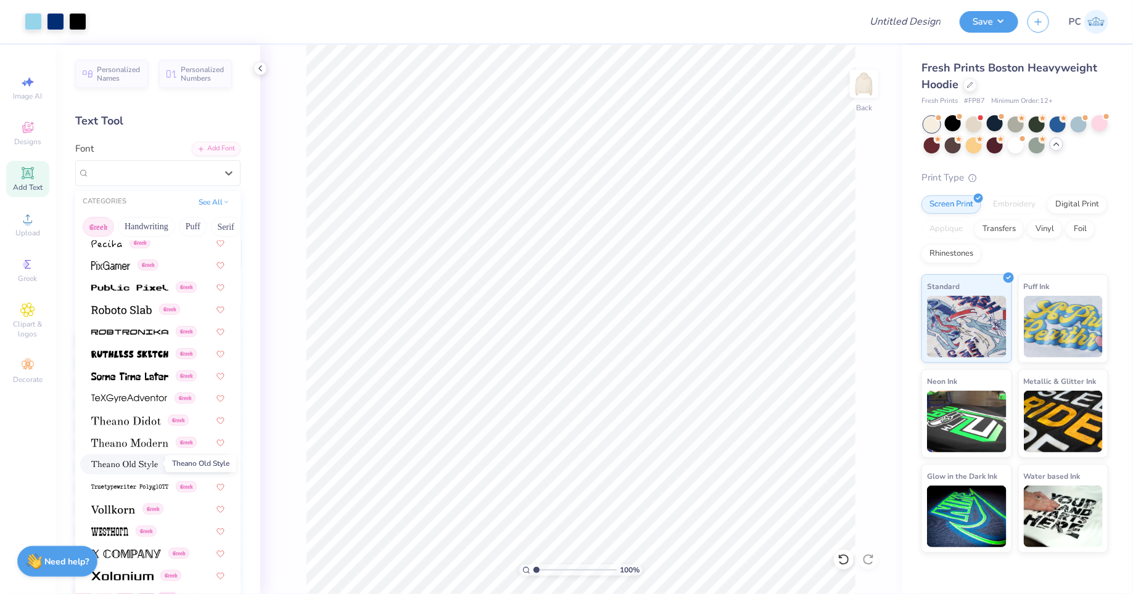
click at [139, 466] on img at bounding box center [124, 465] width 67 height 9
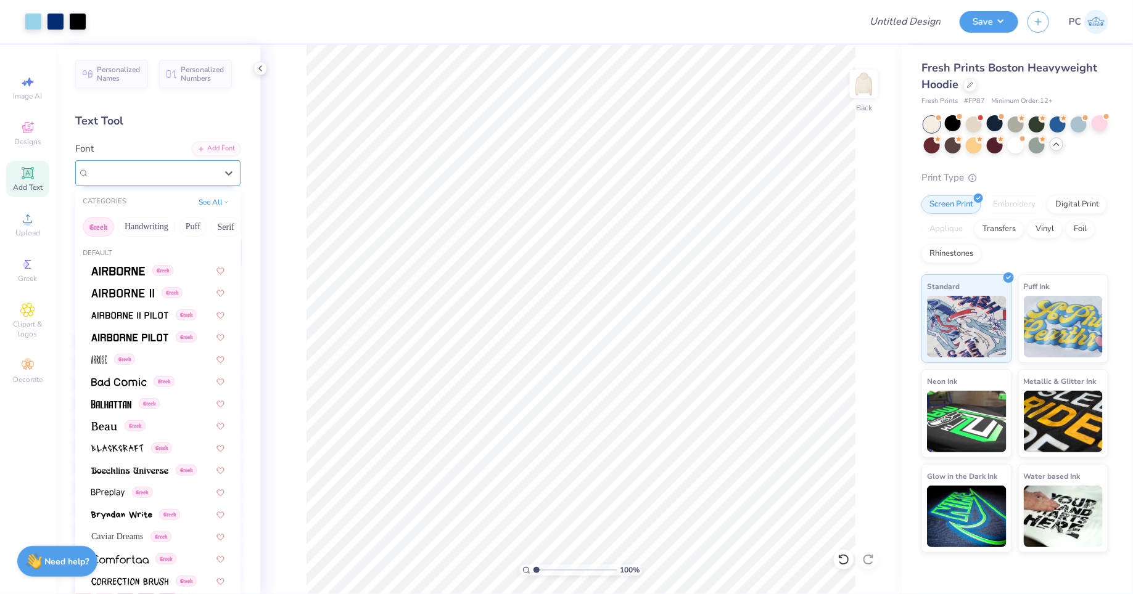
click at [147, 165] on div "Theano Old Style Greek" at bounding box center [152, 172] width 129 height 19
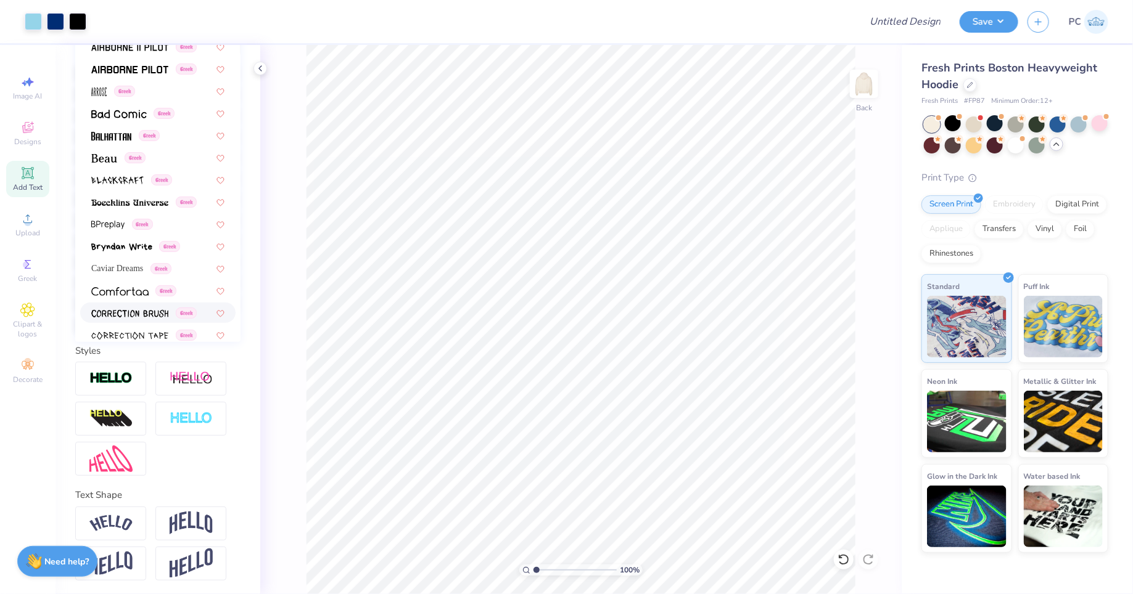
scroll to position [0, 0]
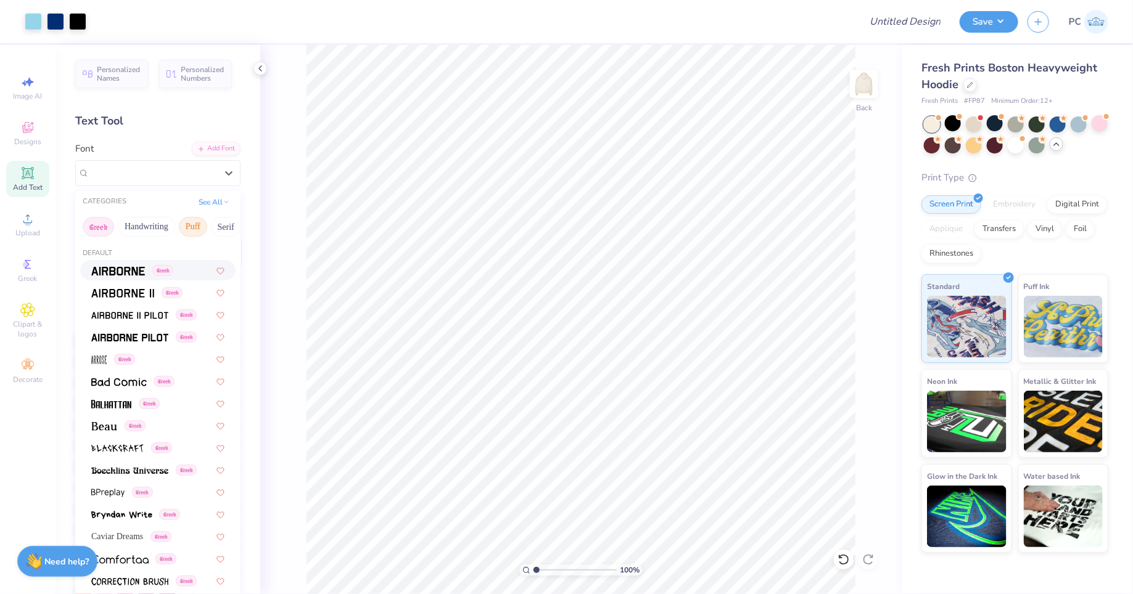
click at [187, 225] on button "Puff" at bounding box center [193, 227] width 28 height 20
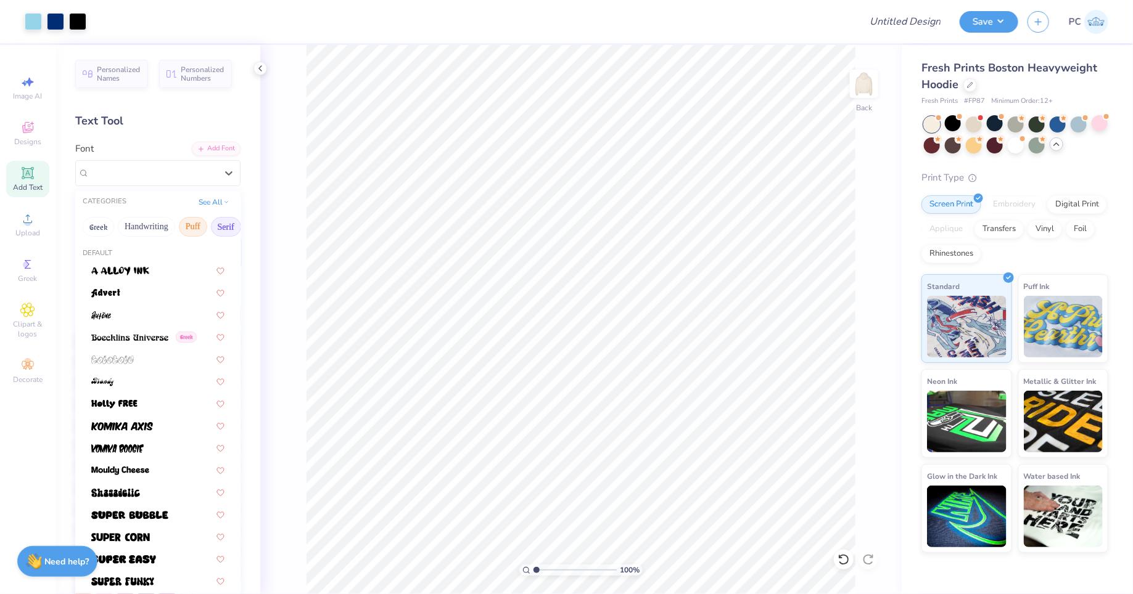
click at [222, 226] on button "Serif" at bounding box center [226, 227] width 30 height 20
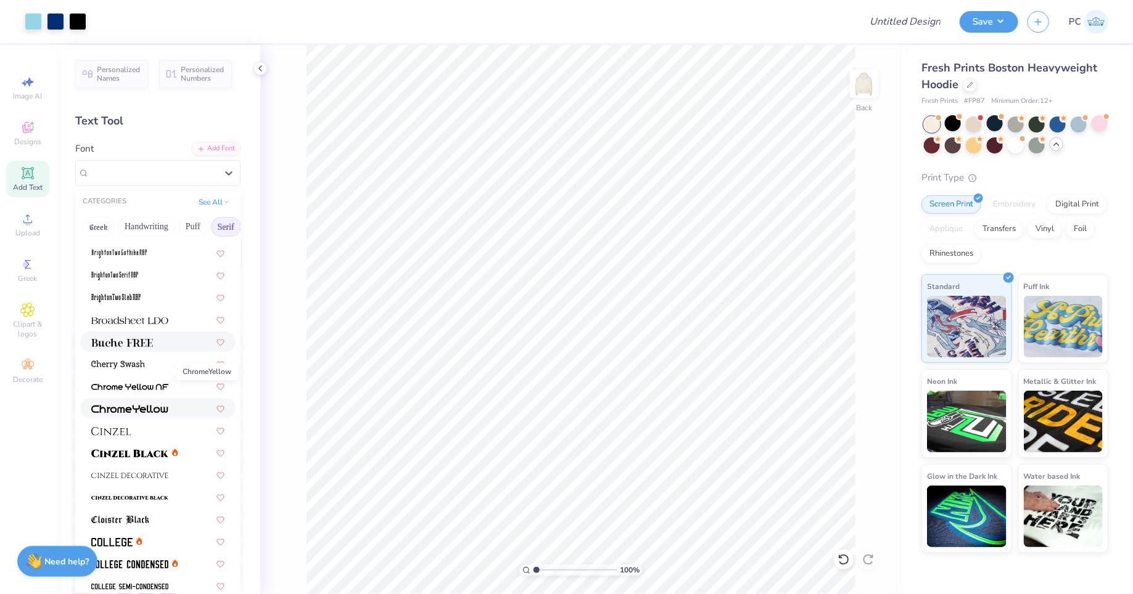
scroll to position [112, 0]
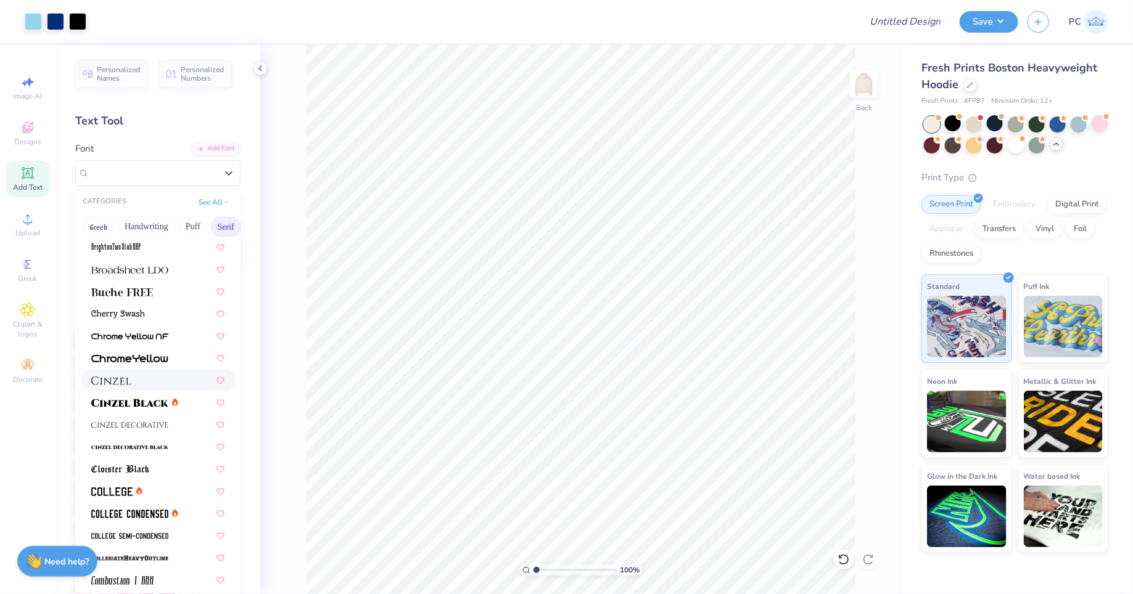
click at [141, 371] on div at bounding box center [157, 380] width 155 height 20
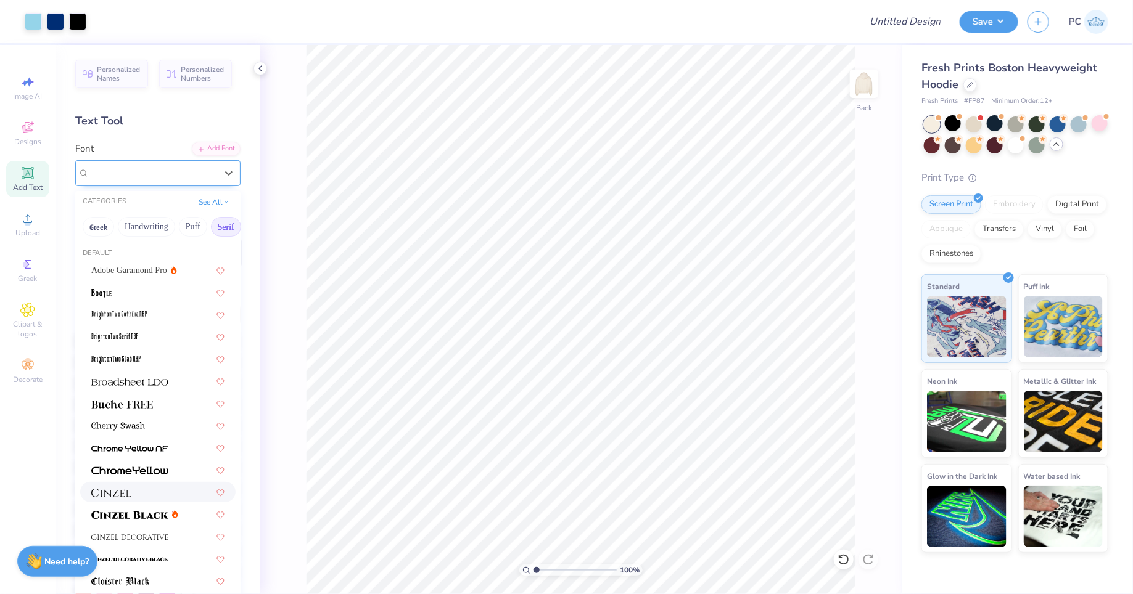
click at [157, 170] on div at bounding box center [152, 172] width 129 height 19
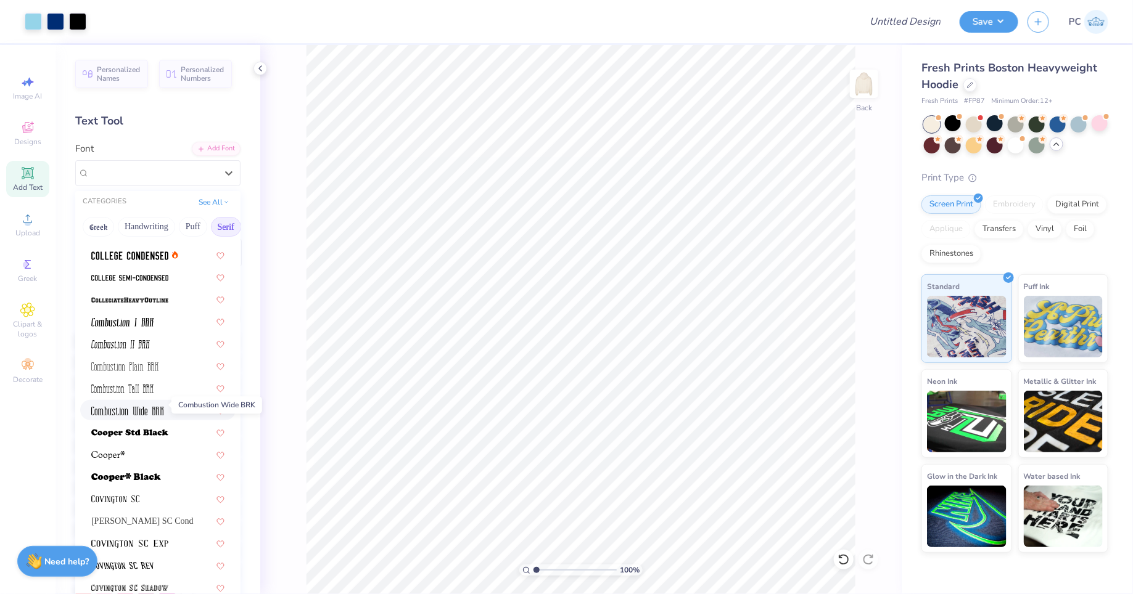
scroll to position [375, 0]
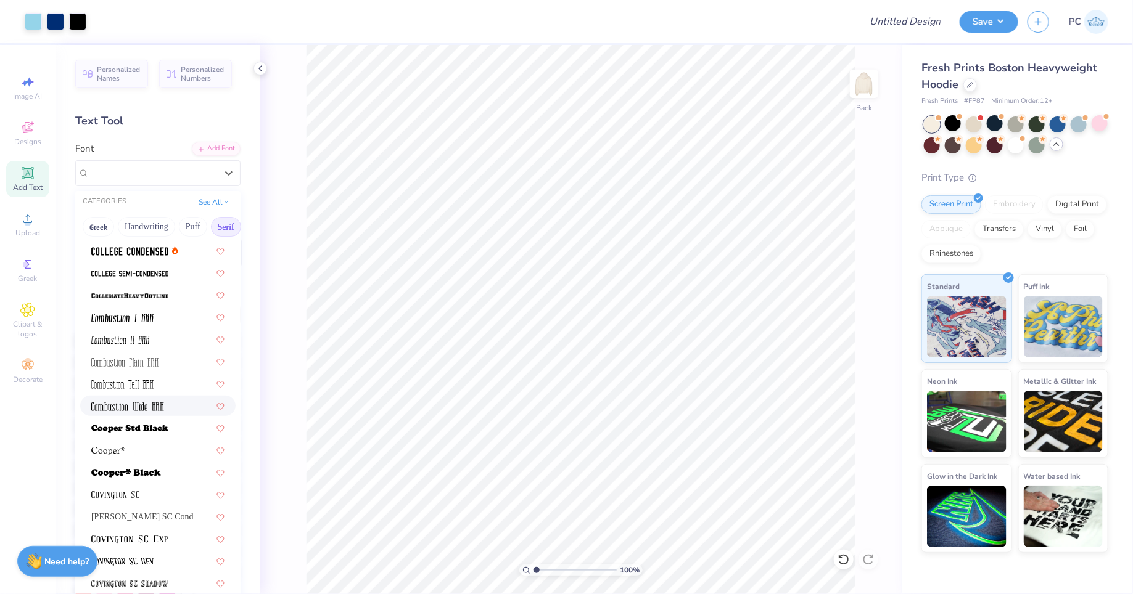
click at [150, 408] on img at bounding box center [127, 407] width 73 height 9
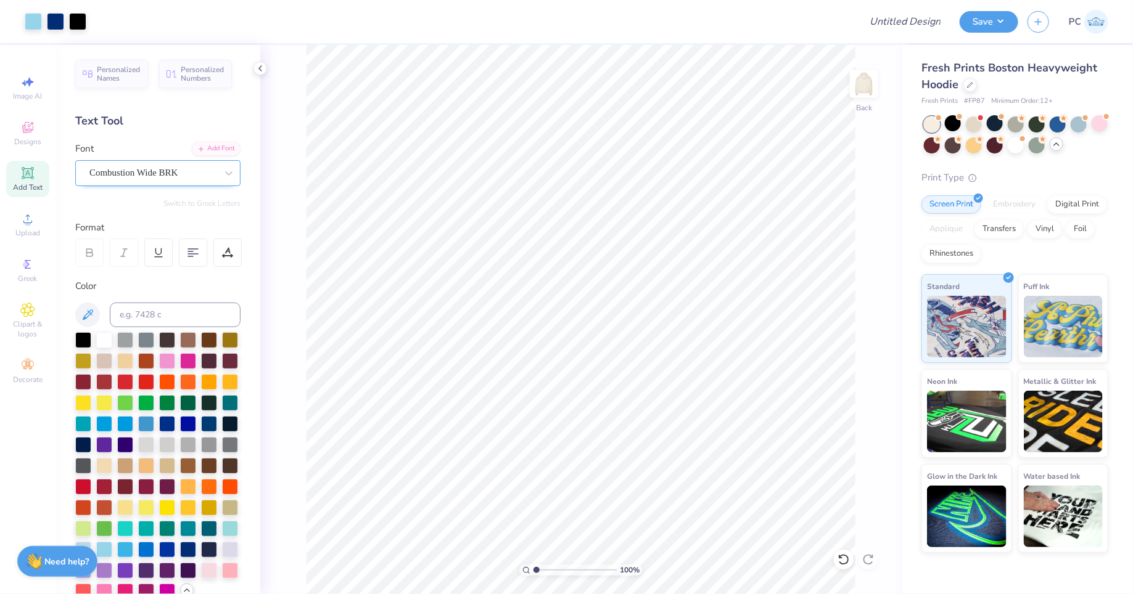
click at [111, 171] on div "Combustion Wide BRK" at bounding box center [152, 172] width 129 height 19
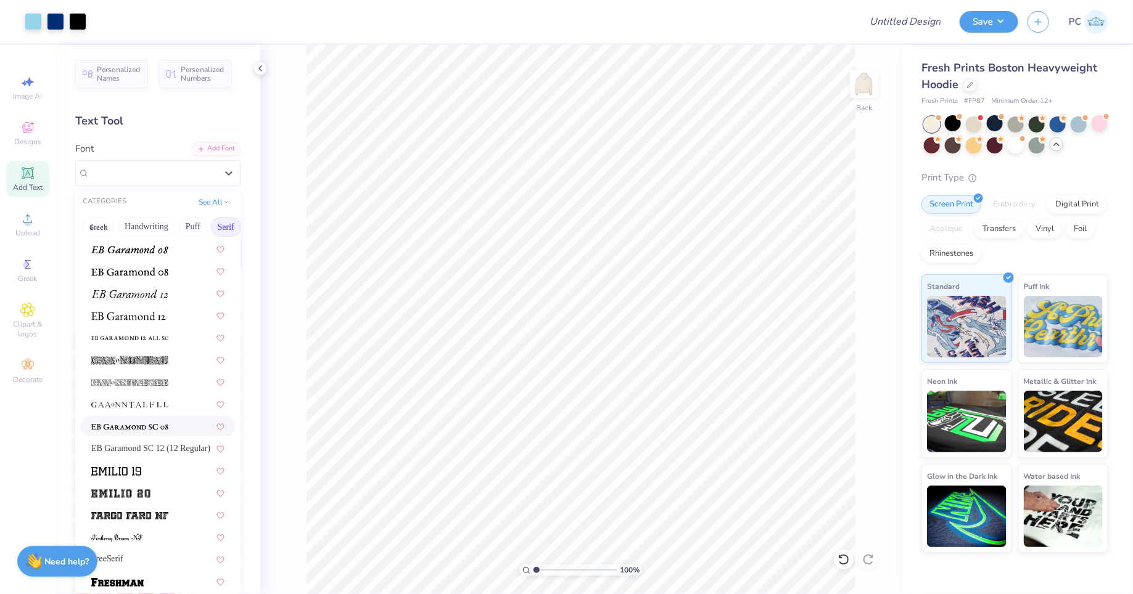
scroll to position [763, 0]
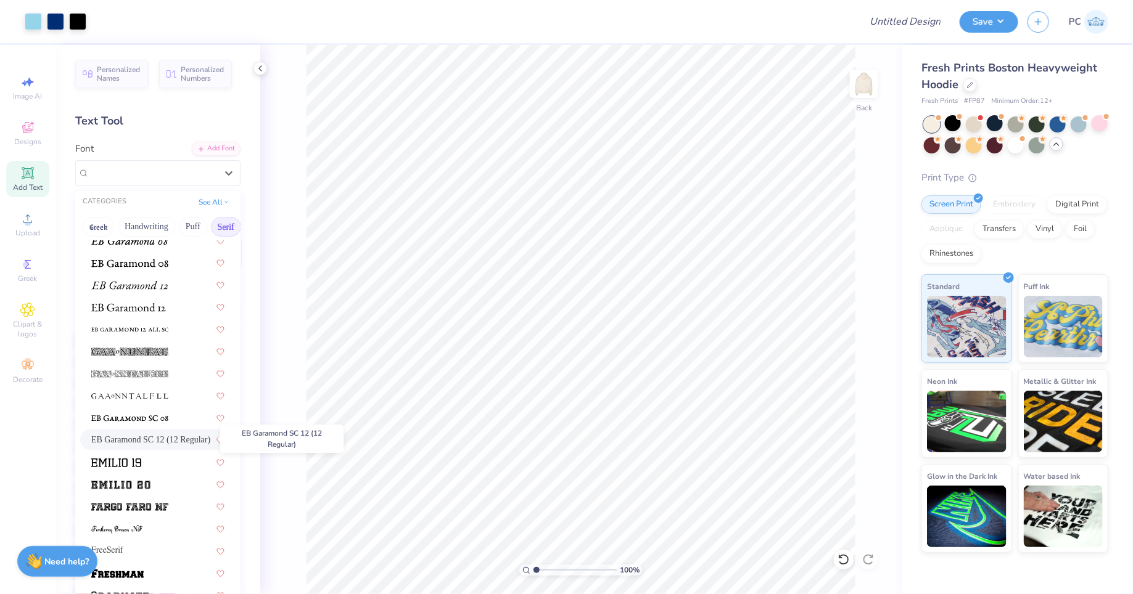
click at [165, 440] on span "EB Garamond SC 12 (12 Regular)" at bounding box center [150, 439] width 119 height 13
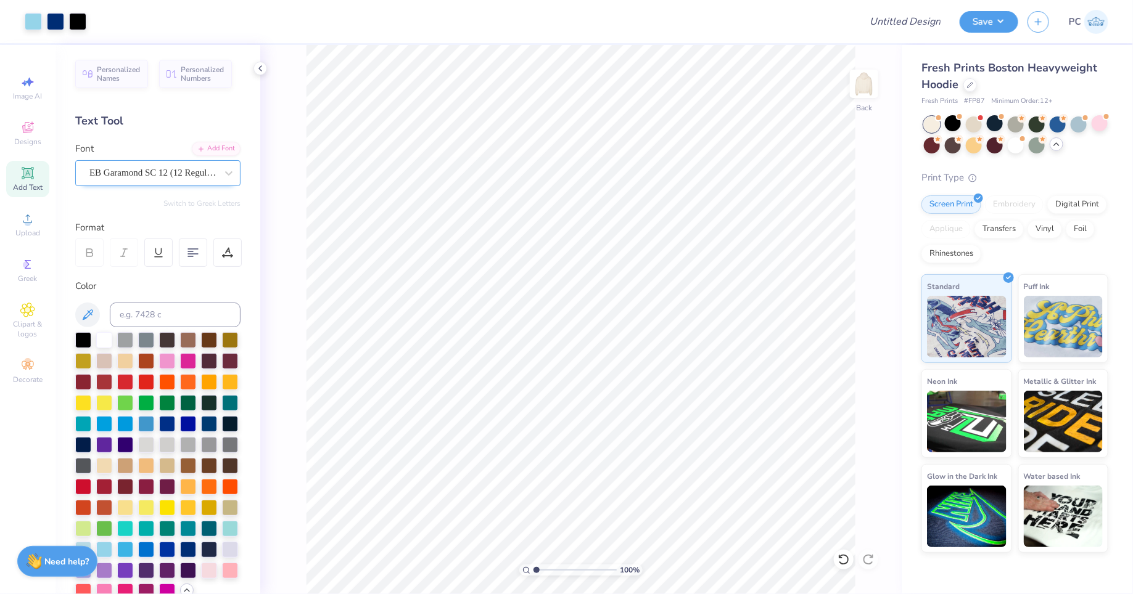
click at [125, 171] on div "EB Garamond SC 12 (12 Regular)" at bounding box center [152, 172] width 129 height 19
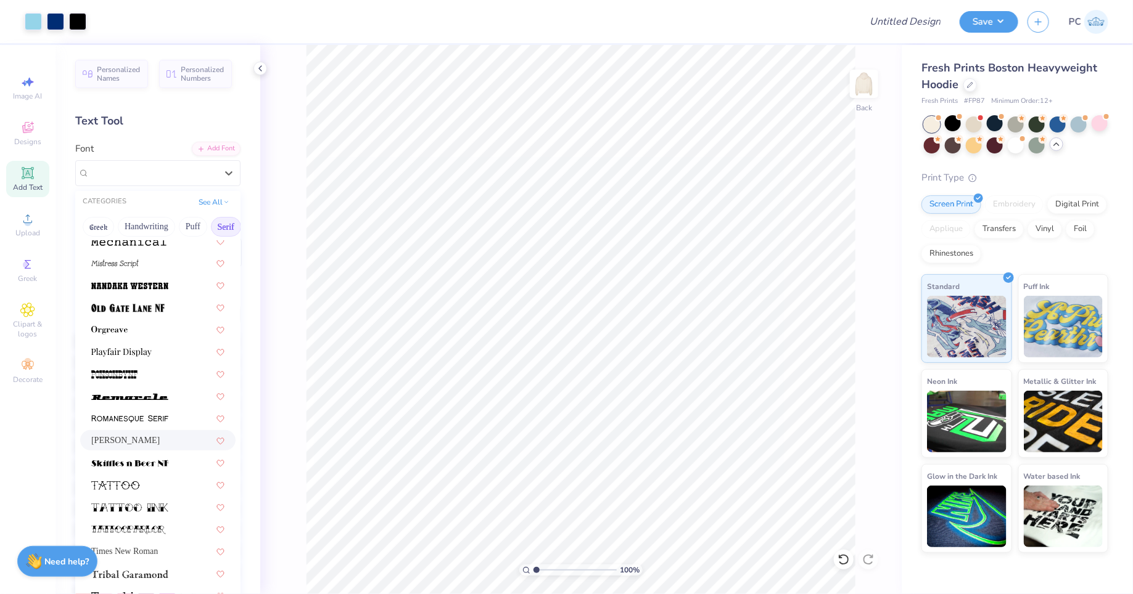
scroll to position [1296, 0]
click at [142, 448] on div "[PERSON_NAME]" at bounding box center [157, 440] width 155 height 20
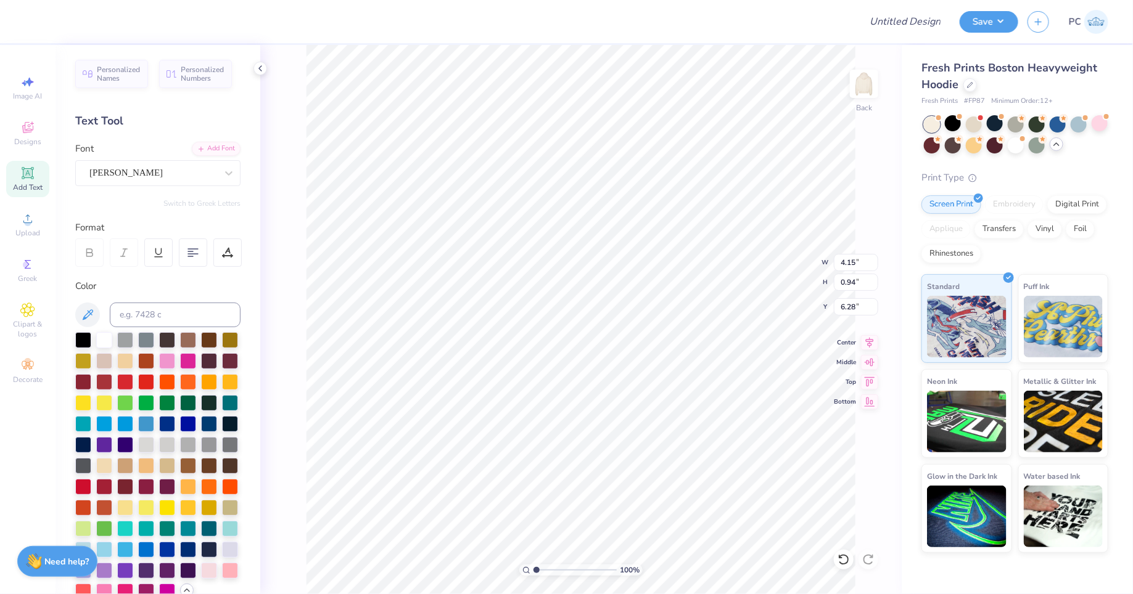
click at [297, 146] on div "100 % Back W 4.15 4.15 " H 0.94 0.94 " Y 6.28 6.28 " Center Middle Top Bottom" at bounding box center [580, 319] width 641 height 549
click at [36, 22] on div at bounding box center [33, 20] width 17 height 17
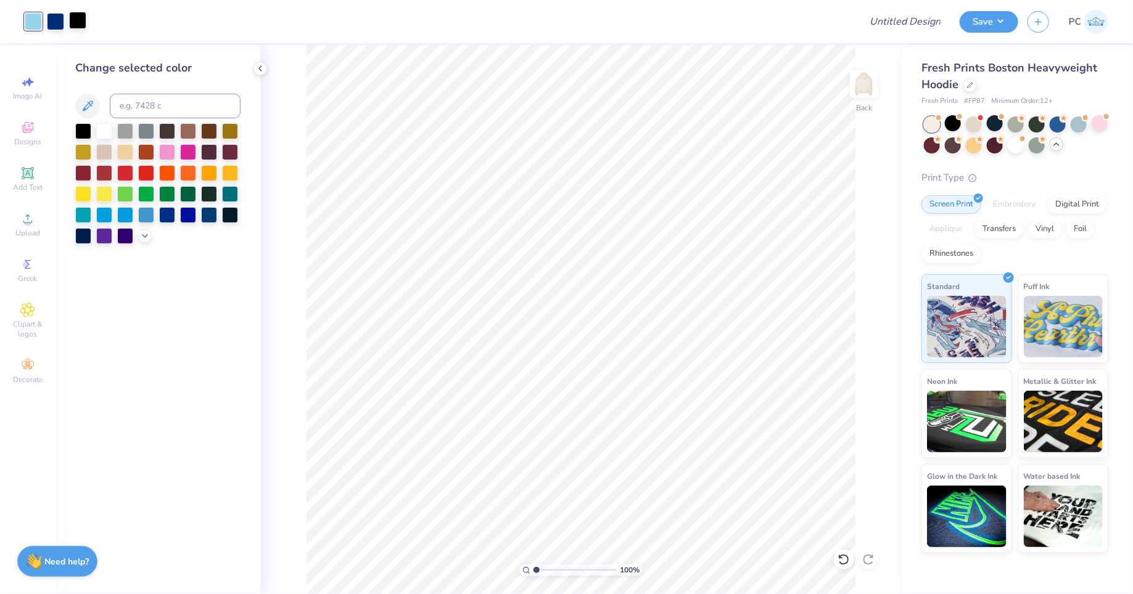
click at [83, 25] on div at bounding box center [77, 20] width 17 height 17
click at [88, 19] on div "Art colors Design Title Save PC" at bounding box center [566, 21] width 1133 height 43
click at [142, 231] on icon at bounding box center [145, 235] width 10 height 10
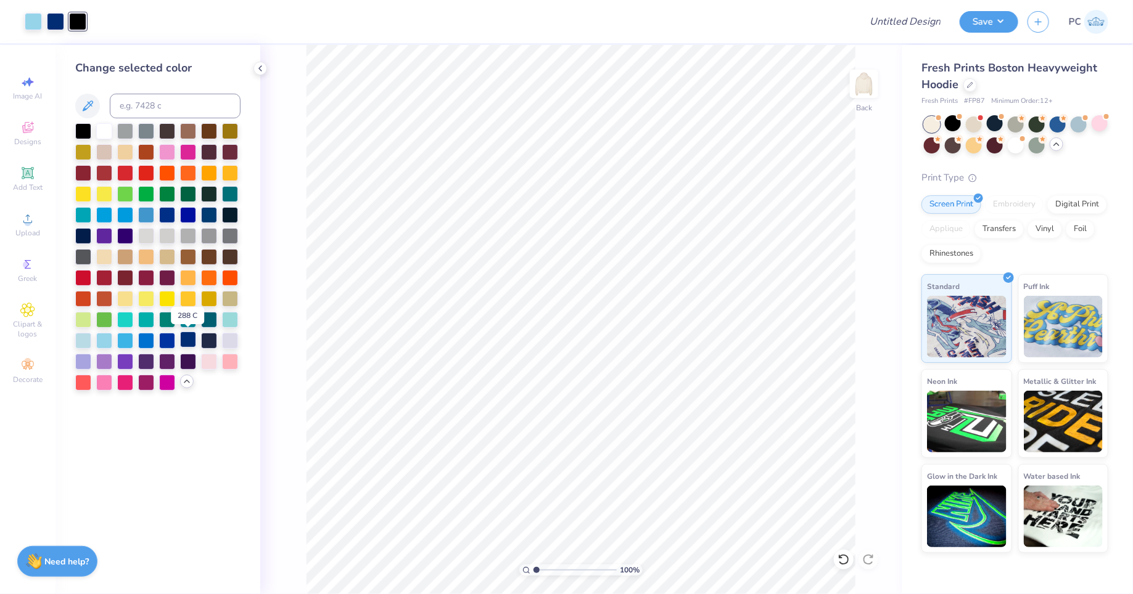
click at [184, 340] on div at bounding box center [188, 340] width 16 height 16
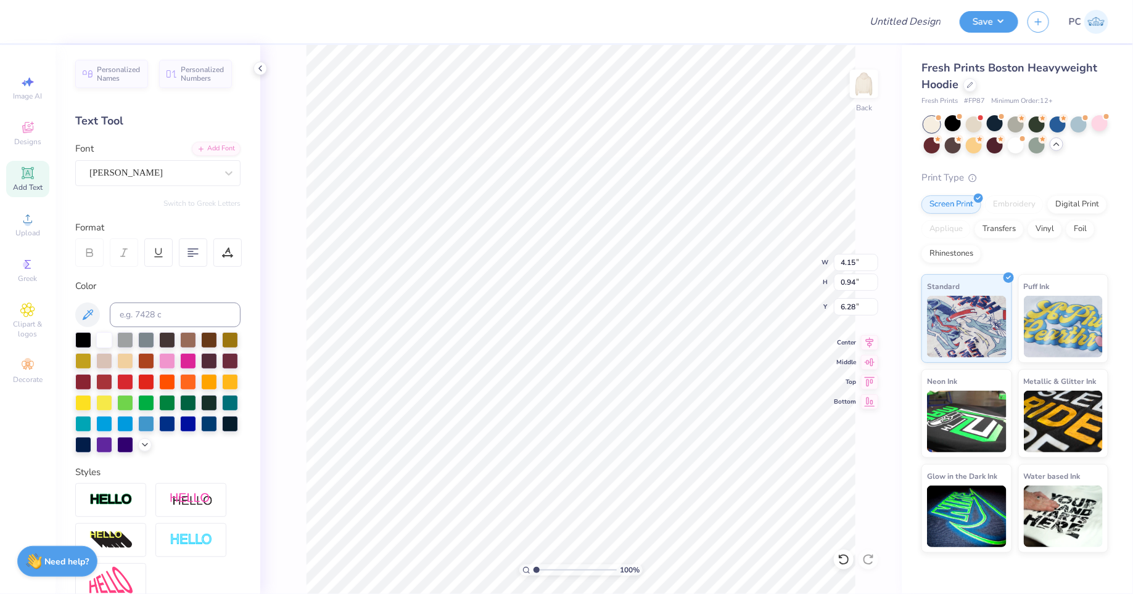
type input "2.85"
type input "0.64"
type input "6.58"
type input "6.11"
click at [872, 342] on icon at bounding box center [869, 341] width 17 height 15
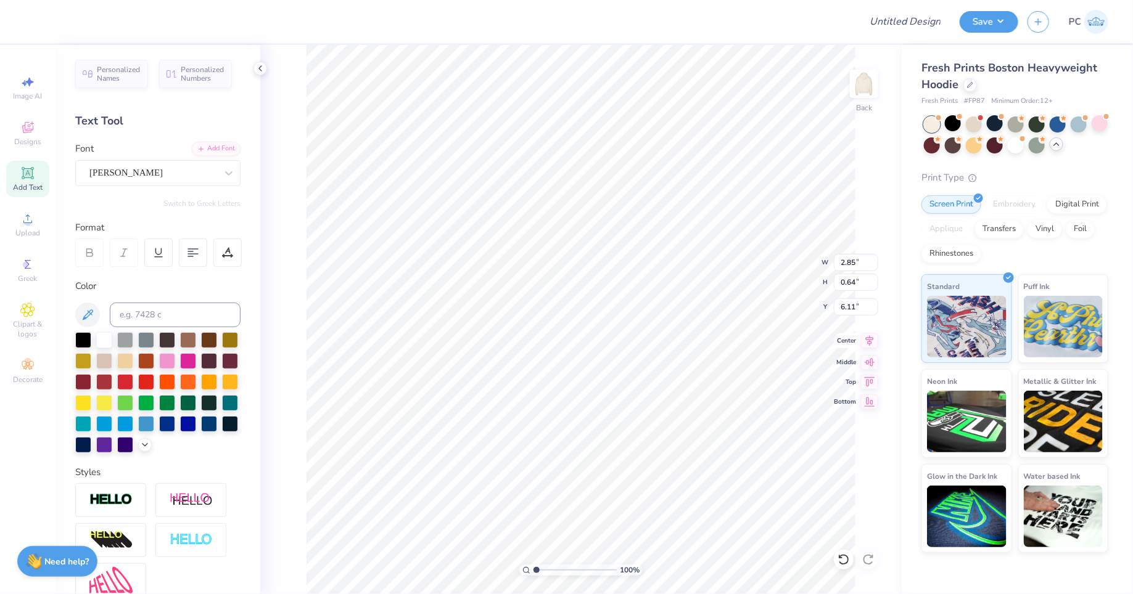
type input "5.81"
click at [869, 342] on icon at bounding box center [869, 341] width 17 height 15
type input "5.80"
click at [141, 443] on icon at bounding box center [145, 444] width 10 height 10
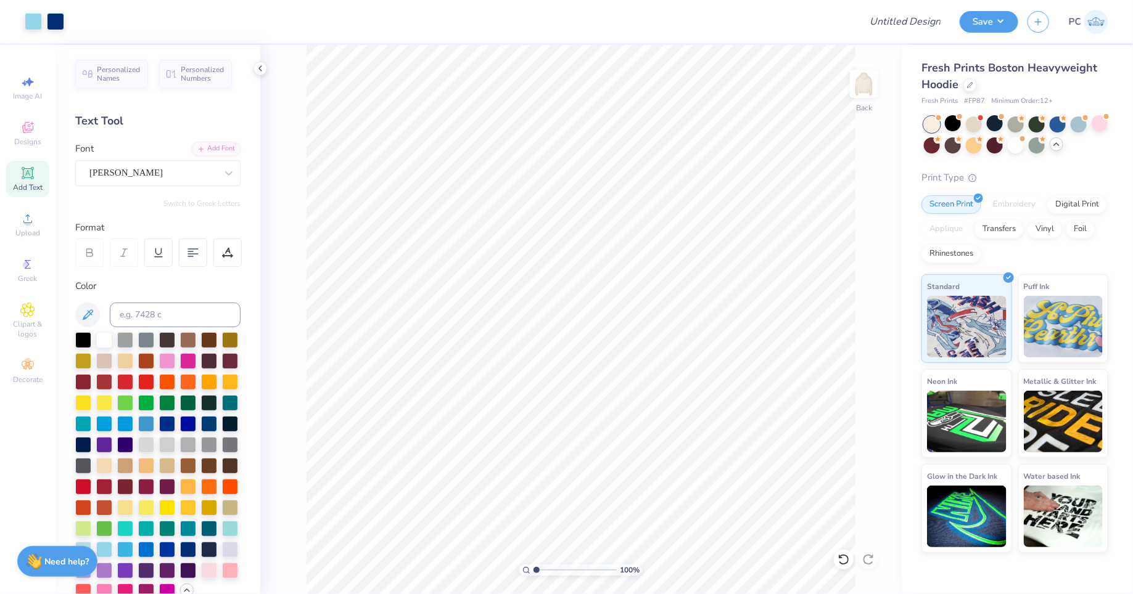
scroll to position [65, 0]
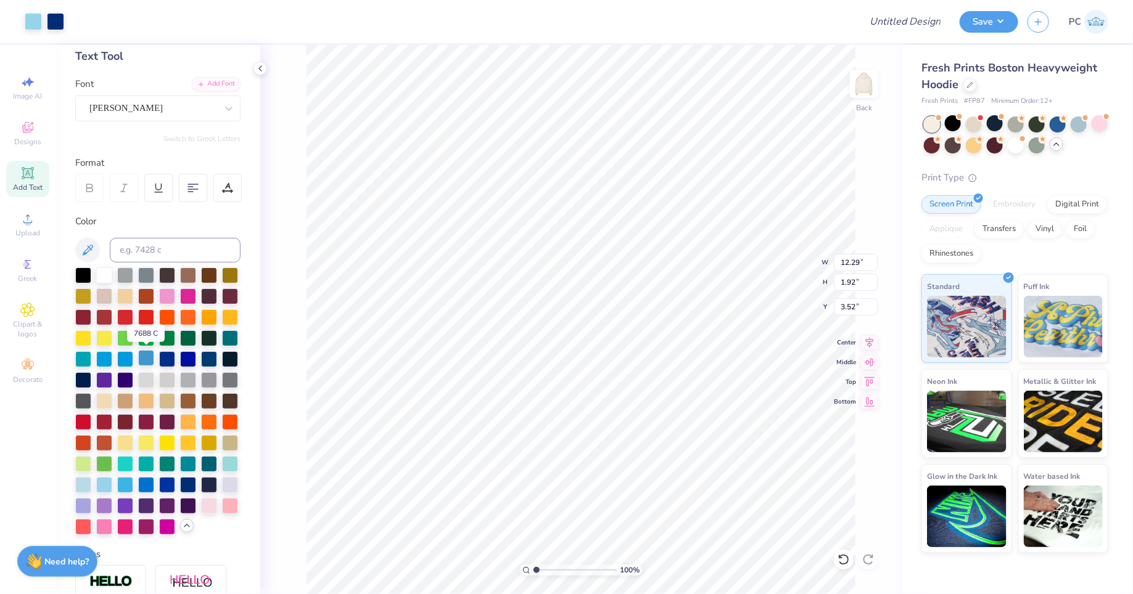
click at [148, 359] on div at bounding box center [146, 358] width 16 height 16
click at [35, 23] on div at bounding box center [33, 20] width 17 height 17
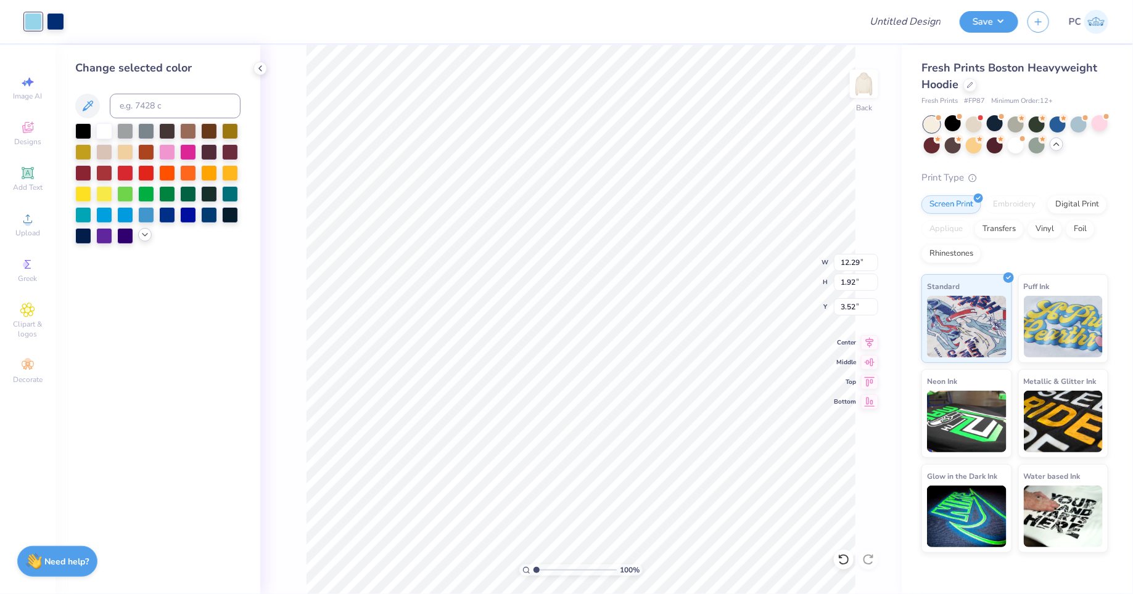
click at [141, 235] on icon at bounding box center [145, 235] width 10 height 10
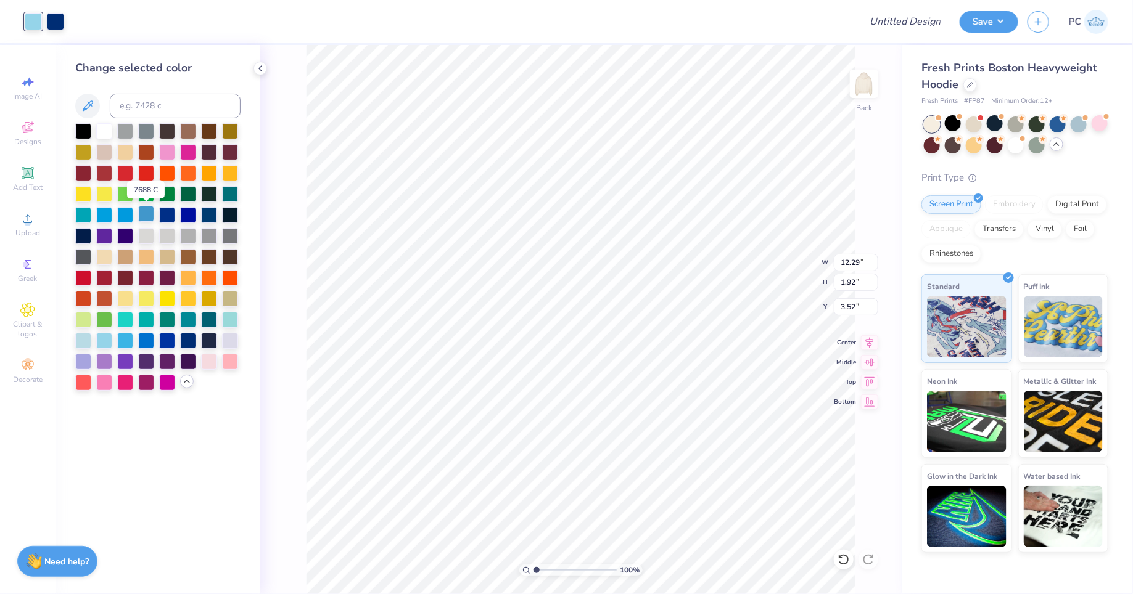
click at [148, 212] on div at bounding box center [146, 214] width 16 height 16
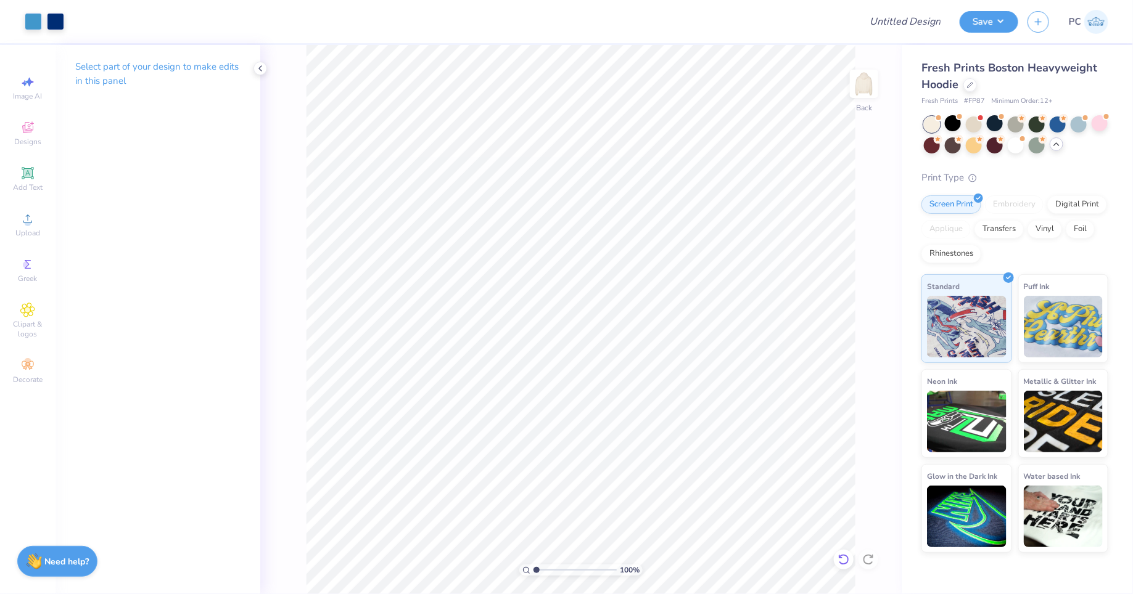
click at [848, 561] on icon at bounding box center [843, 559] width 10 height 11
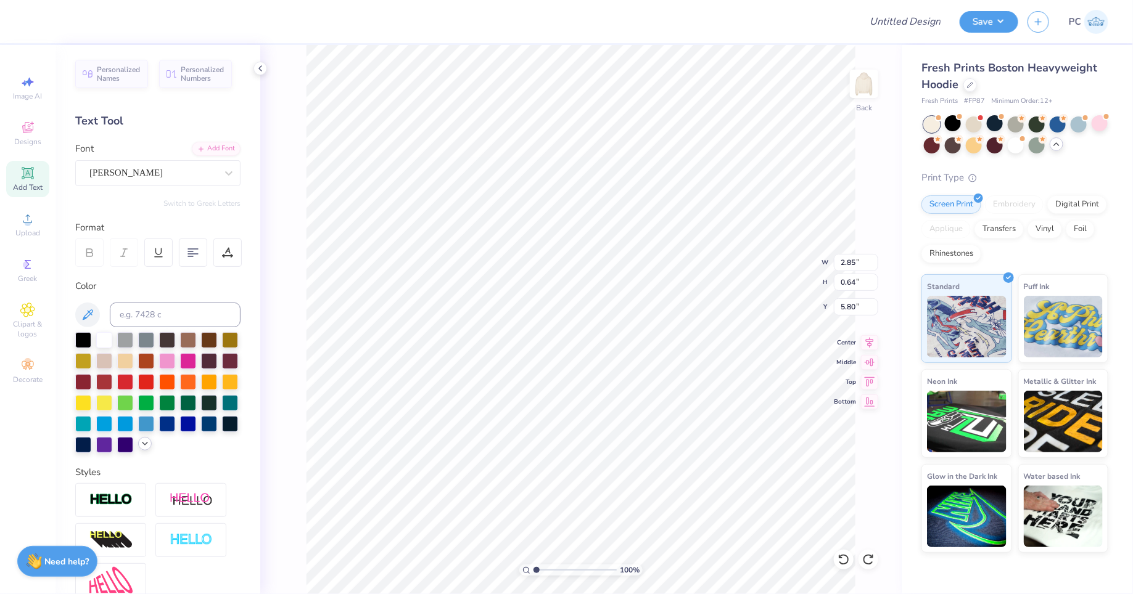
click at [149, 443] on icon at bounding box center [145, 444] width 10 height 10
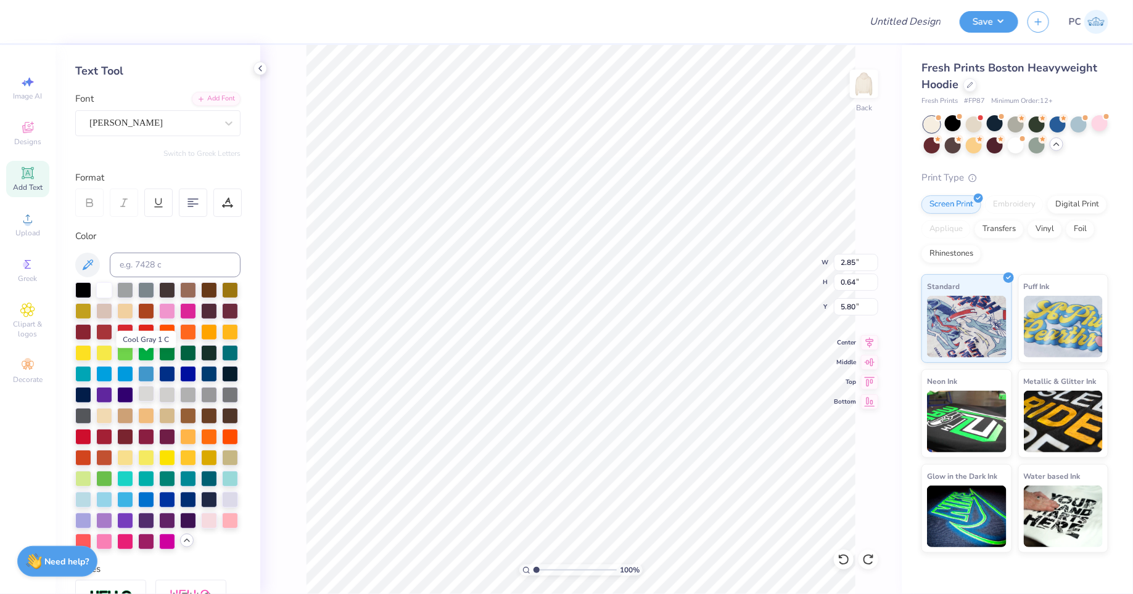
scroll to position [80, 0]
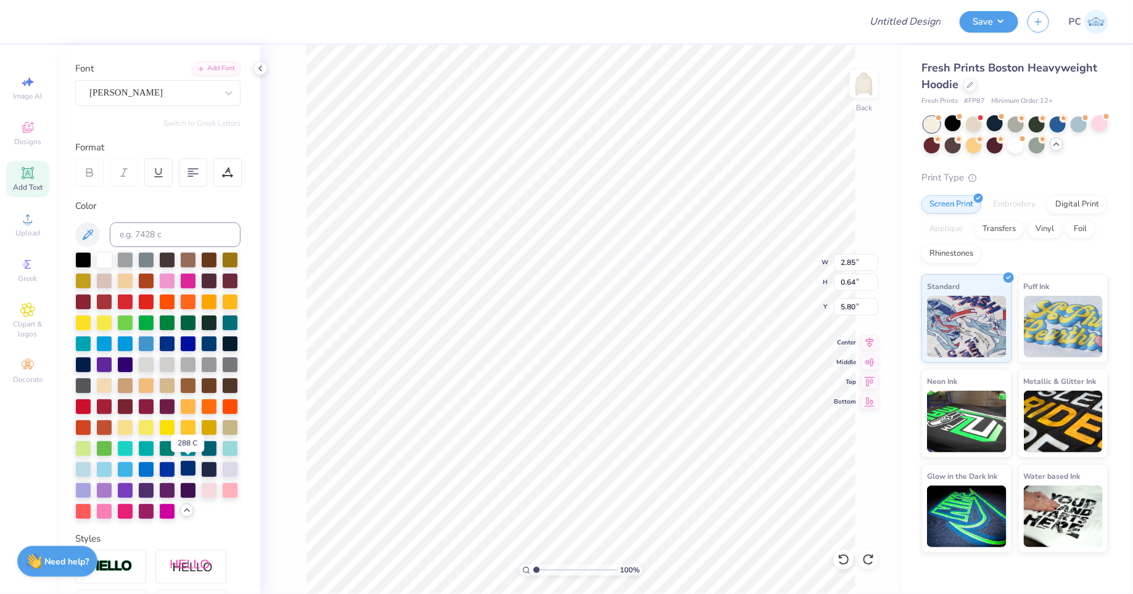
click at [186, 464] on div at bounding box center [188, 469] width 16 height 16
click at [976, 121] on div at bounding box center [974, 123] width 16 height 16
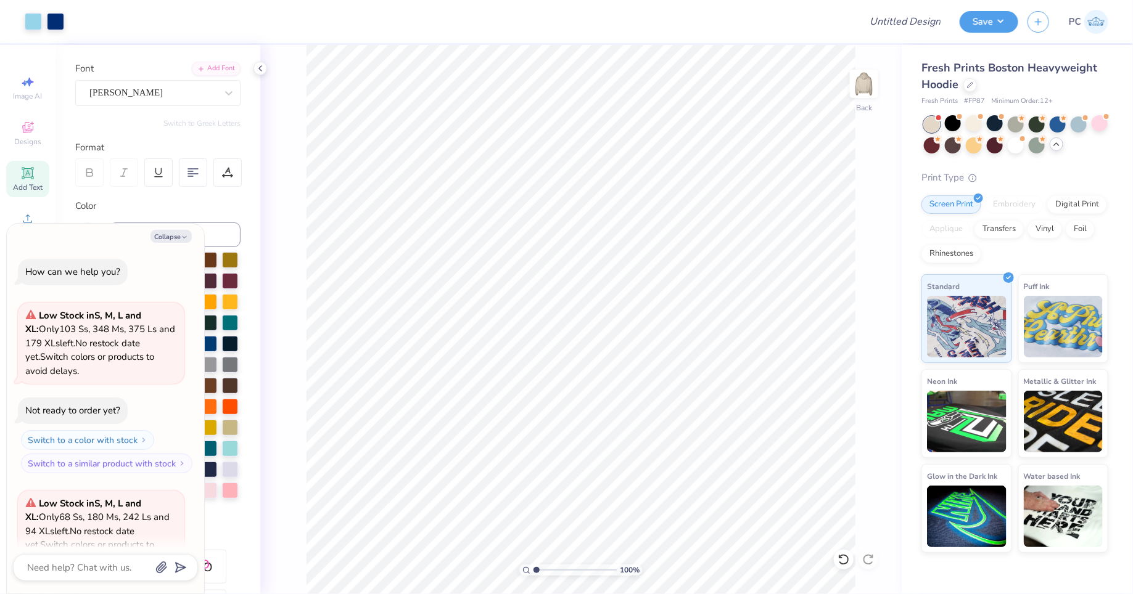
scroll to position [1251, 0]
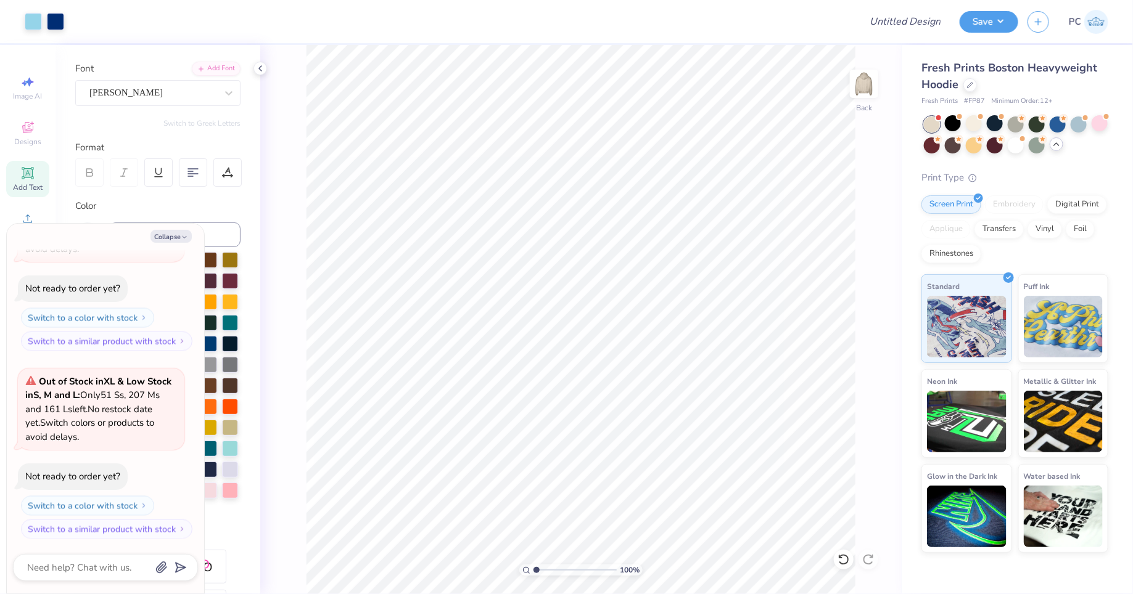
click at [1025, 144] on div at bounding box center [1016, 135] width 184 height 37
click at [1016, 144] on div at bounding box center [1016, 144] width 16 height 16
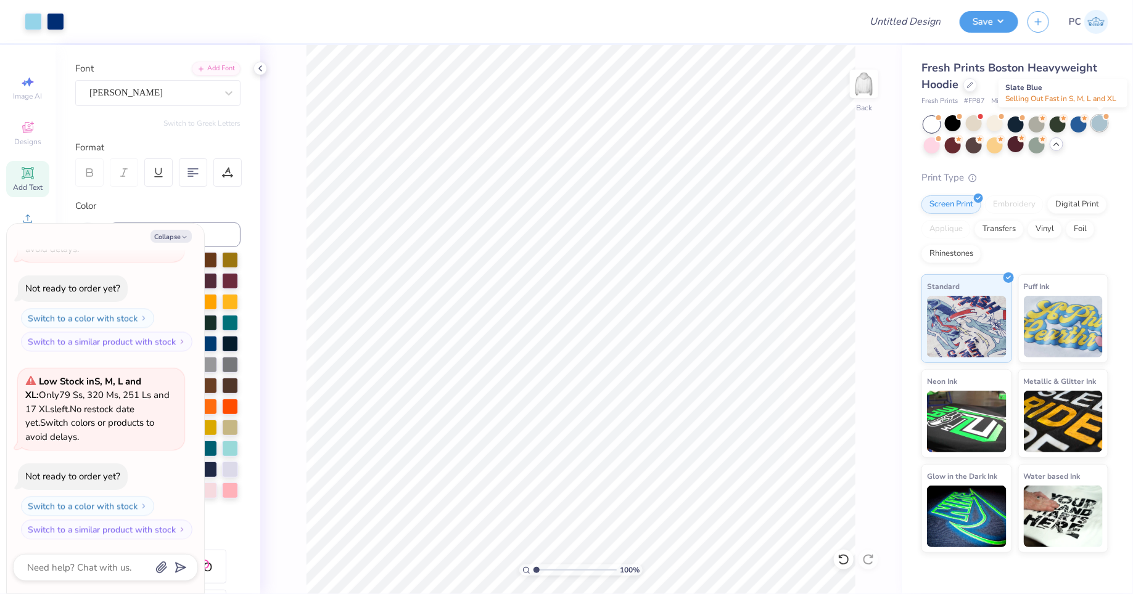
click at [1100, 125] on div at bounding box center [1099, 123] width 16 height 16
click at [996, 121] on div at bounding box center [995, 123] width 16 height 16
type textarea "x"
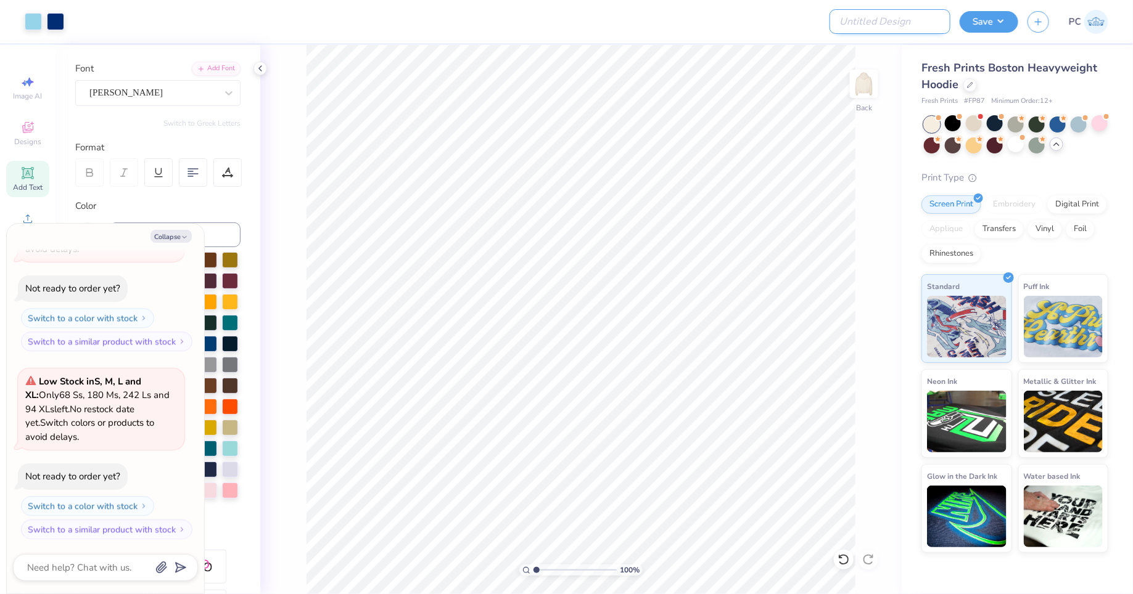
click at [890, 26] on input "Design Title" at bounding box center [889, 21] width 121 height 25
type input "Merch"
click at [989, 18] on button "Save" at bounding box center [988, 20] width 59 height 22
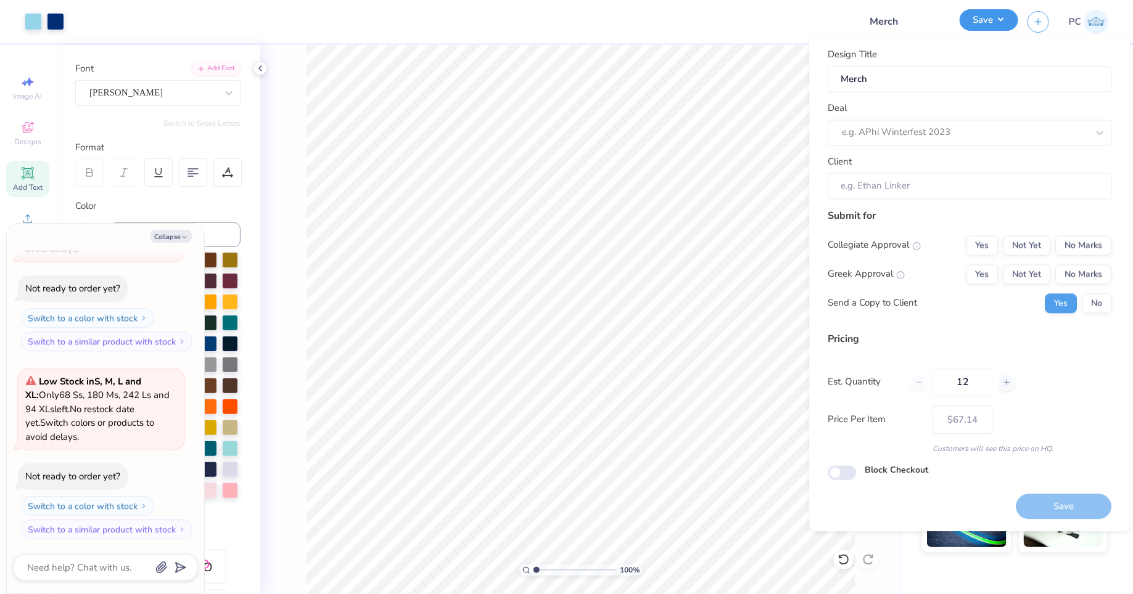
type textarea "x"
click at [910, 134] on div at bounding box center [964, 133] width 245 height 17
click at [986, 163] on div "GDC szn 2 - [PERSON_NAME]" at bounding box center [970, 165] width 274 height 20
type input "Aver"
type textarea "x"
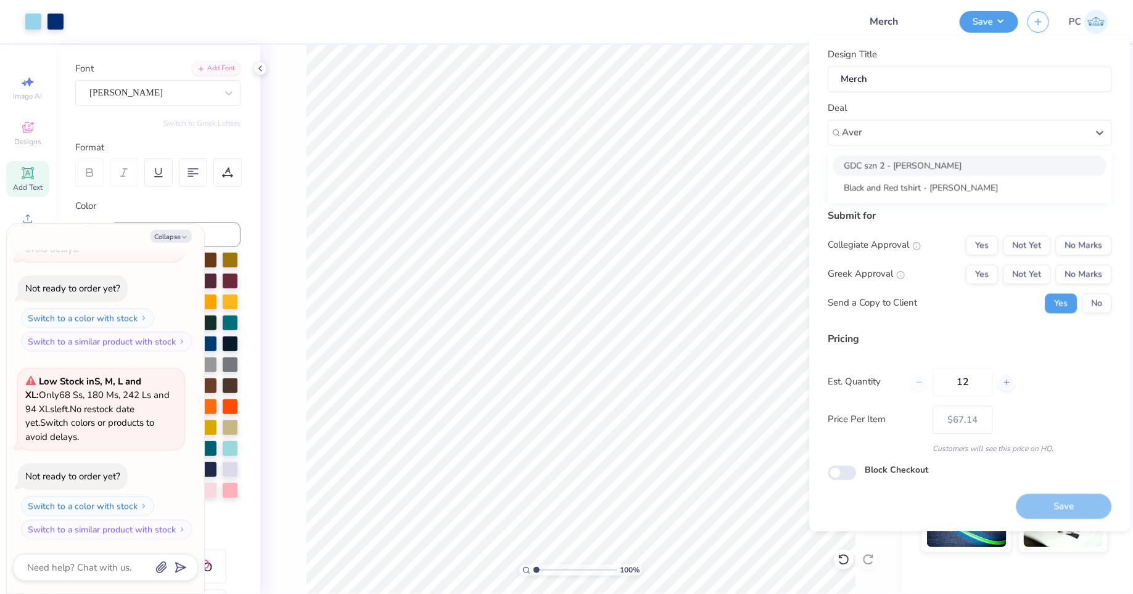
type input "[PERSON_NAME]"
click at [1070, 240] on button "No Marks" at bounding box center [1084, 246] width 56 height 20
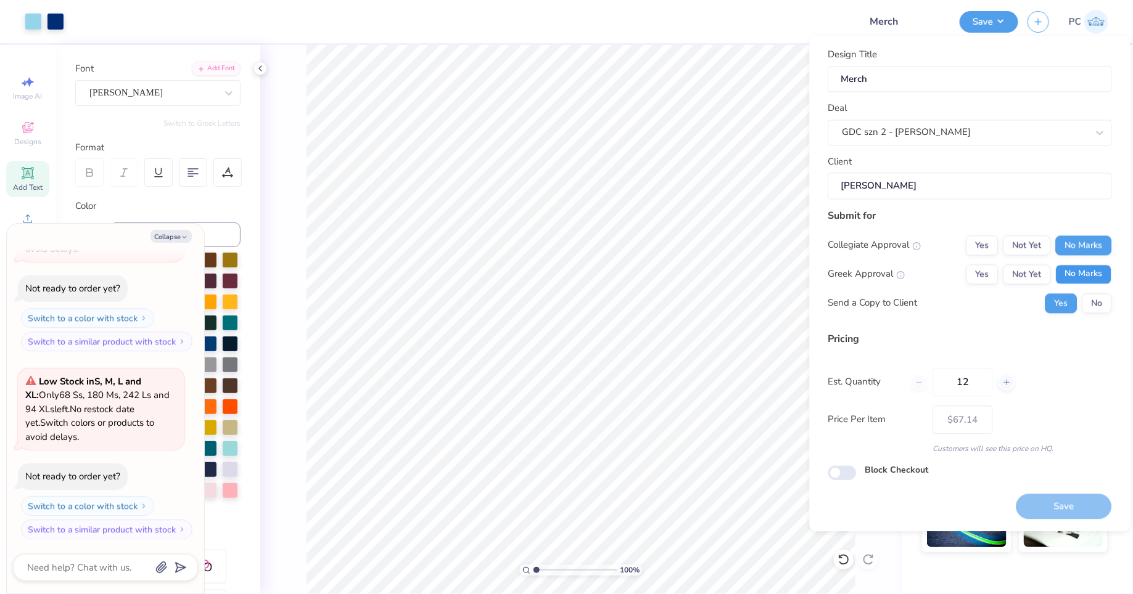
click at [1074, 270] on button "No Marks" at bounding box center [1084, 275] width 56 height 20
type input "$67.14"
click at [853, 474] on input "Block Checkout" at bounding box center [842, 473] width 28 height 15
checkbox input "true"
type textarea "x"
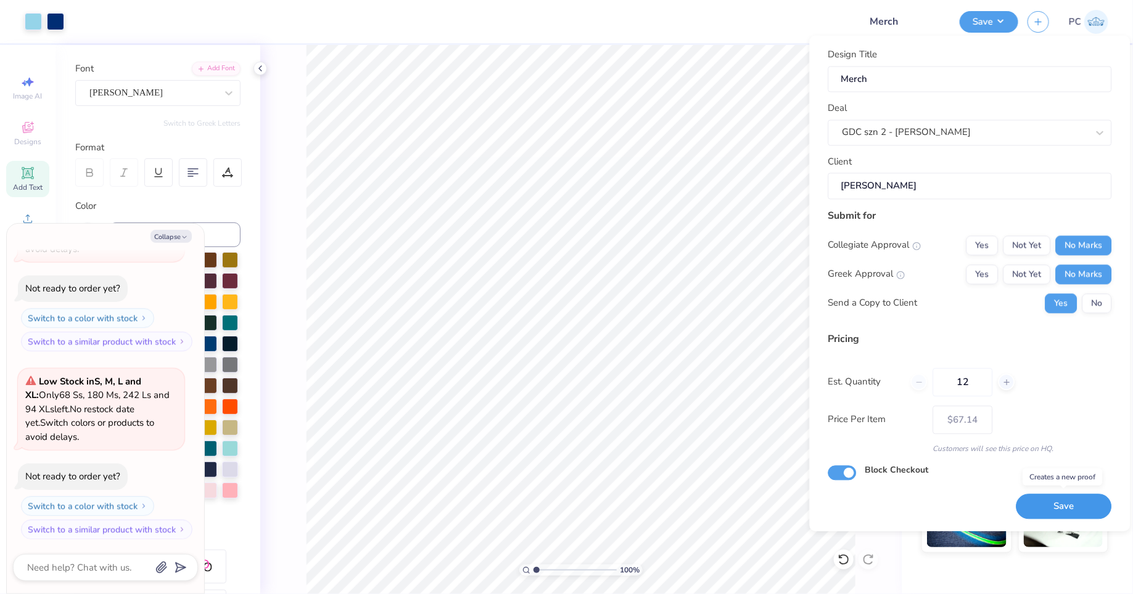
click at [1081, 504] on button "Save" at bounding box center [1064, 507] width 96 height 25
type input "$67.14"
type textarea "x"
type input "– –"
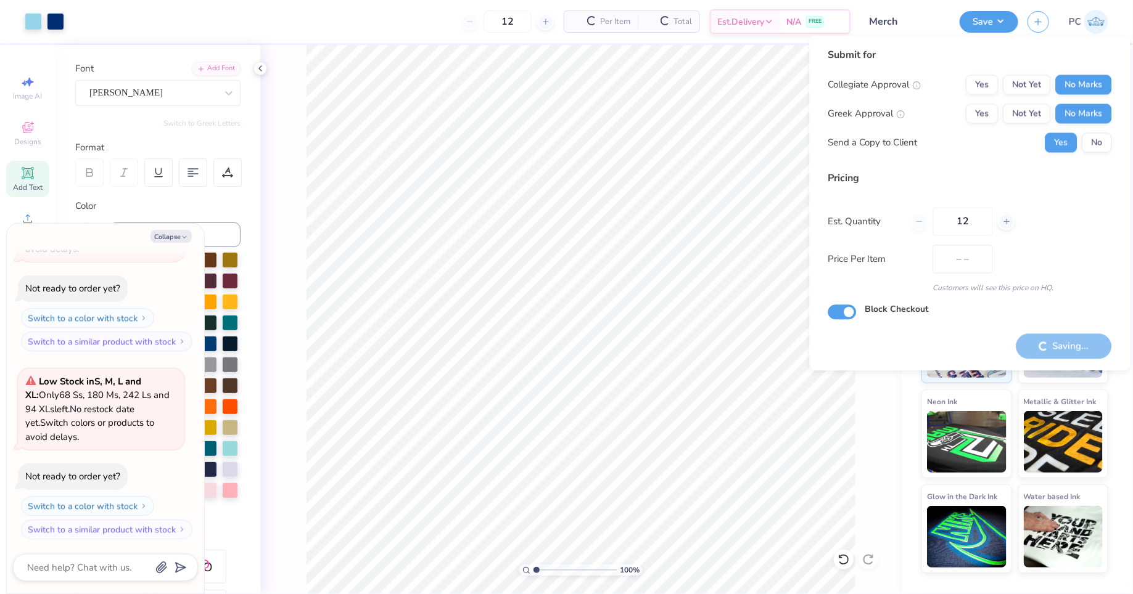
type textarea "x"
type input "$67.14"
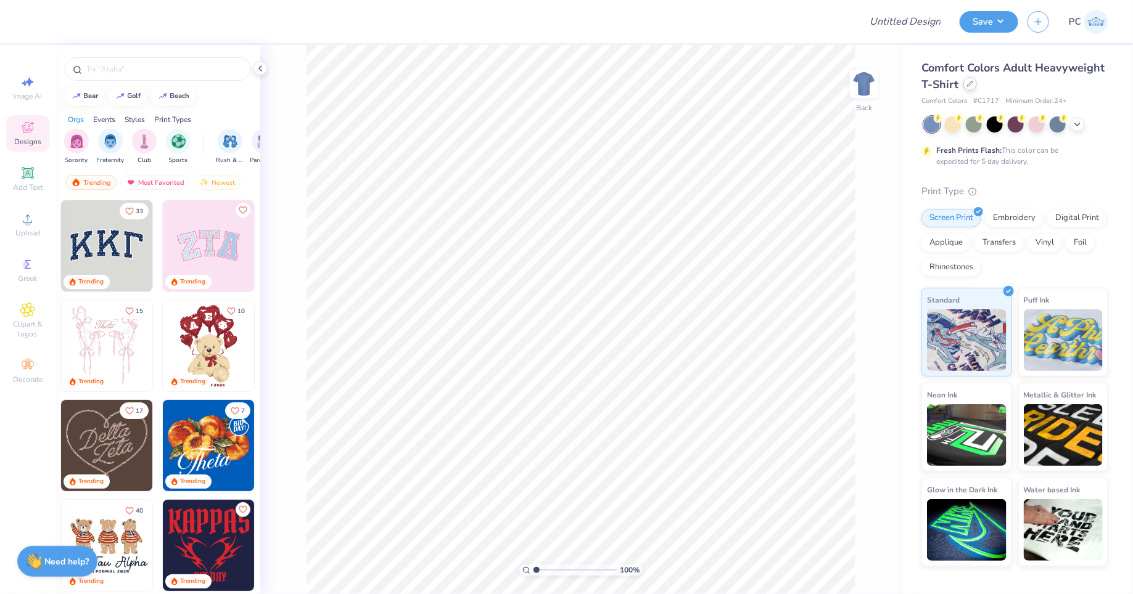
click at [971, 83] on icon at bounding box center [970, 84] width 6 height 6
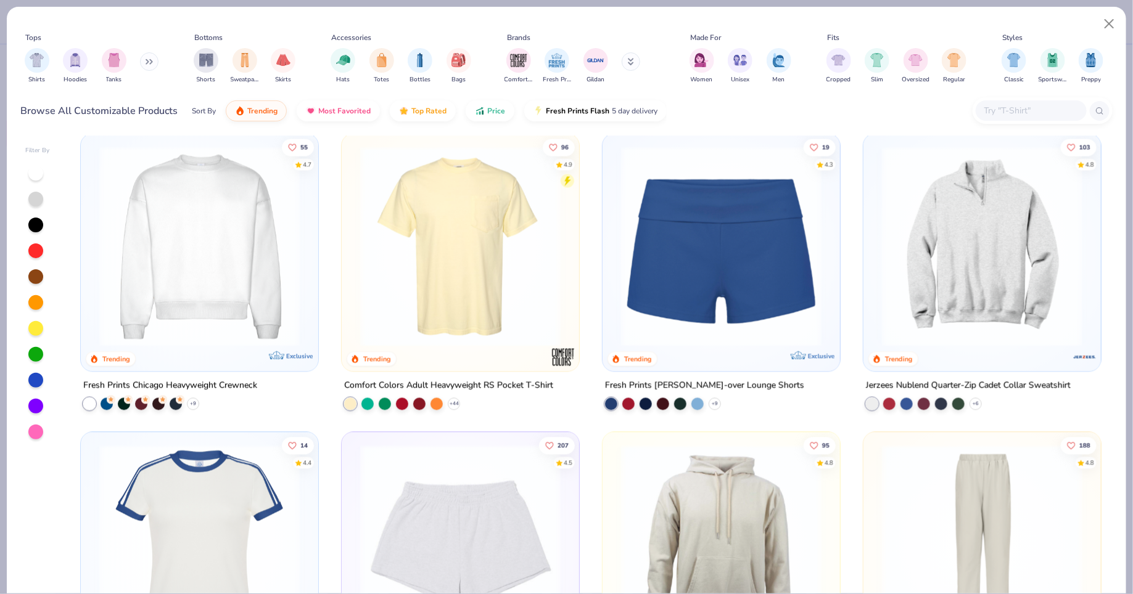
scroll to position [1207, 0]
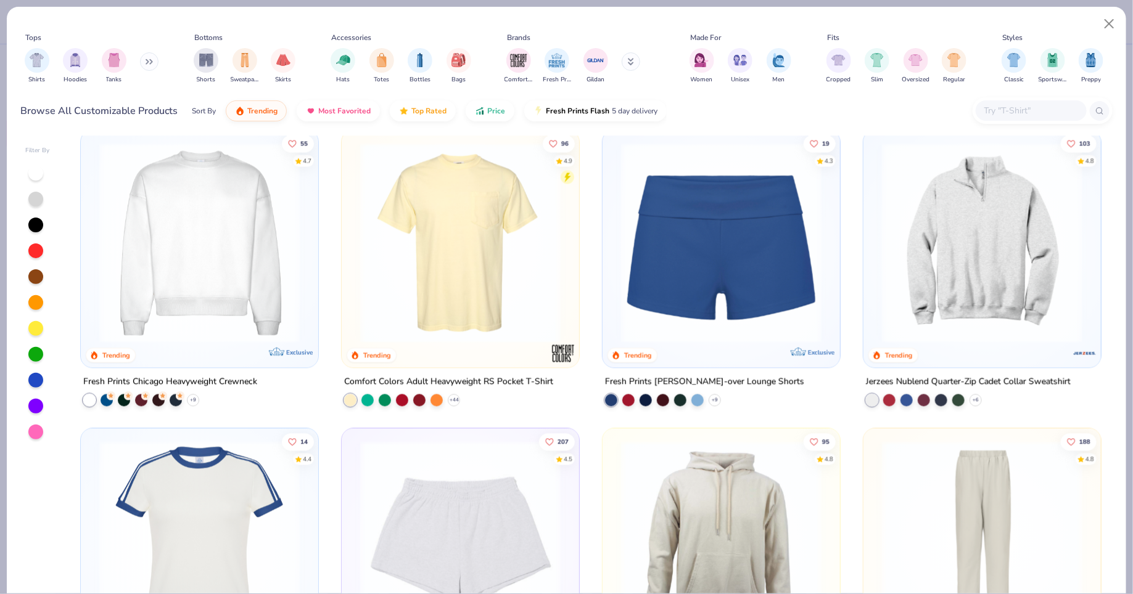
click at [967, 286] on img at bounding box center [982, 242] width 213 height 200
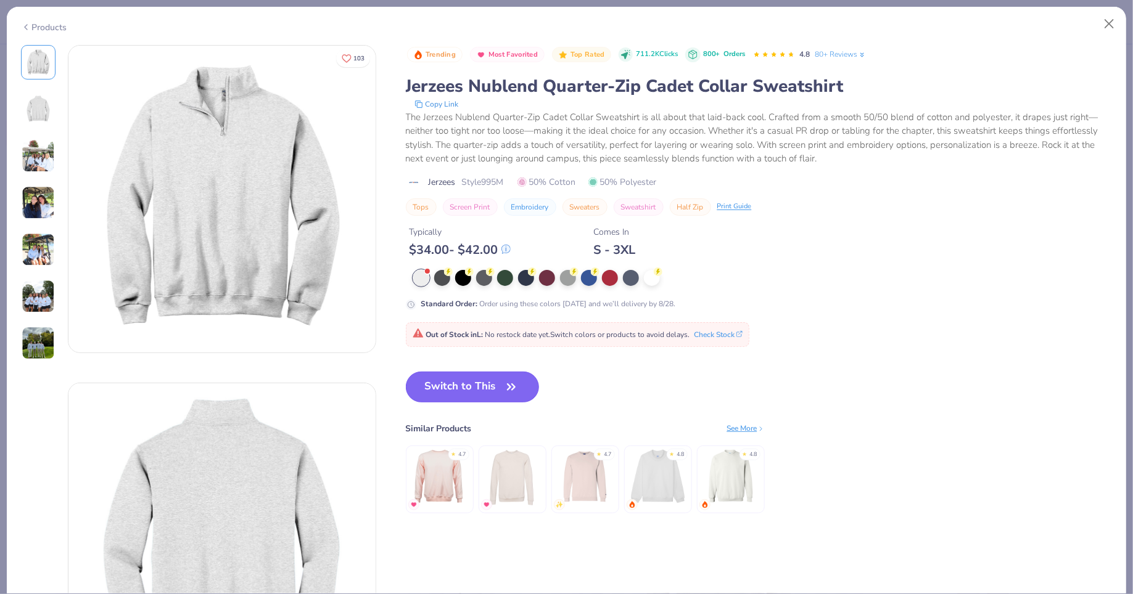
click at [450, 385] on button "Switch to This" at bounding box center [473, 387] width 134 height 31
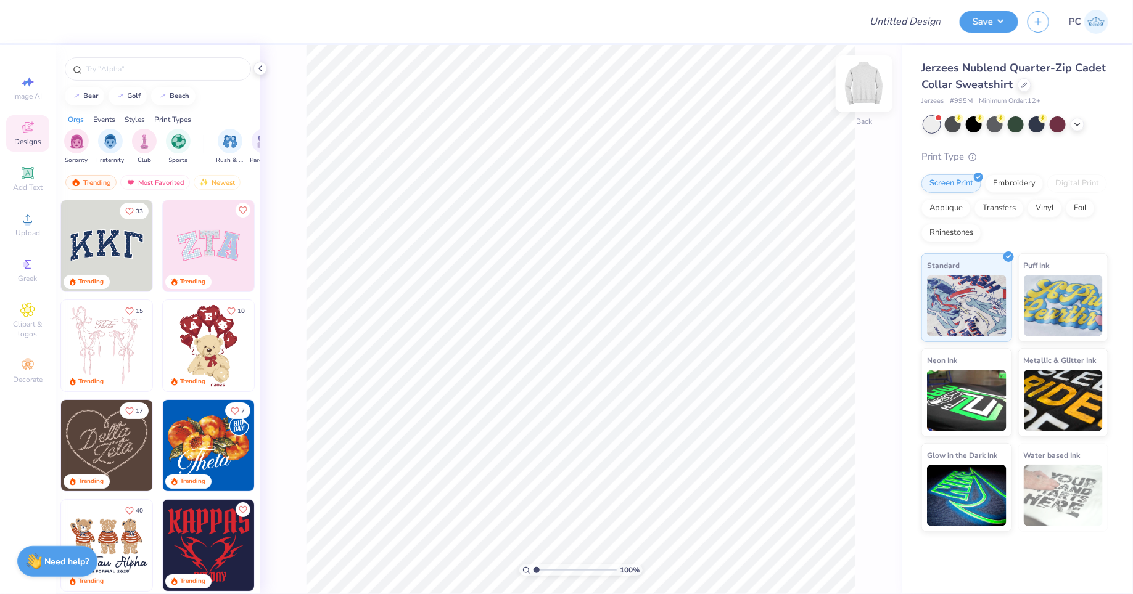
click at [864, 92] on img at bounding box center [863, 83] width 49 height 49
click at [27, 220] on icon at bounding box center [27, 219] width 15 height 15
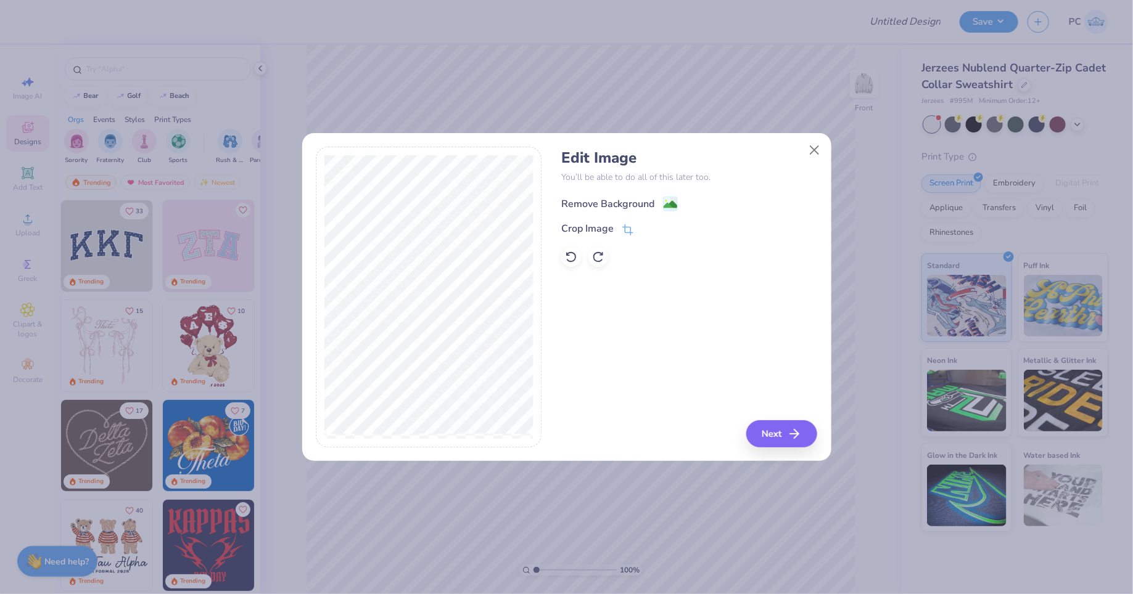
click at [667, 203] on image at bounding box center [670, 205] width 14 height 14
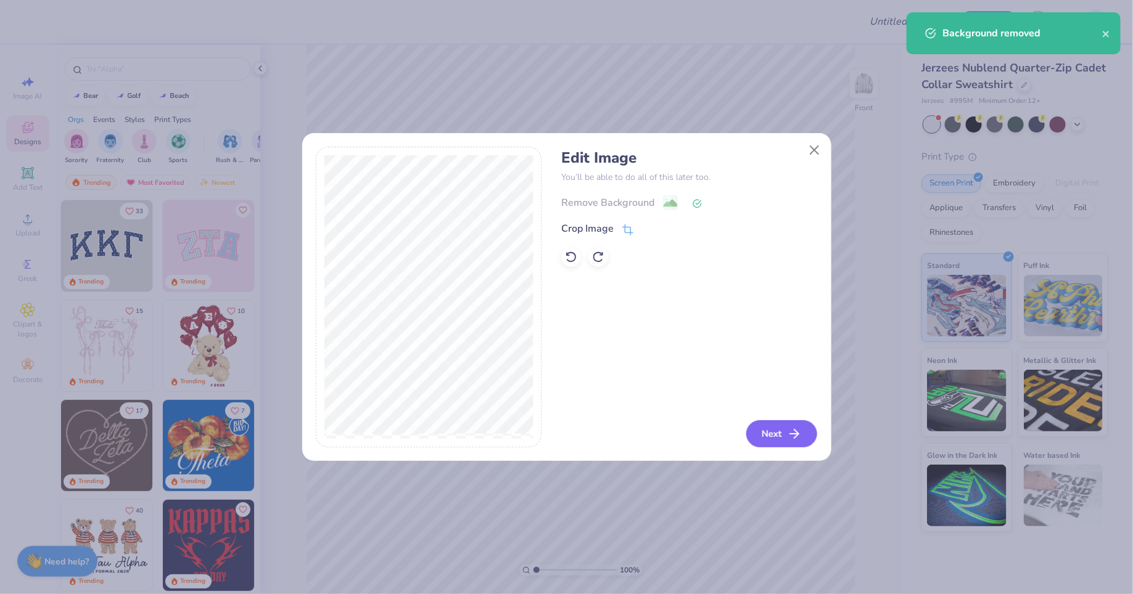
click at [779, 442] on button "Next" at bounding box center [781, 434] width 71 height 27
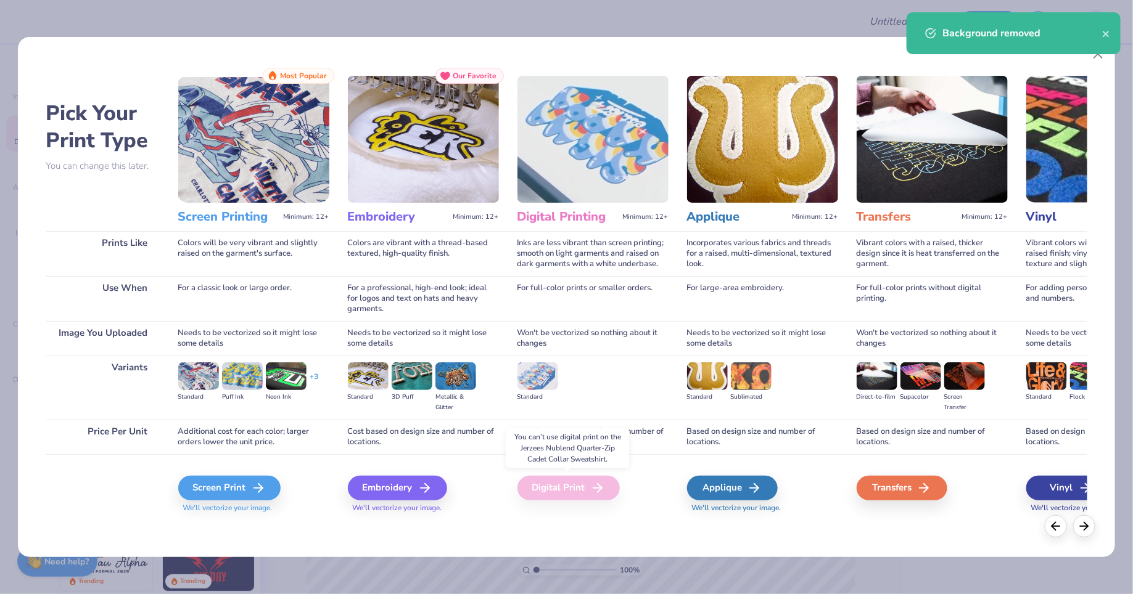
click at [577, 483] on div "Digital Print" at bounding box center [568, 488] width 102 height 25
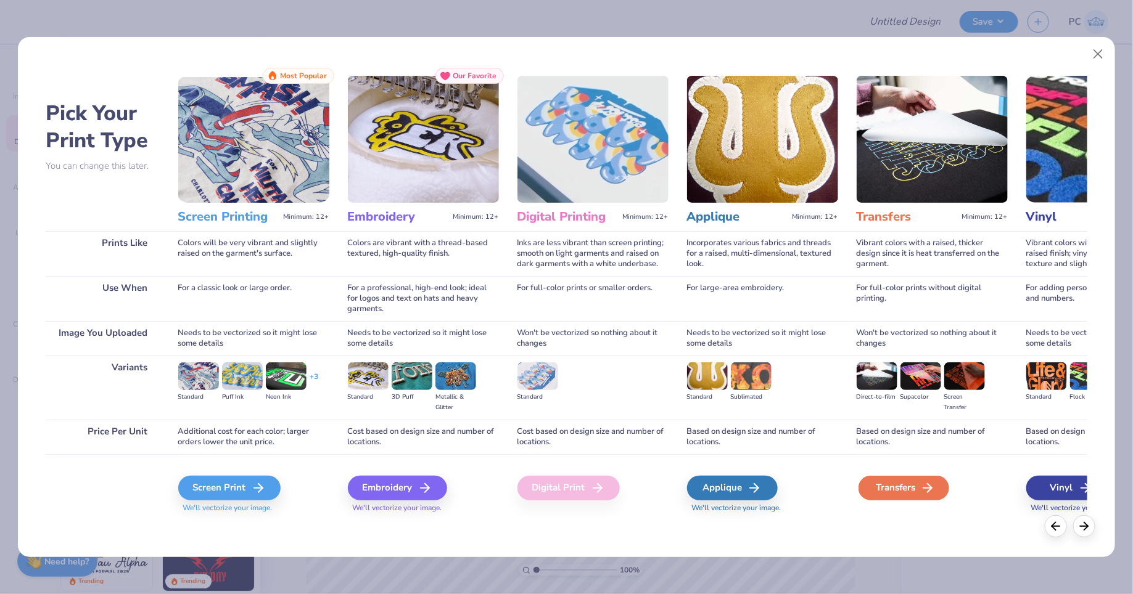
click at [917, 483] on div "Transfers" at bounding box center [903, 488] width 91 height 25
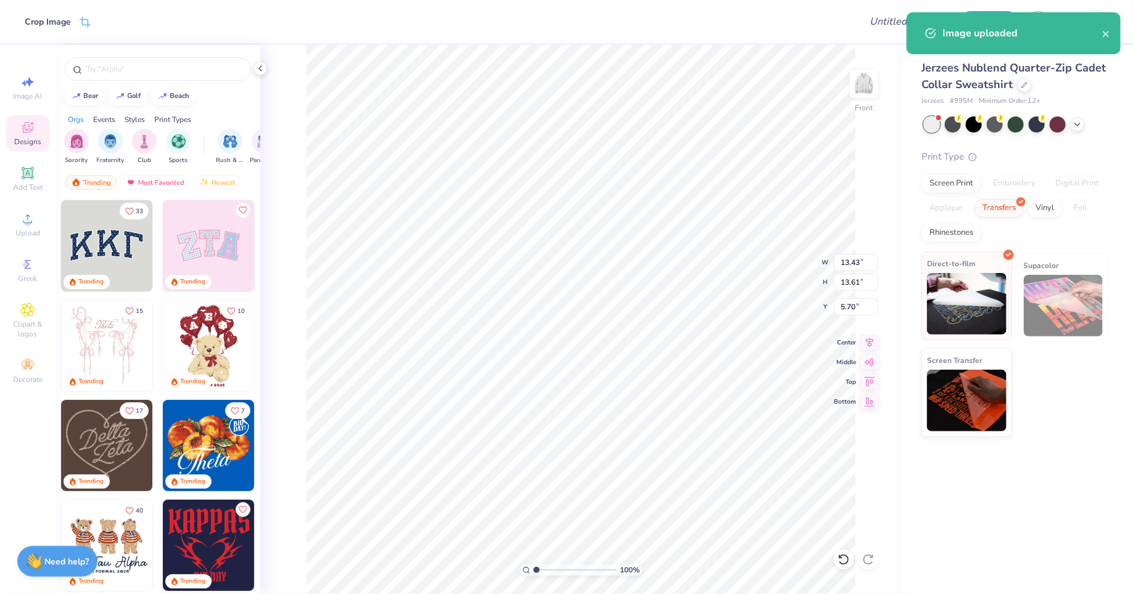
click at [990, 303] on img at bounding box center [967, 304] width 80 height 62
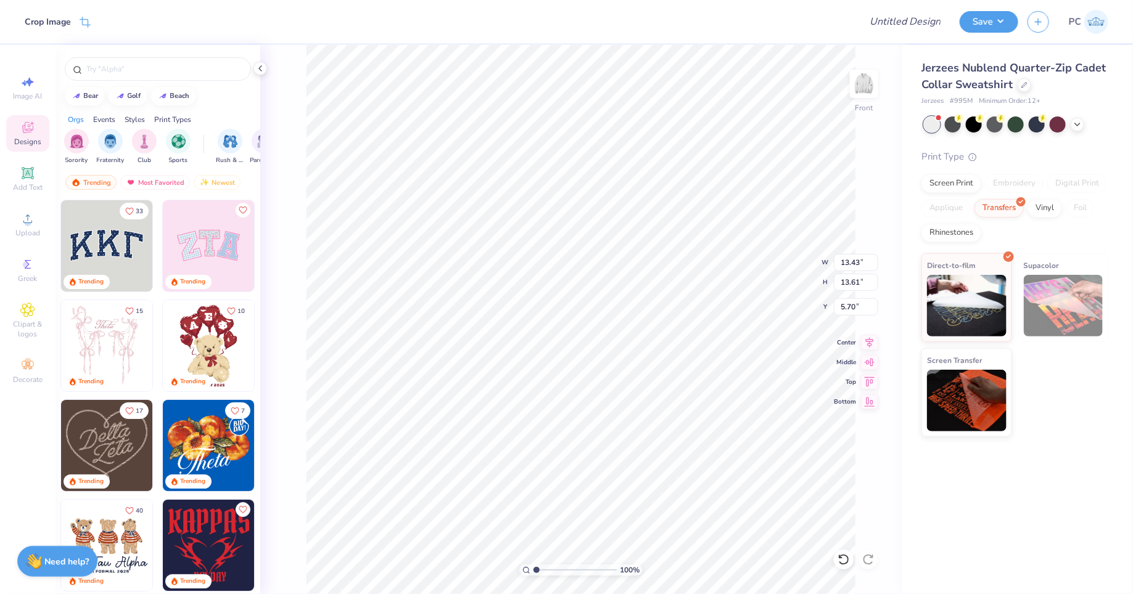
type input "9.09"
type input "9.21"
type input "10.09"
type input "6.32"
type input "9.21"
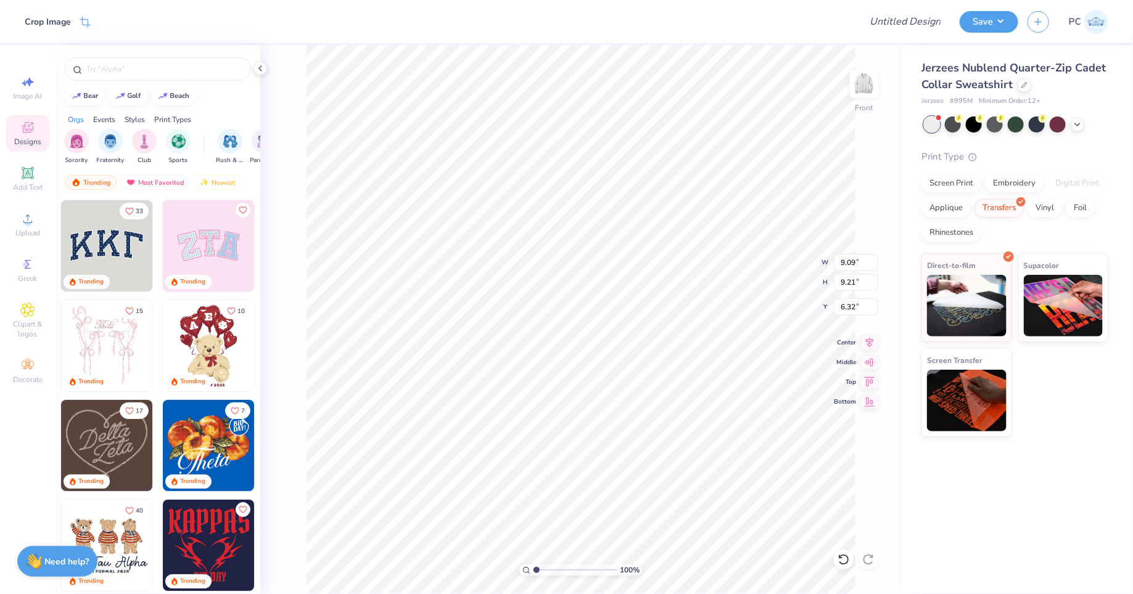
type input "6.34"
type input "6.80"
click at [28, 218] on icon at bounding box center [27, 219] width 15 height 15
click at [10, 173] on div "Add Text" at bounding box center [27, 179] width 43 height 36
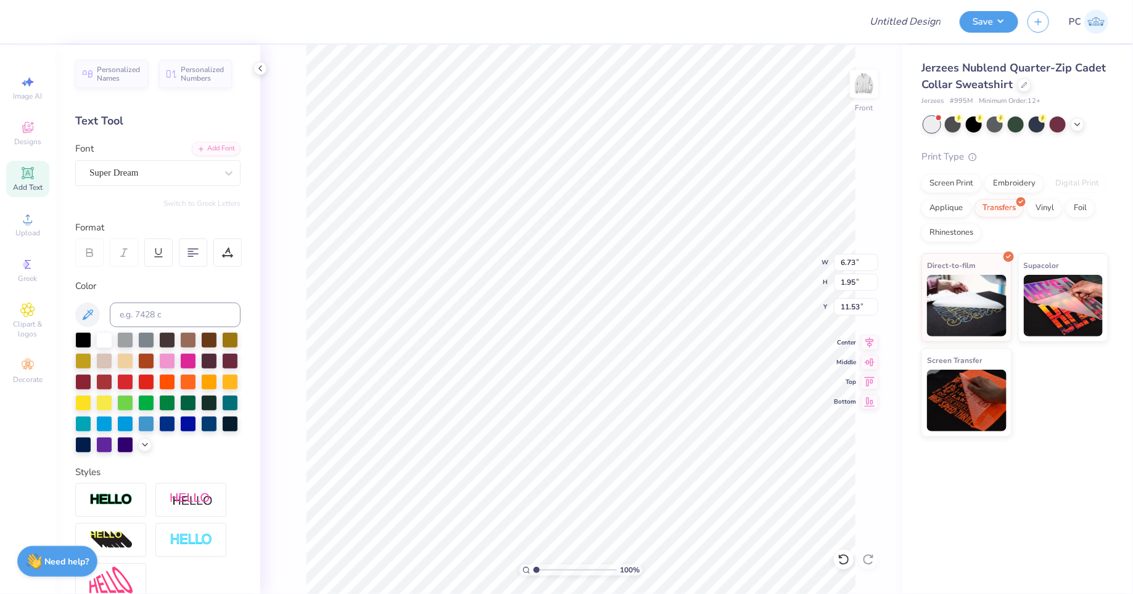
scroll to position [1, 1]
type textarea "GATEWAY DANCE CENTRE"
click at [170, 175] on div "Super Dream" at bounding box center [152, 172] width 129 height 19
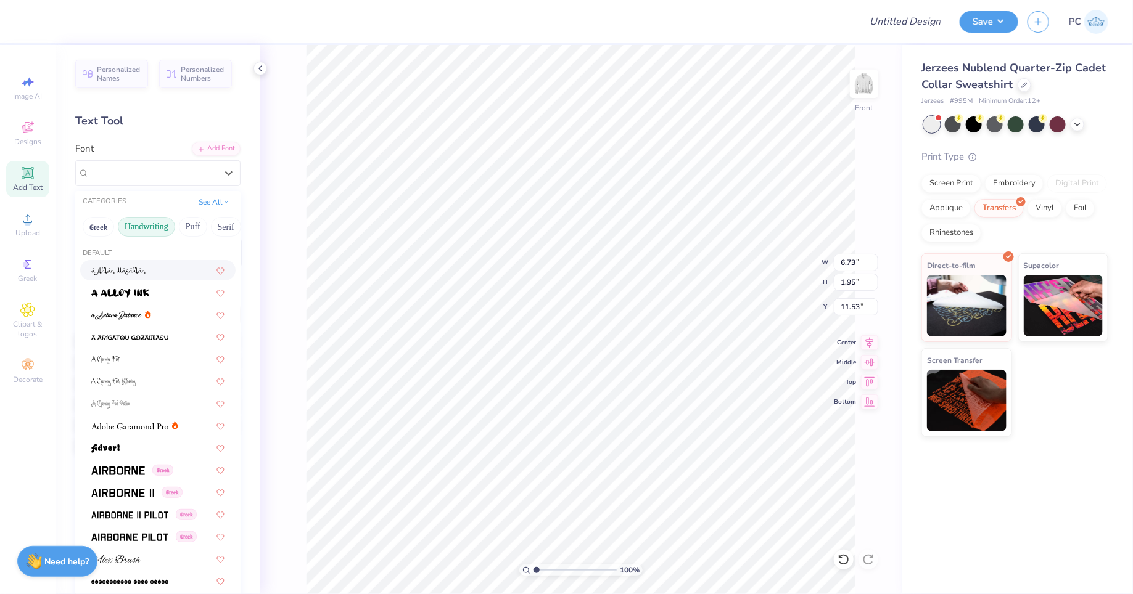
click at [159, 225] on button "Handwriting" at bounding box center [146, 227] width 57 height 20
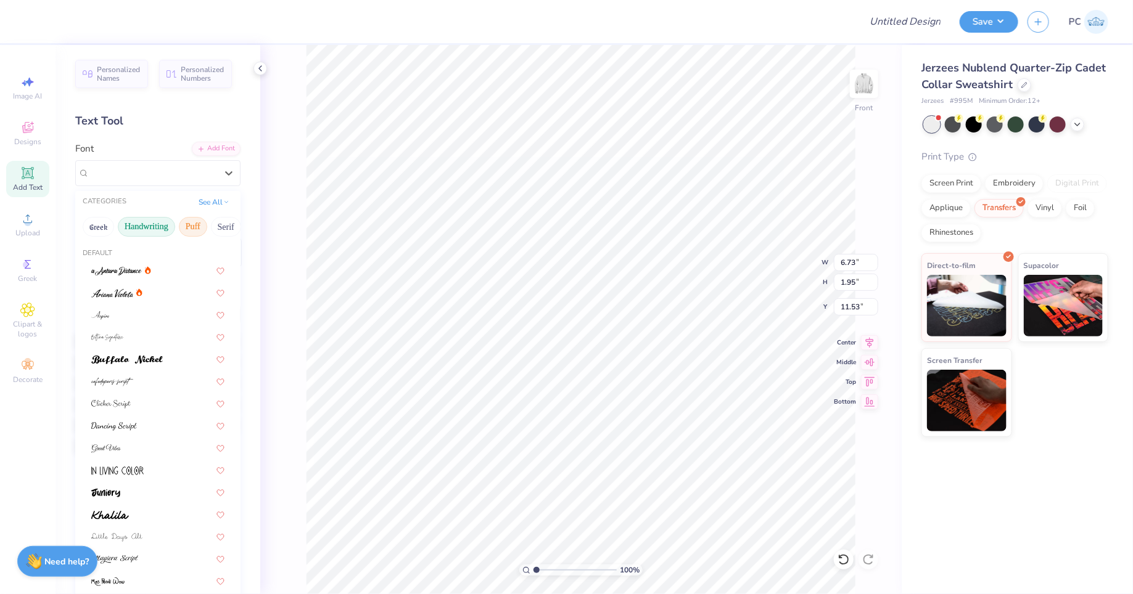
click at [188, 226] on button "Puff" at bounding box center [193, 227] width 28 height 20
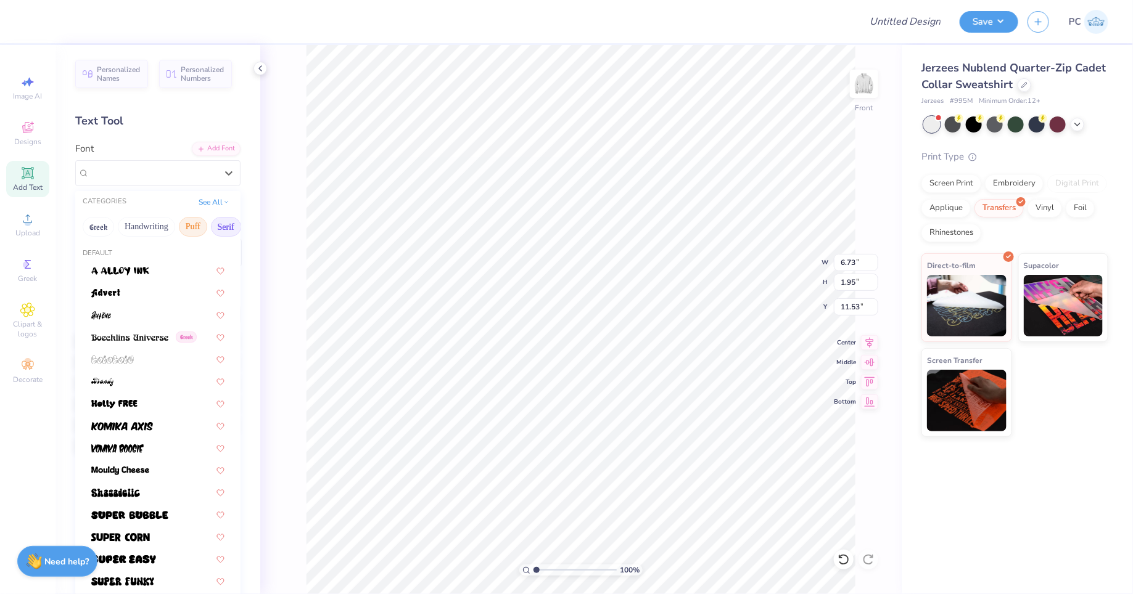
click at [217, 225] on button "Serif" at bounding box center [226, 227] width 30 height 20
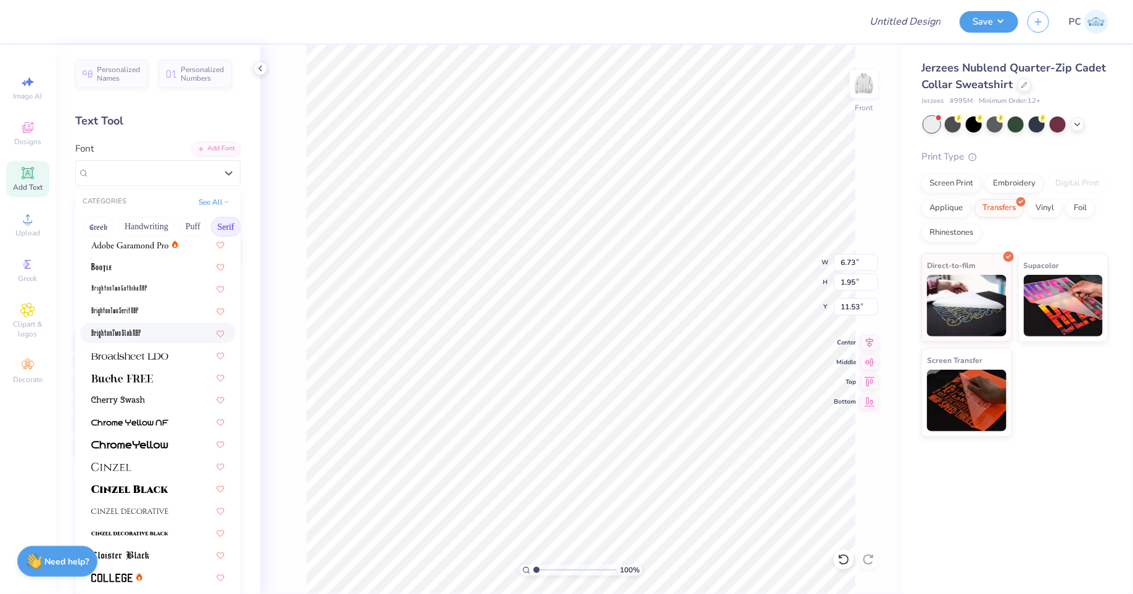
scroll to position [32, 0]
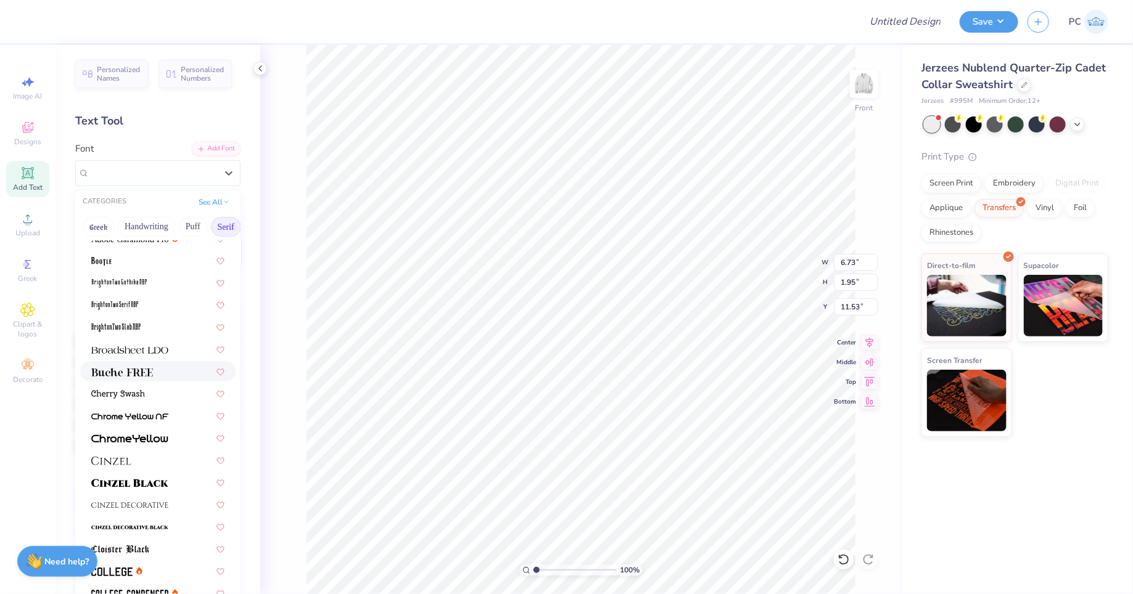
click at [154, 369] on div at bounding box center [157, 371] width 133 height 13
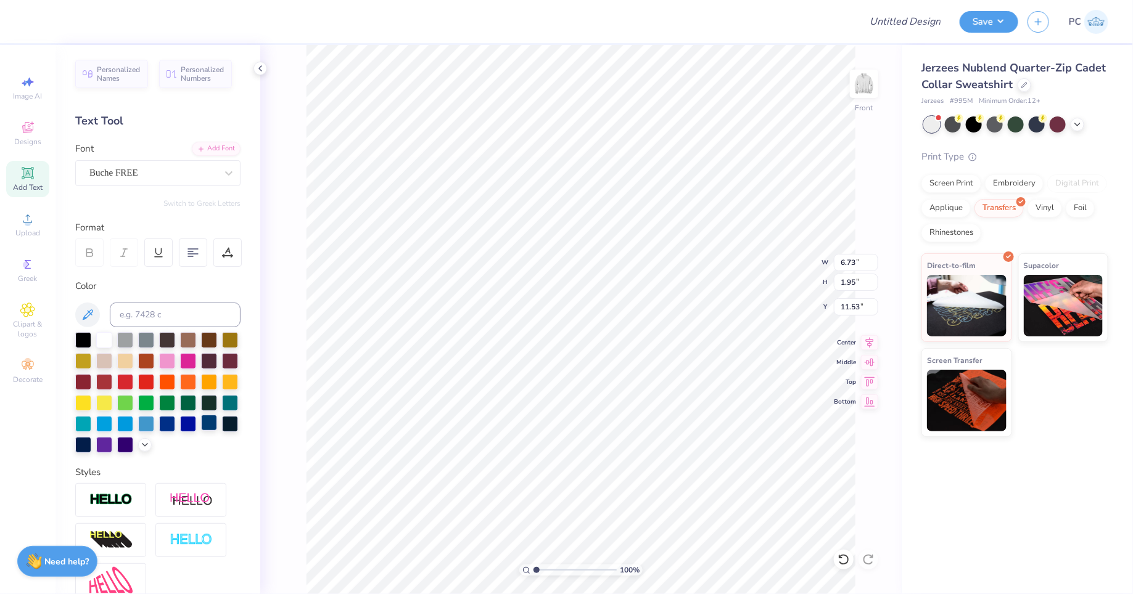
click at [203, 428] on div at bounding box center [209, 423] width 16 height 16
type input "5.16"
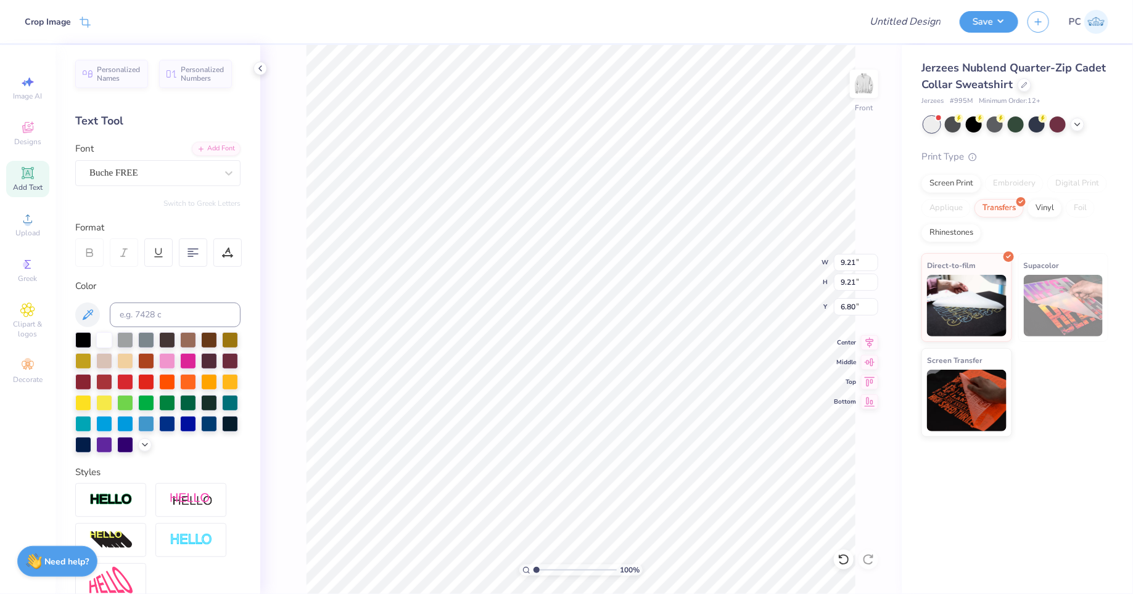
type input "5.77"
type textarea "GATEWAY DANCE CENTRE"
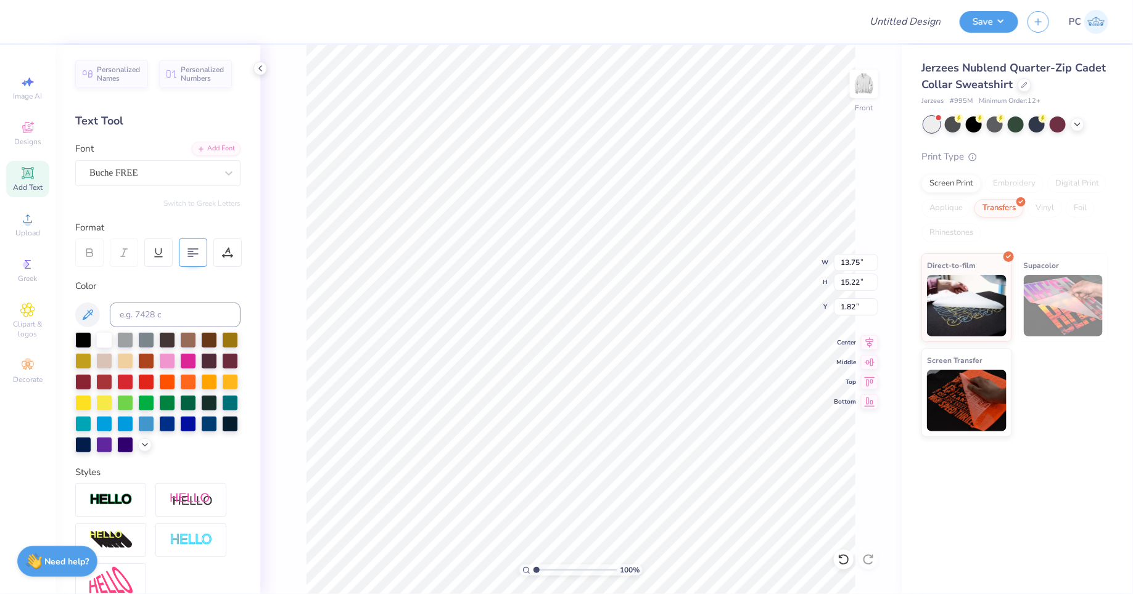
click at [187, 249] on icon at bounding box center [192, 252] width 11 height 11
type input "7.39"
type input "13.10"
type input "7.95"
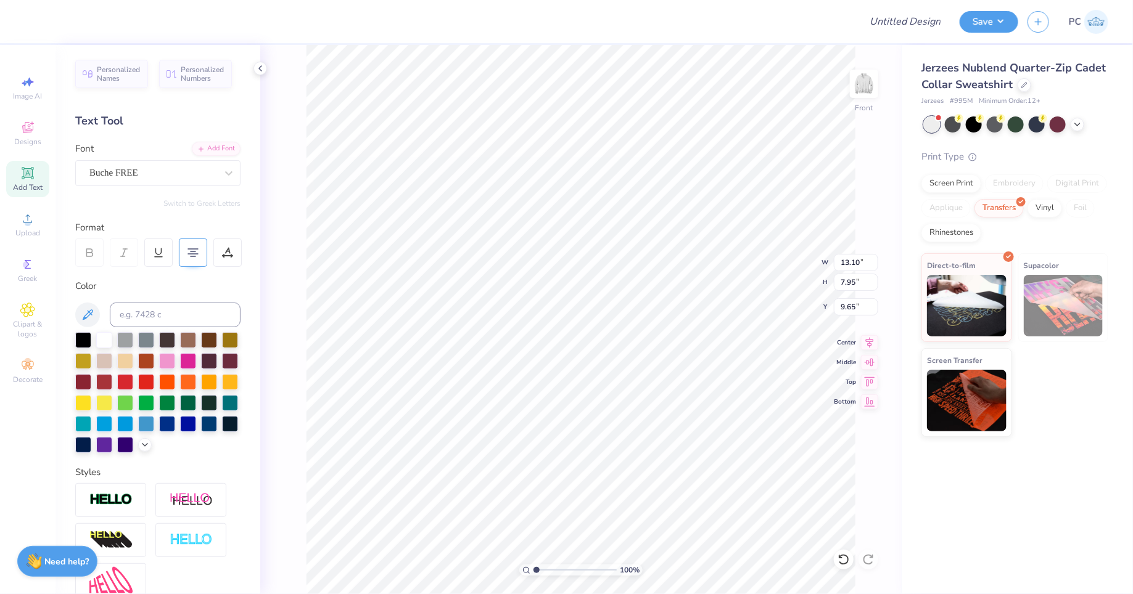
type input "6.40"
type textarea "GATEWAY DANCE CENTRE"
type input "5.00"
type input "5.08"
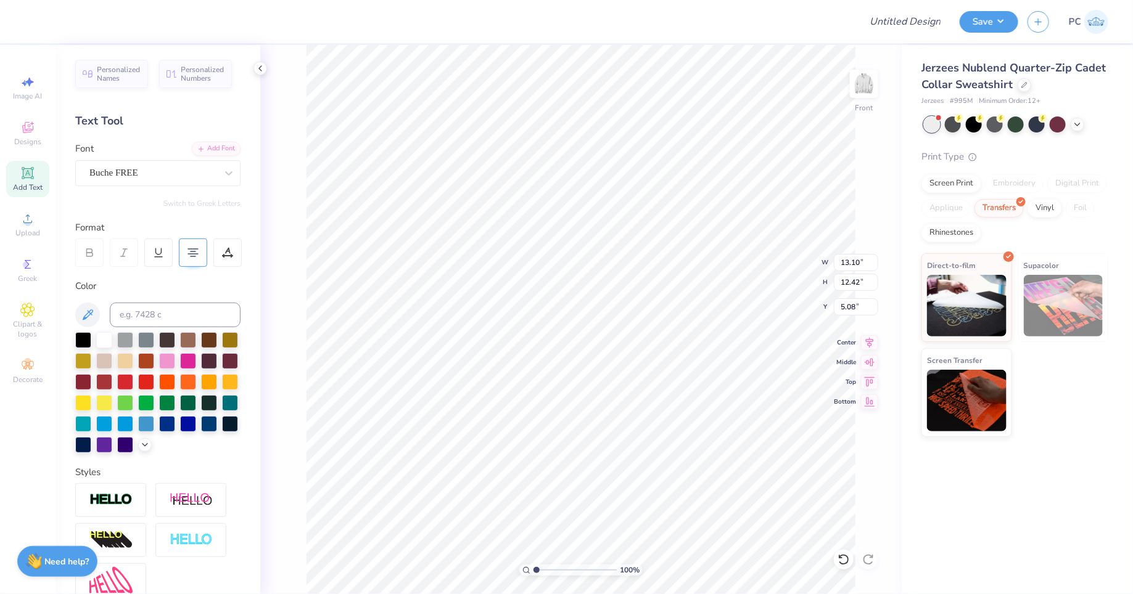
scroll to position [5, 0]
click at [848, 564] on icon at bounding box center [843, 560] width 12 height 12
click at [847, 560] on icon at bounding box center [843, 560] width 12 height 12
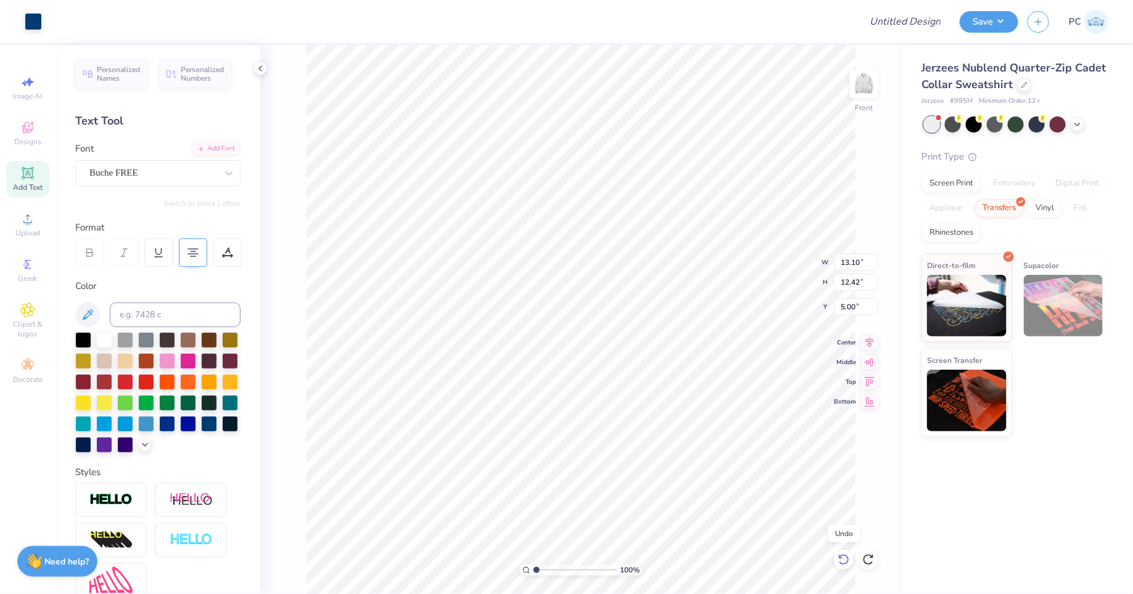
type input "4.17"
click at [847, 559] on icon at bounding box center [843, 560] width 12 height 12
type input "9.21"
type input "5.77"
click at [847, 559] on icon at bounding box center [843, 560] width 12 height 12
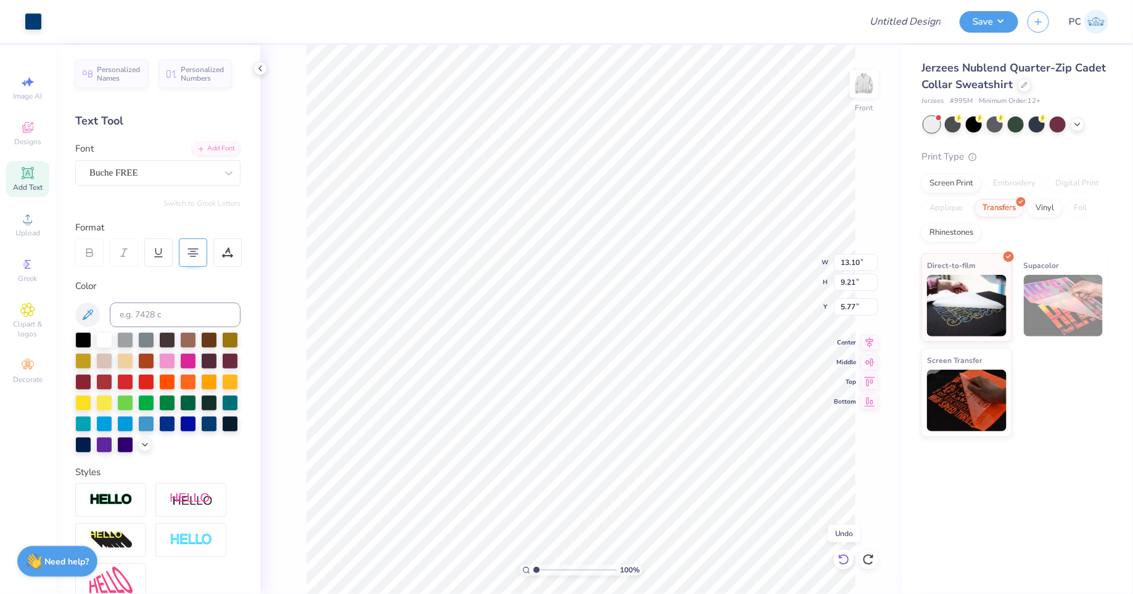
click at [845, 559] on icon at bounding box center [843, 560] width 12 height 12
click at [835, 555] on div at bounding box center [844, 560] width 20 height 20
type input "14.43"
type input "11.84"
click at [848, 554] on icon at bounding box center [843, 560] width 12 height 12
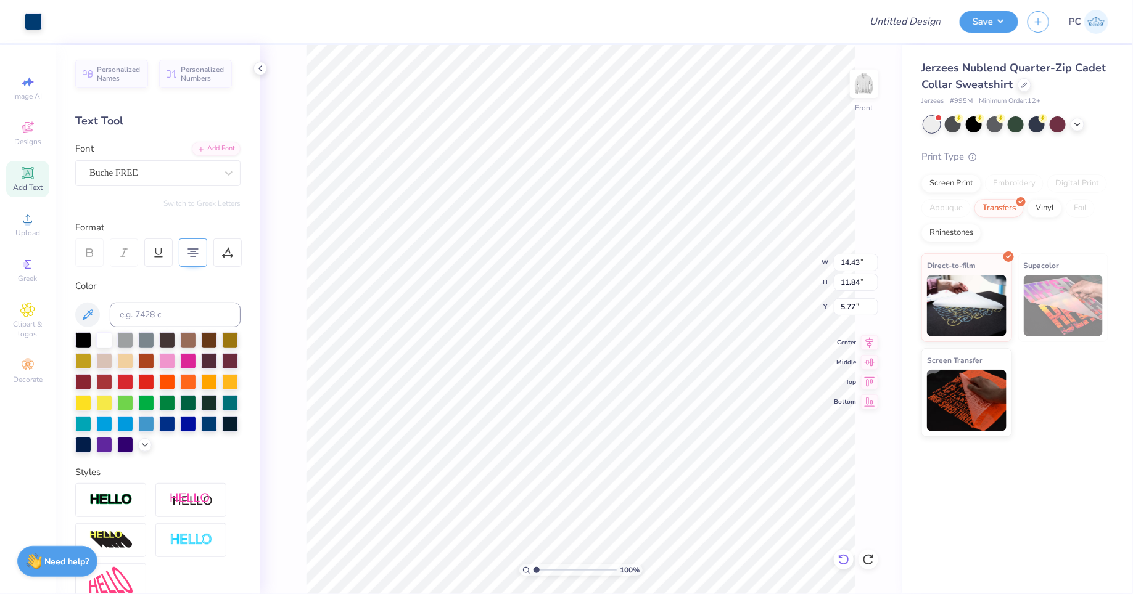
type input "16.83"
click at [848, 554] on icon at bounding box center [843, 560] width 12 height 12
type input "10.66"
type input "4.32"
click at [840, 558] on icon at bounding box center [840, 557] width 2 height 2
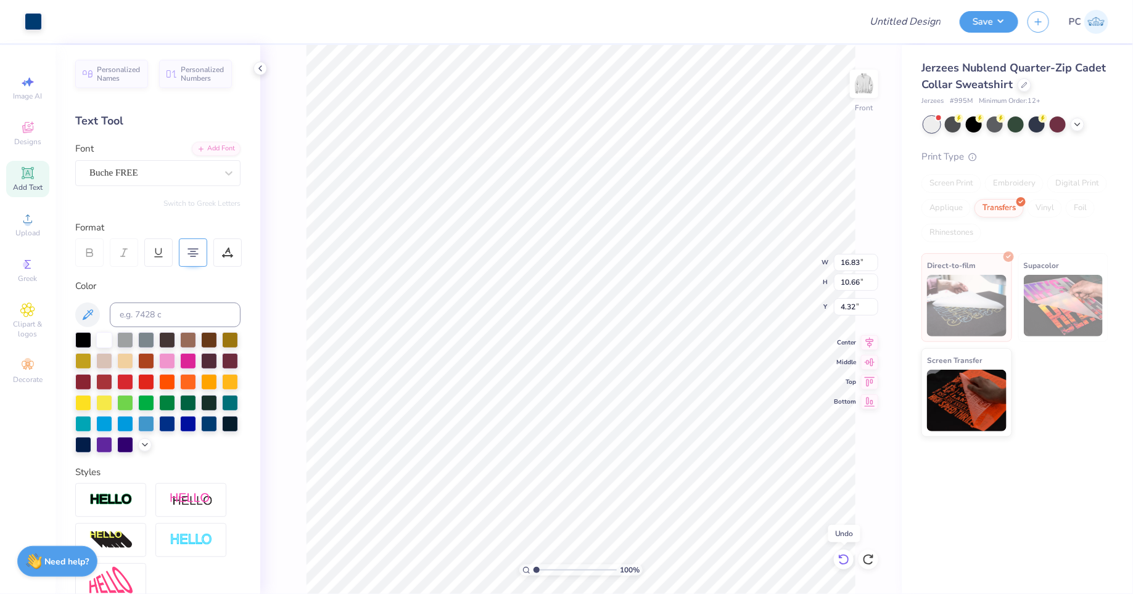
click at [842, 561] on icon at bounding box center [843, 560] width 12 height 12
type input "13.75"
type input "15.22"
type input "1.82"
type input "1.81"
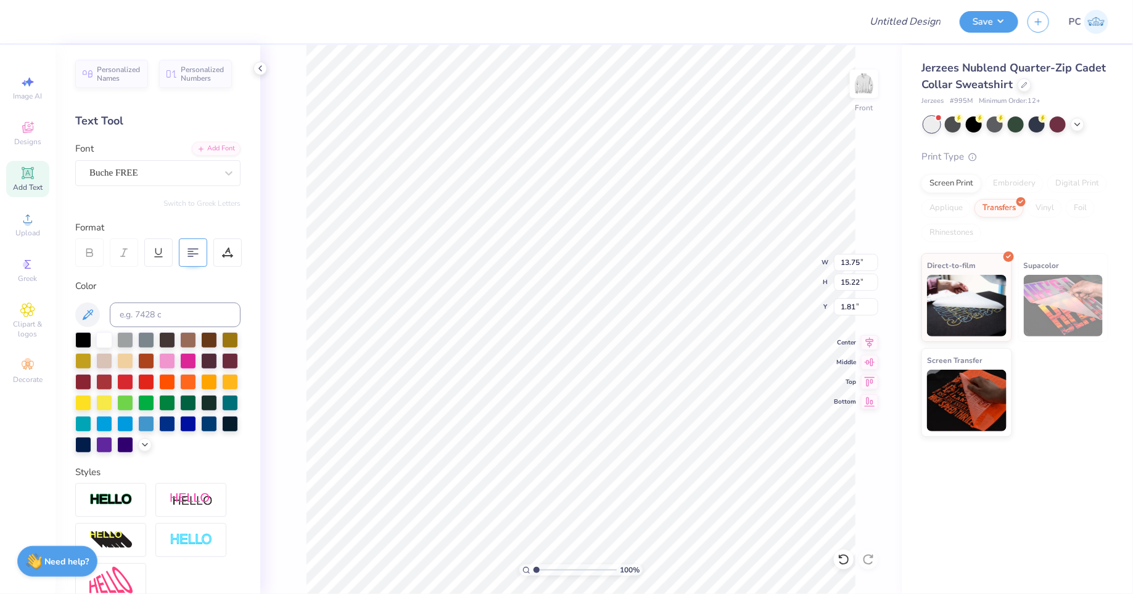
scroll to position [2, 0]
type textarea "GATEWAY"
type input "3.89"
type input "9.21"
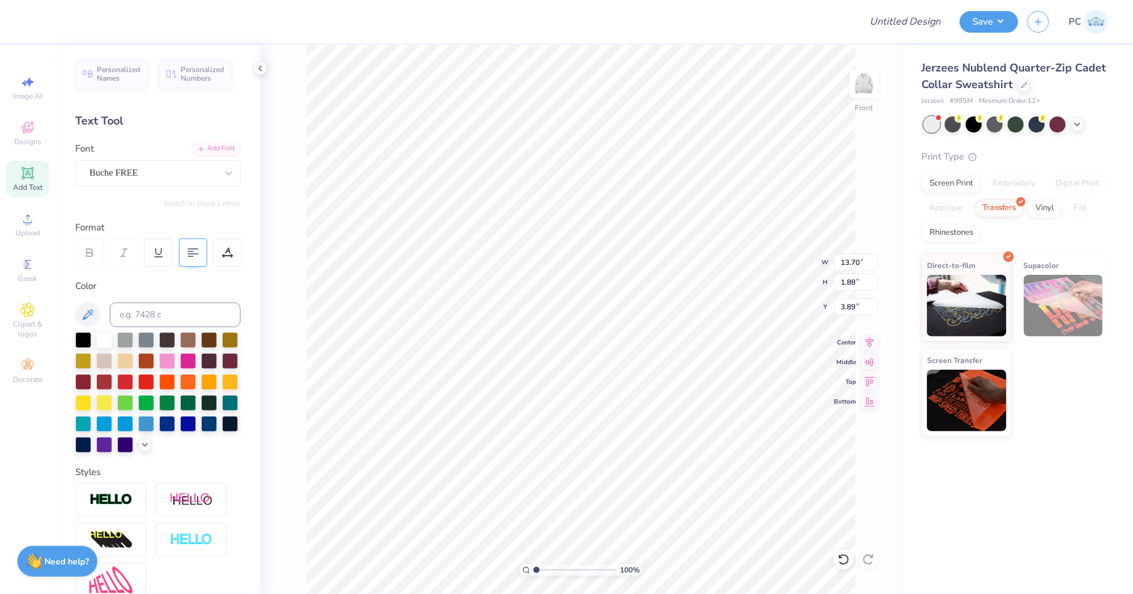
type input "9.21"
type input "6.09"
type input "13.70"
type input "1.88"
click at [703, 299] on li "Duplicate" at bounding box center [697, 306] width 97 height 24
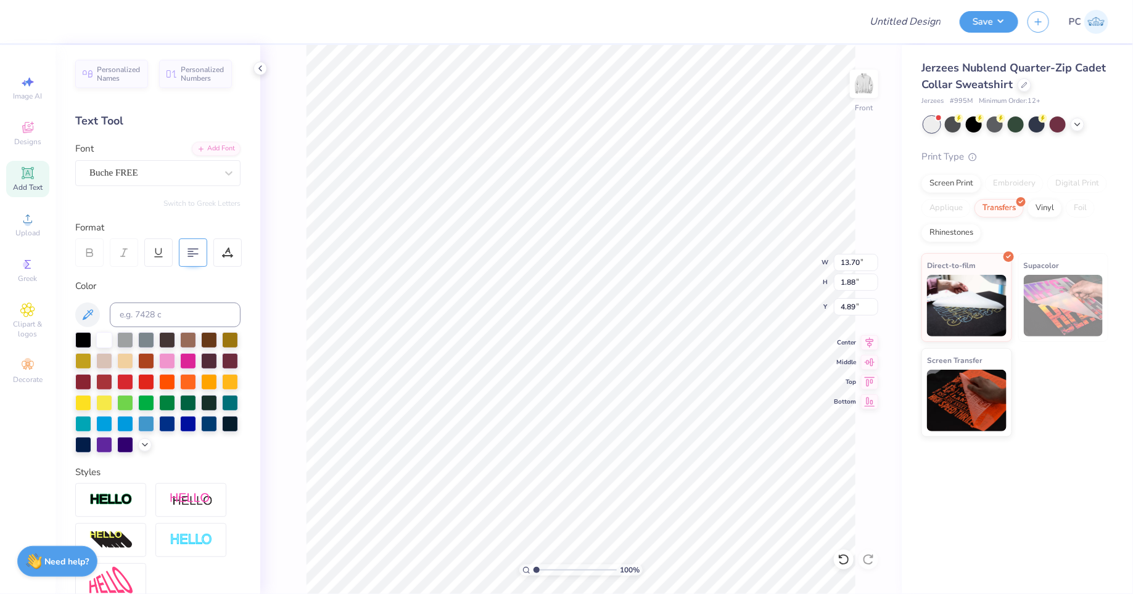
type input "16.54"
type textarea "DANCE CENTRE"
click at [800, 265] on div "100 % Front W 13.70 13.70 " H 1.88 1.88 " Y 16.54 16.54 " Center Middle Top Bot…" at bounding box center [580, 319] width 641 height 549
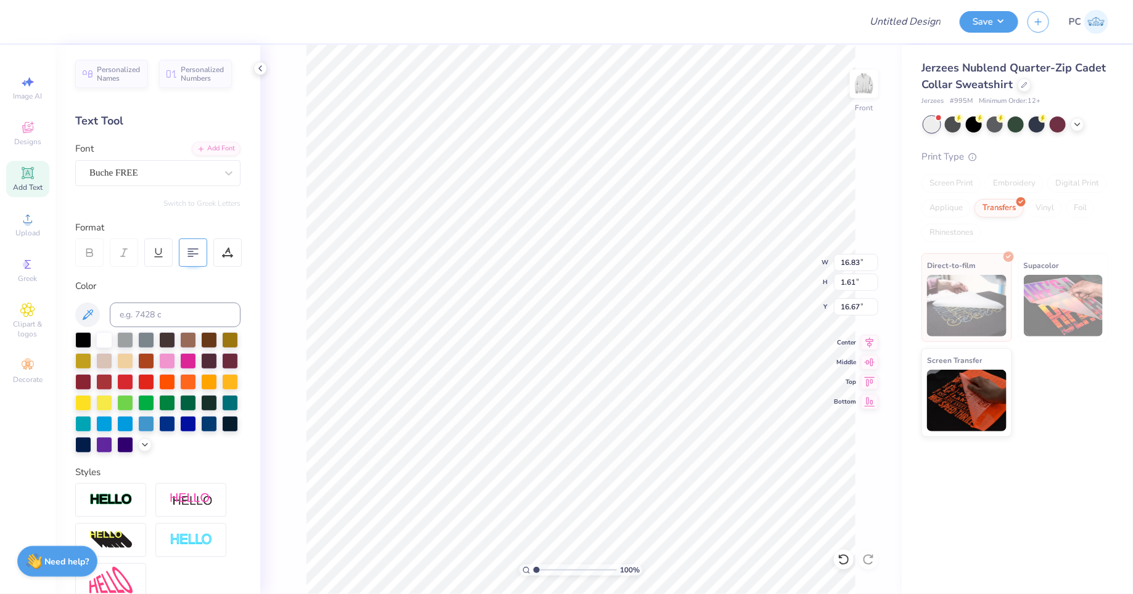
type input "11.88"
type input "1.14"
type input "17.15"
type input "15.93"
type input "10.55"
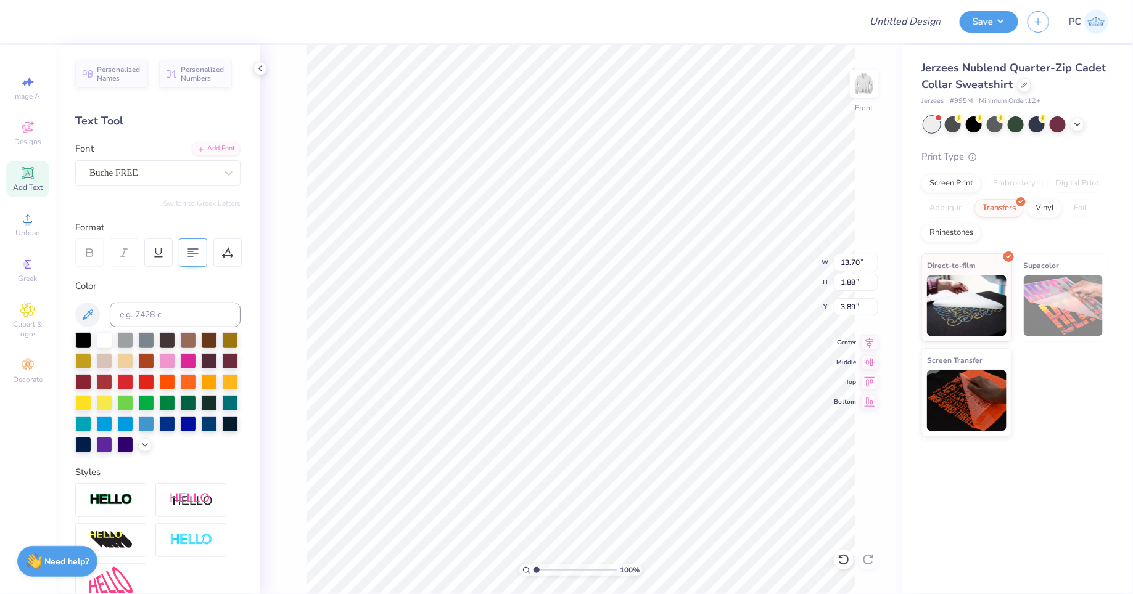
type input "1.44"
type input "4.38"
type input "11.88"
type input "1.14"
type input "15.93"
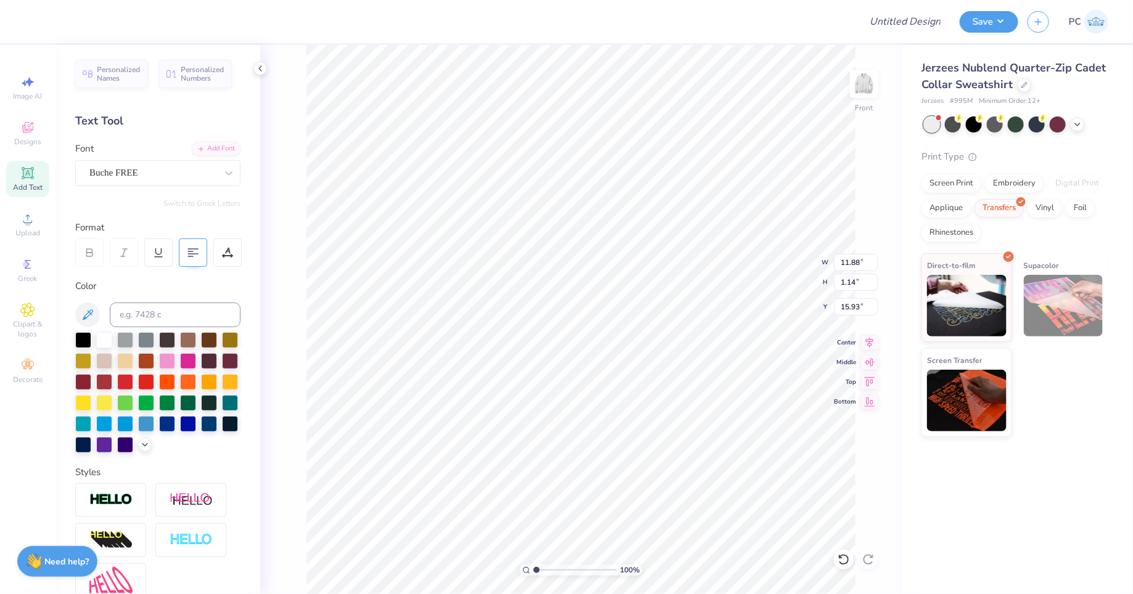
type input "10.55"
type input "1.44"
type input "4.38"
type input "9.52"
type input "1.30"
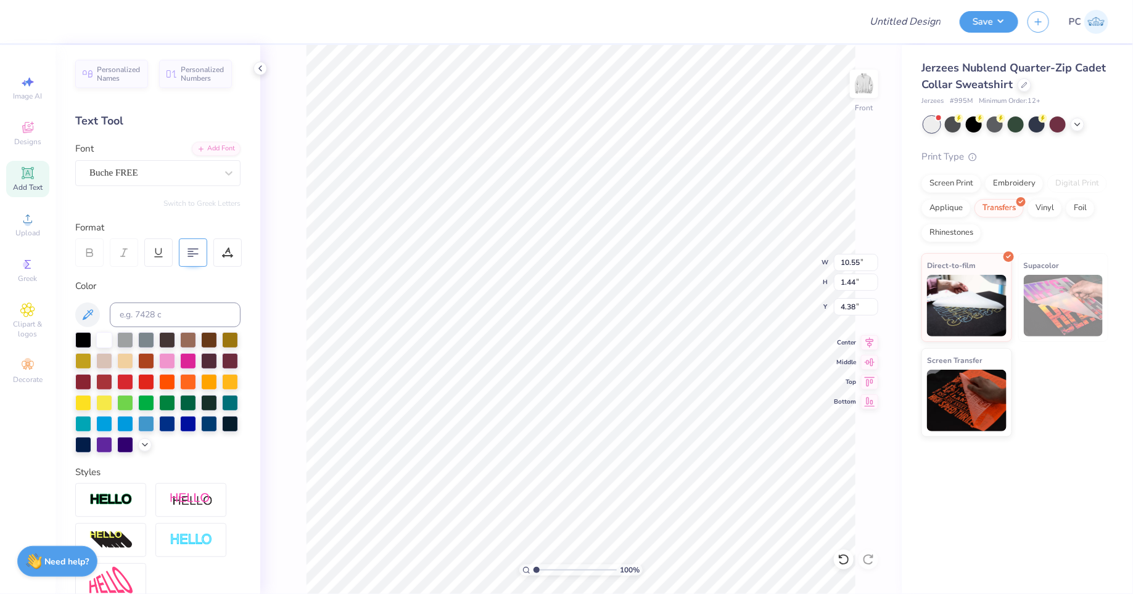
type input "4.52"
type input "4.55"
type input "9.21"
type input "6.08"
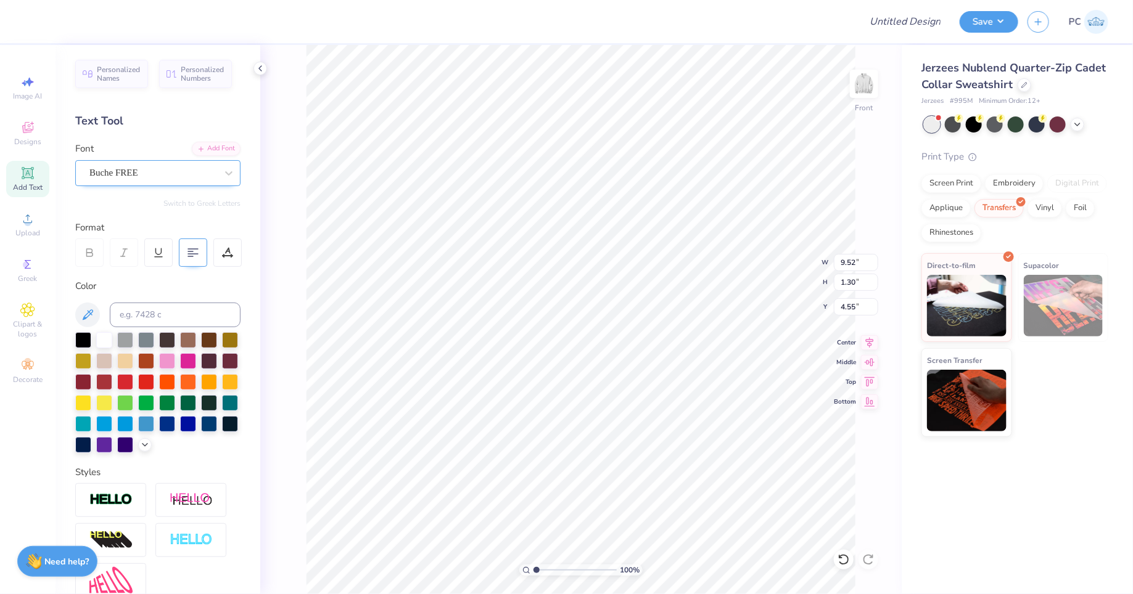
click at [166, 170] on div "Buche FREE" at bounding box center [152, 172] width 129 height 19
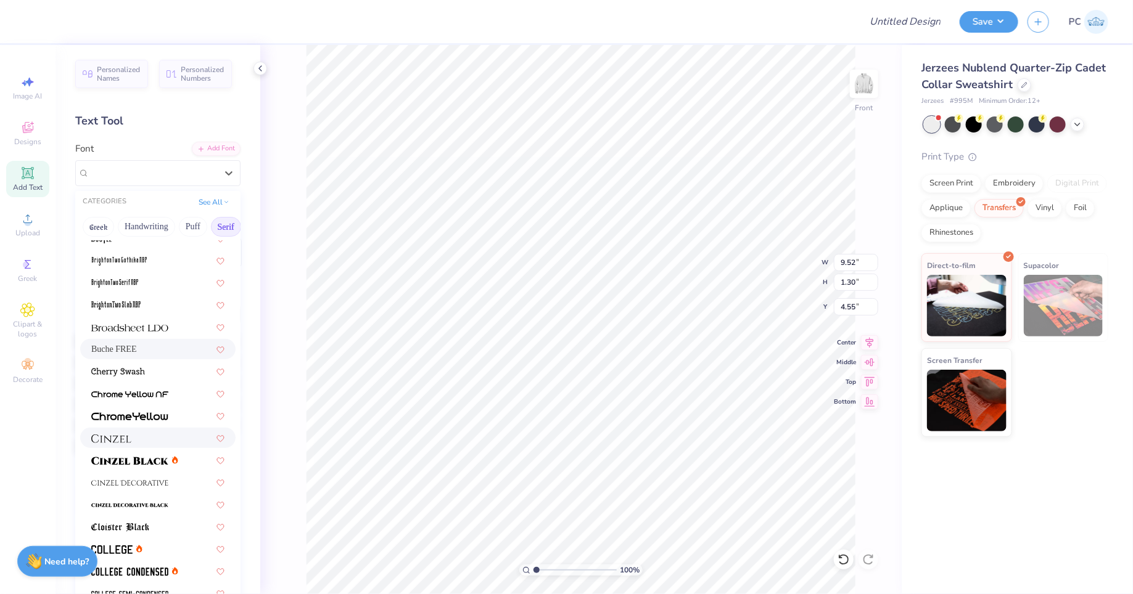
scroll to position [88, 0]
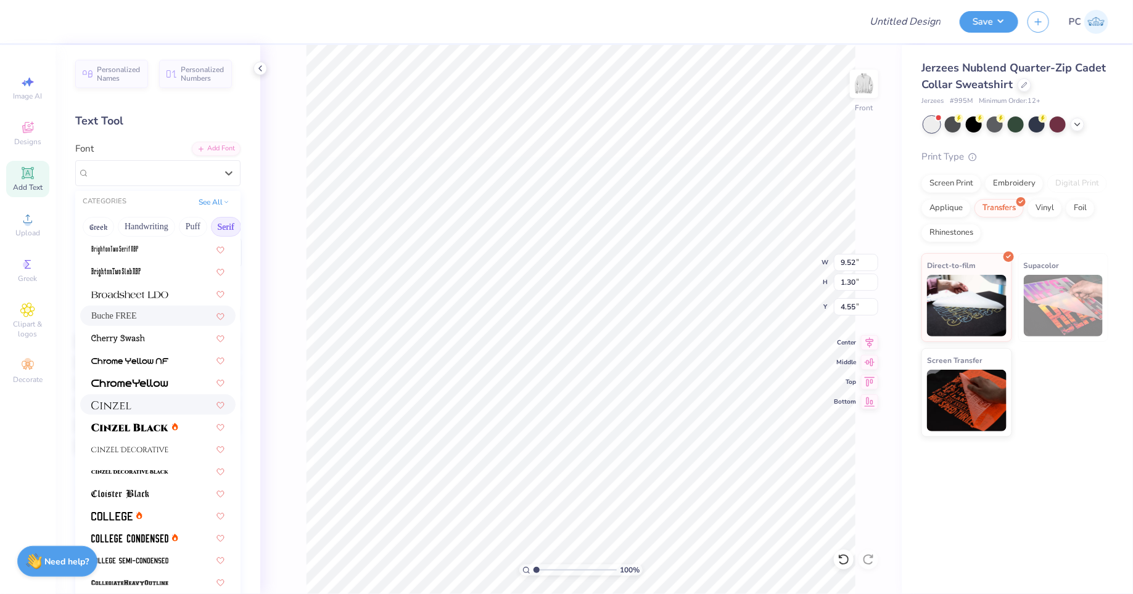
click at [132, 404] on div at bounding box center [157, 404] width 133 height 13
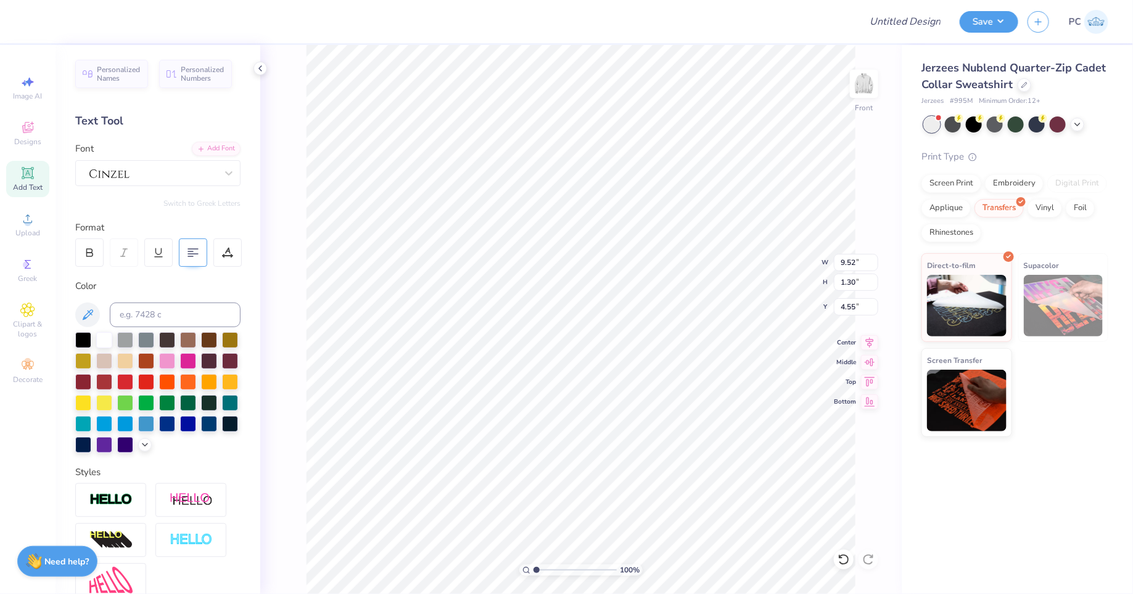
type input "9.18"
type input "1.42"
type input "4.50"
type input "11.88"
type input "1.14"
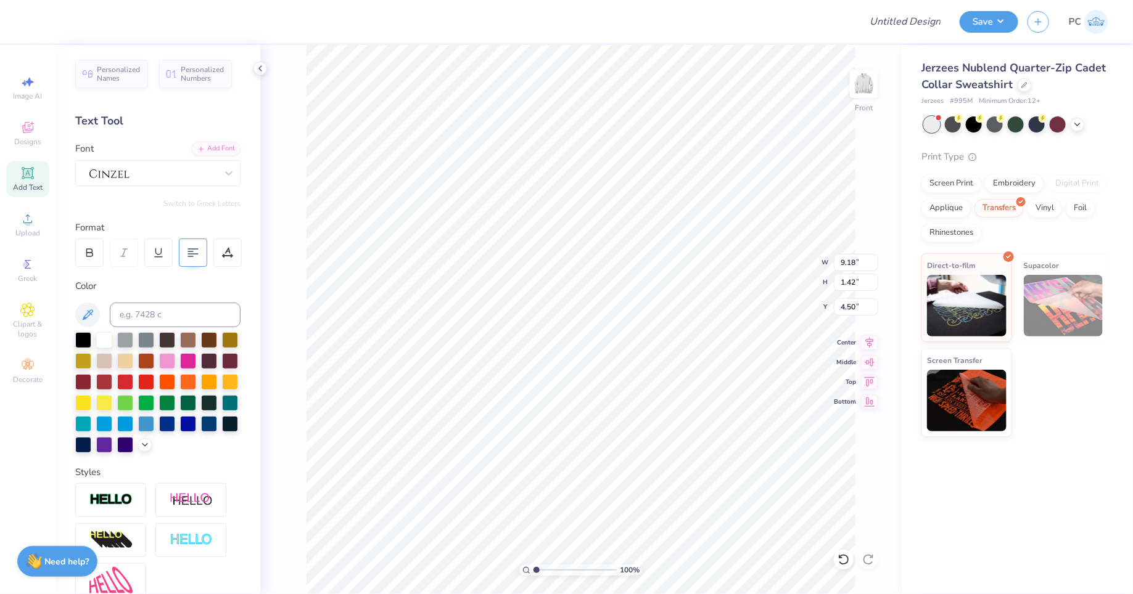
type input "15.93"
click at [124, 170] on div "Buche FREE" at bounding box center [152, 172] width 129 height 19
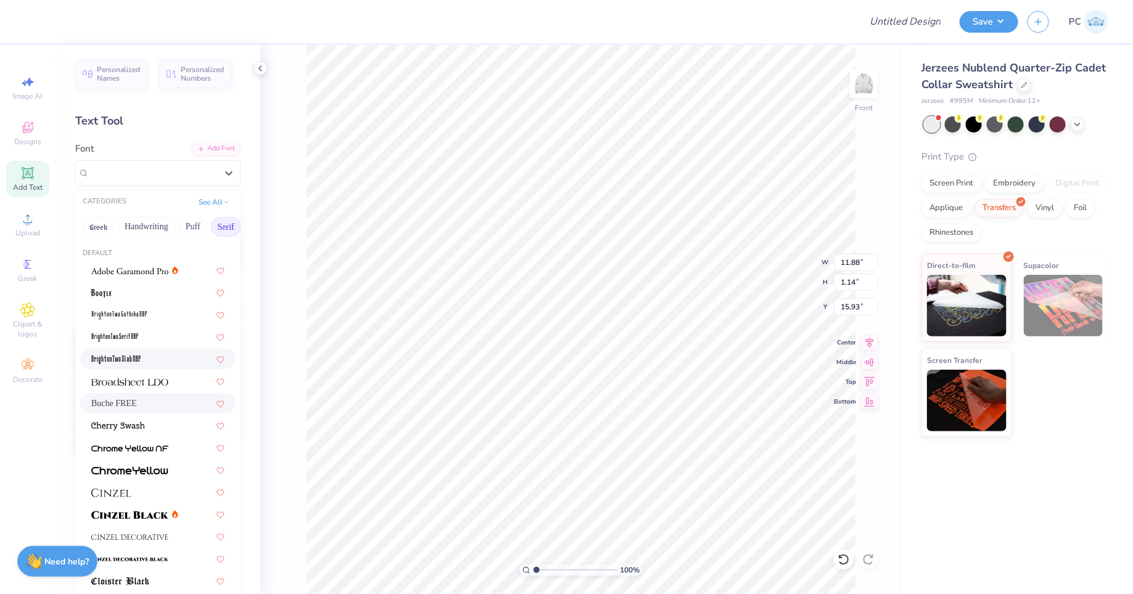
scroll to position [25, 0]
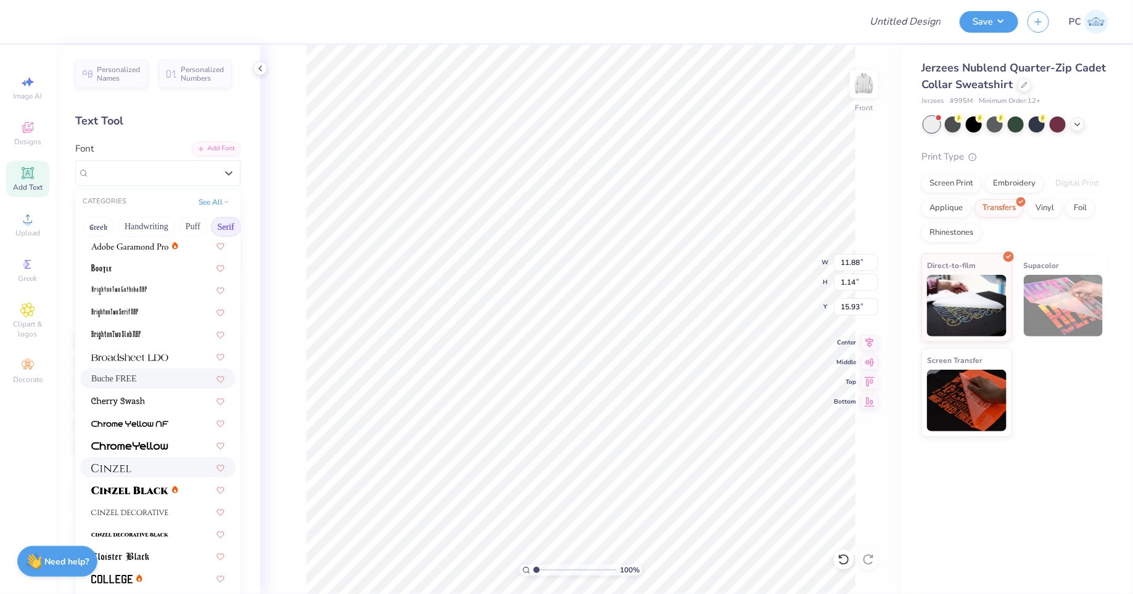
click at [125, 466] on img at bounding box center [111, 468] width 40 height 9
type input "13.16"
type input "1.24"
type input "15.88"
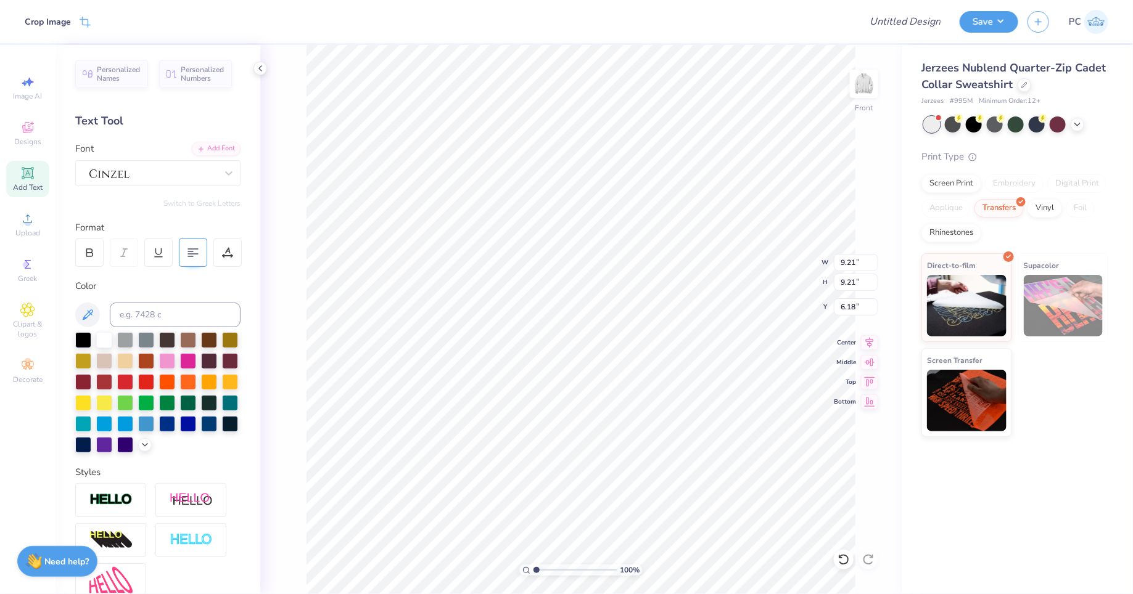
type input "10.95"
type input "10.92"
type input "4.34"
type input "11.13"
type input "11.10"
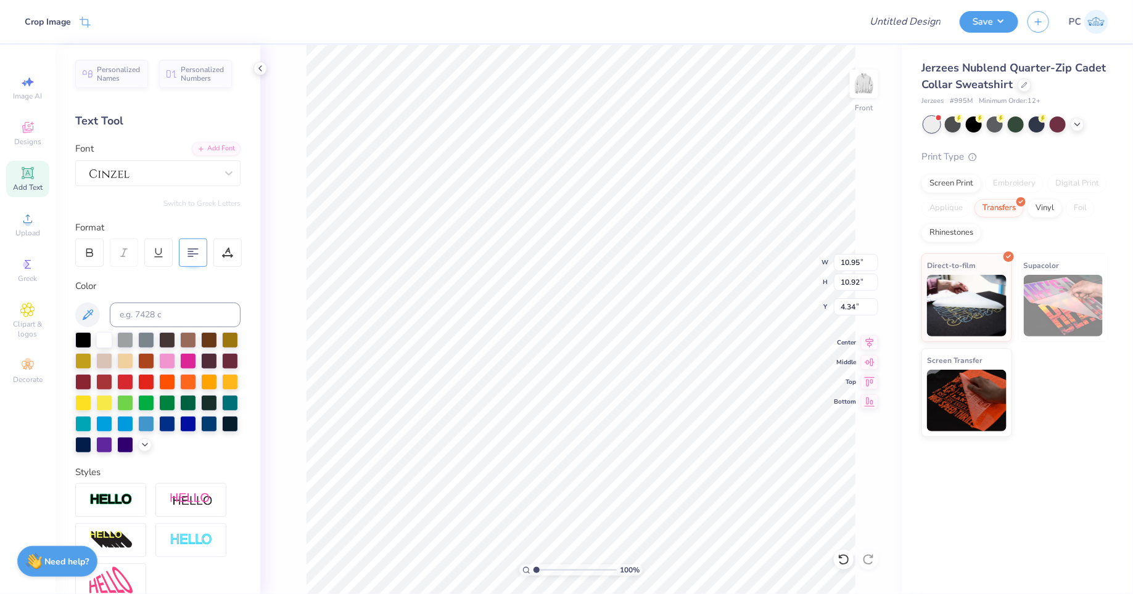
type input "4.14"
type input "12.88"
type input "4.29"
type input "4.50"
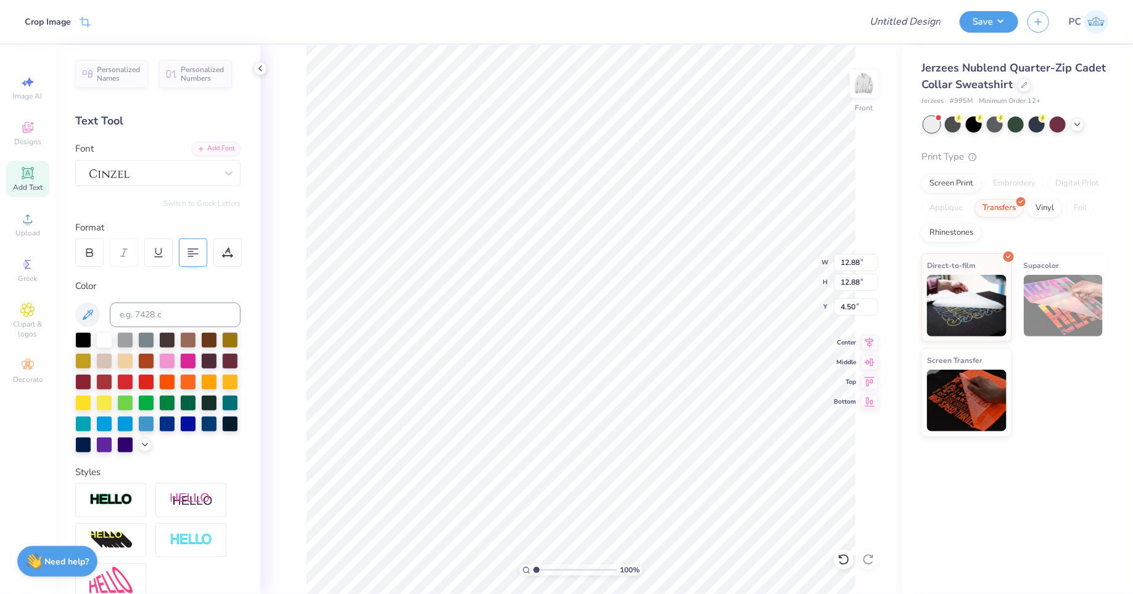
type input "9.18"
type input "1.42"
type input "6.78"
type input "13.16"
type input "1.24"
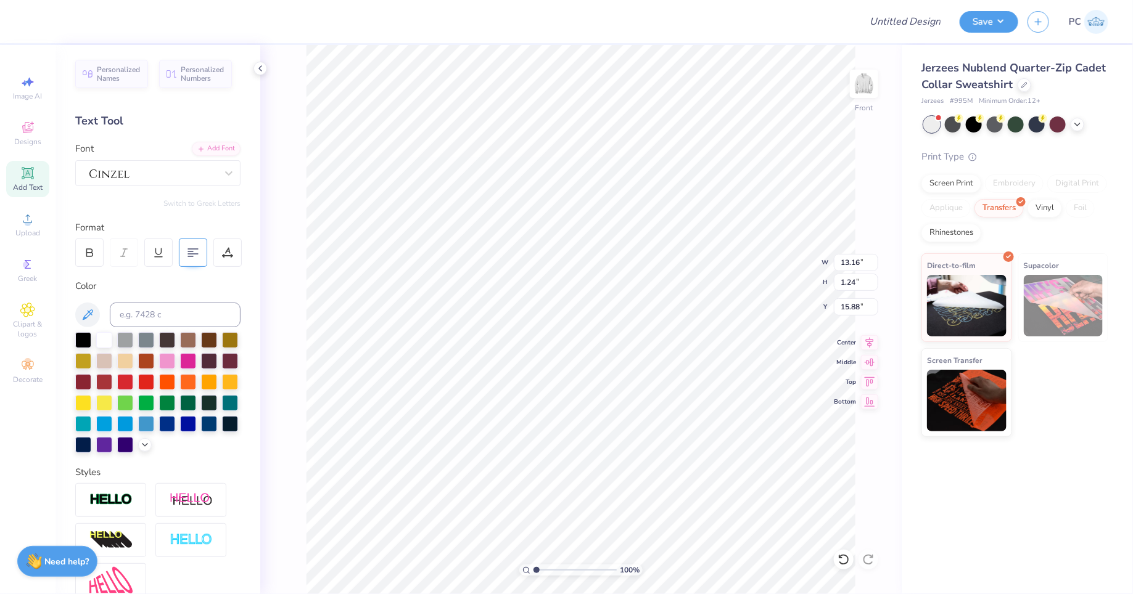
type input "11.88"
type input "4.49"
